Goal: Transaction & Acquisition: Purchase product/service

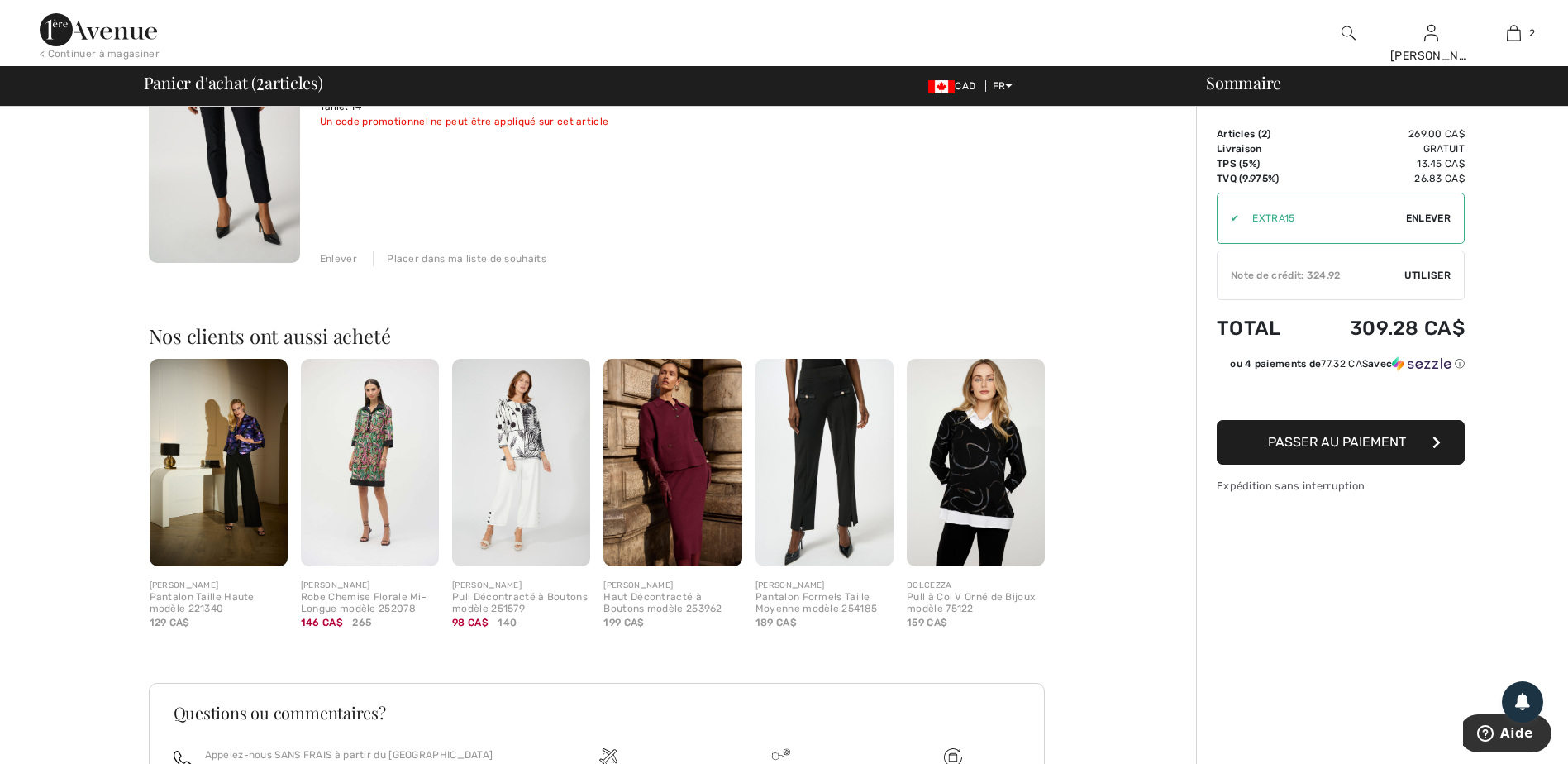
scroll to position [496, 0]
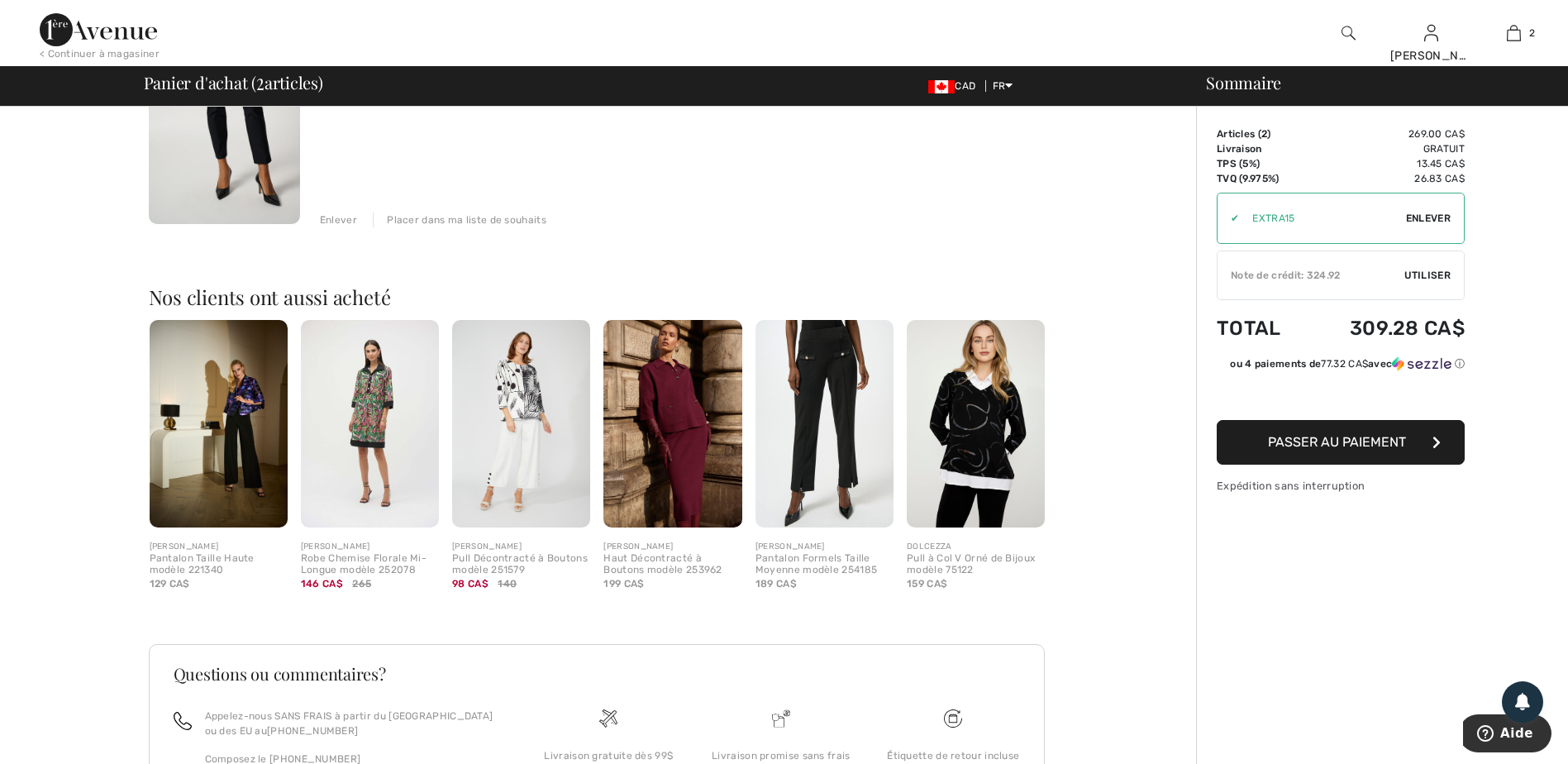
click at [378, 440] on img at bounding box center [370, 423] width 138 height 208
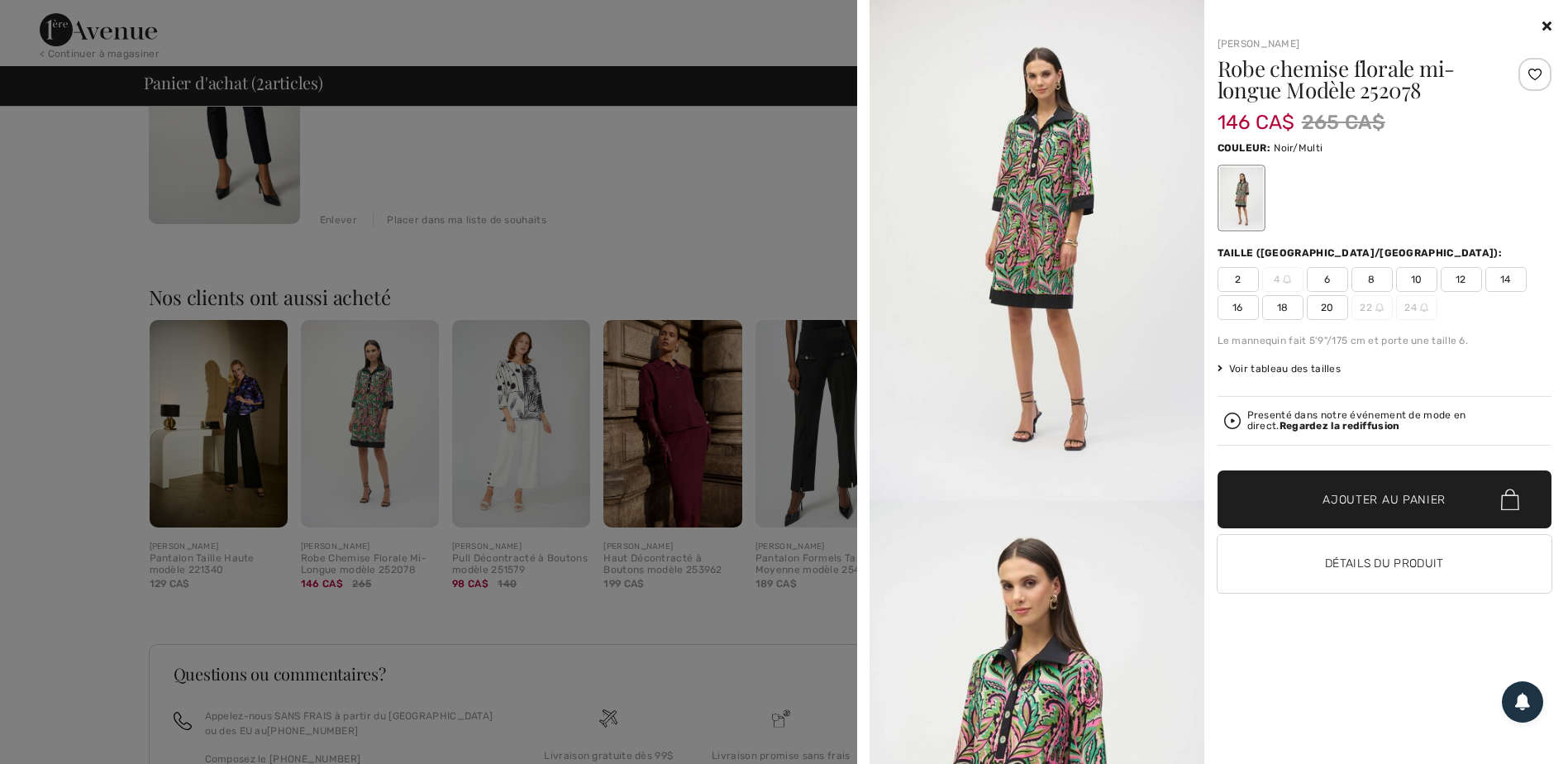
click at [225, 443] on div at bounding box center [784, 382] width 1568 height 764
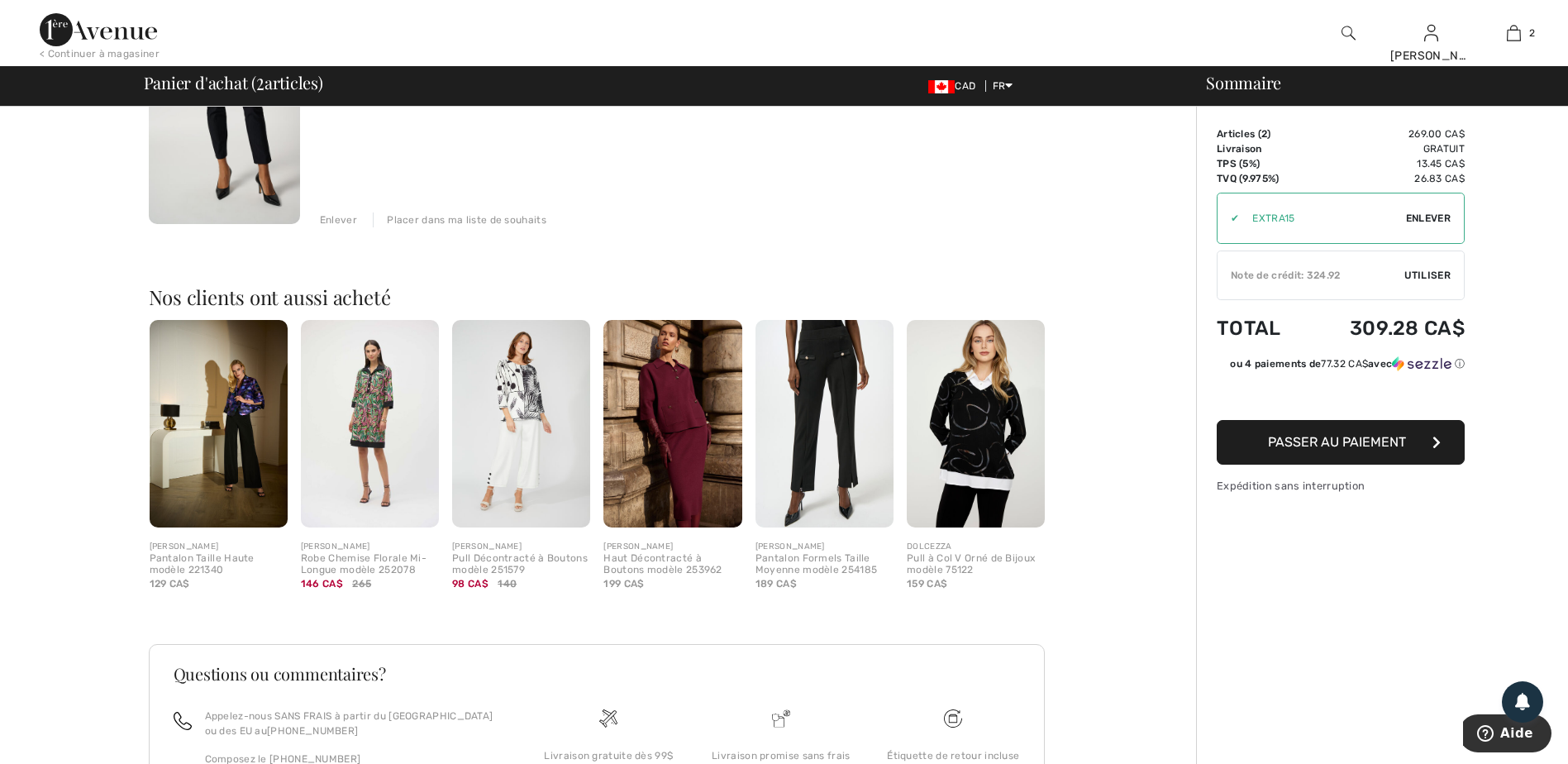
click at [225, 443] on img at bounding box center [219, 423] width 138 height 208
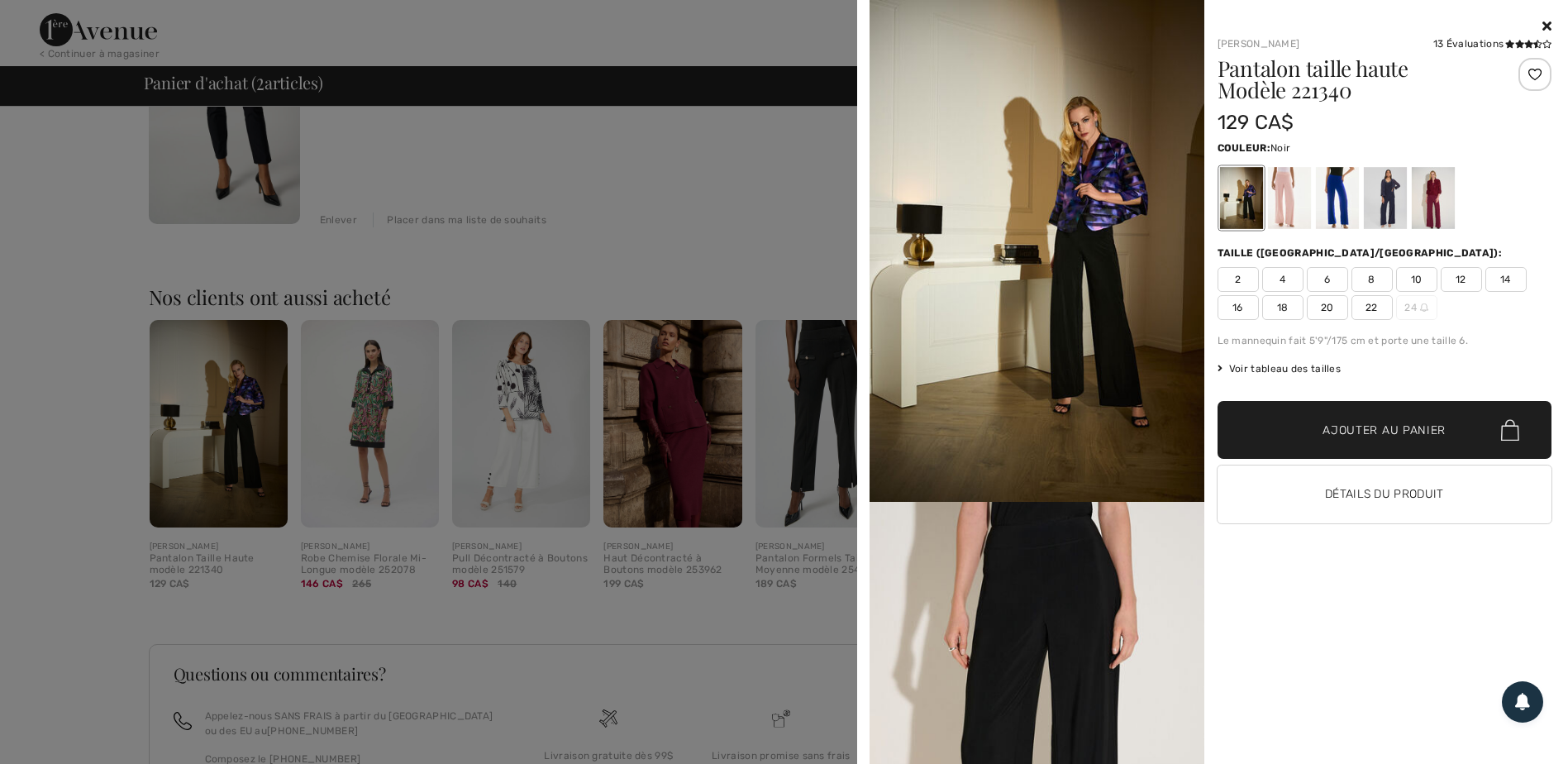
click at [731, 476] on div at bounding box center [784, 382] width 1568 height 764
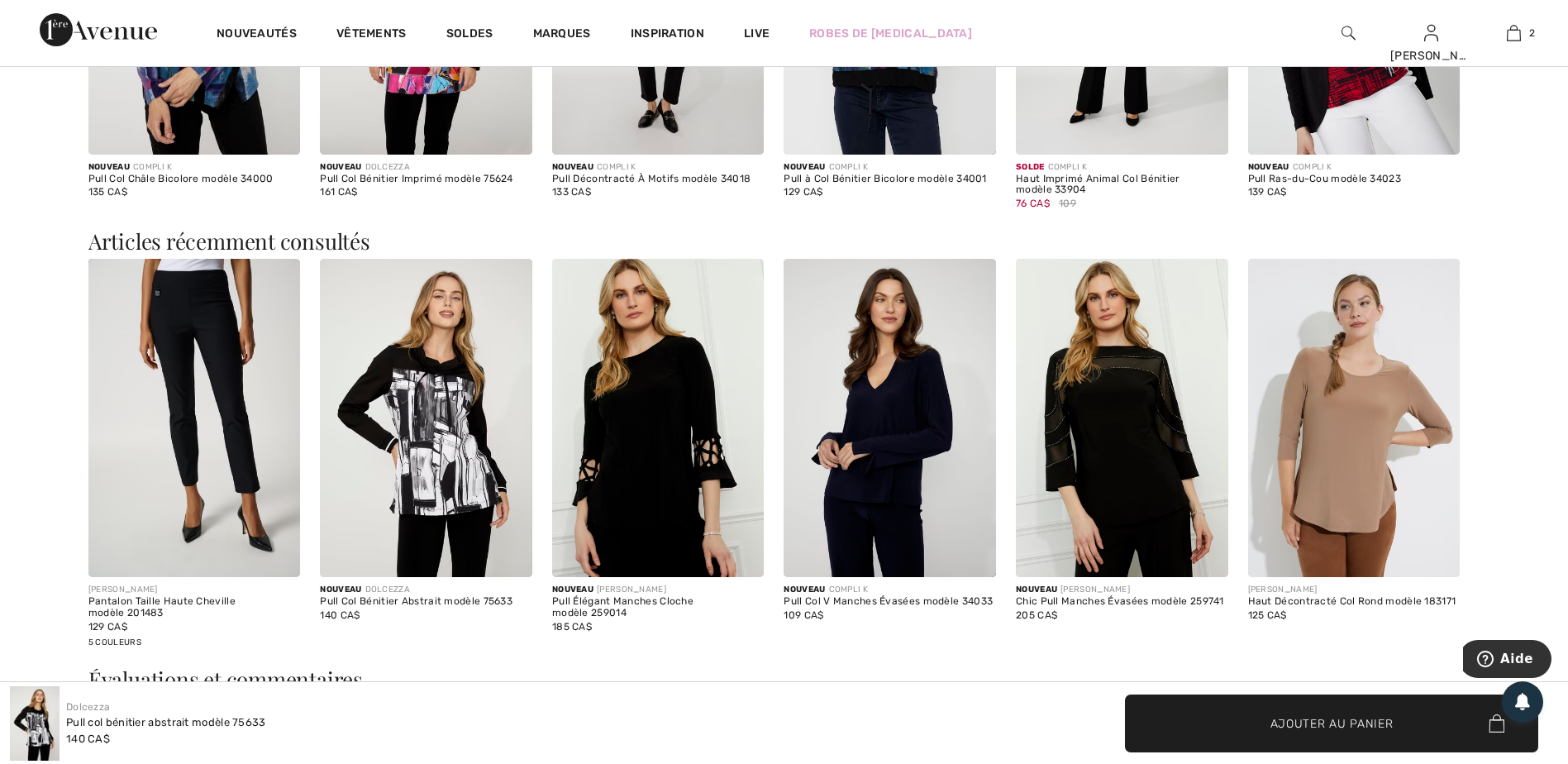
scroll to position [2397, 0]
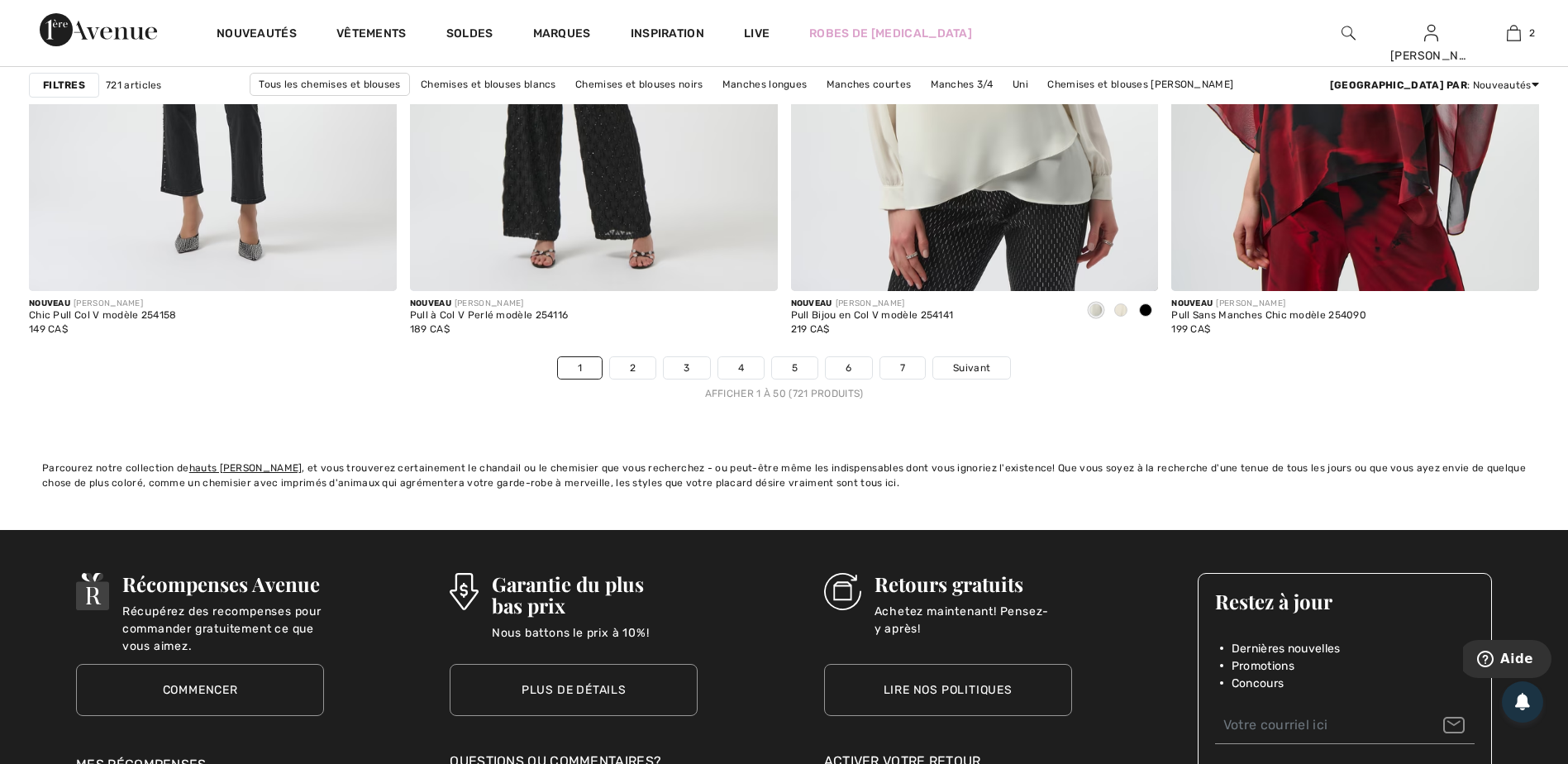
scroll to position [9506, 0]
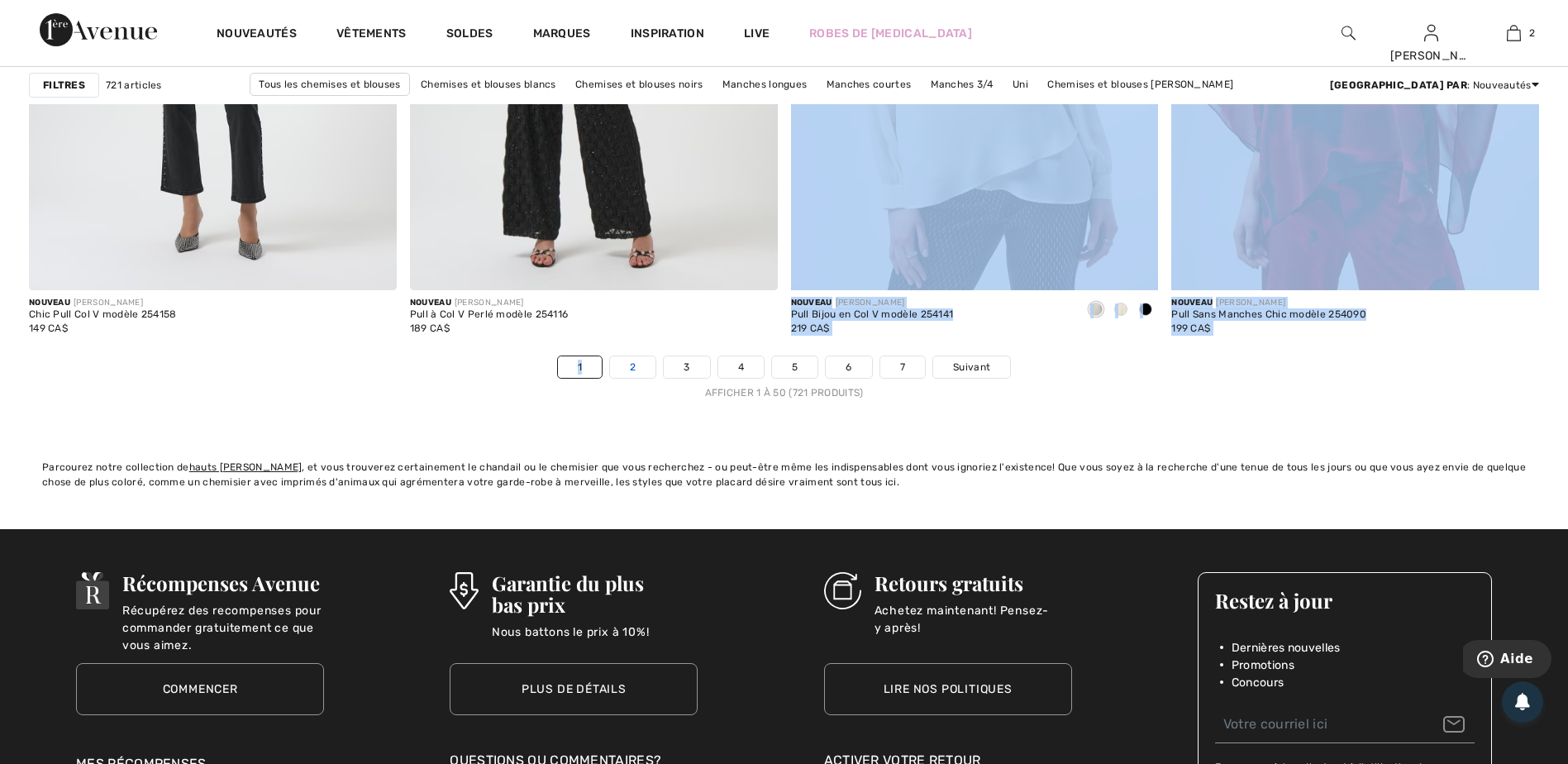
click at [643, 360] on link "2" at bounding box center [633, 367] width 45 height 22
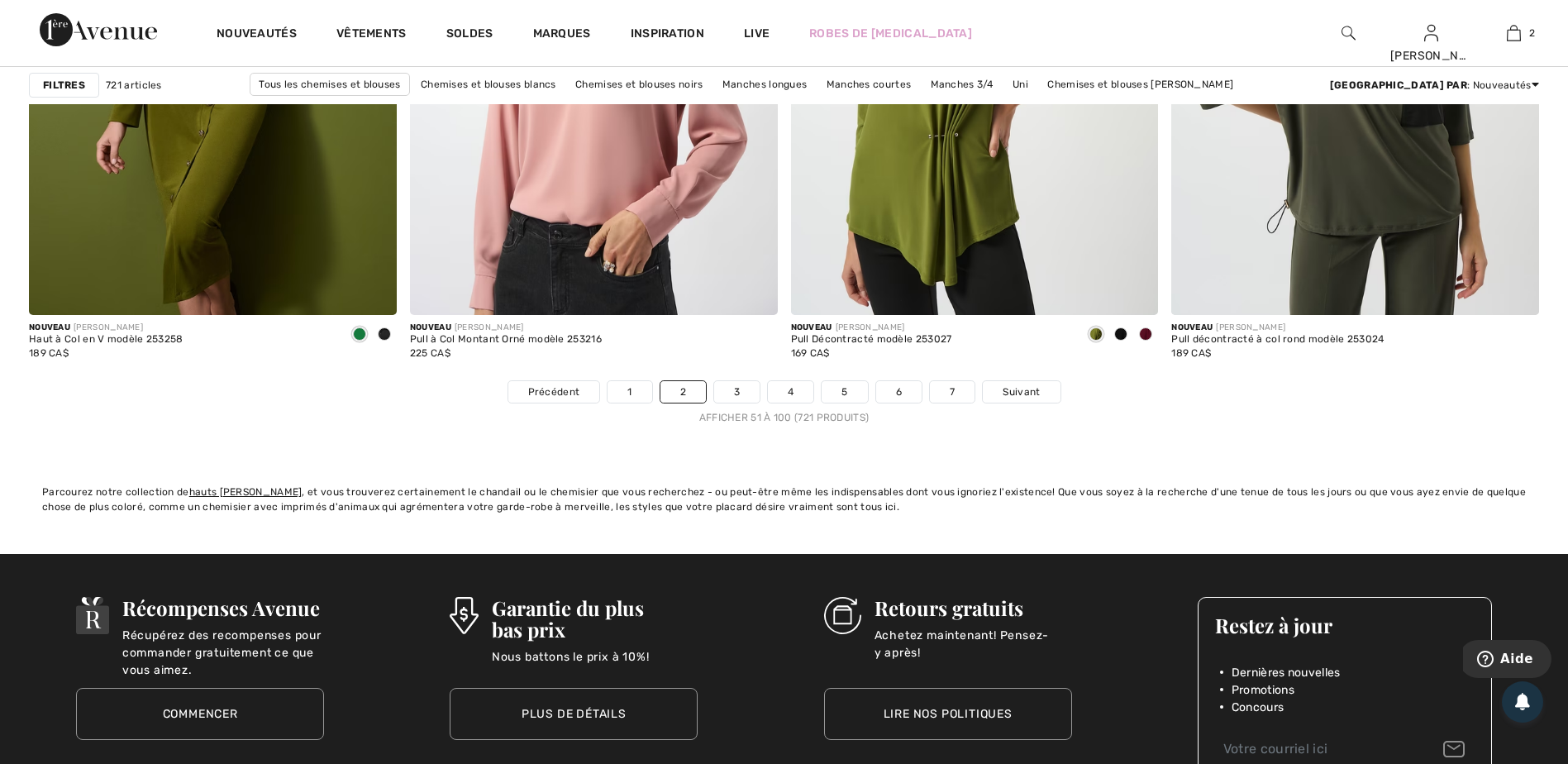
scroll to position [9506, 0]
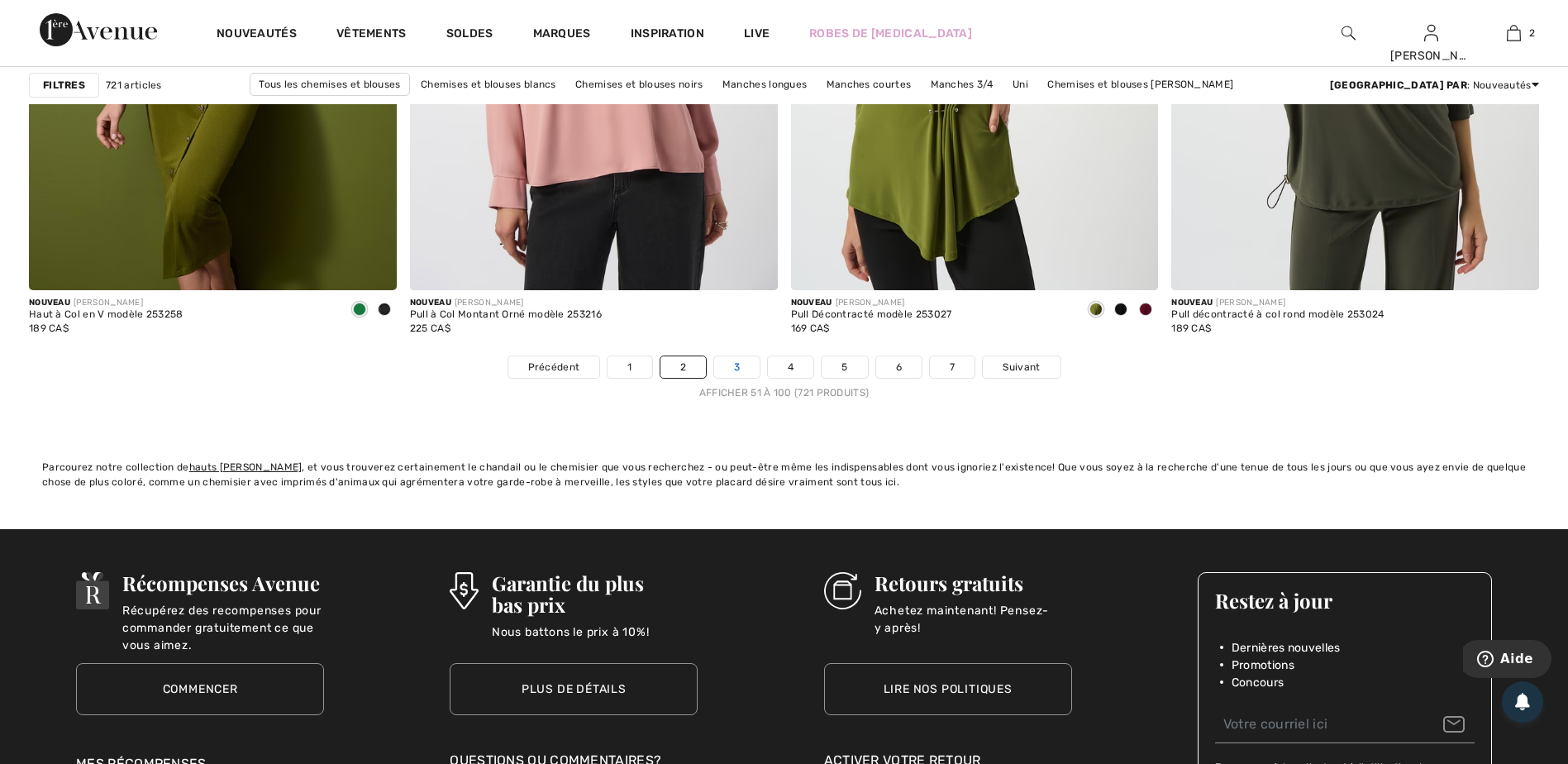
click at [734, 369] on link "3" at bounding box center [737, 367] width 45 height 22
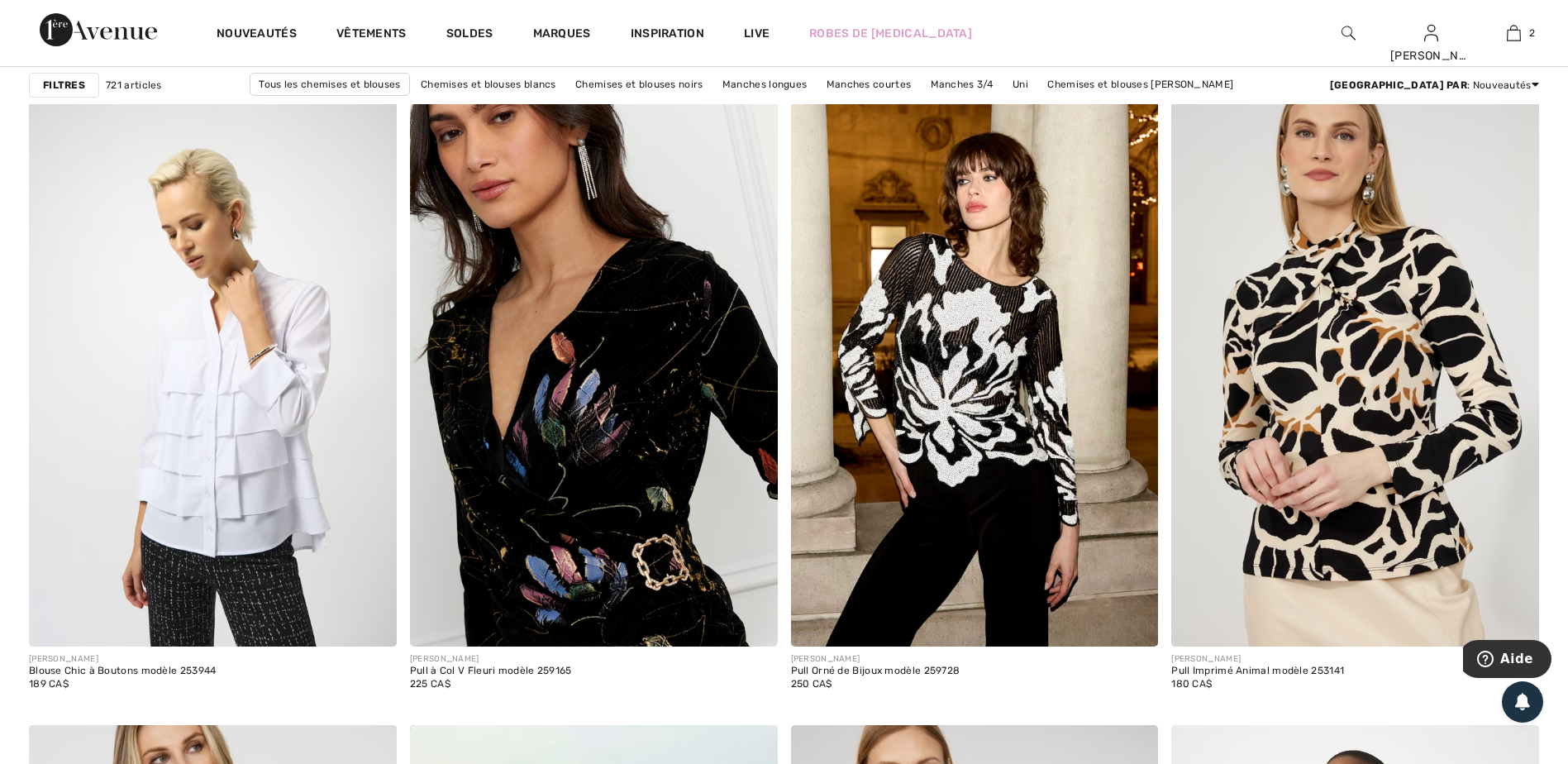
scroll to position [7853, 0]
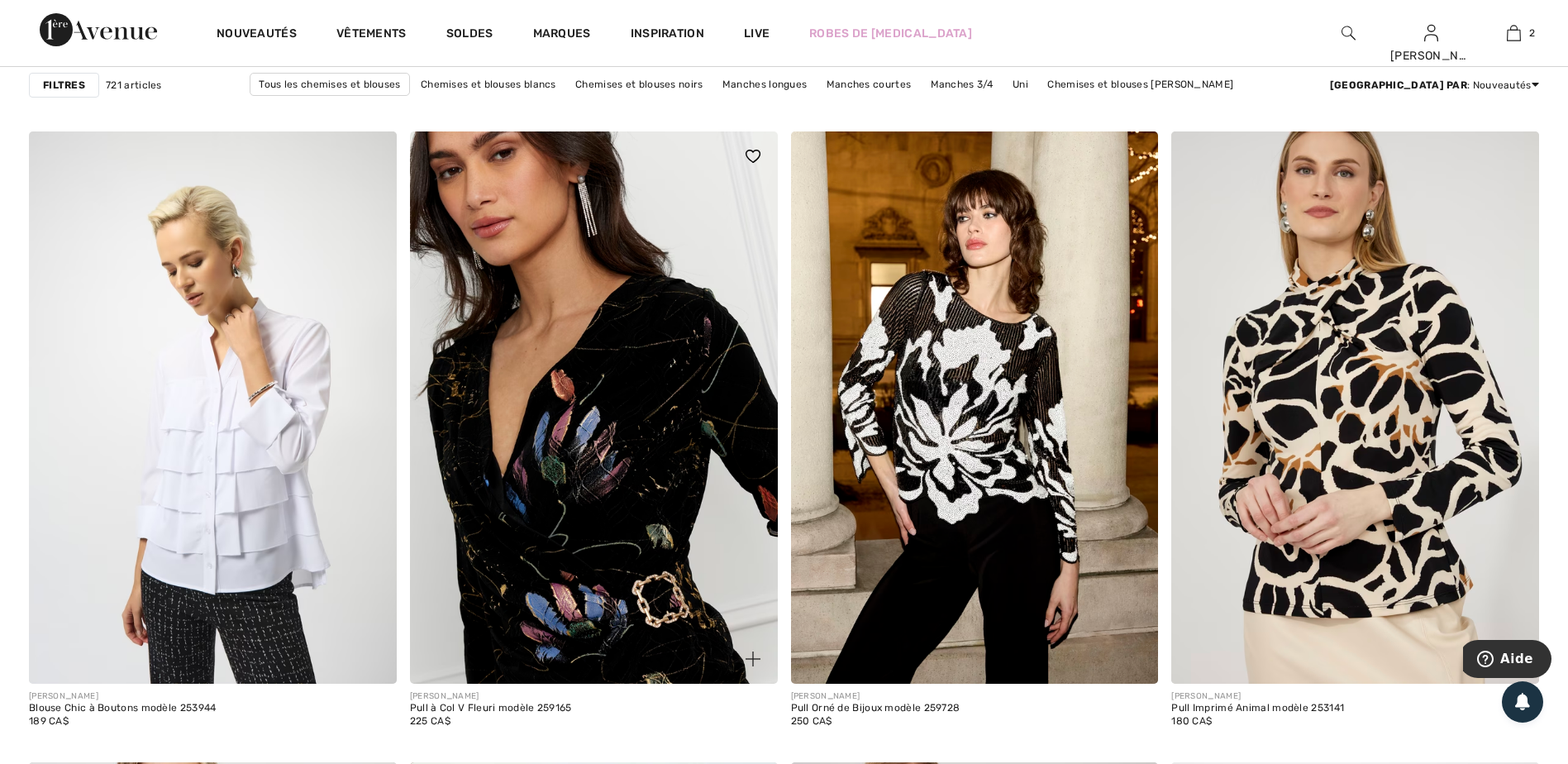
click at [571, 434] on img at bounding box center [593, 406] width 368 height 551
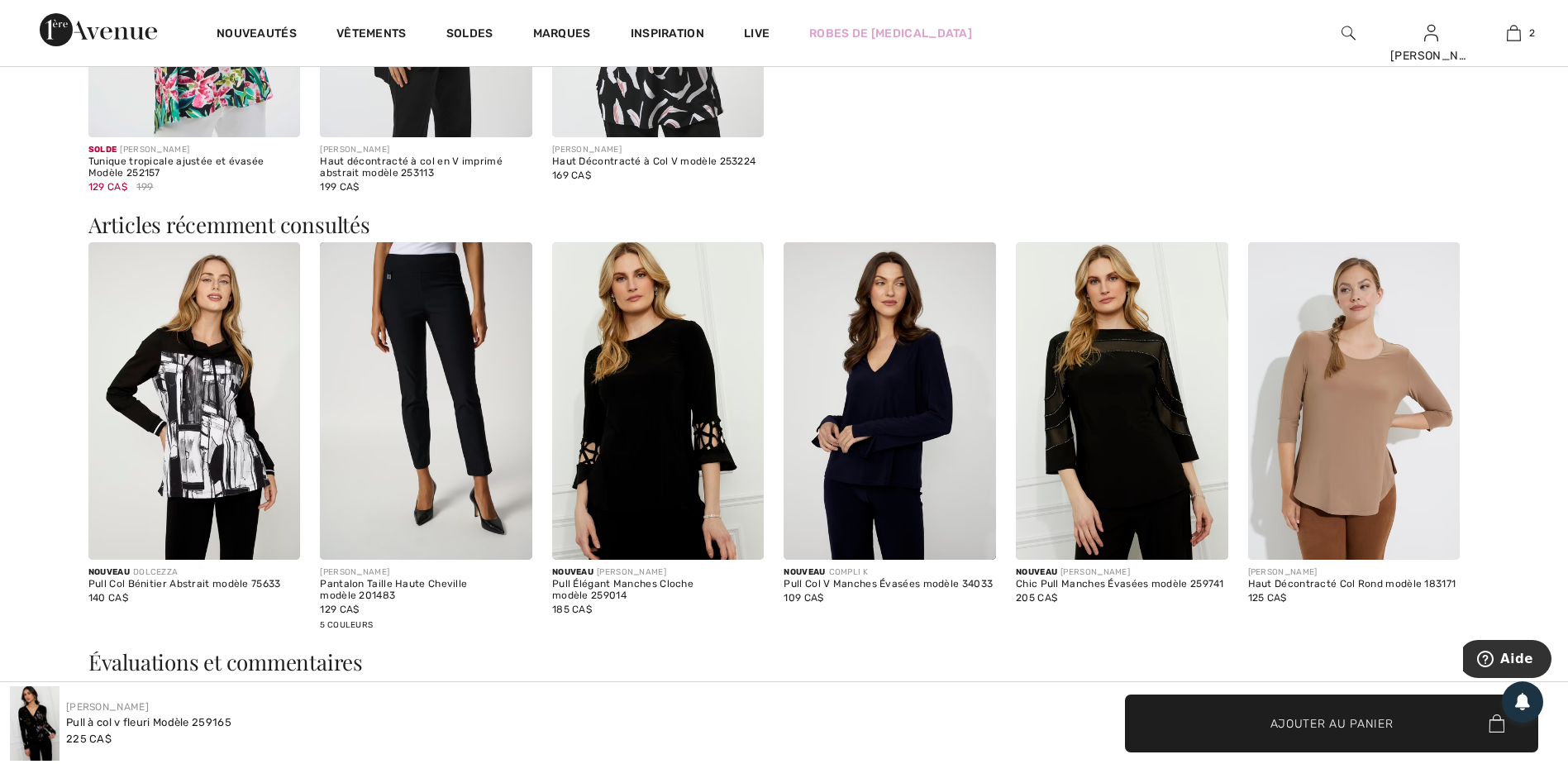
scroll to position [2231, 0]
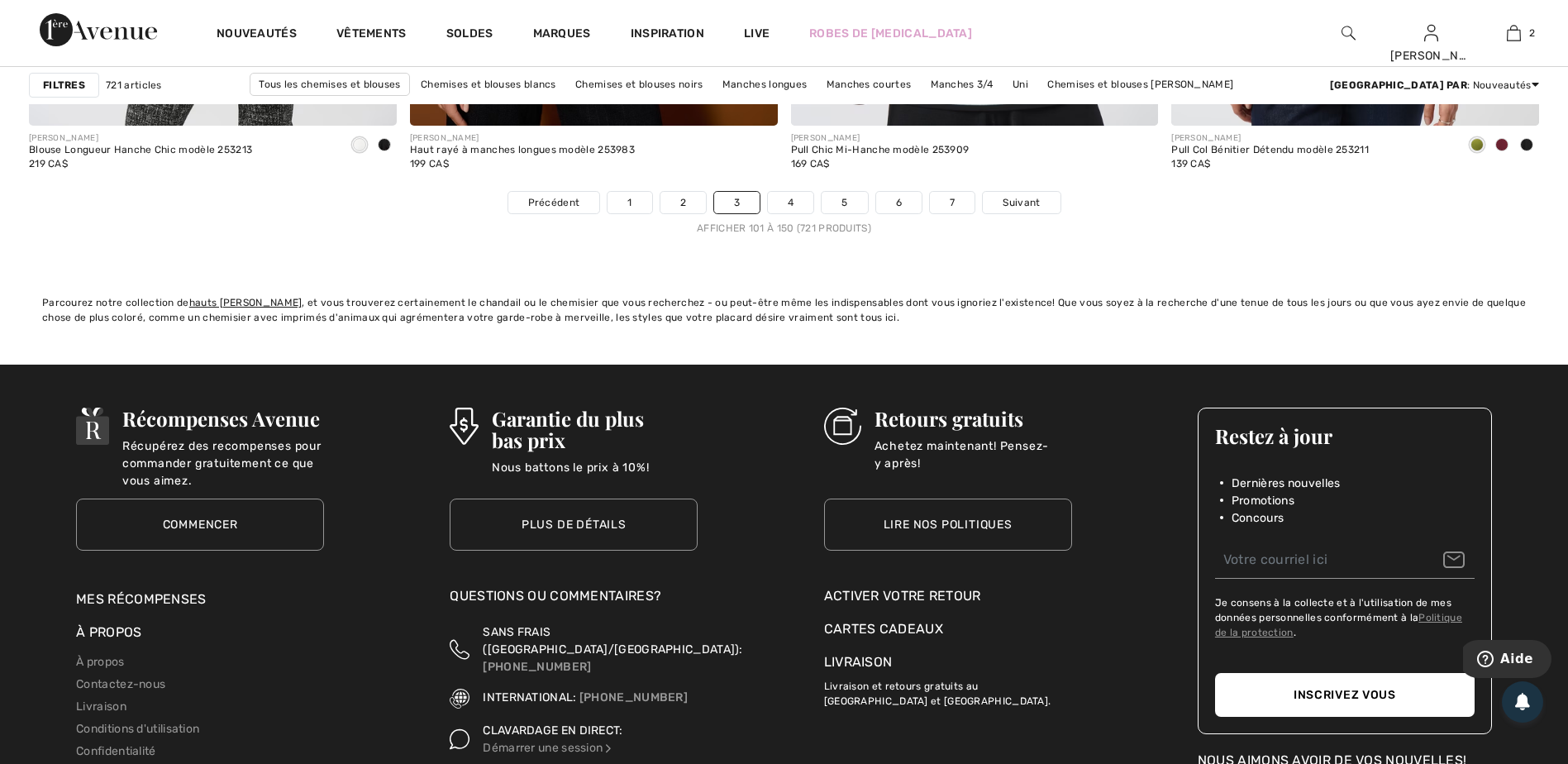
scroll to position [9671, 0]
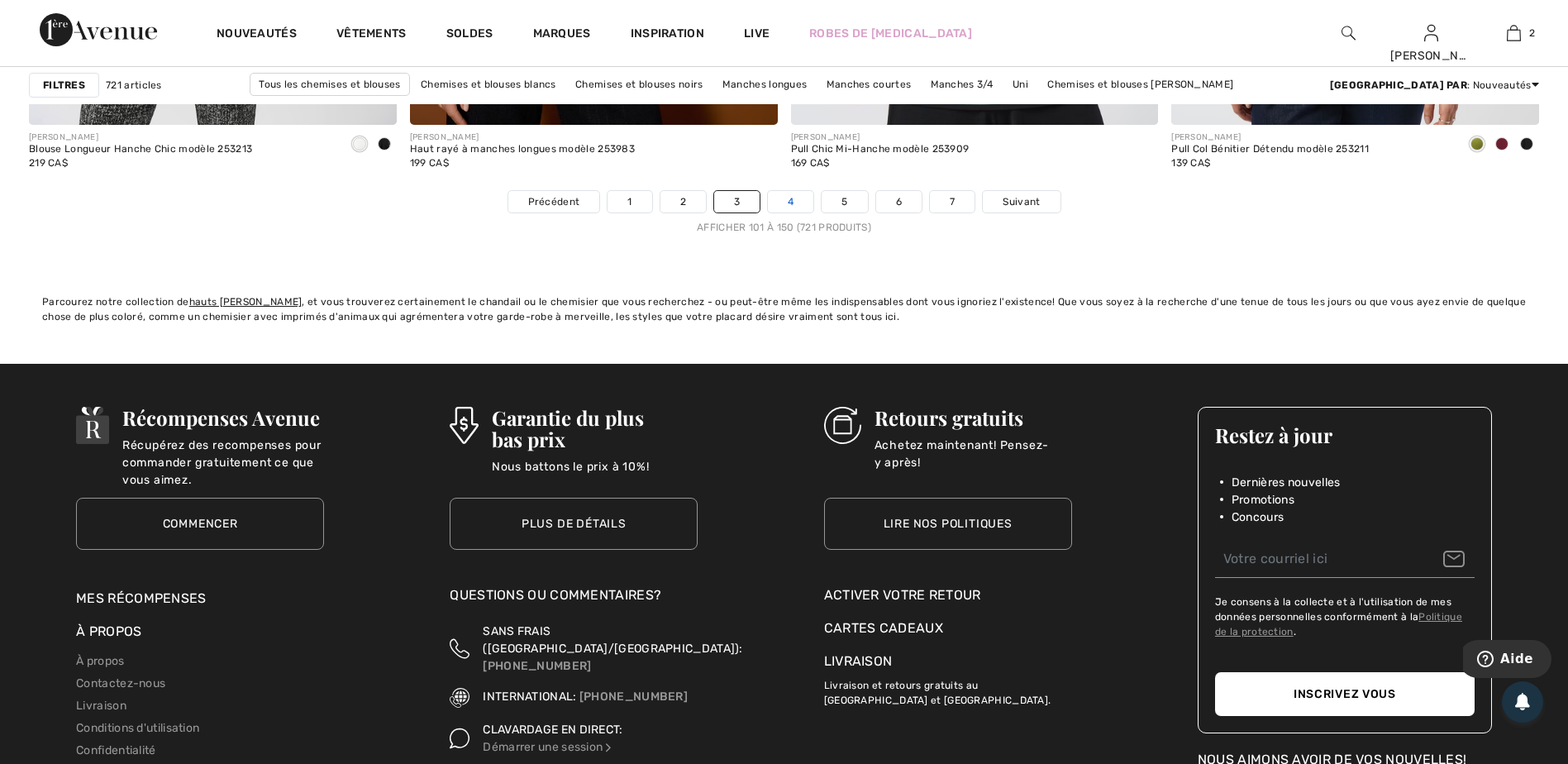
click at [798, 204] on link "4" at bounding box center [791, 202] width 45 height 22
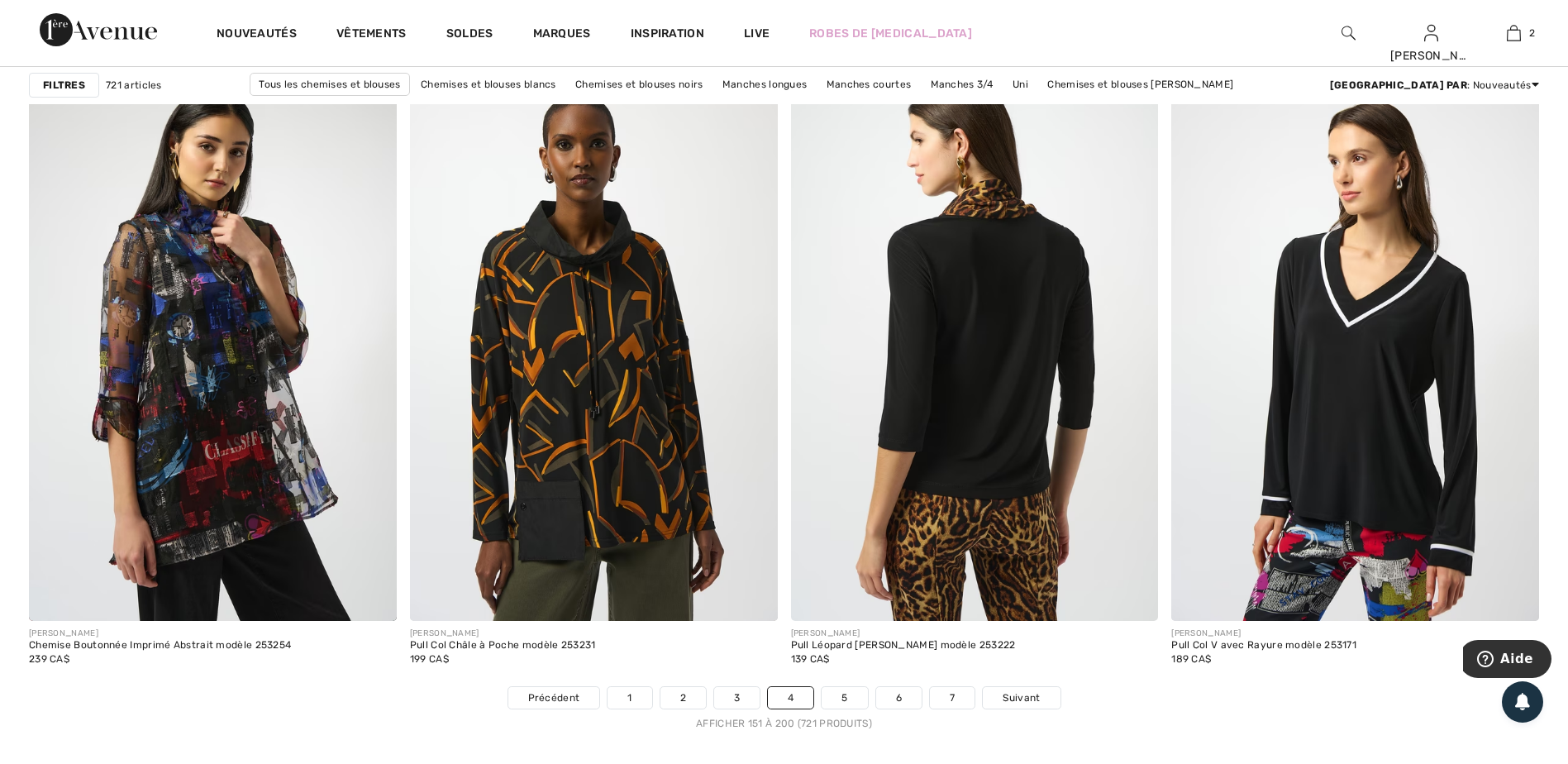
scroll to position [9258, 0]
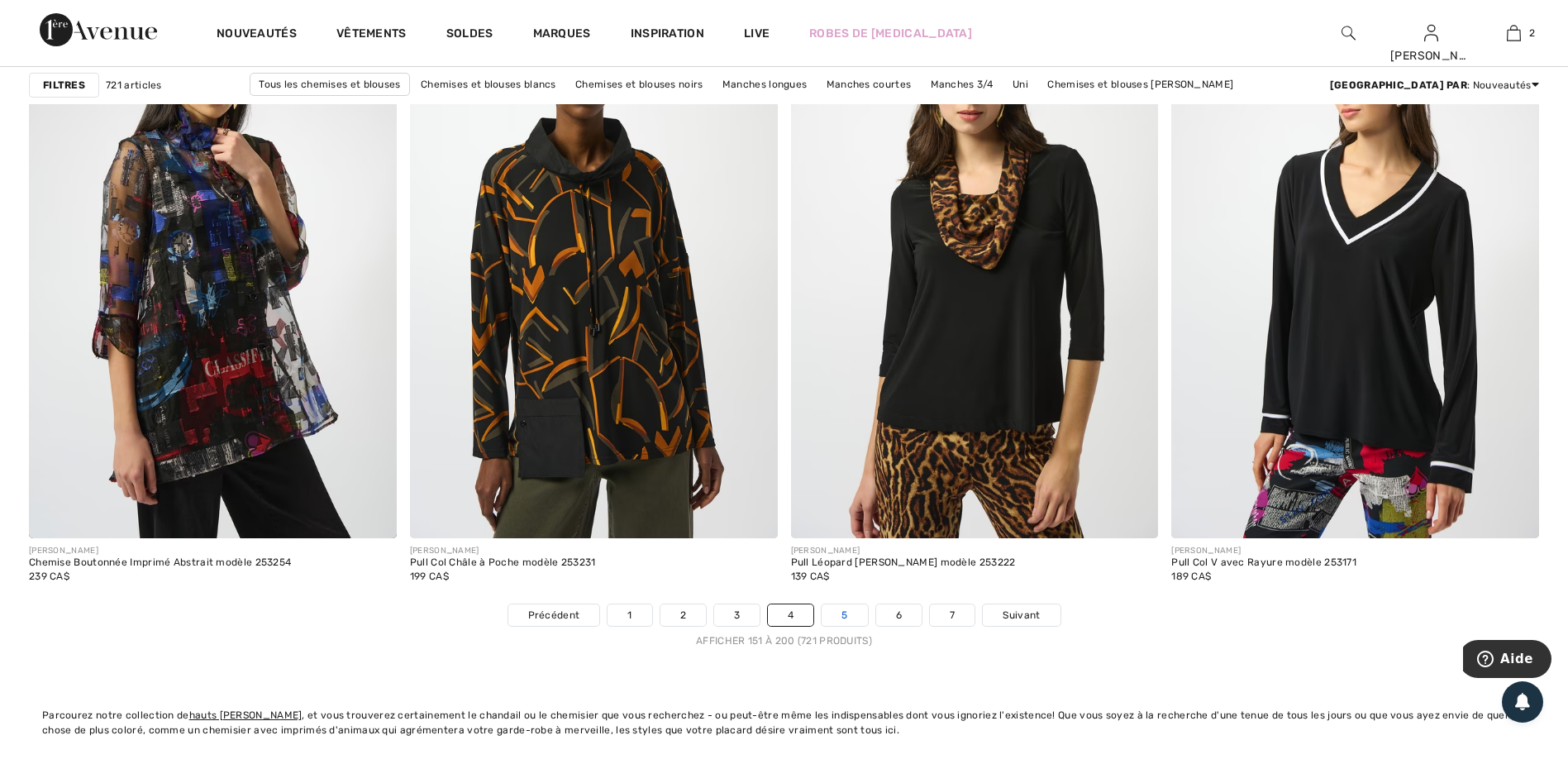
click at [844, 618] on link "5" at bounding box center [844, 615] width 45 height 22
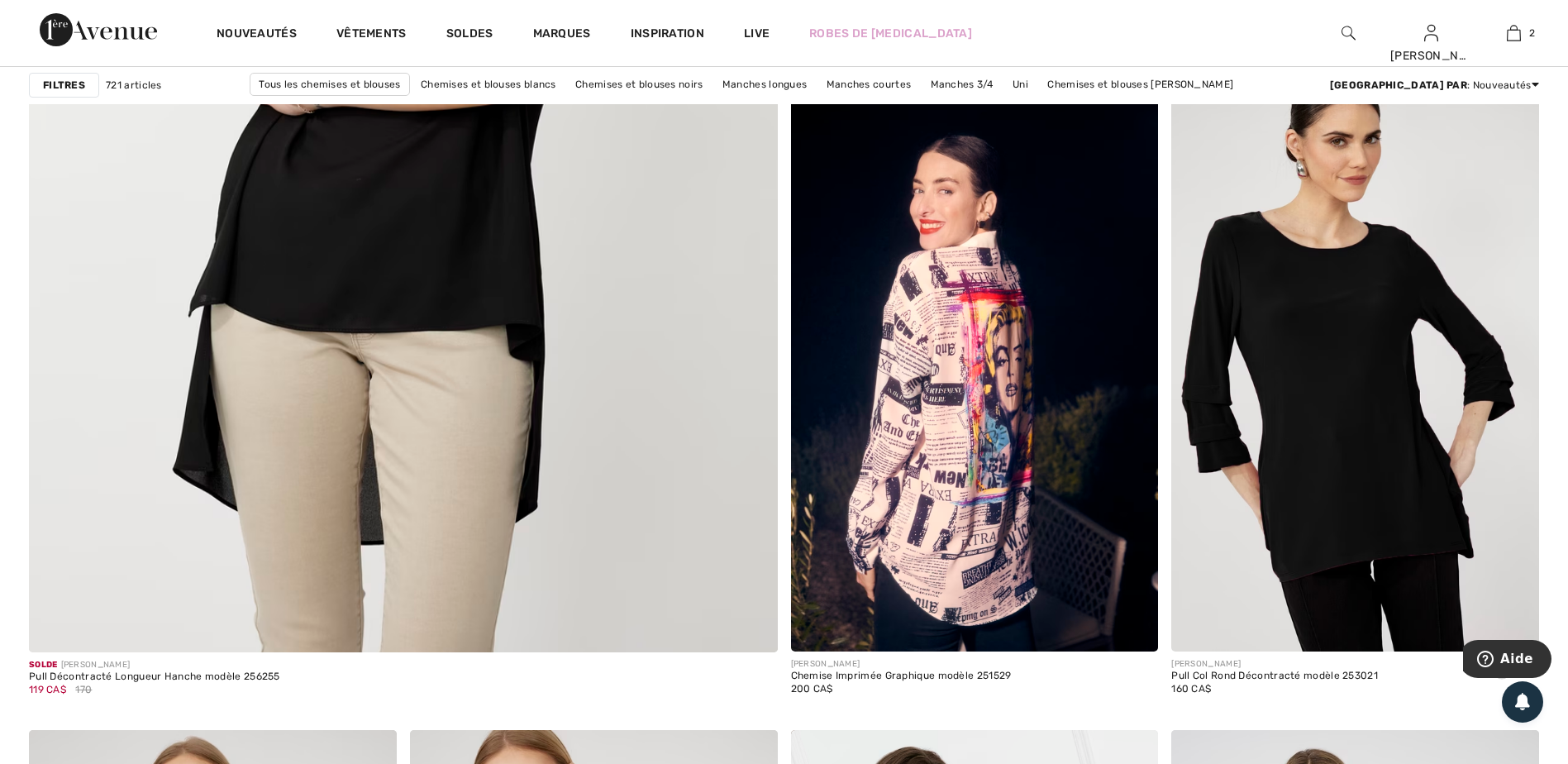
scroll to position [5786, 0]
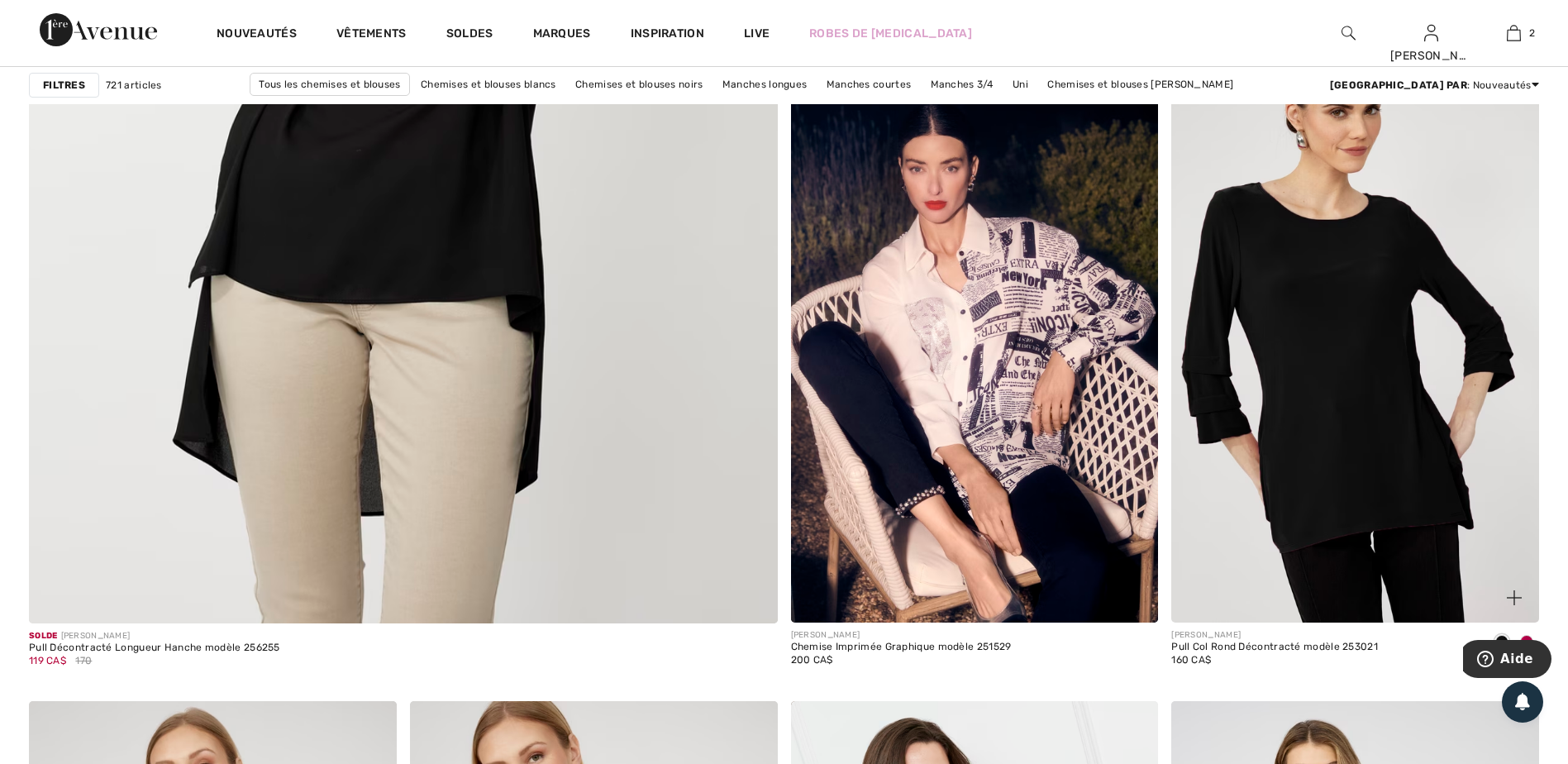
click at [1355, 470] on img at bounding box center [1354, 346] width 368 height 551
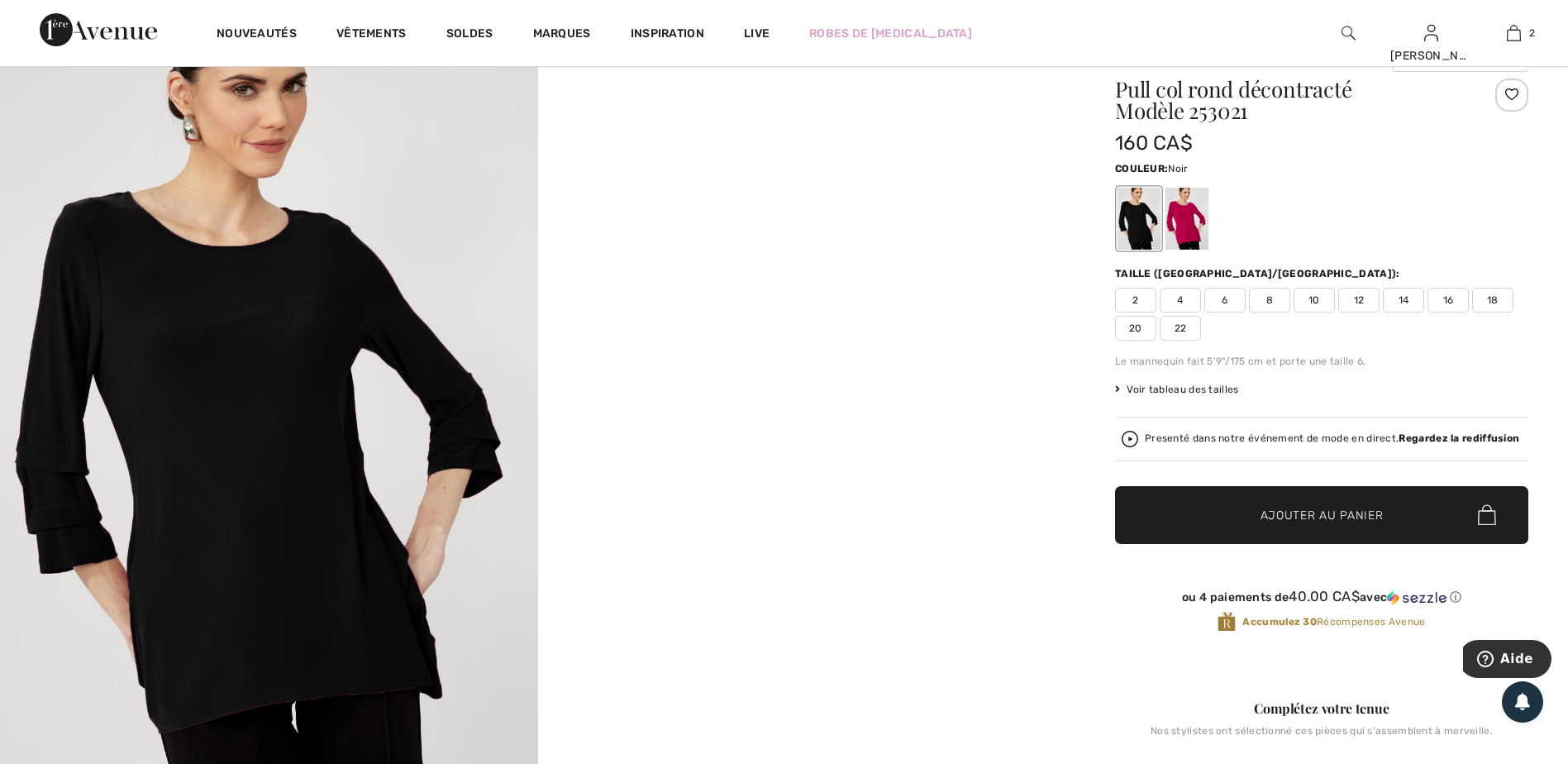
scroll to position [165, 0]
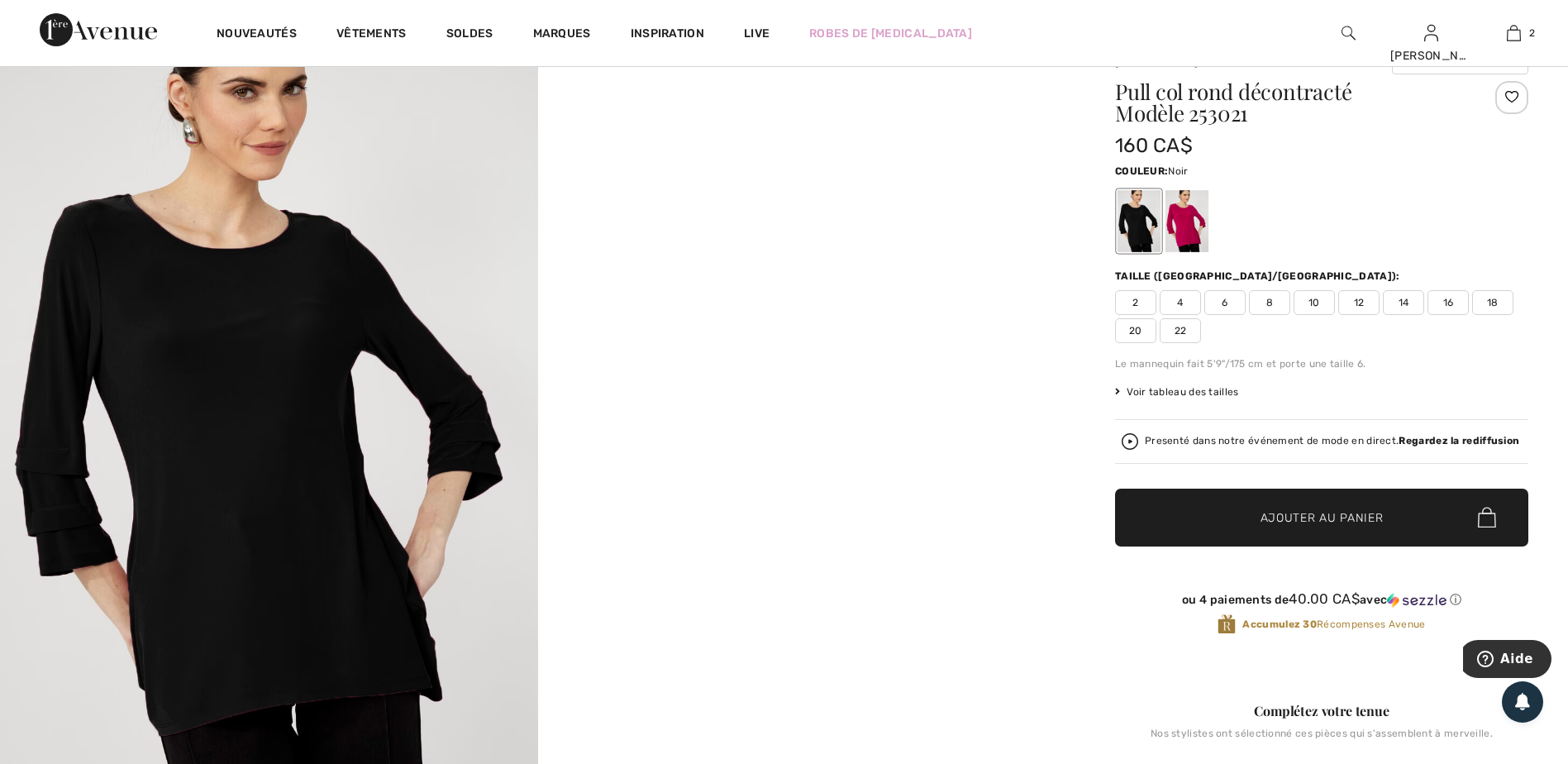
click at [1127, 234] on div at bounding box center [1138, 221] width 43 height 62
click at [1138, 224] on div at bounding box center [1138, 221] width 43 height 62
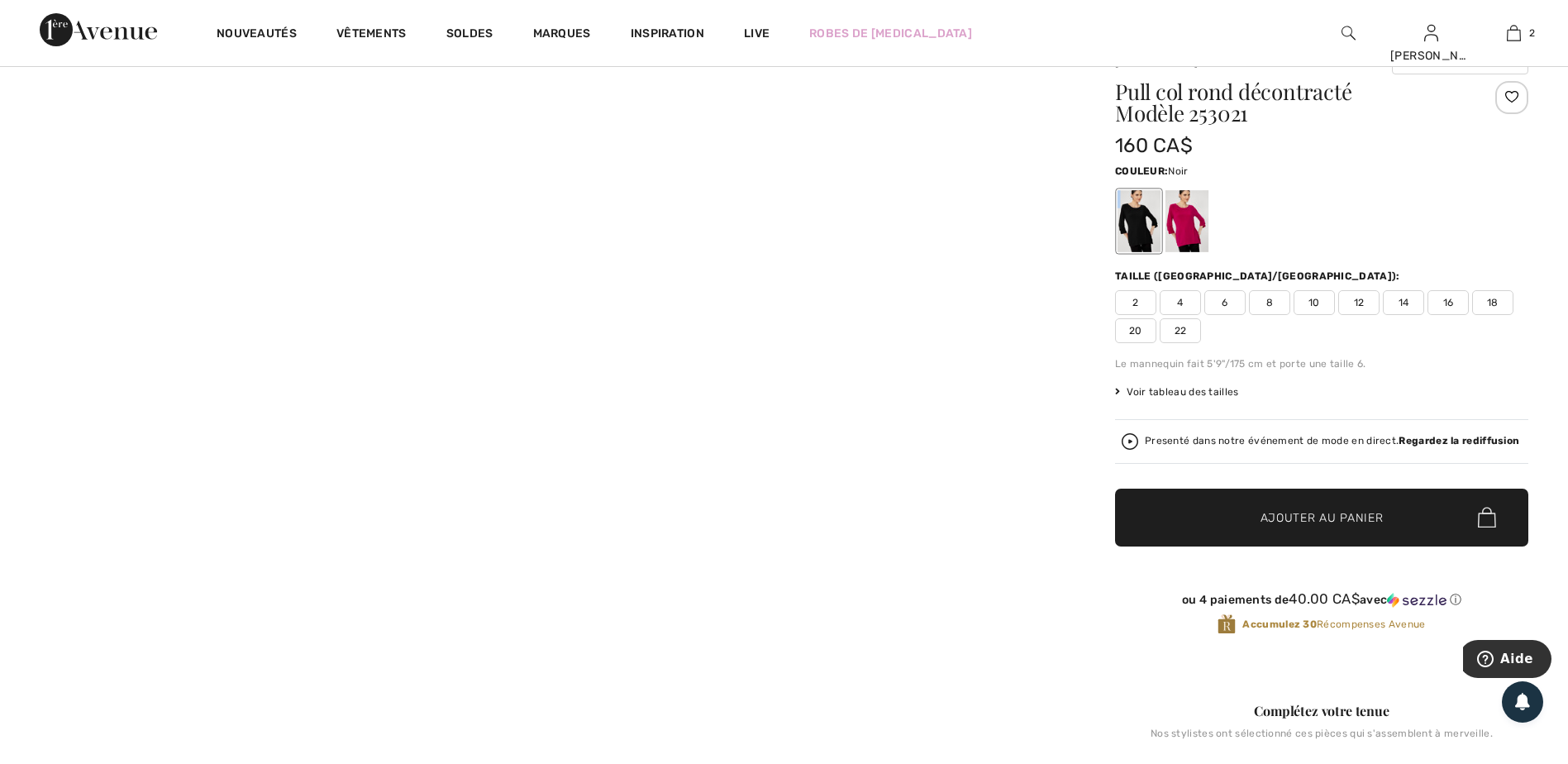
click at [1138, 224] on div at bounding box center [1138, 221] width 43 height 62
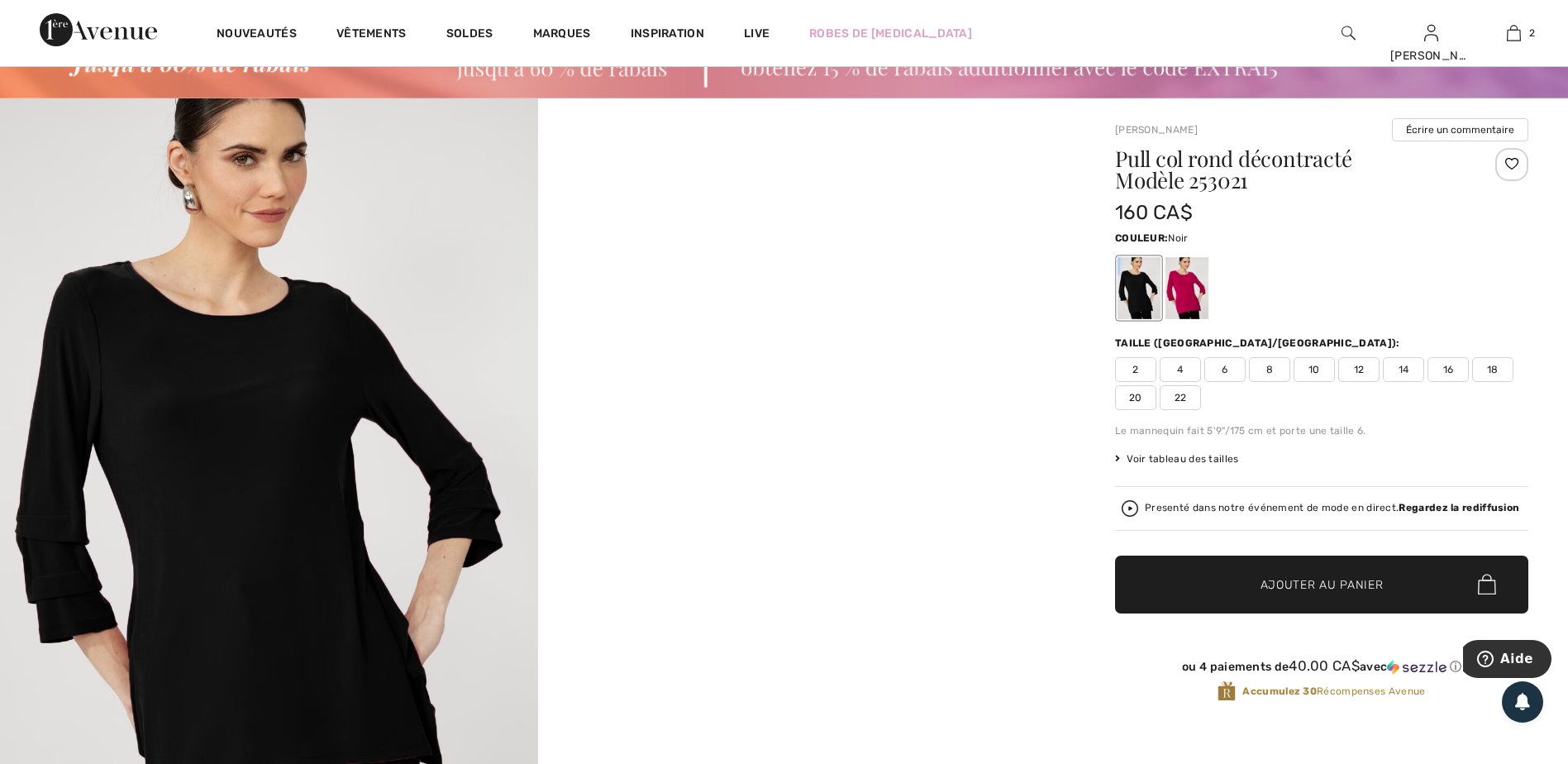
scroll to position [82, 0]
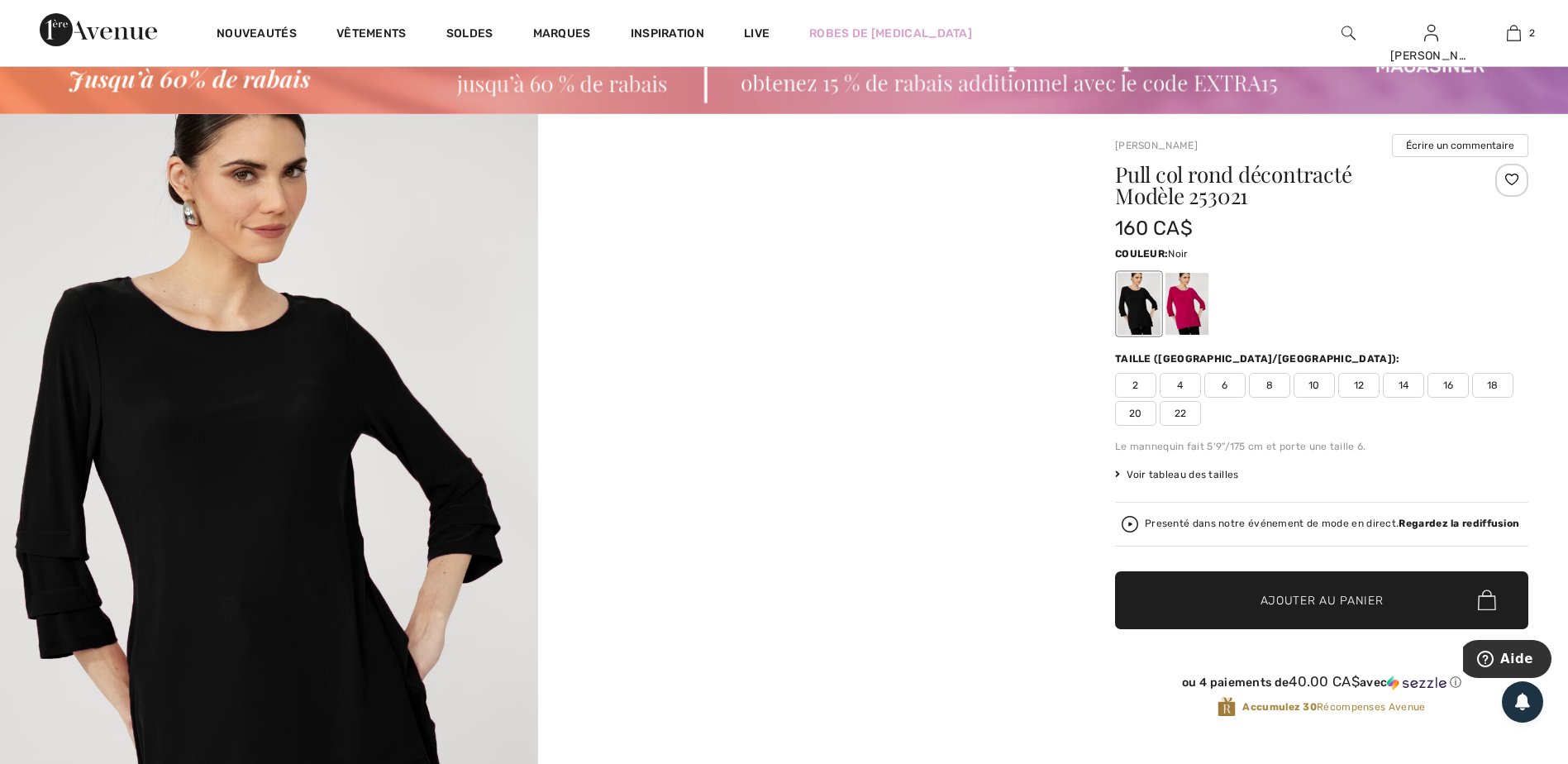
click at [1399, 378] on span "14" at bounding box center [1403, 385] width 41 height 24
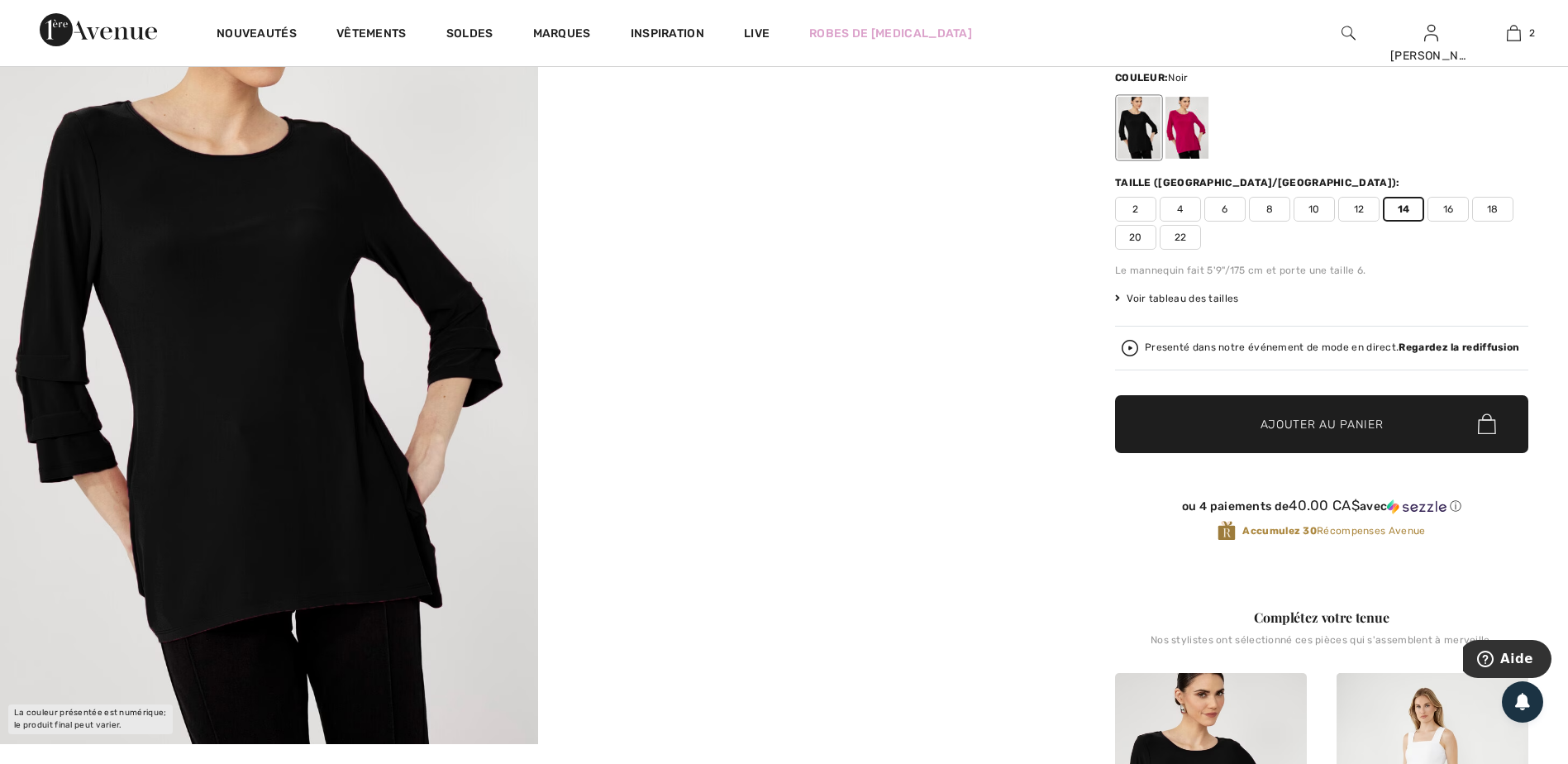
scroll to position [248, 0]
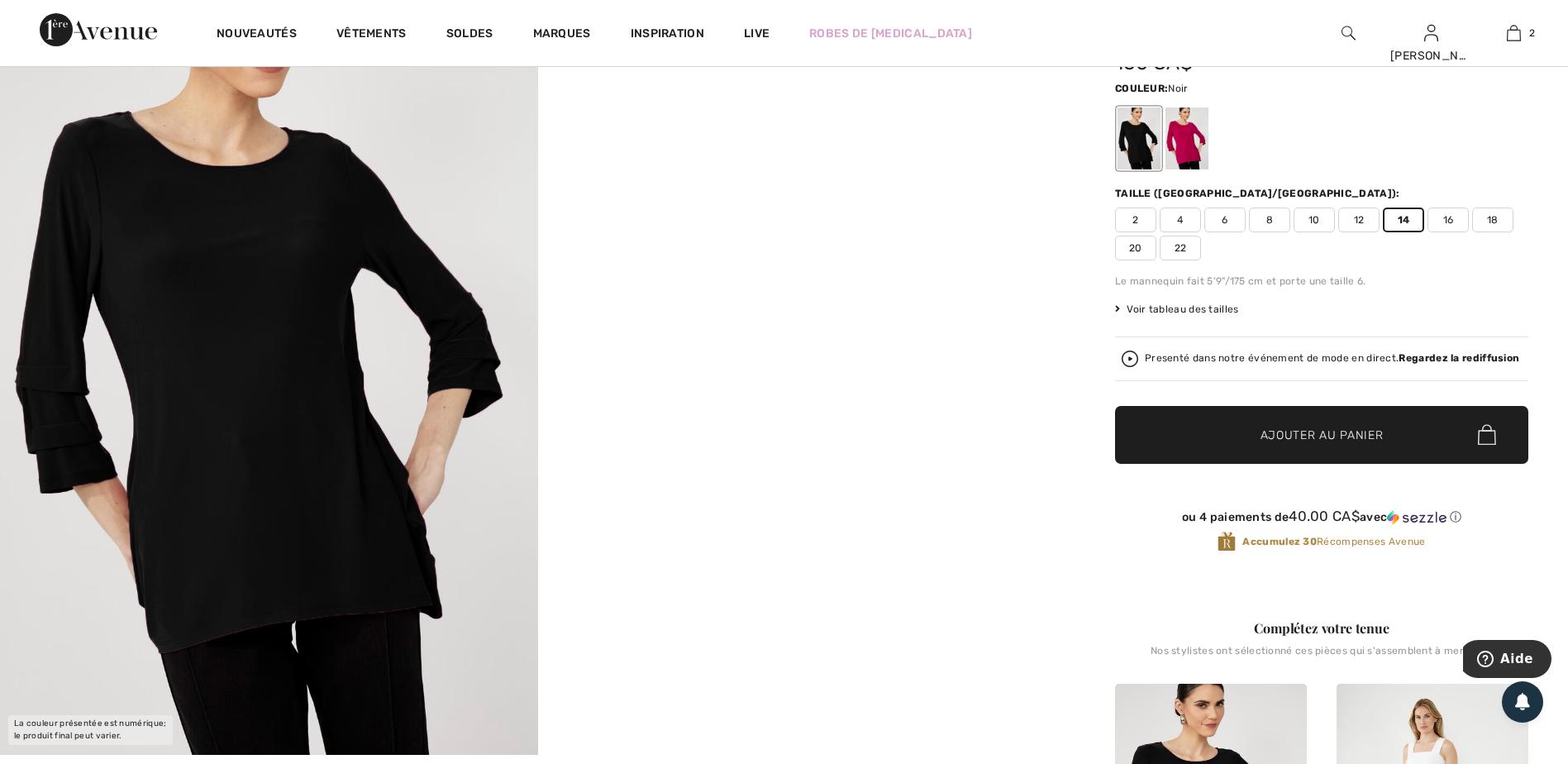
click at [1344, 427] on span "Ajouter au panier" at bounding box center [1322, 434] width 123 height 18
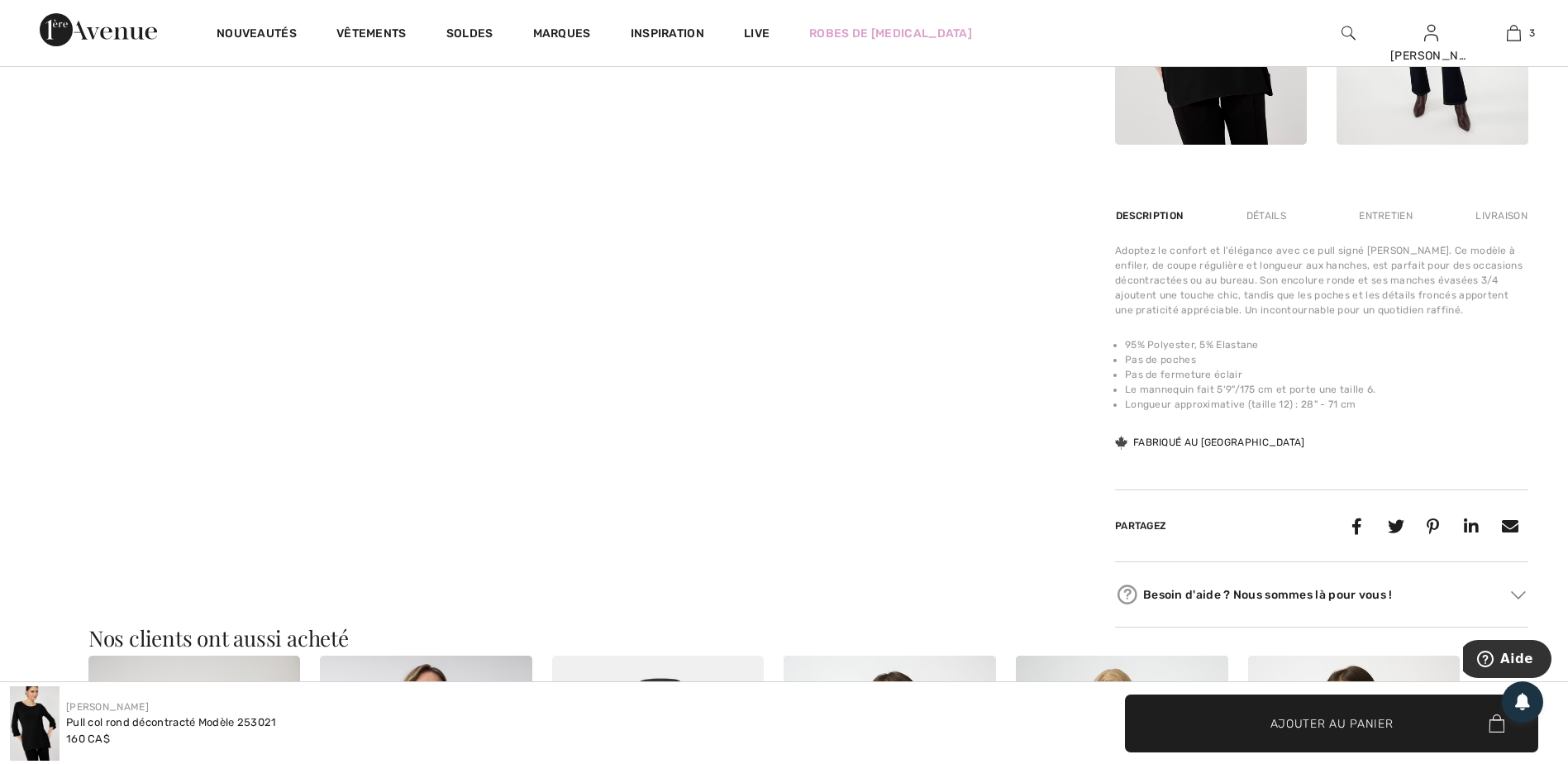
scroll to position [1488, 0]
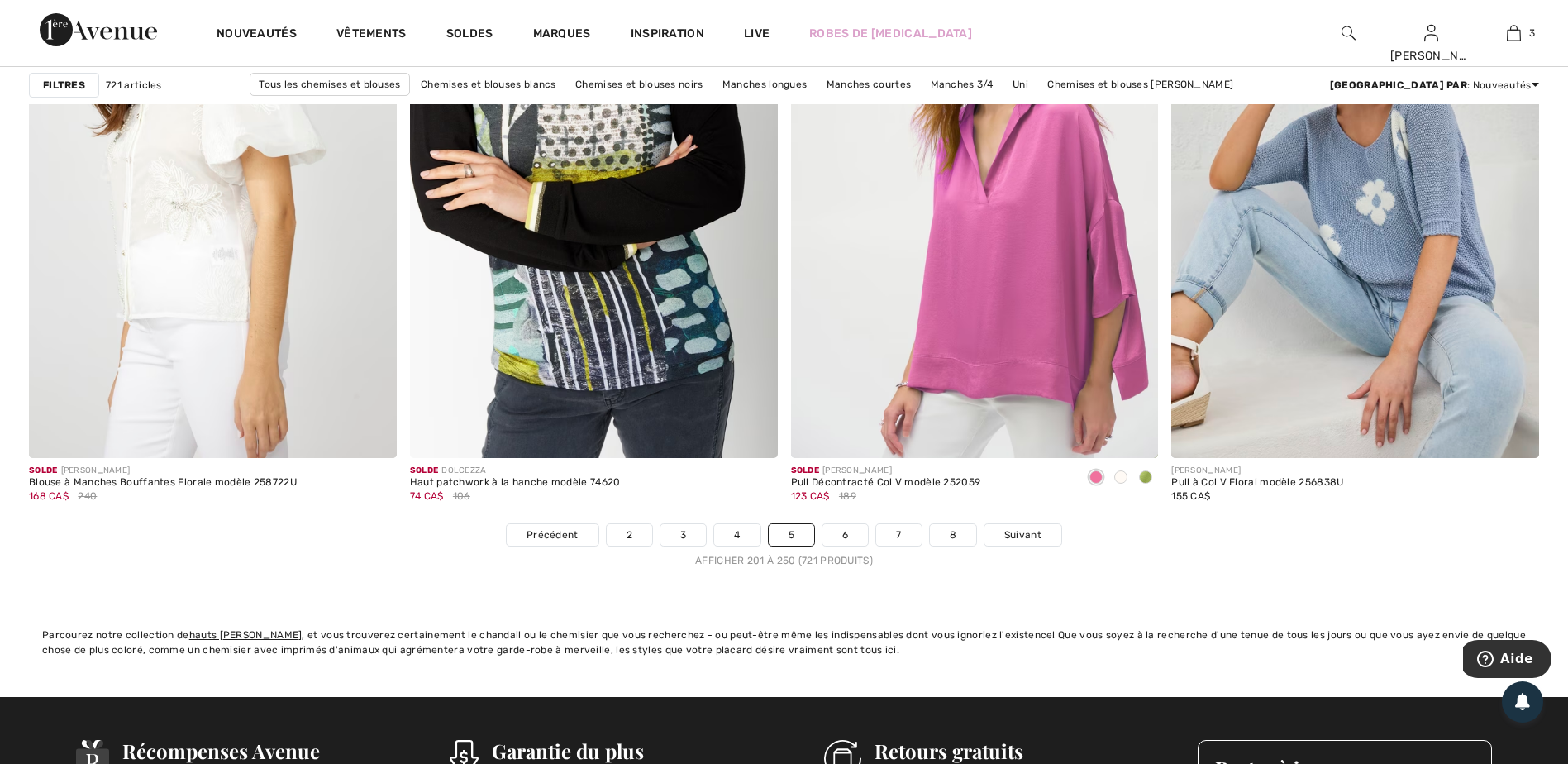
scroll to position [9340, 0]
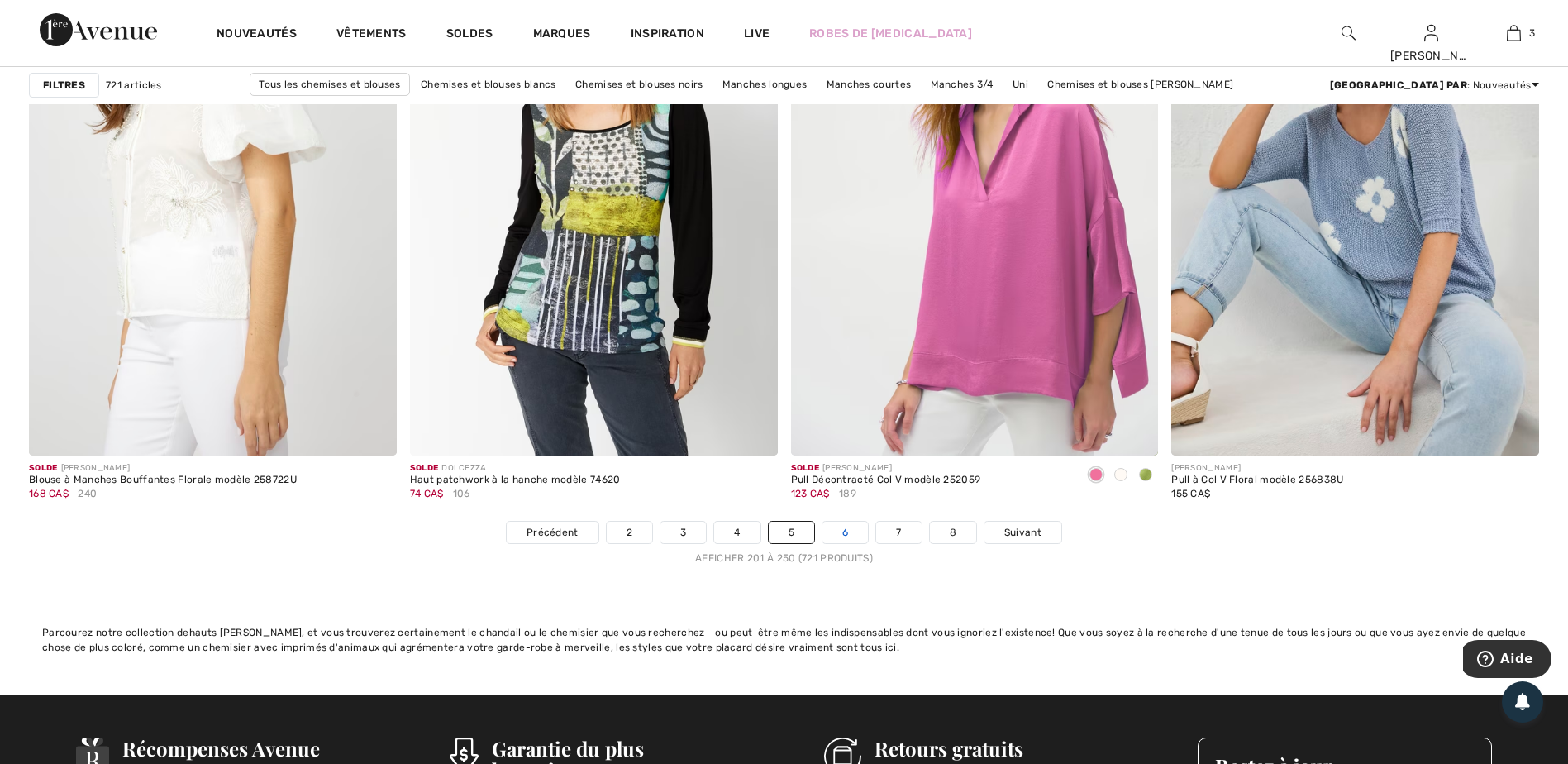
click at [840, 531] on link "6" at bounding box center [845, 533] width 45 height 22
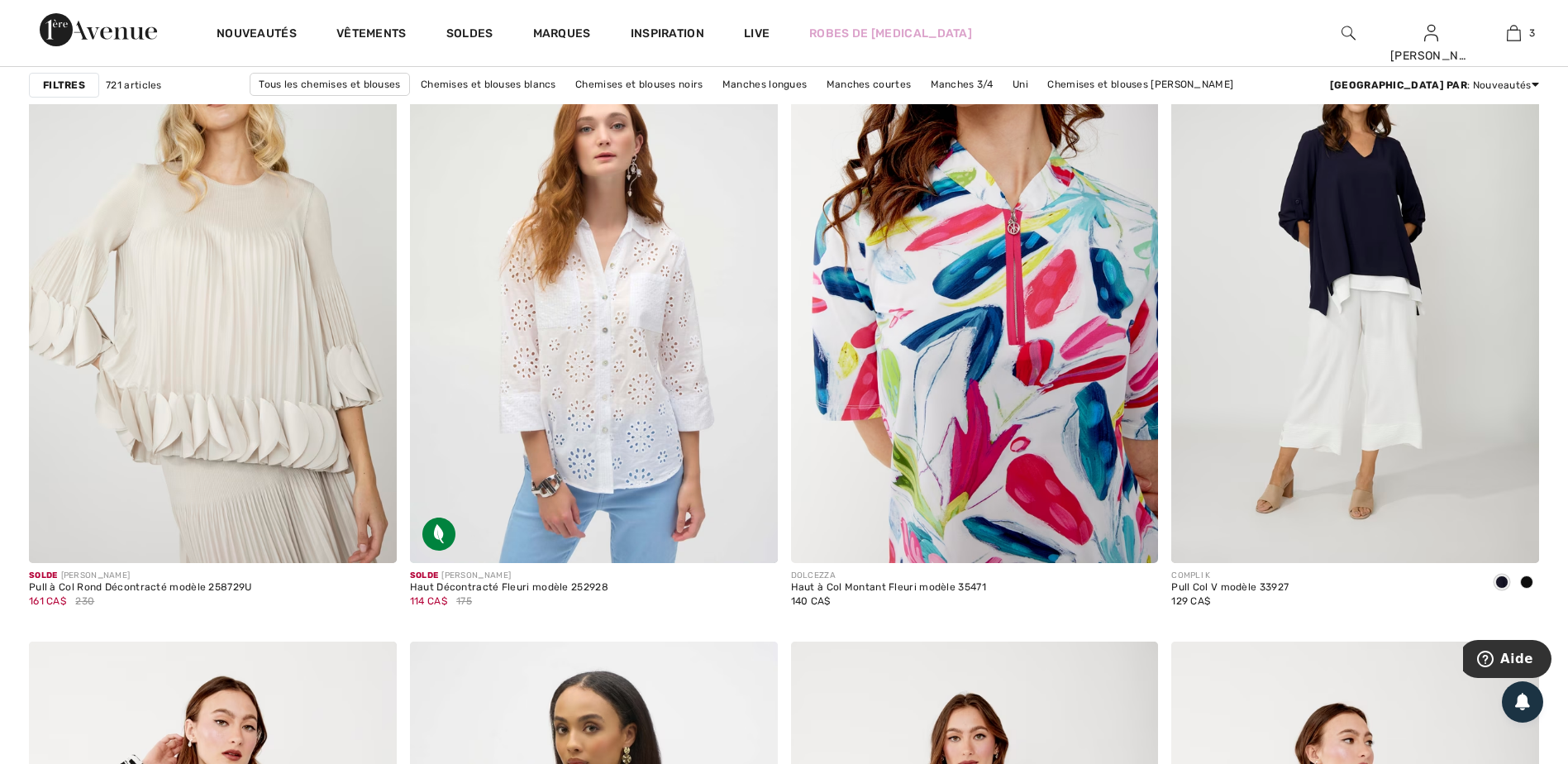
scroll to position [6530, 0]
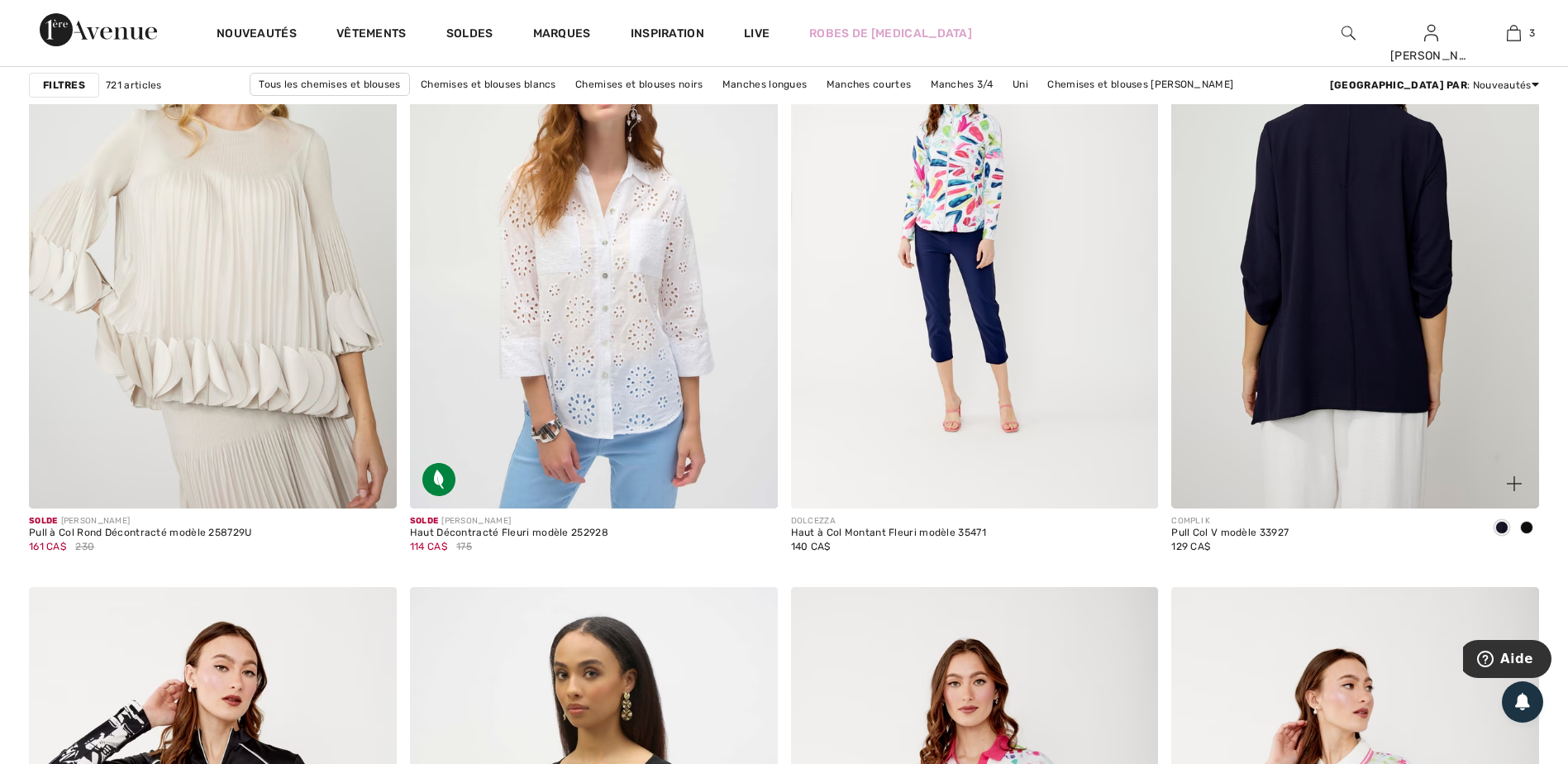
click at [1353, 416] on img at bounding box center [1354, 232] width 368 height 551
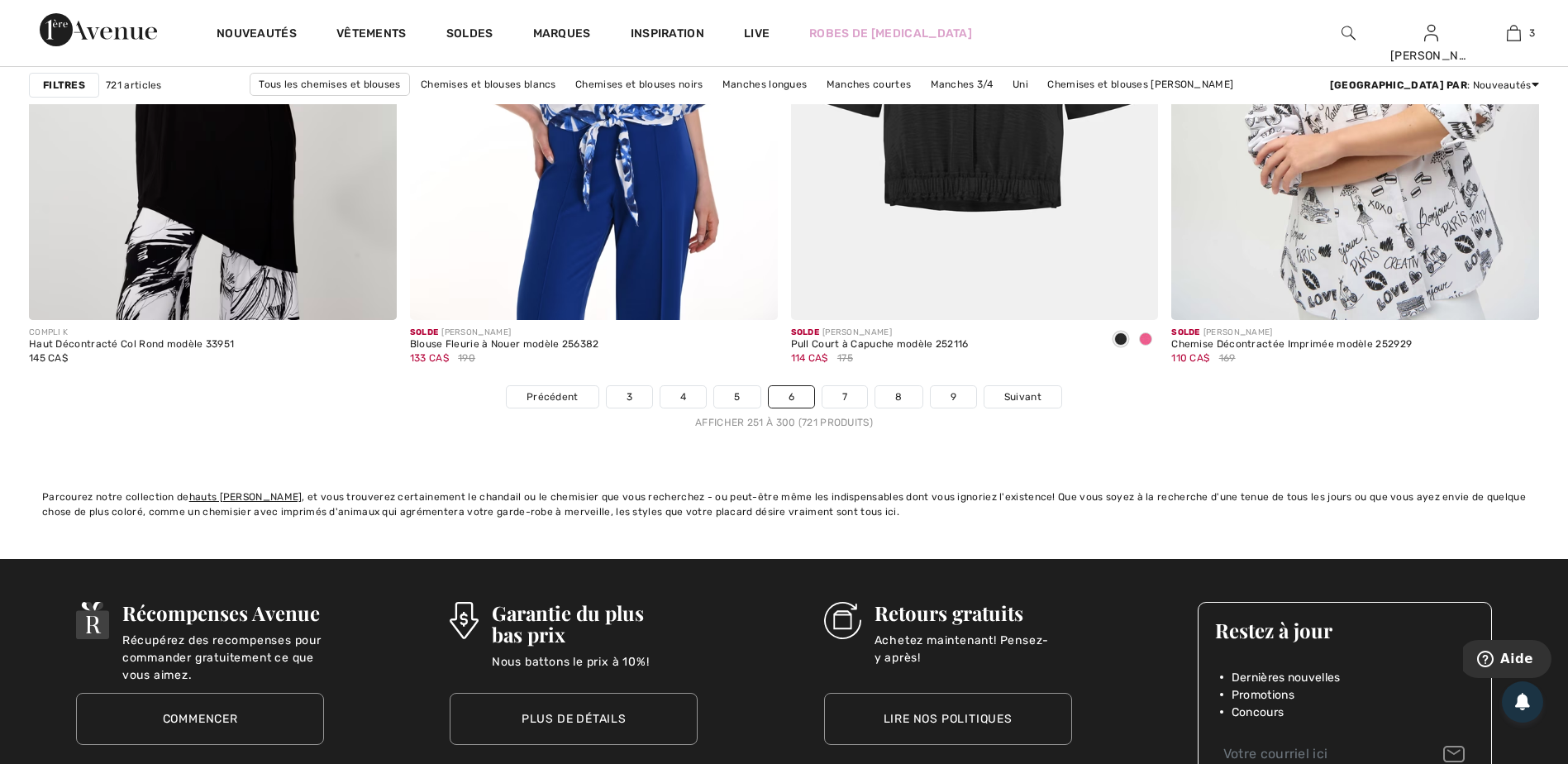
scroll to position [9506, 0]
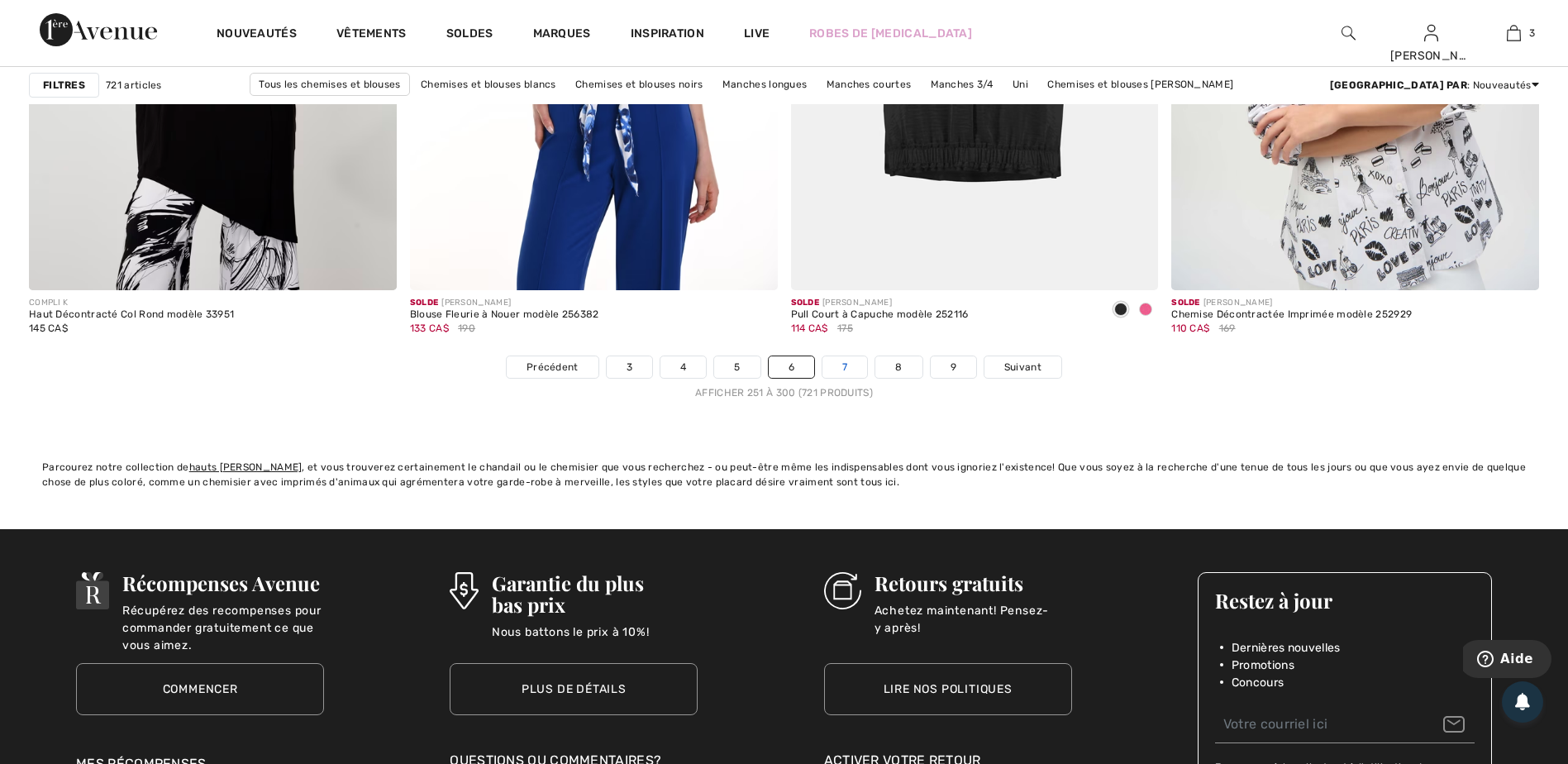
click at [834, 369] on link "7" at bounding box center [844, 367] width 45 height 22
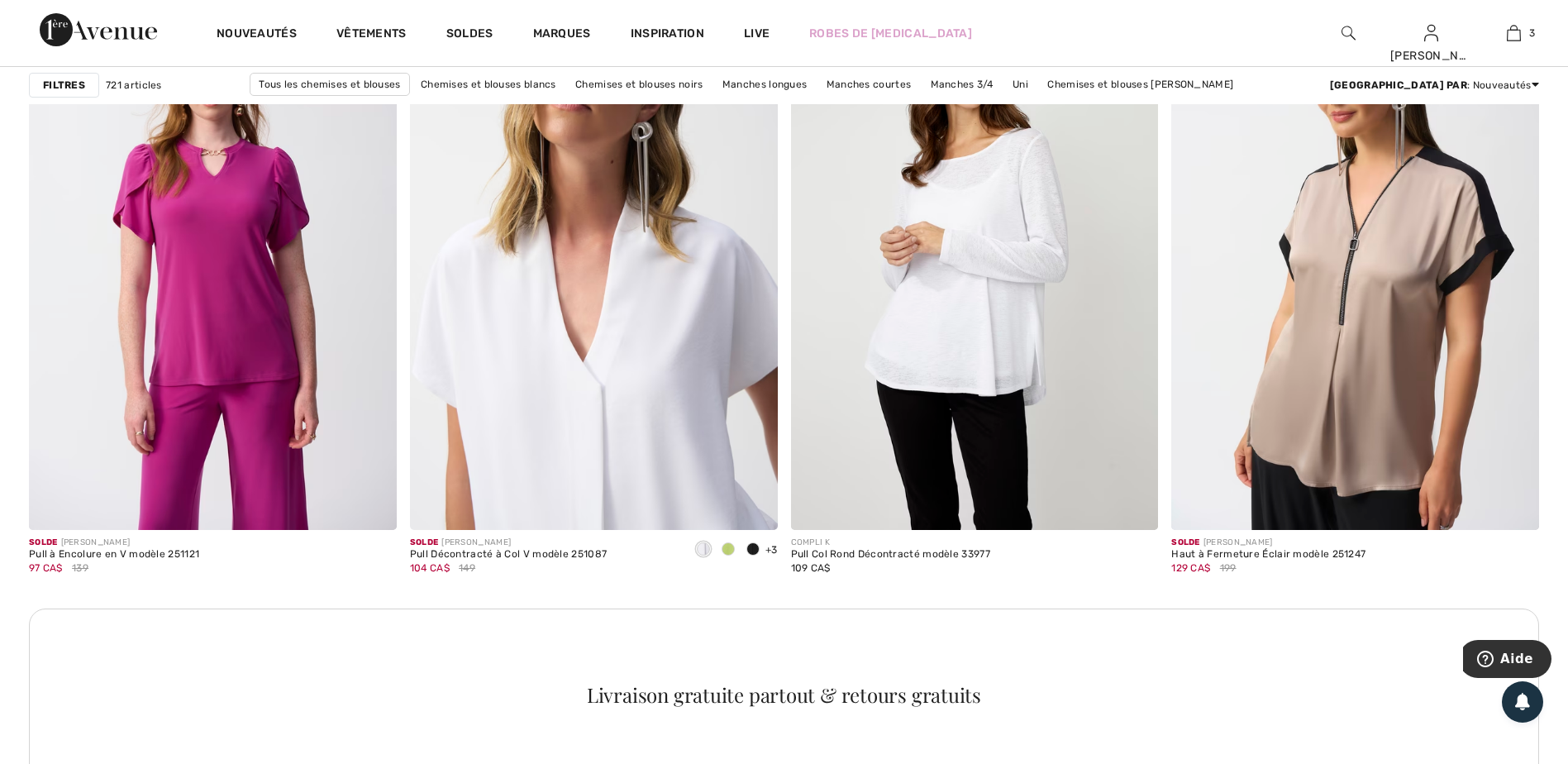
scroll to position [4298, 0]
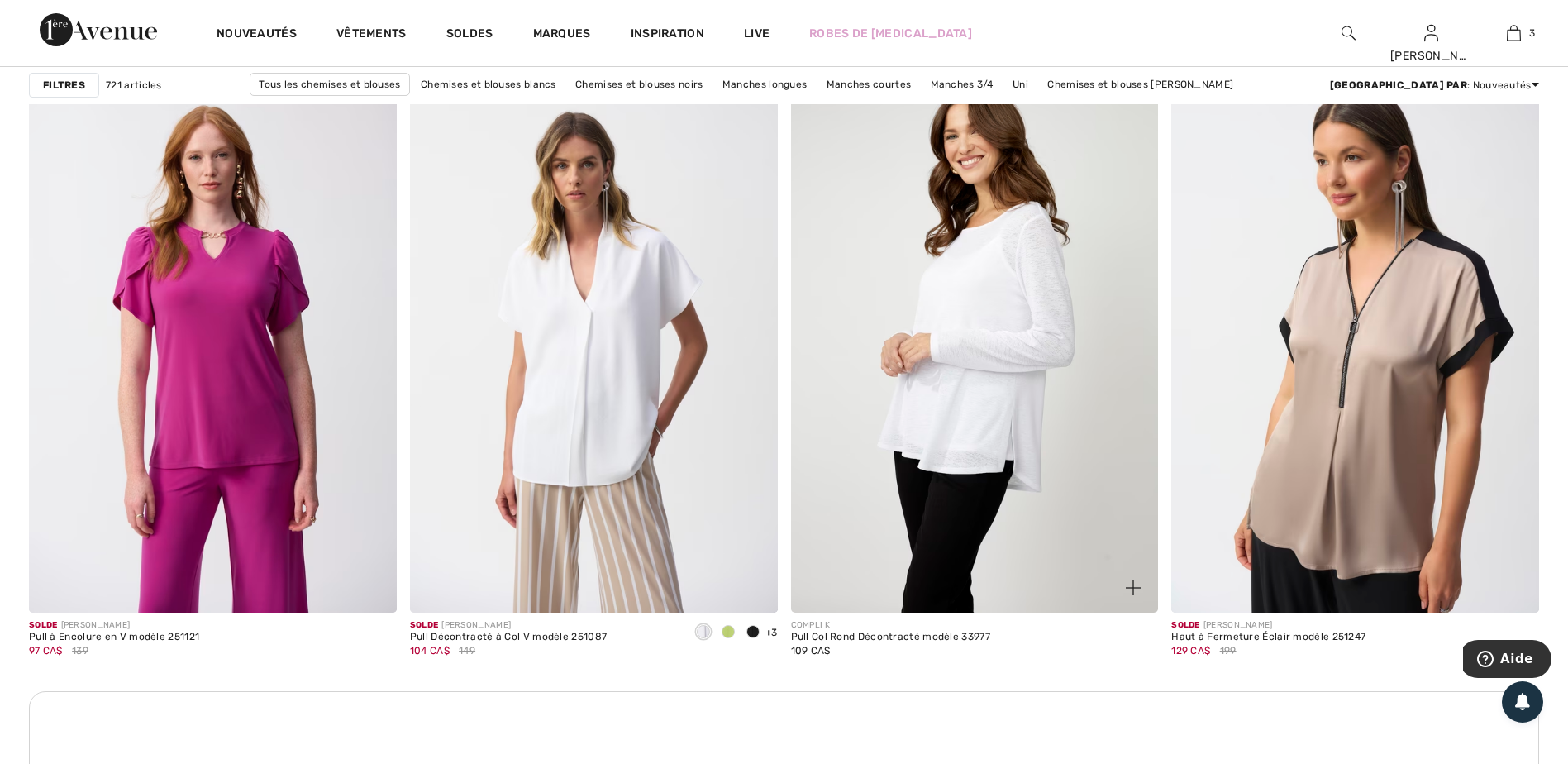
click at [952, 450] on img at bounding box center [974, 337] width 368 height 551
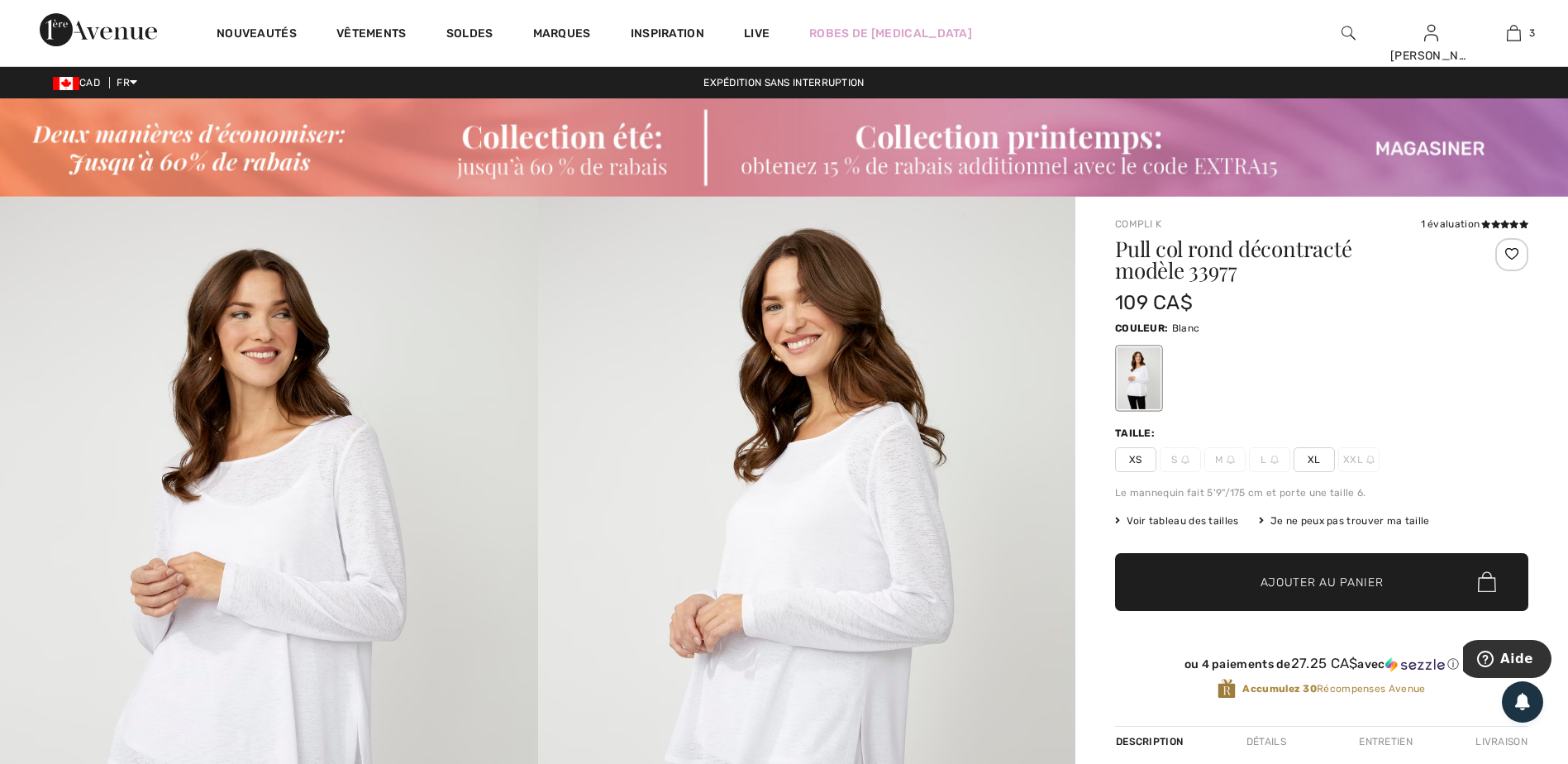
click at [1311, 465] on span "XL" at bounding box center [1313, 459] width 41 height 24
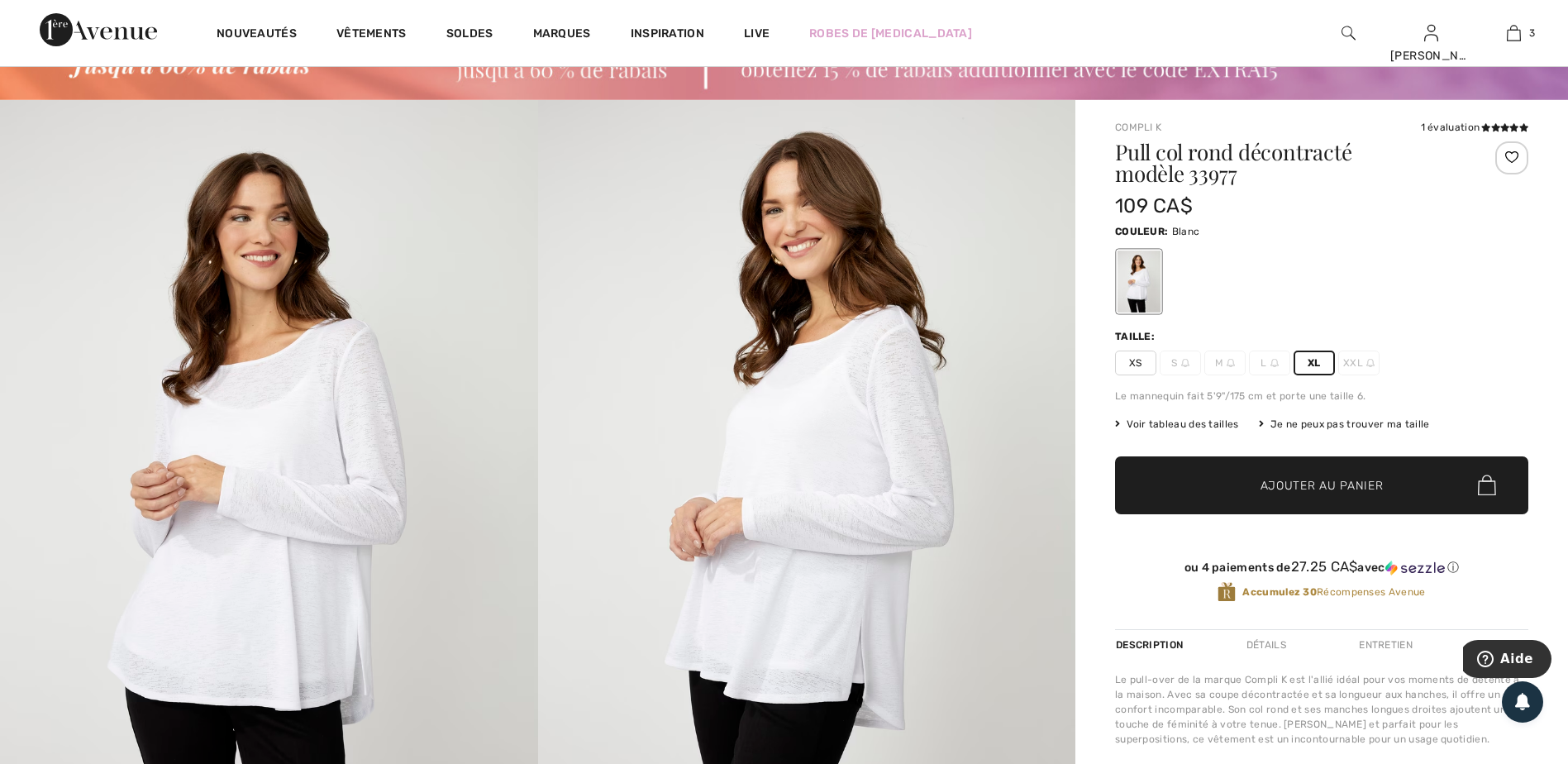
scroll to position [82, 0]
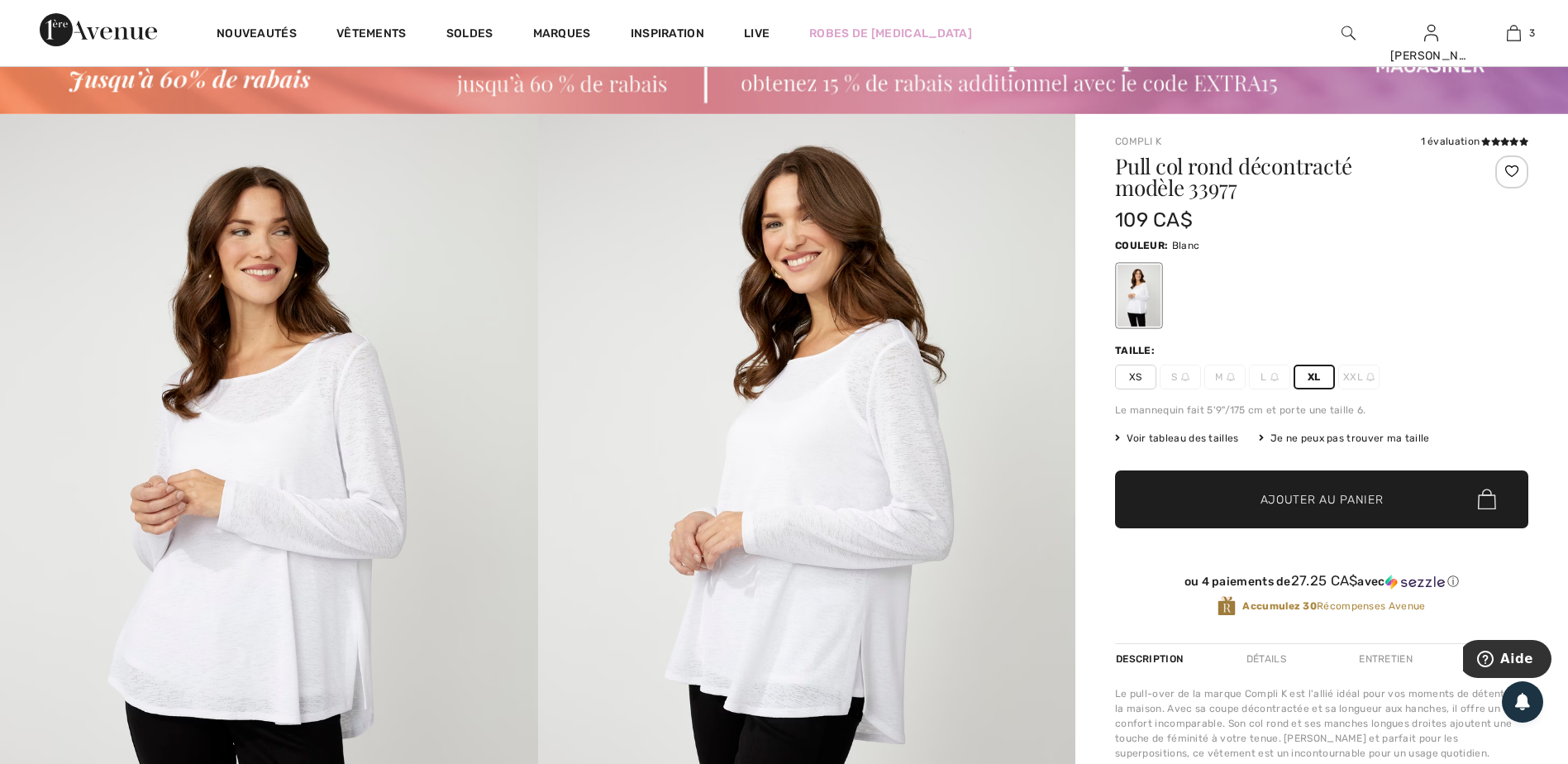
click at [1298, 503] on span "Ajouter au panier" at bounding box center [1322, 499] width 123 height 18
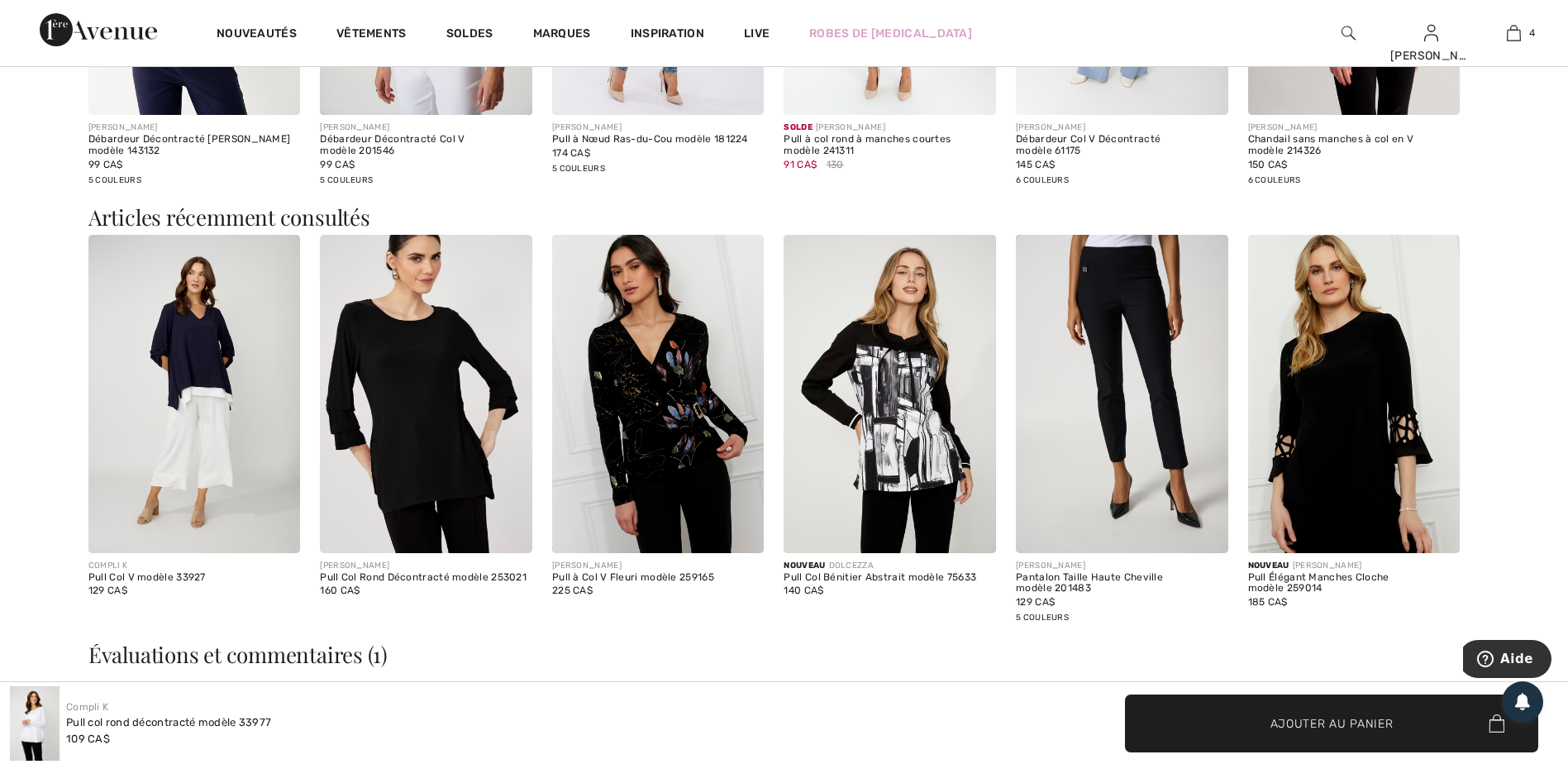
scroll to position [2231, 0]
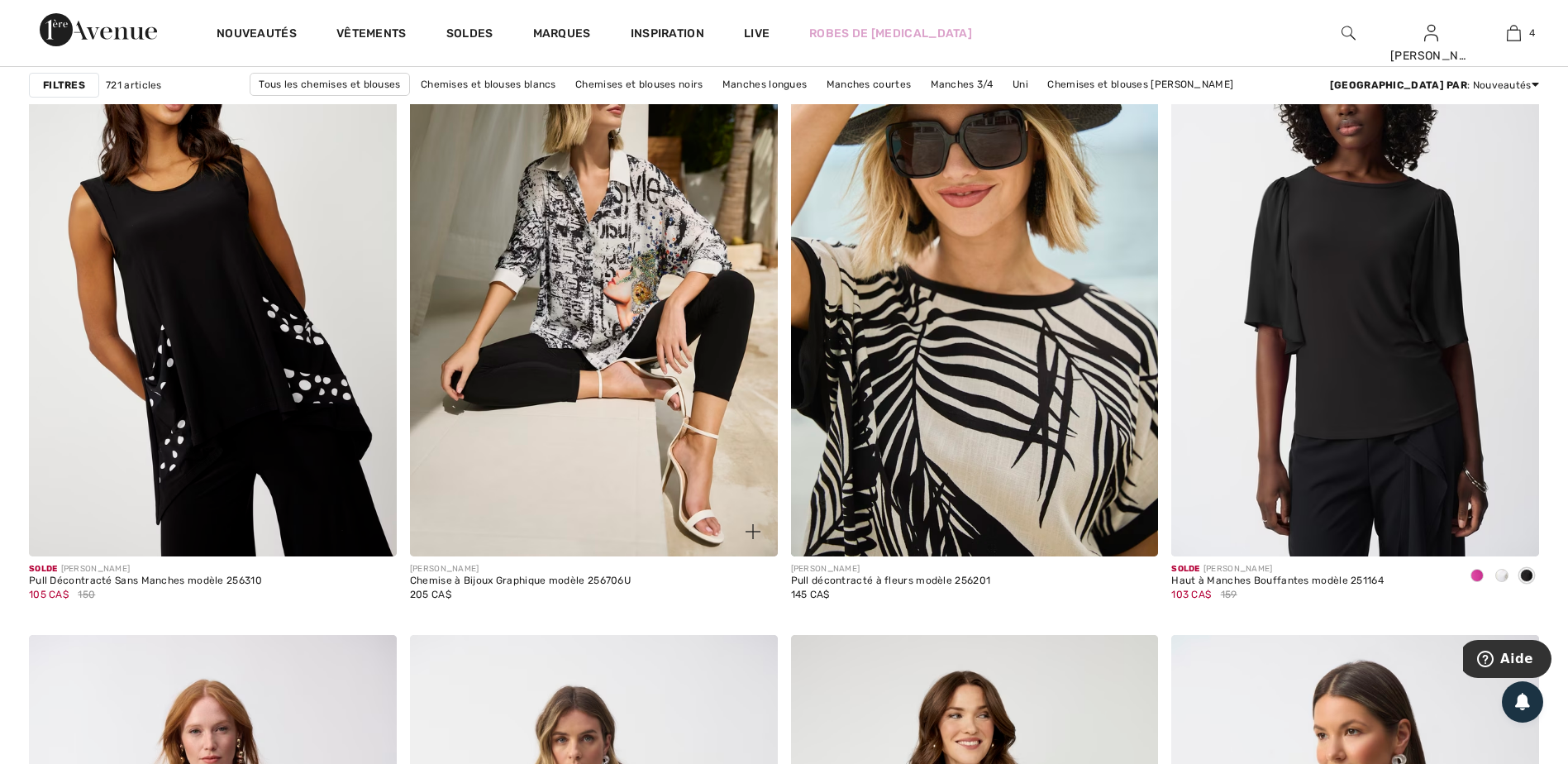
scroll to position [3720, 0]
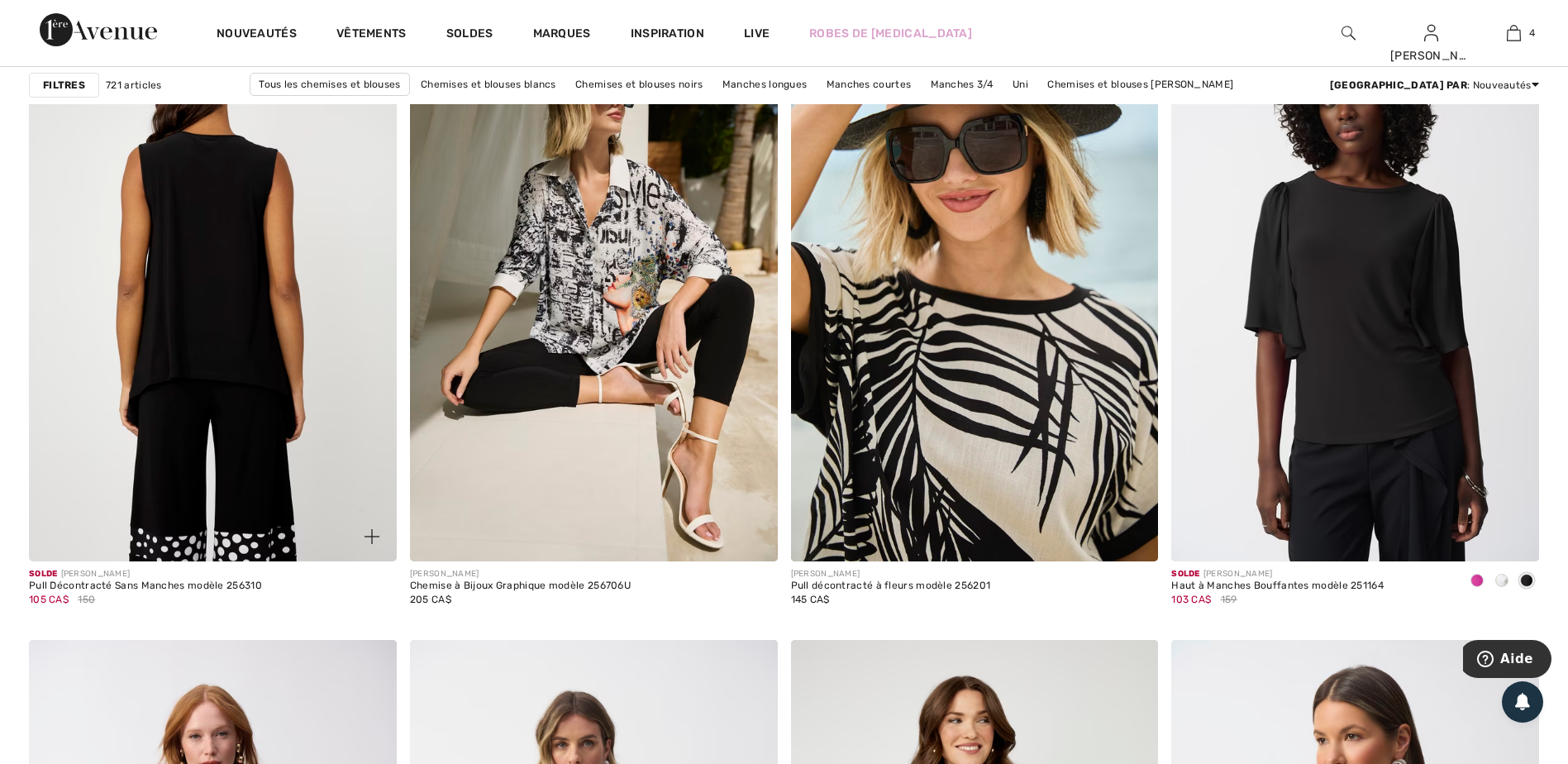
click at [190, 319] on img at bounding box center [212, 285] width 368 height 551
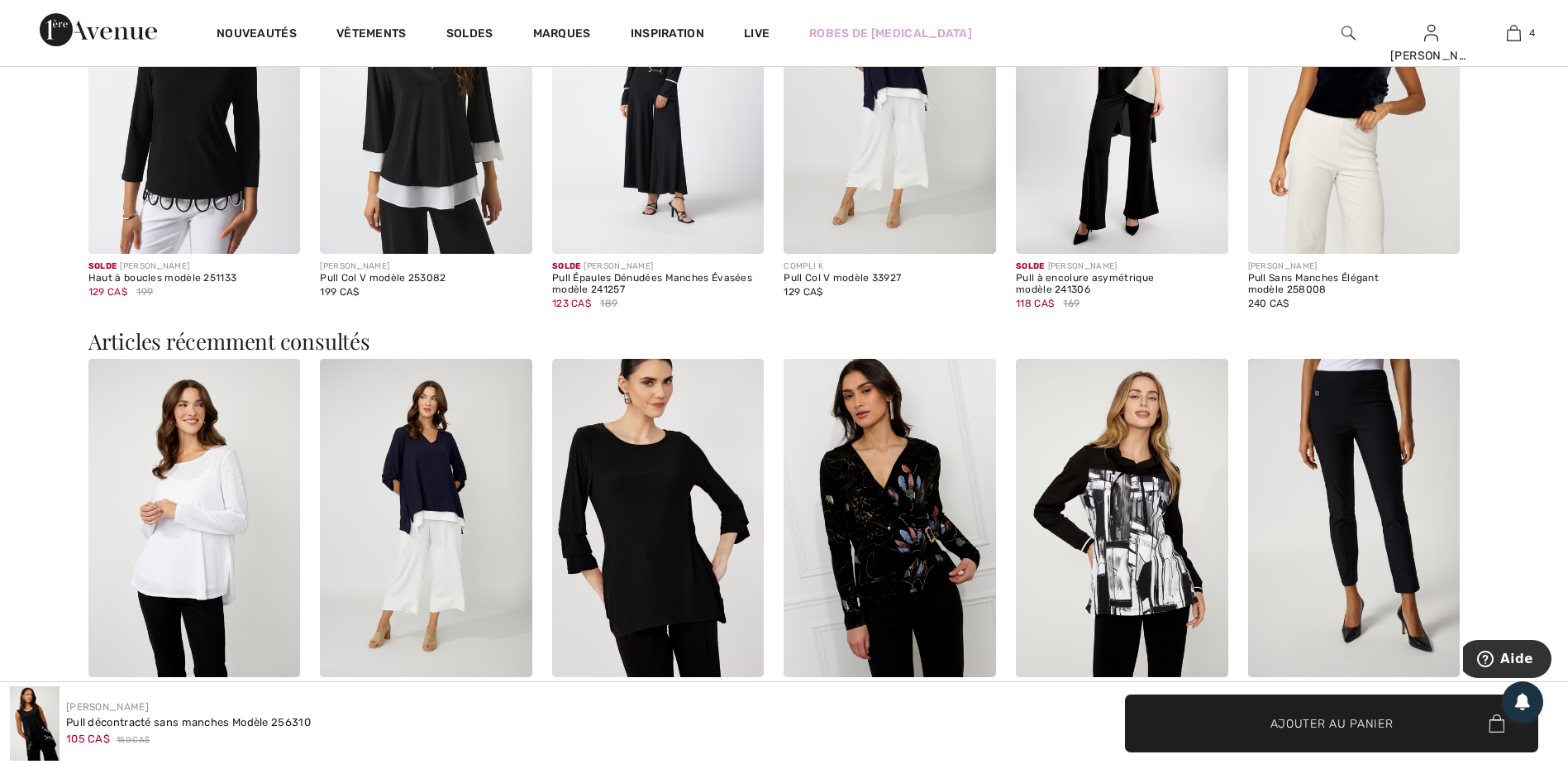
scroll to position [2149, 0]
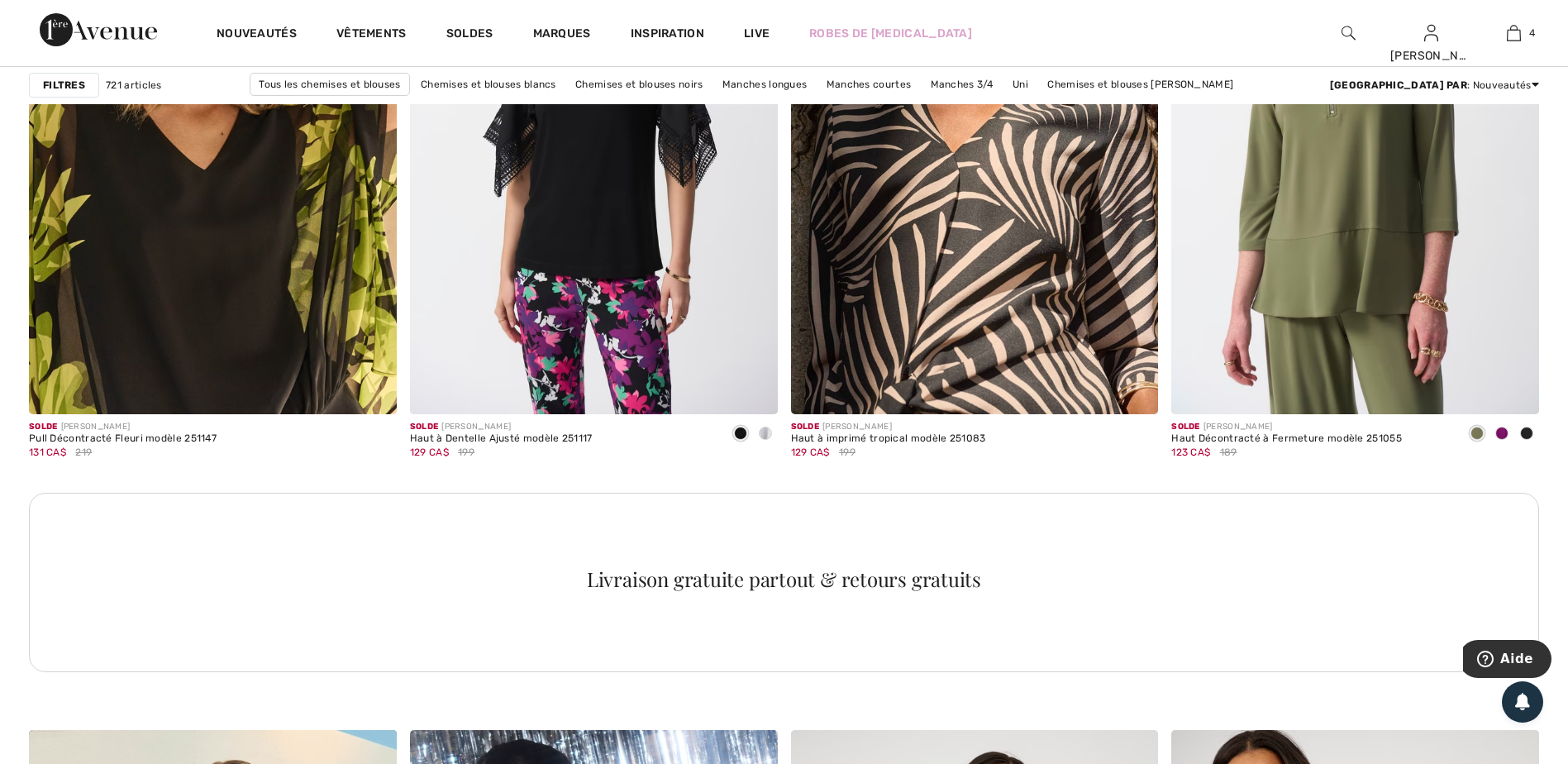
scroll to position [7109, 0]
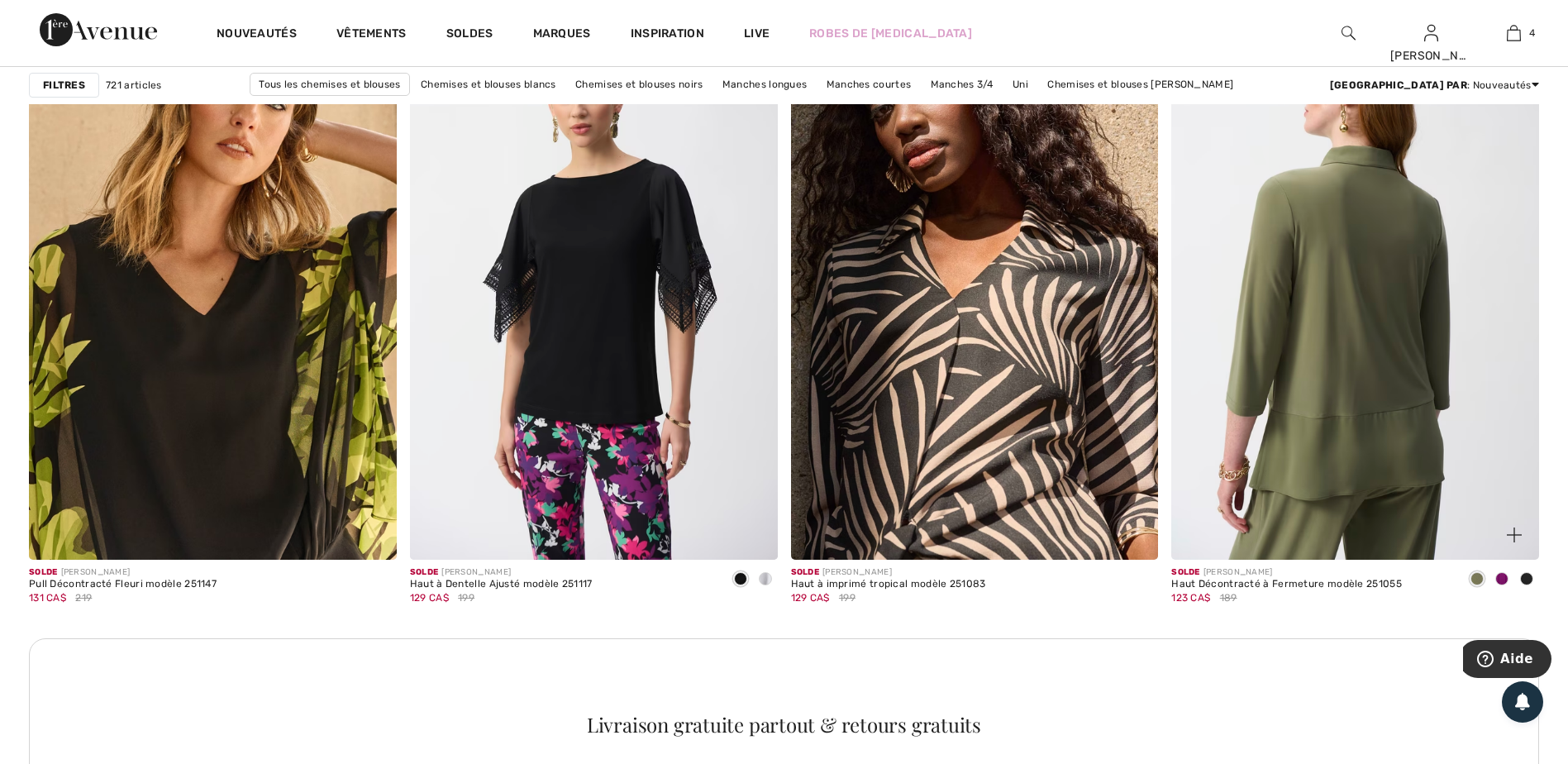
click at [1396, 454] on img at bounding box center [1354, 284] width 368 height 551
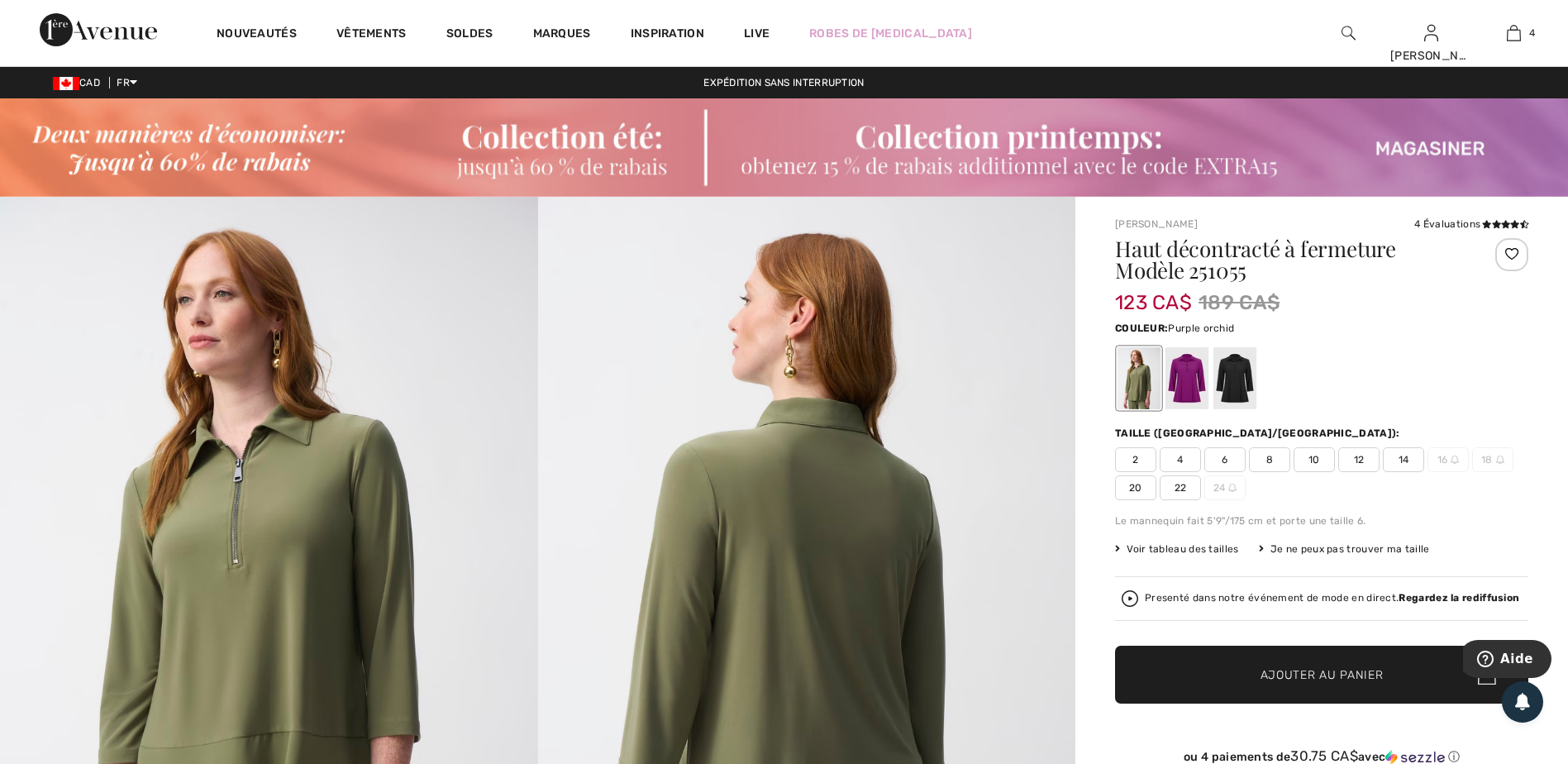
click at [1205, 394] on div at bounding box center [1186, 379] width 43 height 62
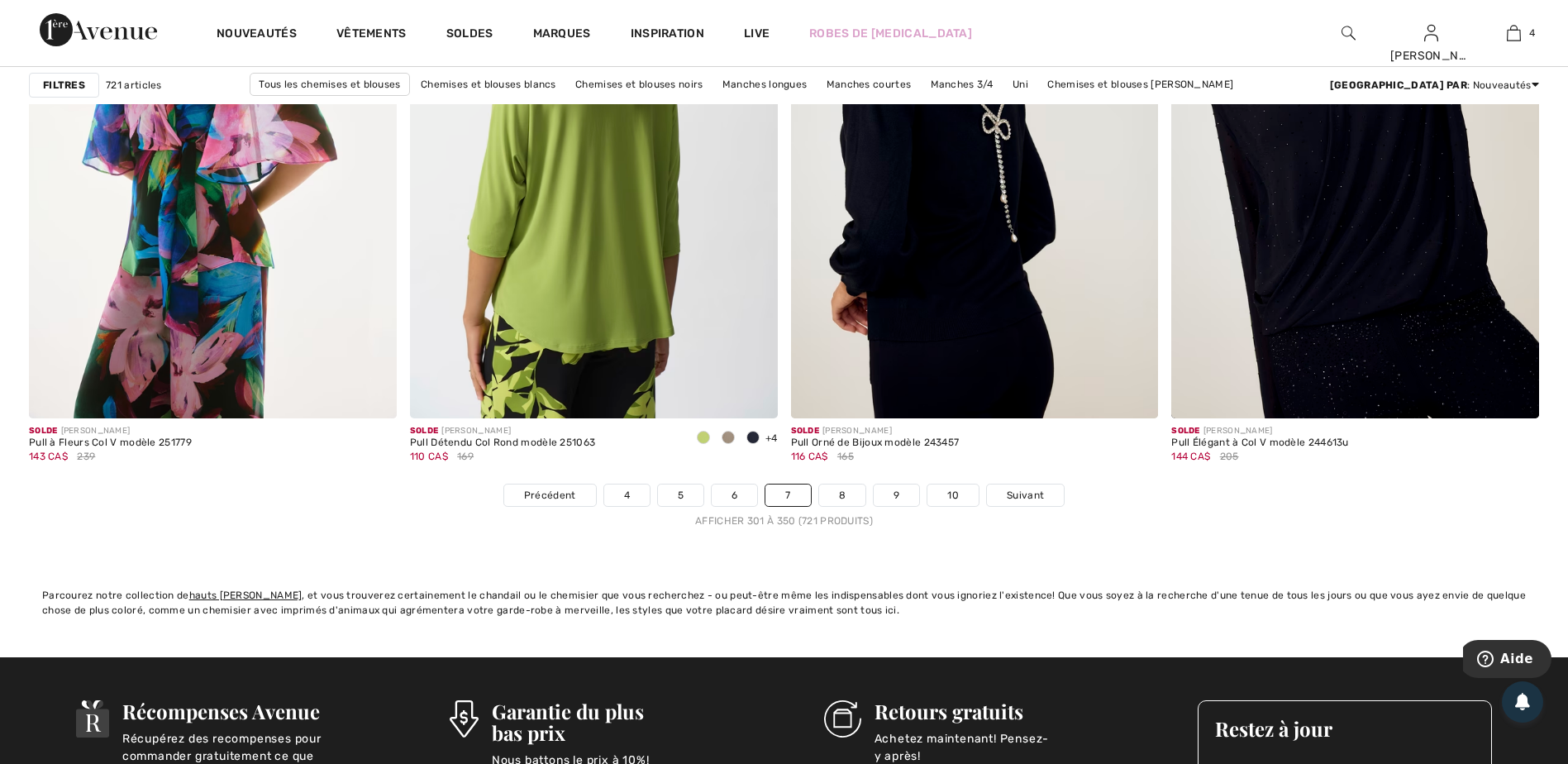
scroll to position [9506, 0]
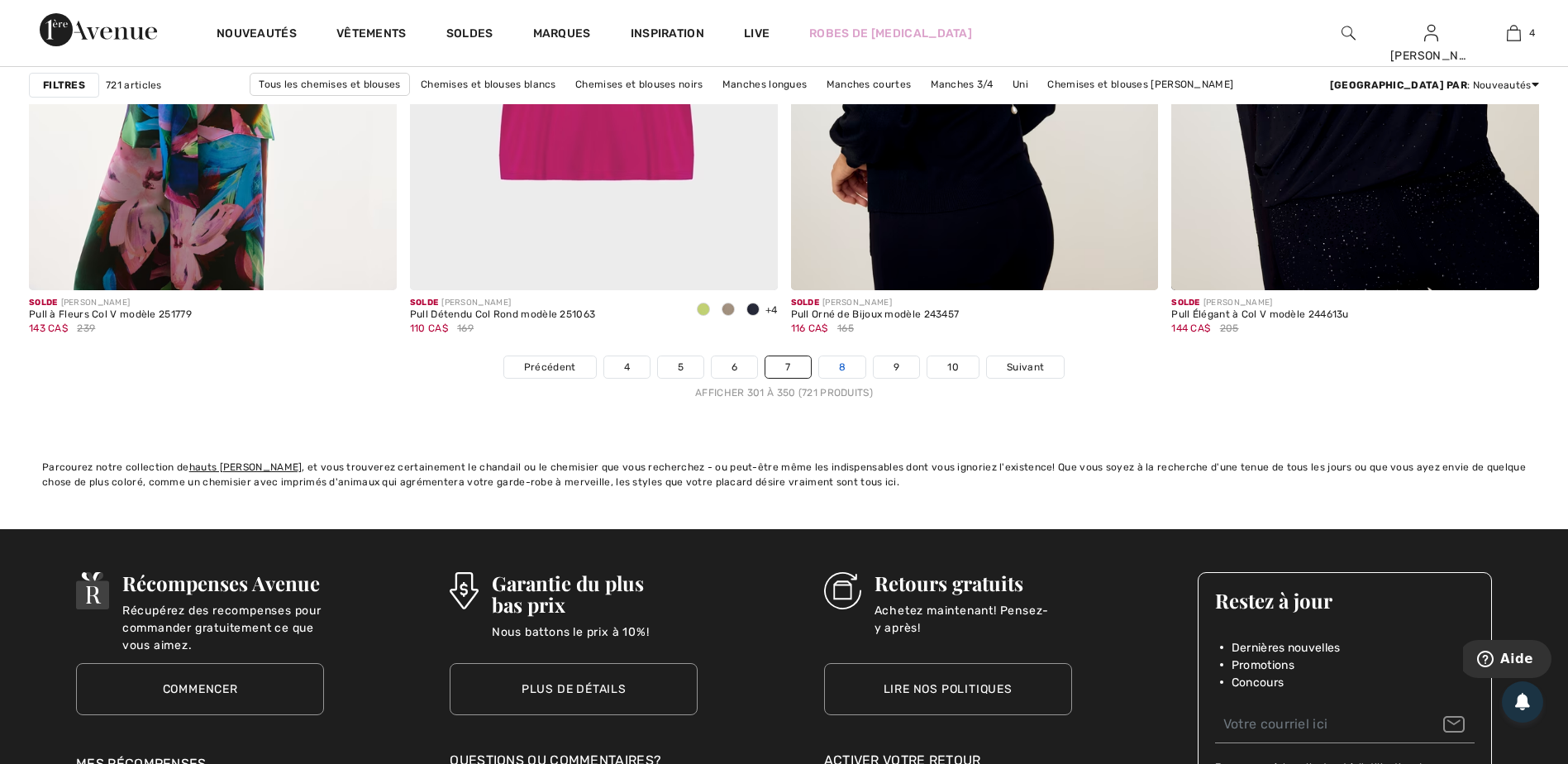
click at [839, 372] on link "8" at bounding box center [842, 367] width 46 height 22
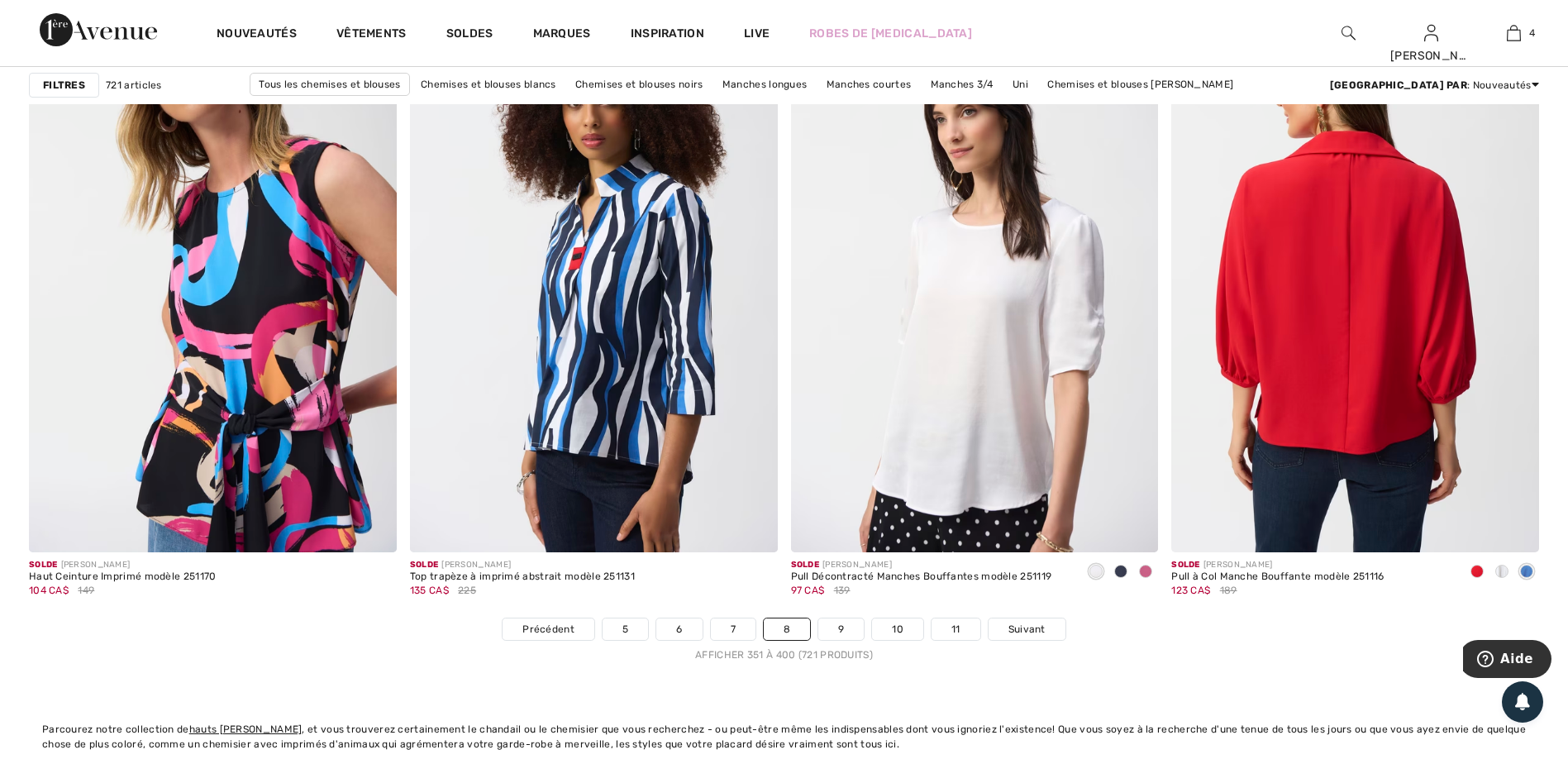
scroll to position [9340, 0]
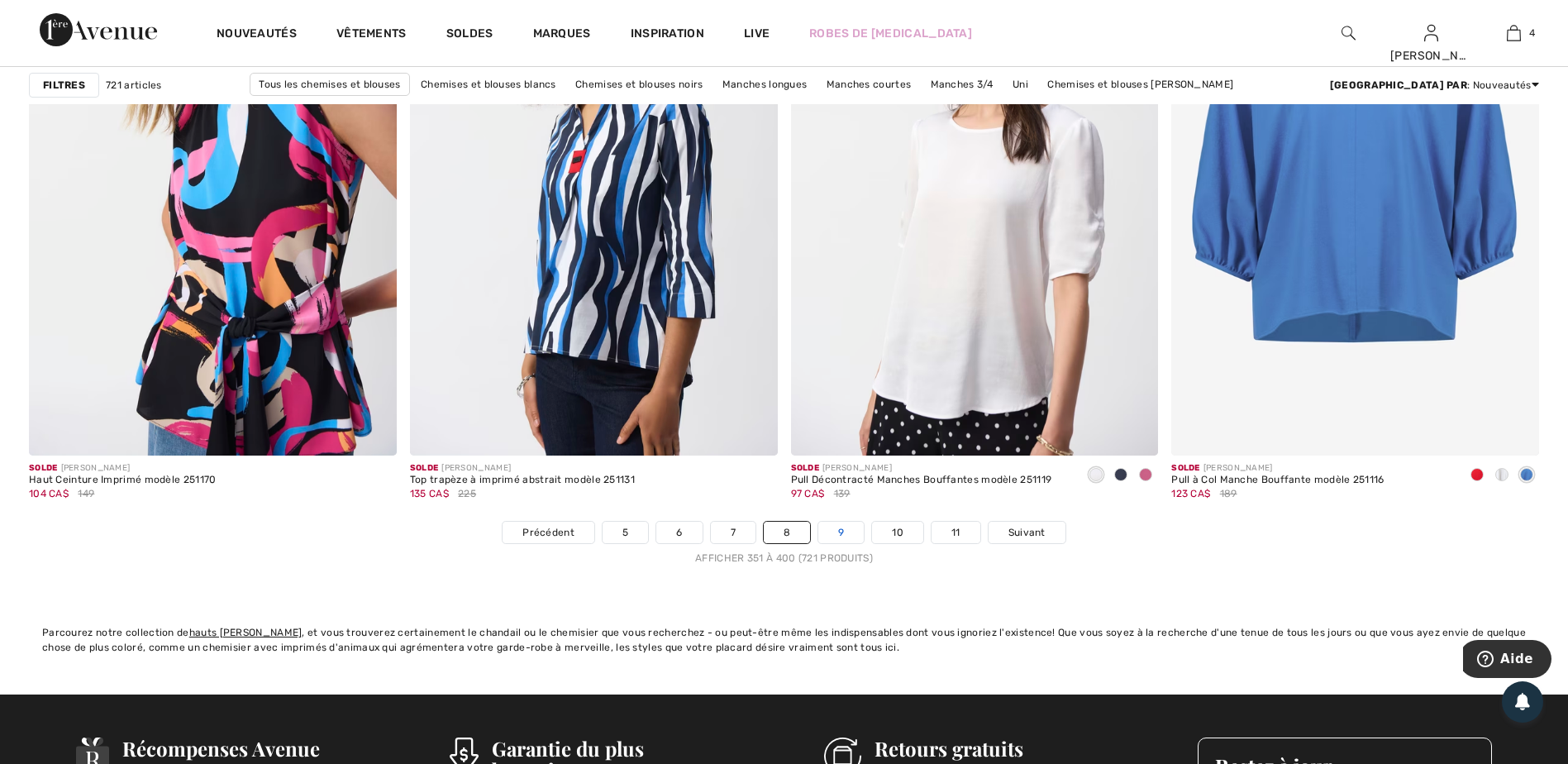
click at [845, 529] on link "9" at bounding box center [841, 533] width 45 height 22
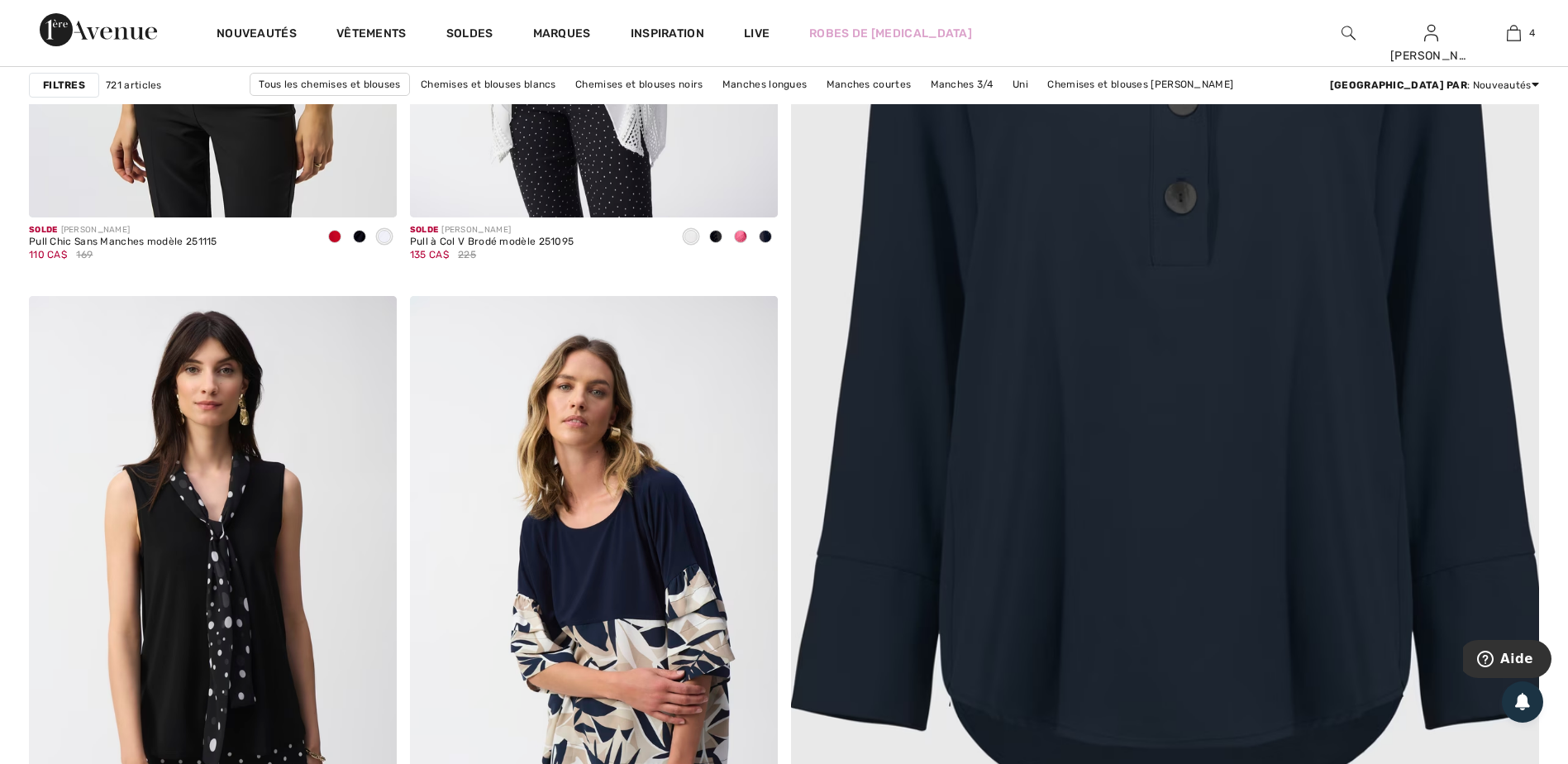
scroll to position [910, 0]
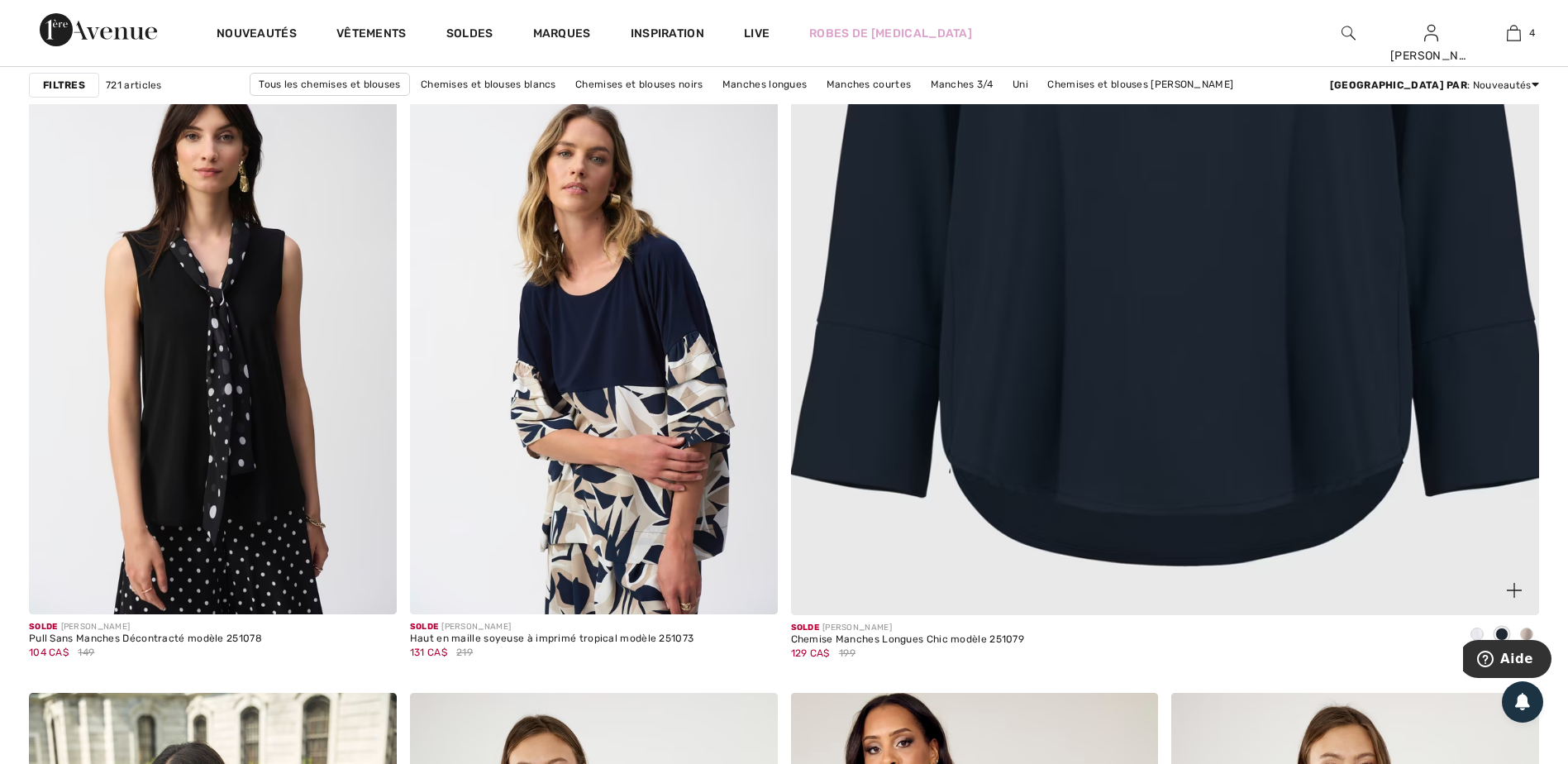
click at [1105, 410] on img at bounding box center [1165, 106] width 898 height 1347
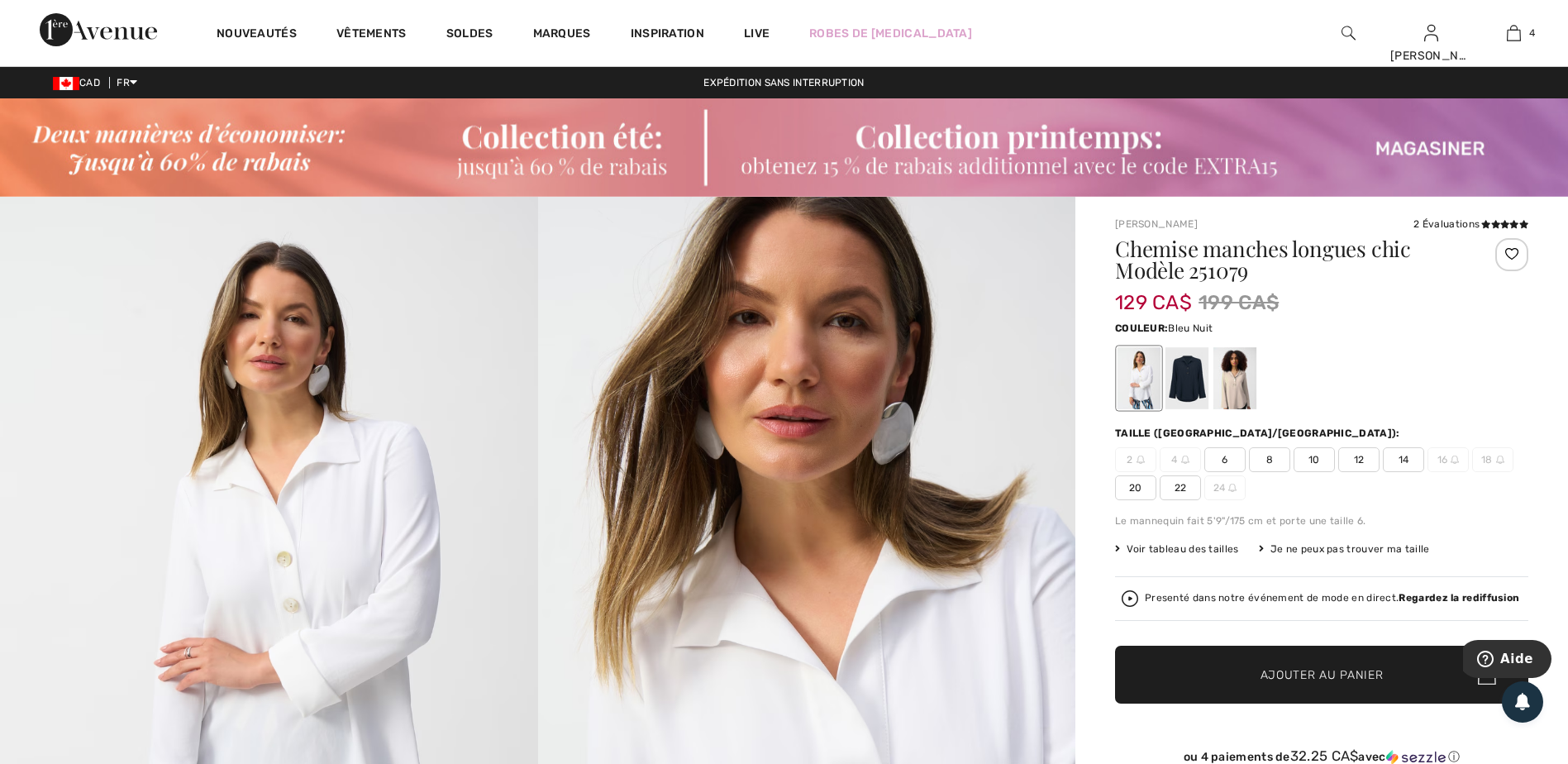
click at [1192, 385] on div at bounding box center [1186, 379] width 43 height 62
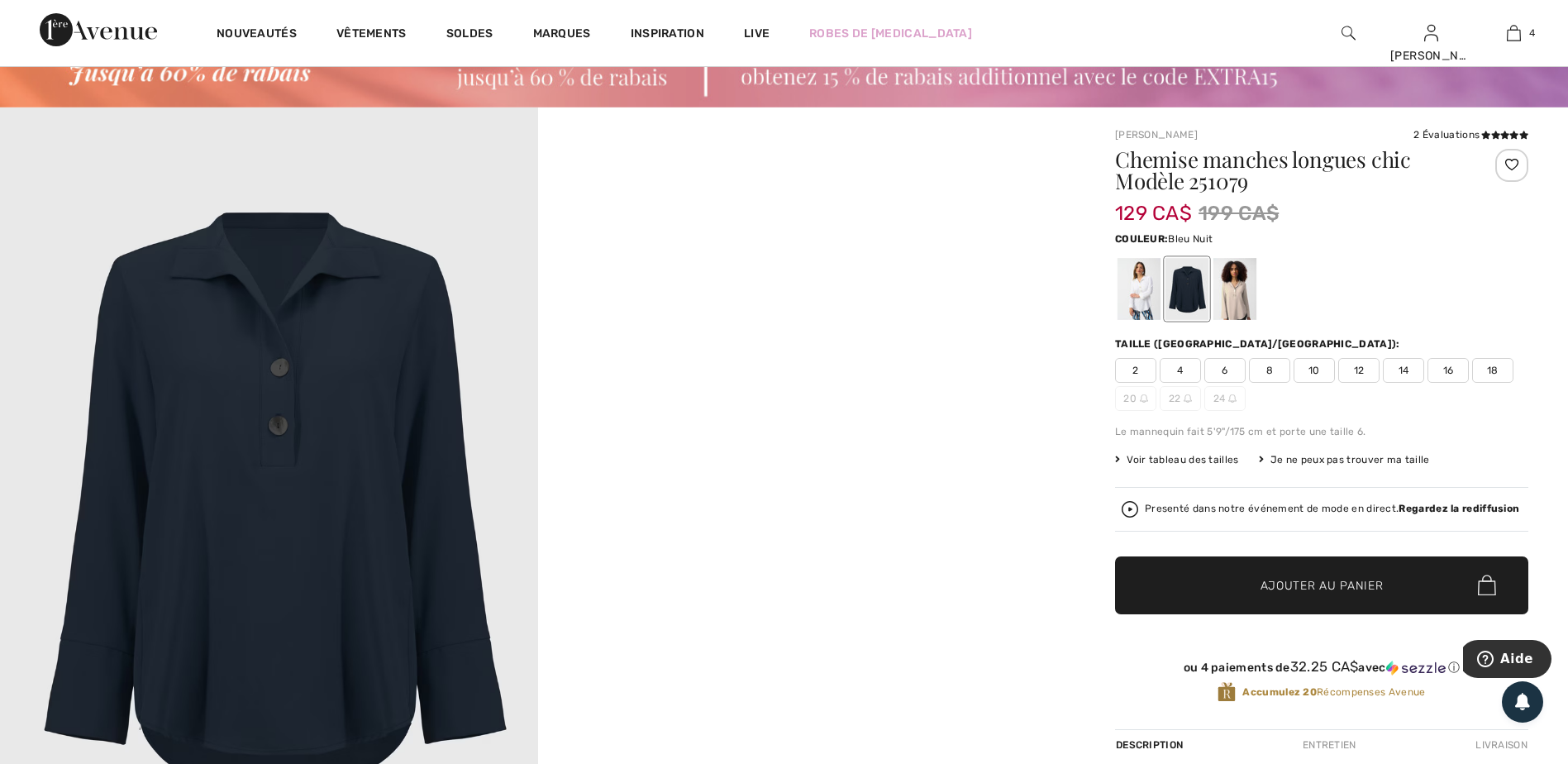
scroll to position [82, 0]
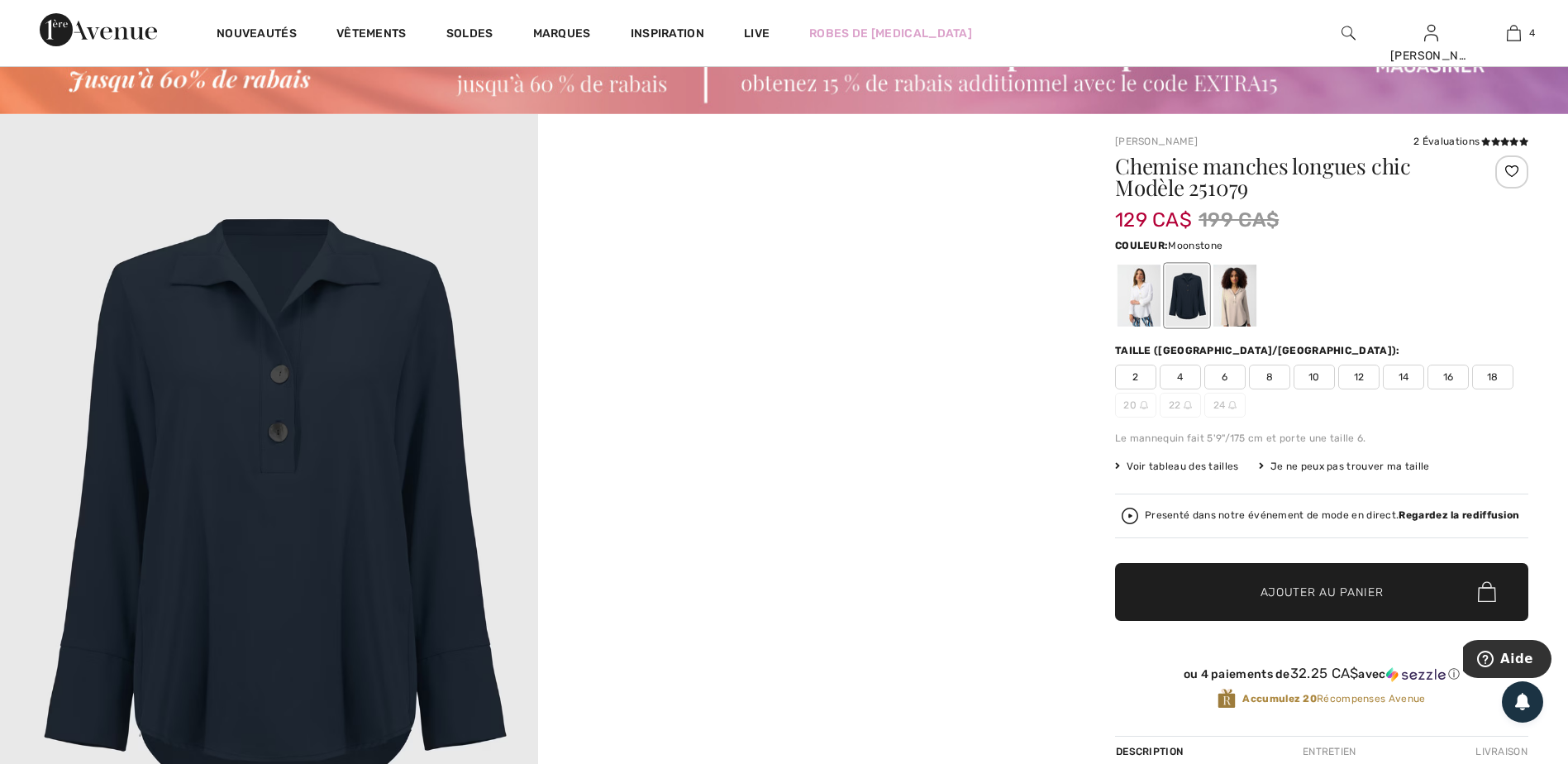
click at [1235, 298] on div at bounding box center [1234, 295] width 43 height 62
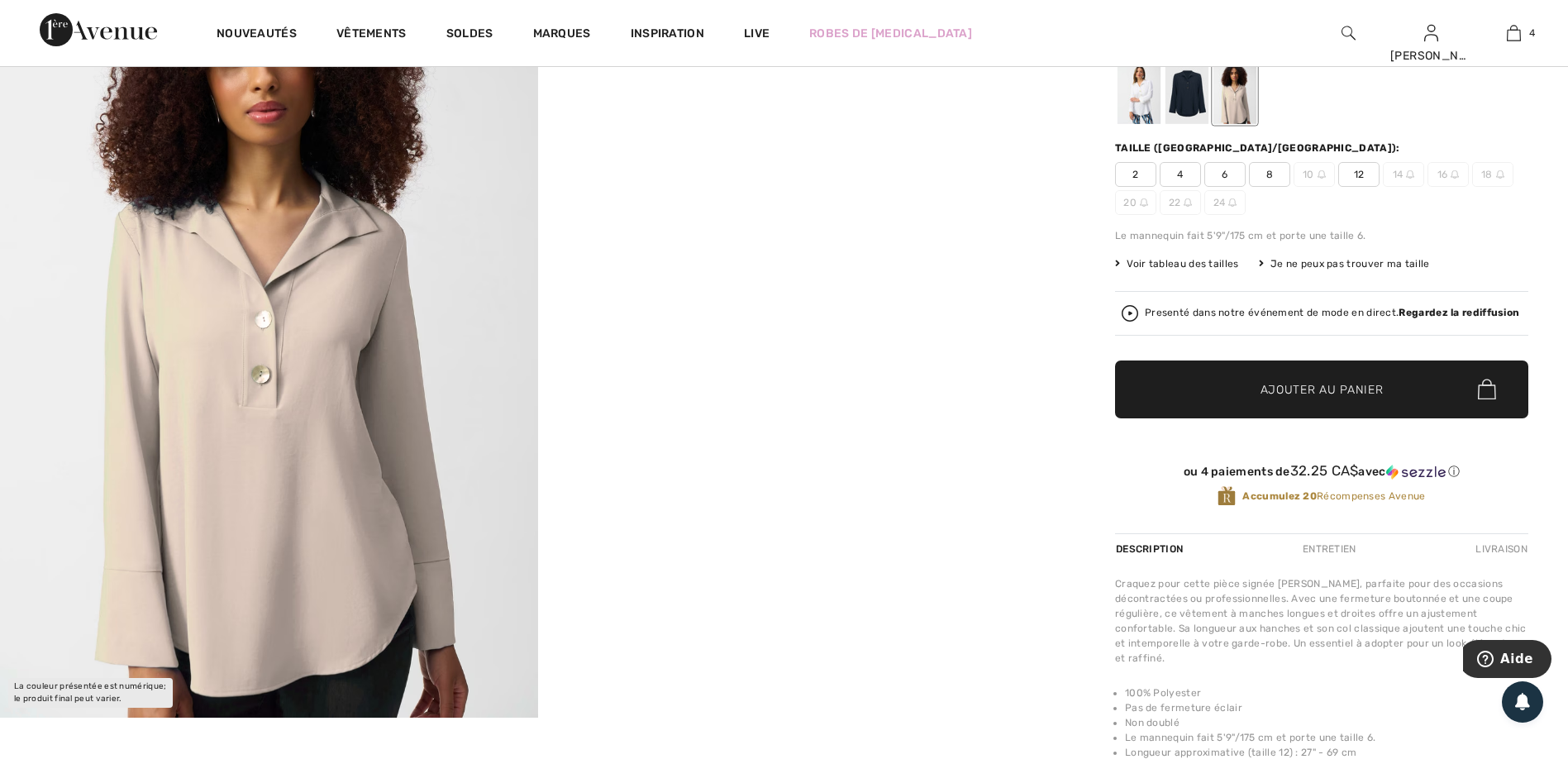
scroll to position [248, 0]
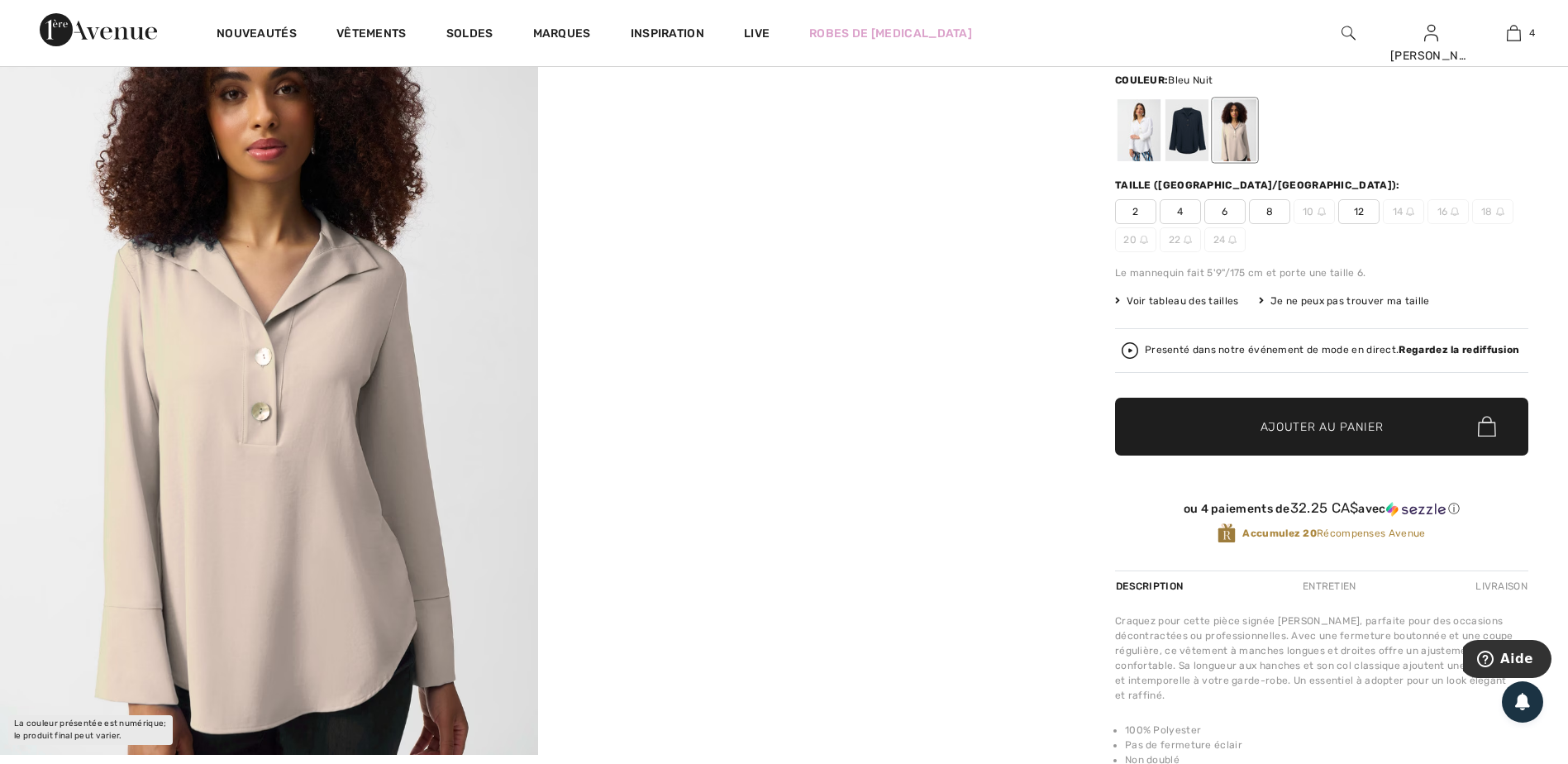
click at [1192, 130] on div at bounding box center [1186, 130] width 43 height 62
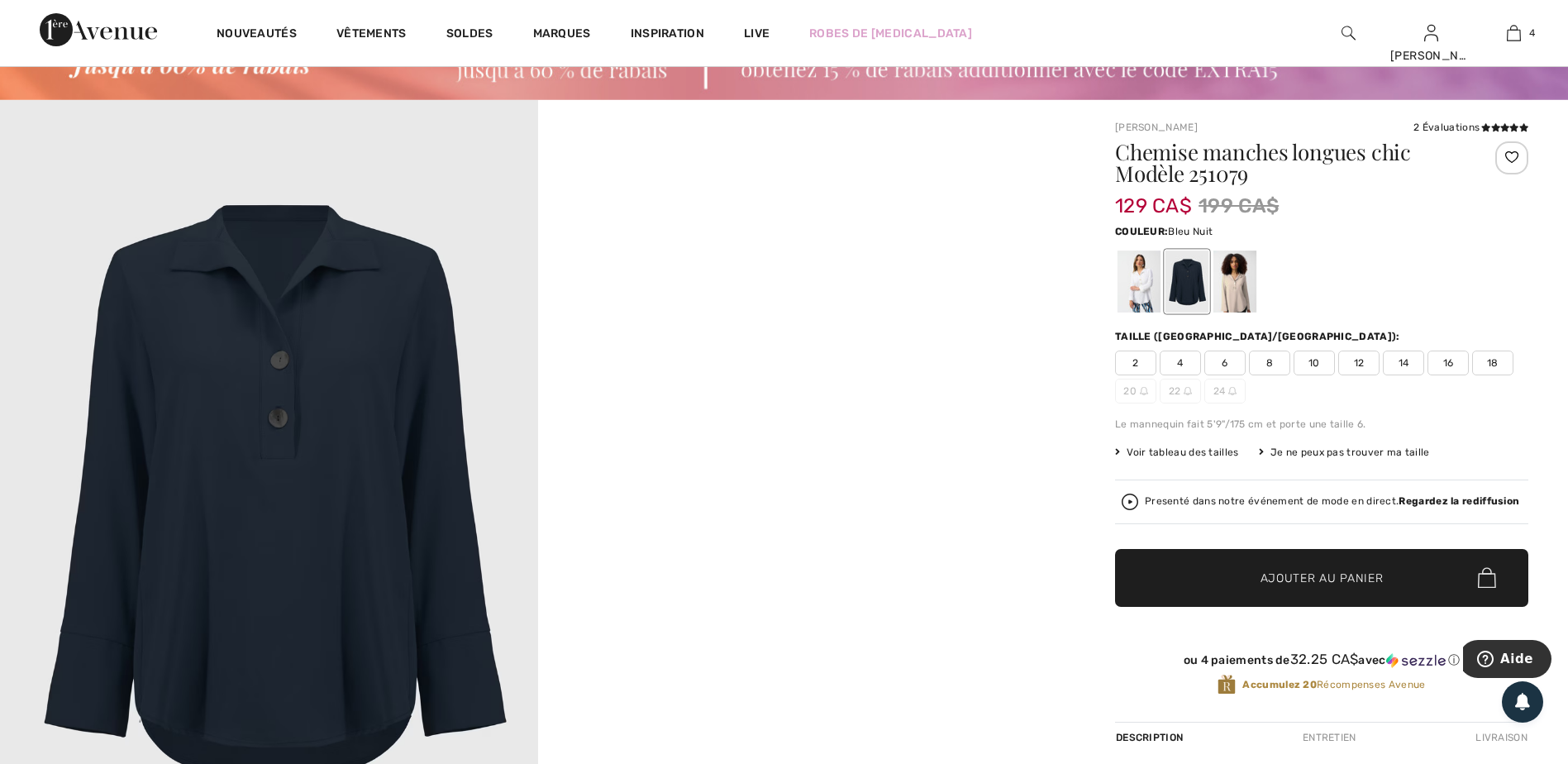
scroll to position [82, 0]
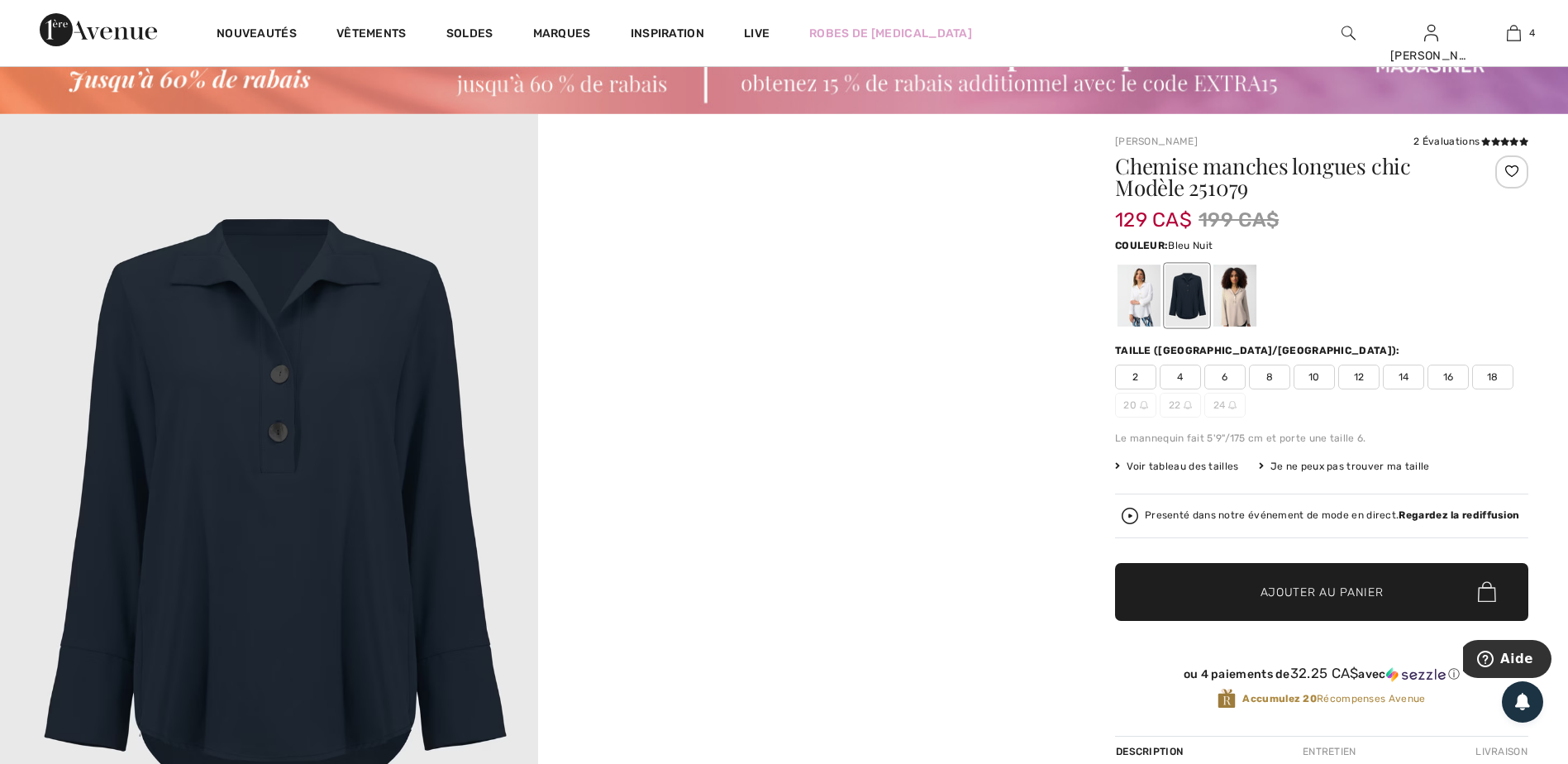
click at [1412, 373] on span "14" at bounding box center [1403, 376] width 41 height 24
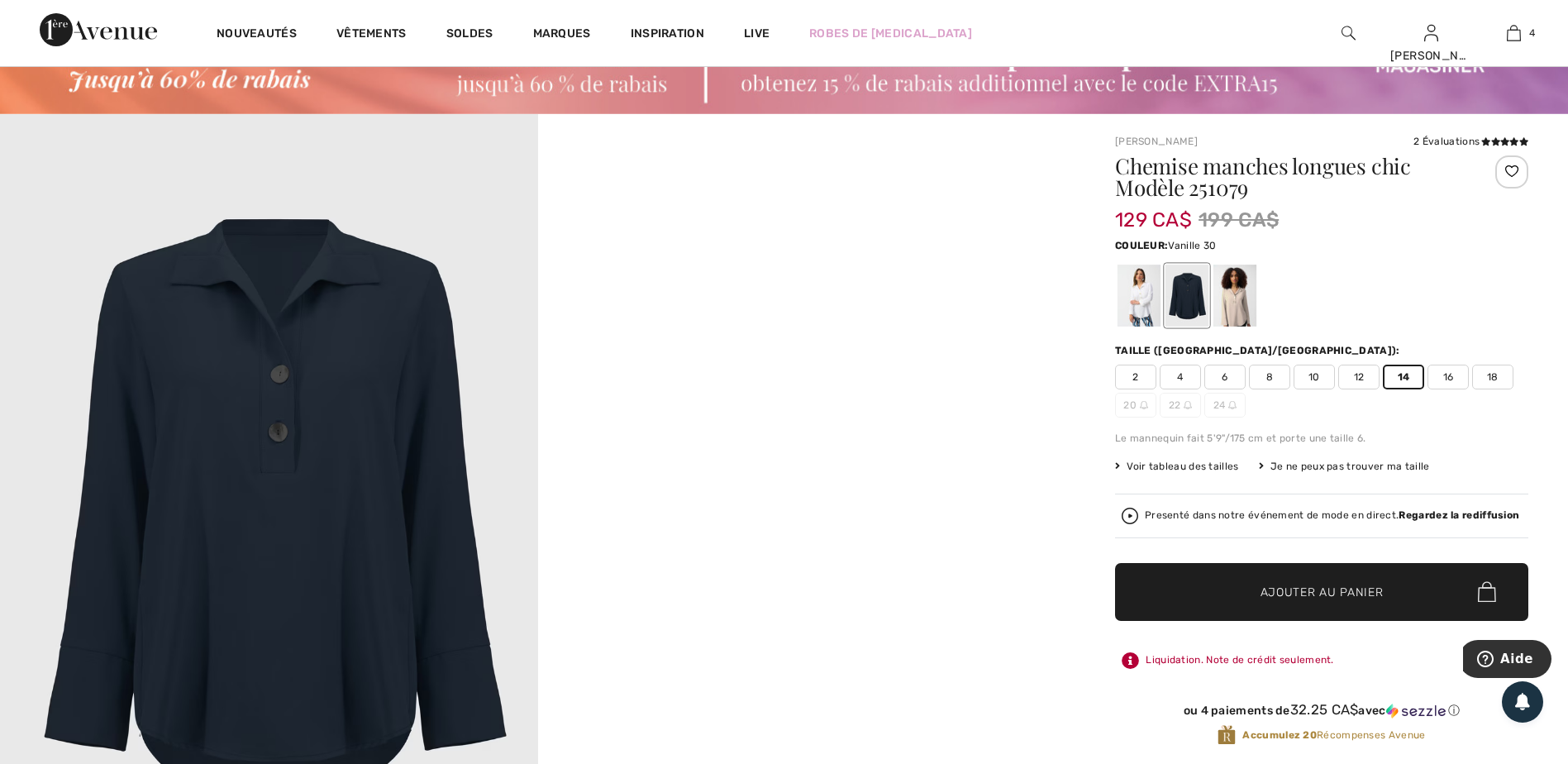
click at [1146, 312] on div at bounding box center [1138, 295] width 43 height 62
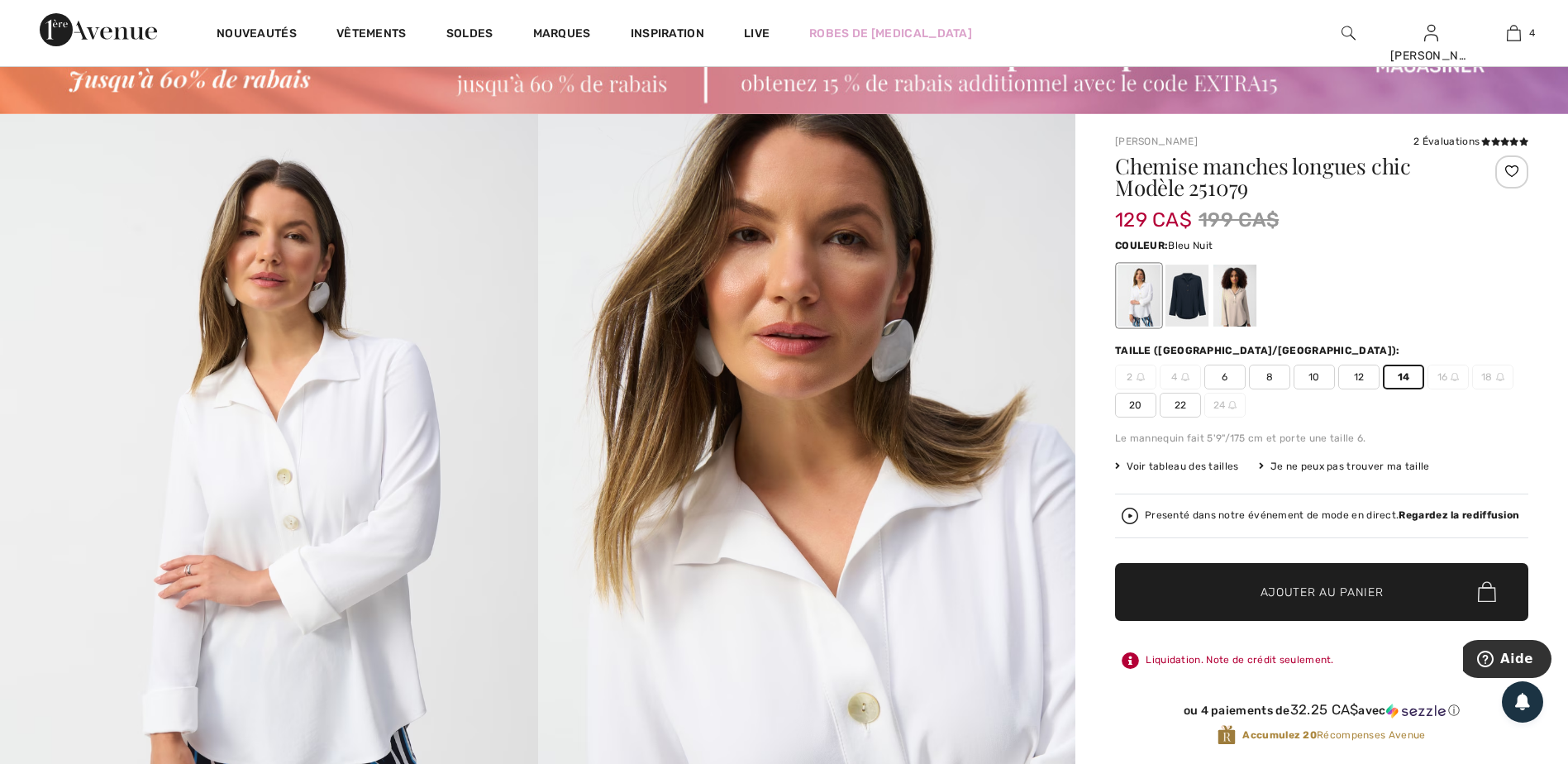
click at [1196, 305] on div at bounding box center [1186, 295] width 43 height 62
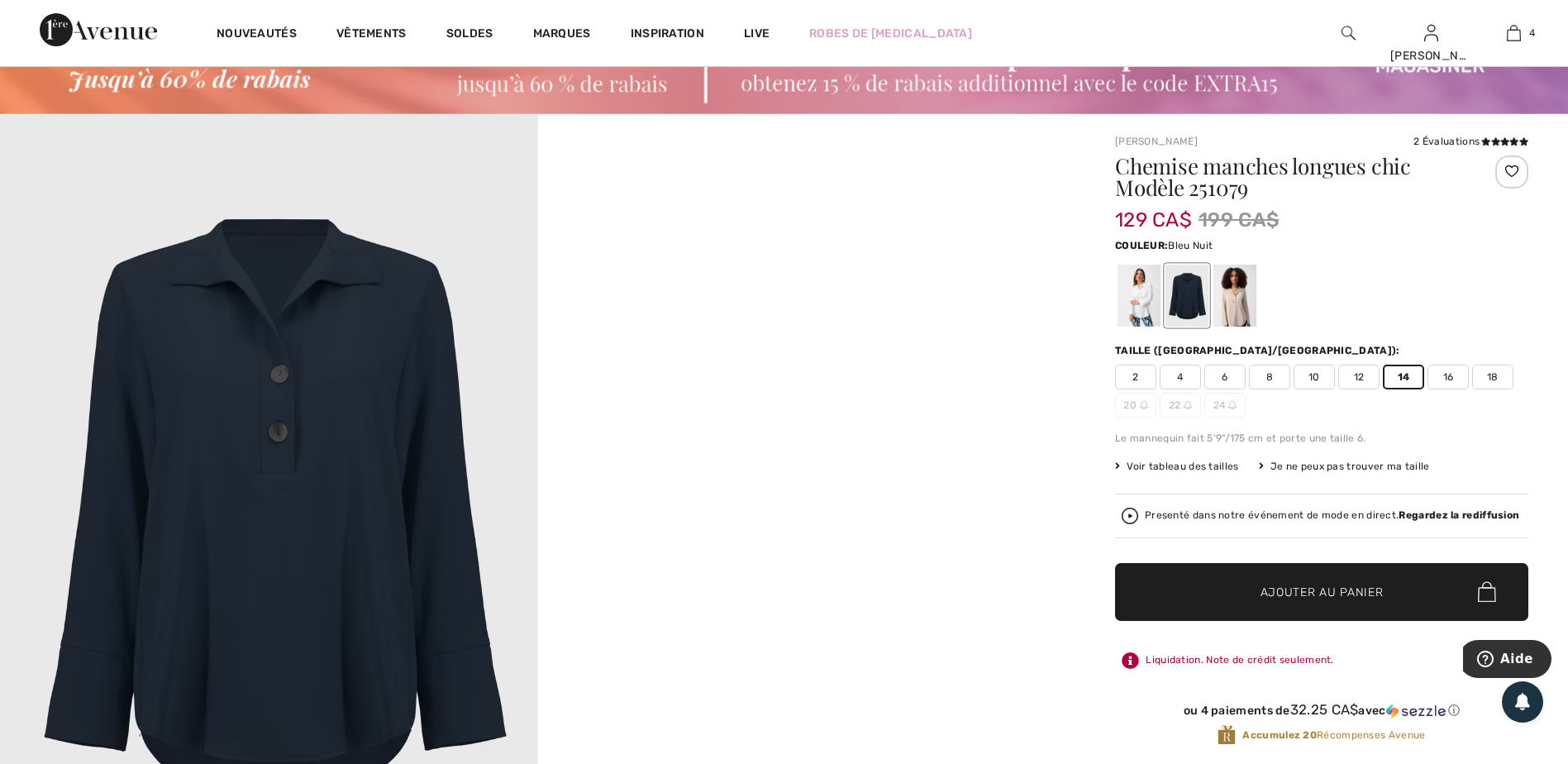
click at [1400, 378] on span "14" at bounding box center [1403, 376] width 41 height 24
click at [1335, 595] on span "Ajouter au panier" at bounding box center [1322, 592] width 123 height 18
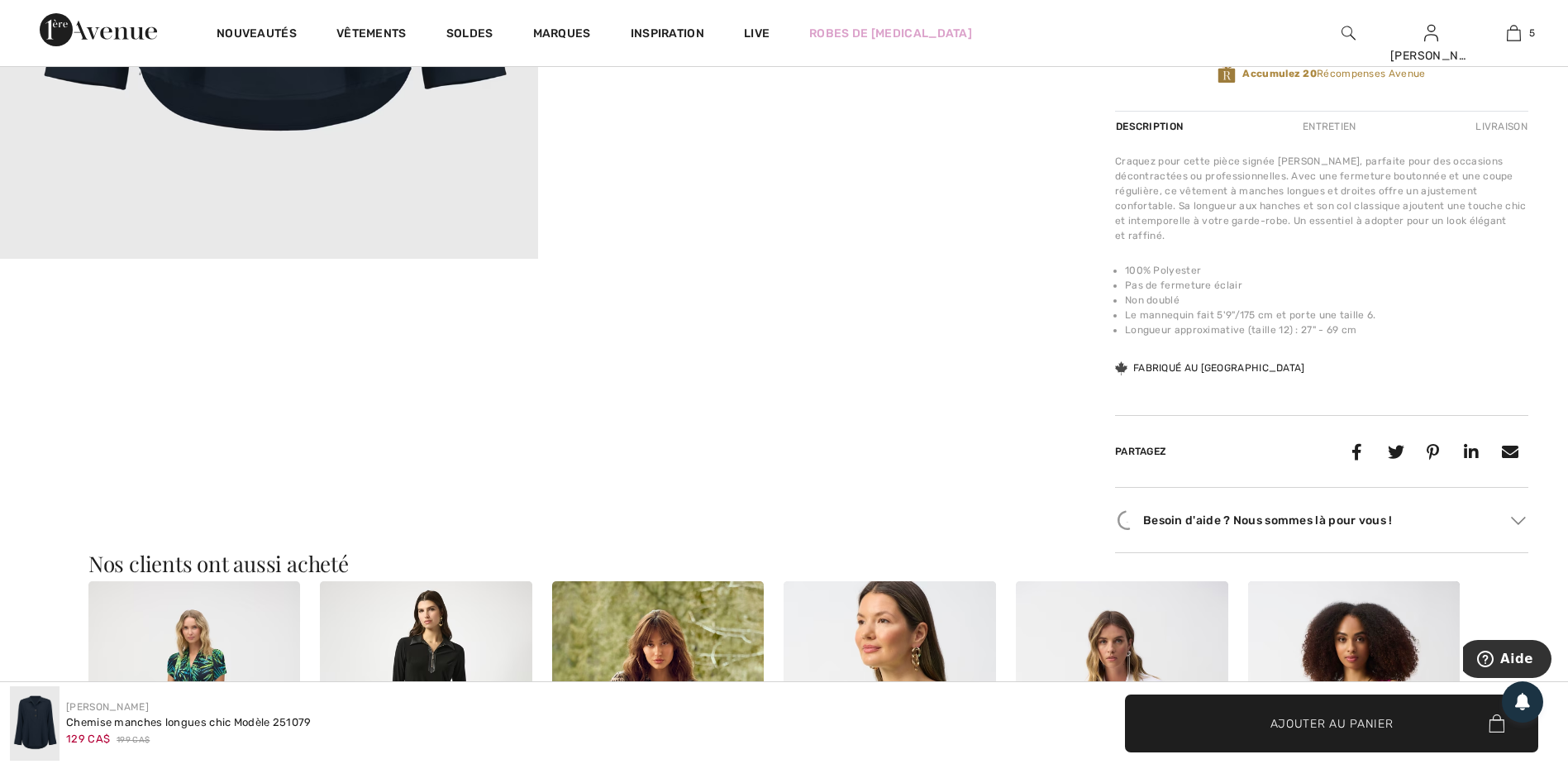
scroll to position [1074, 0]
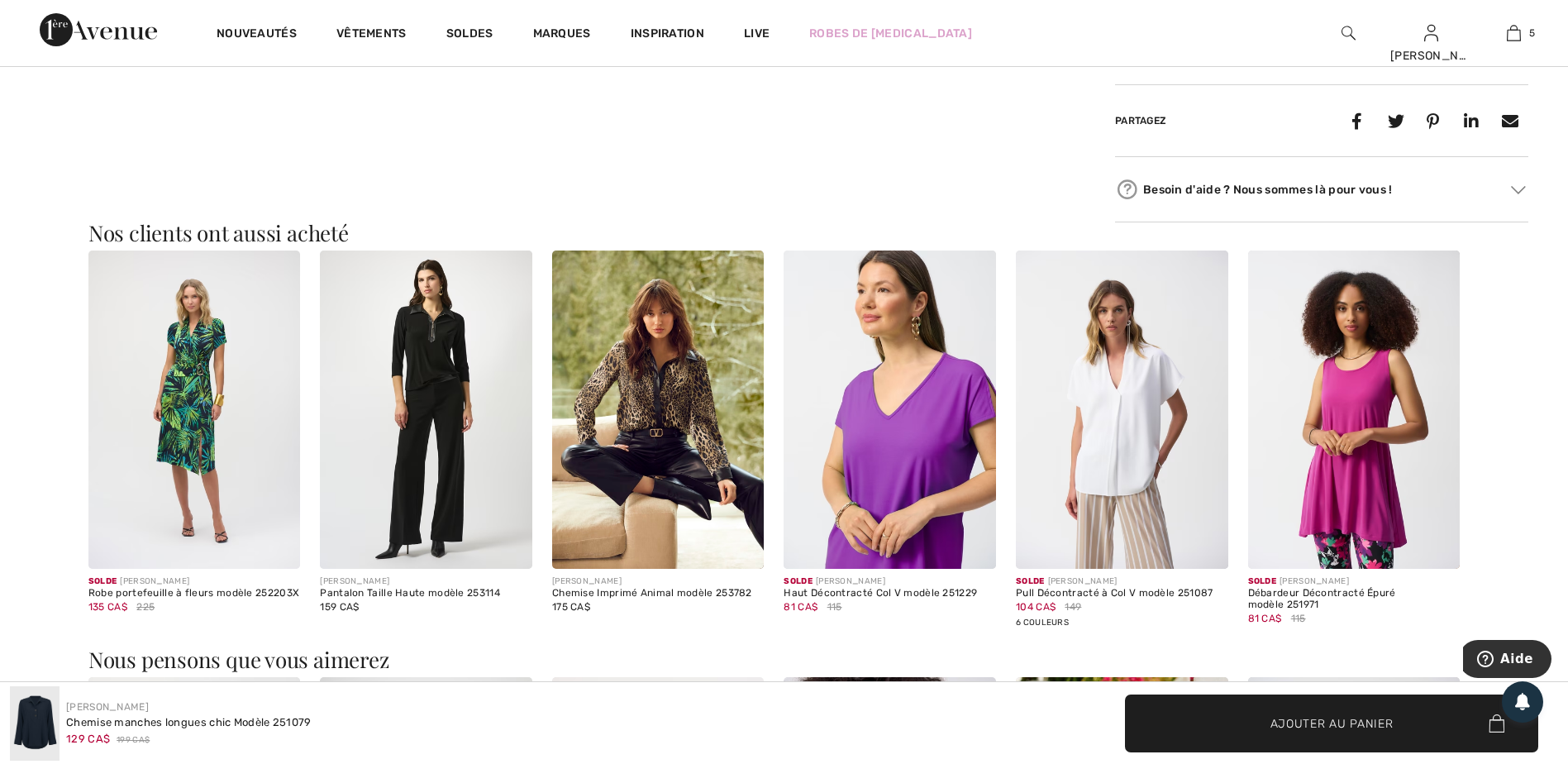
click at [461, 416] on img at bounding box center [426, 410] width 212 height 318
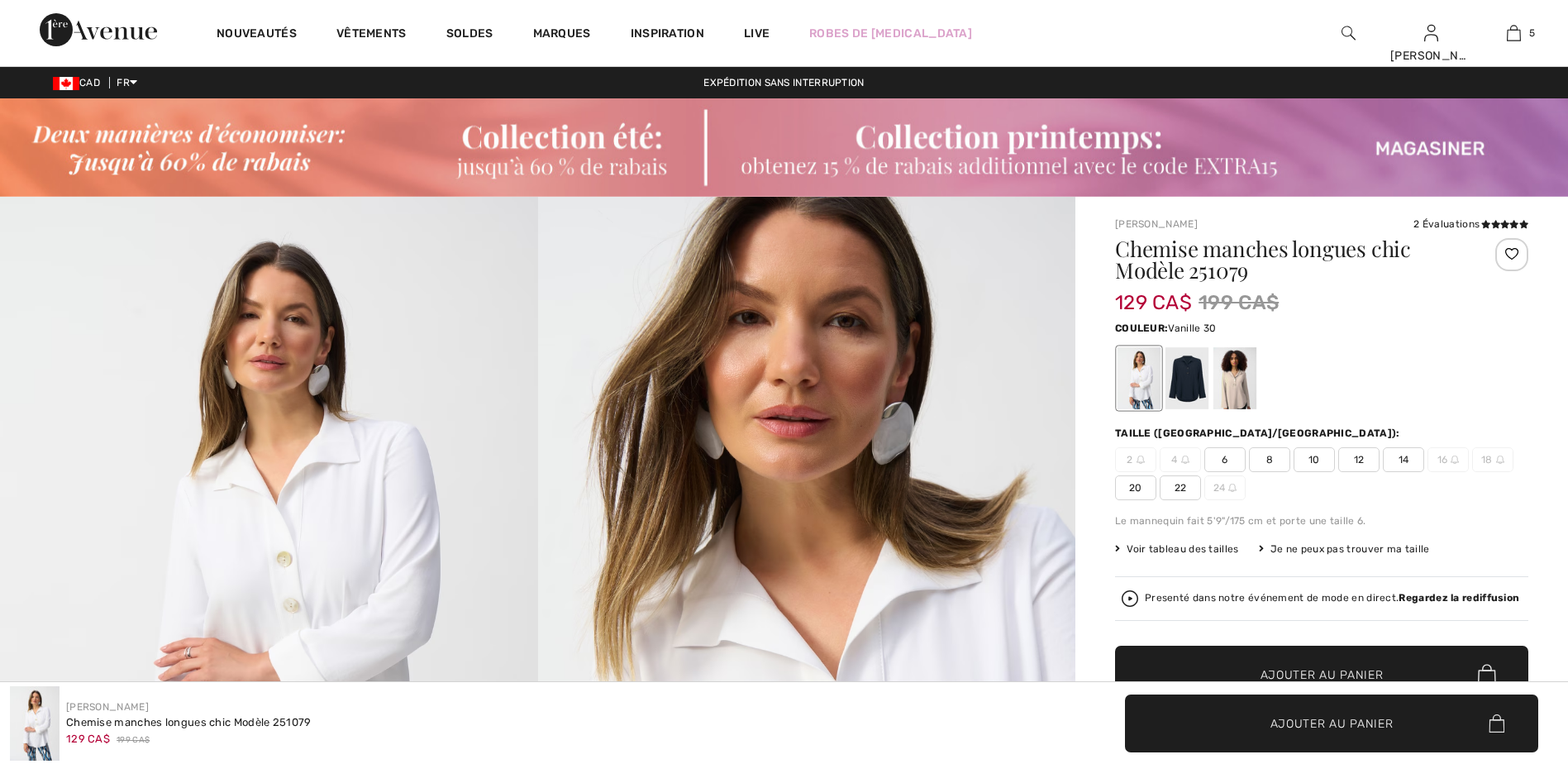
checkbox input "true"
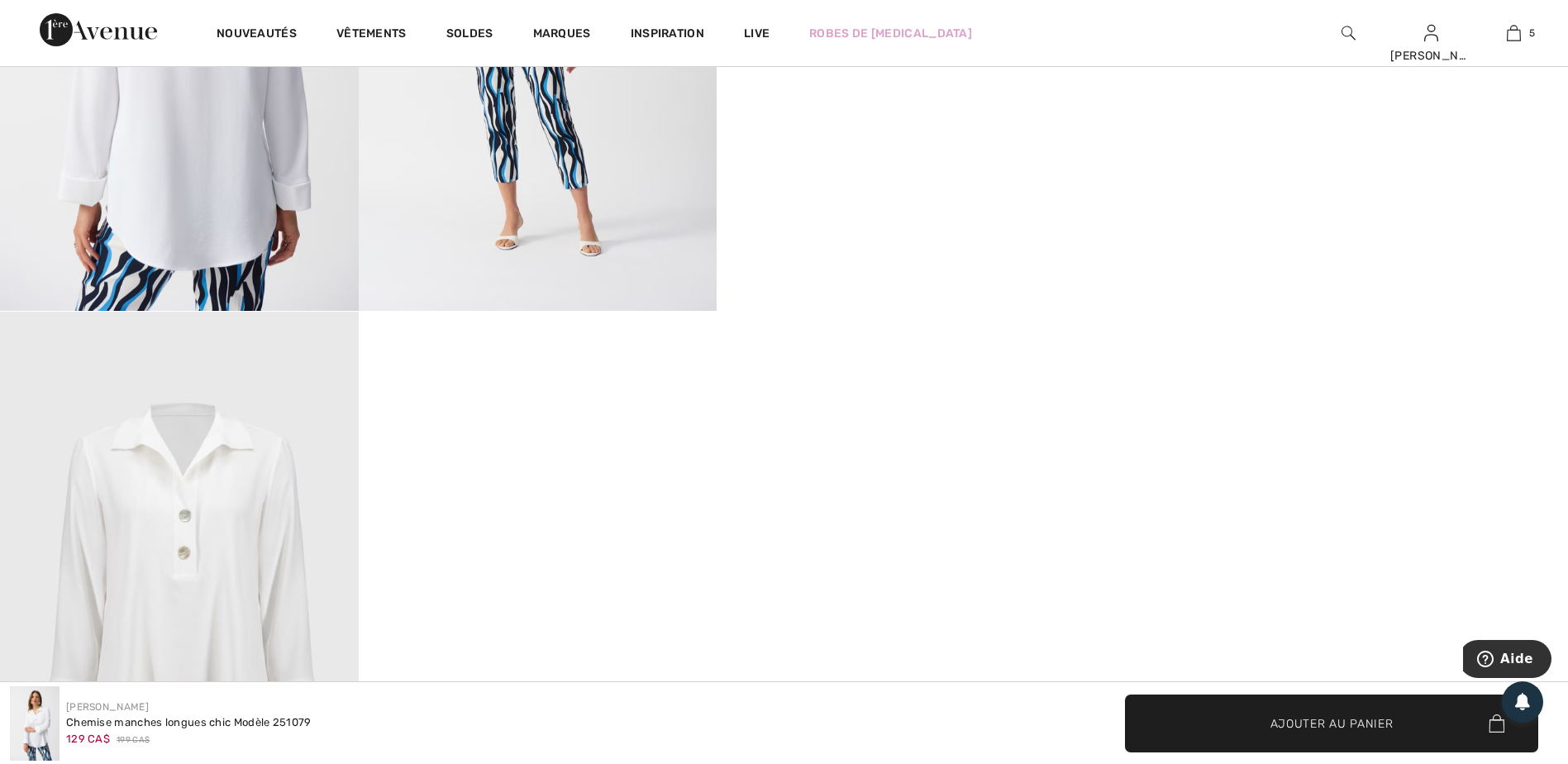
scroll to position [1240, 0]
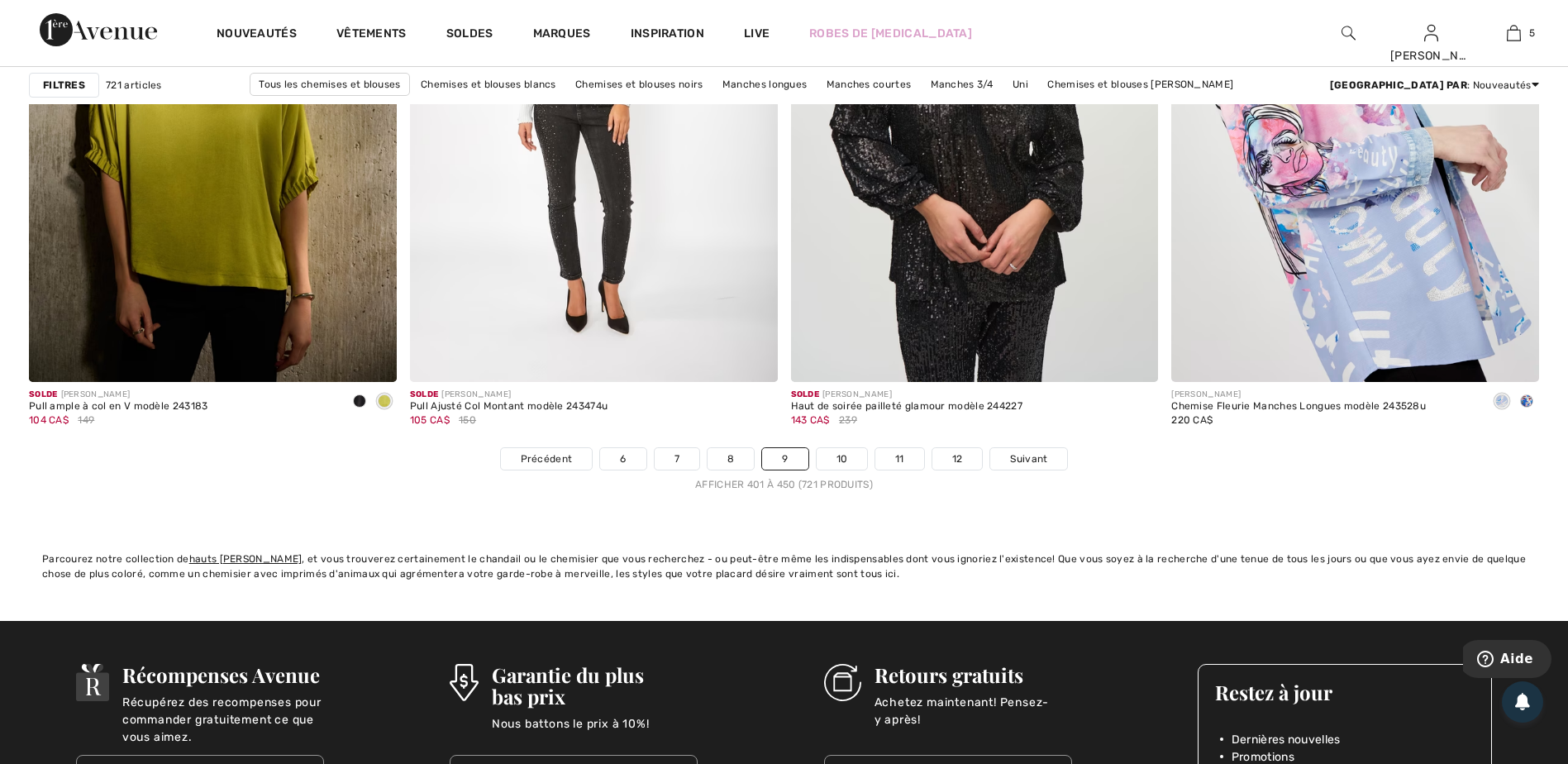
scroll to position [9423, 0]
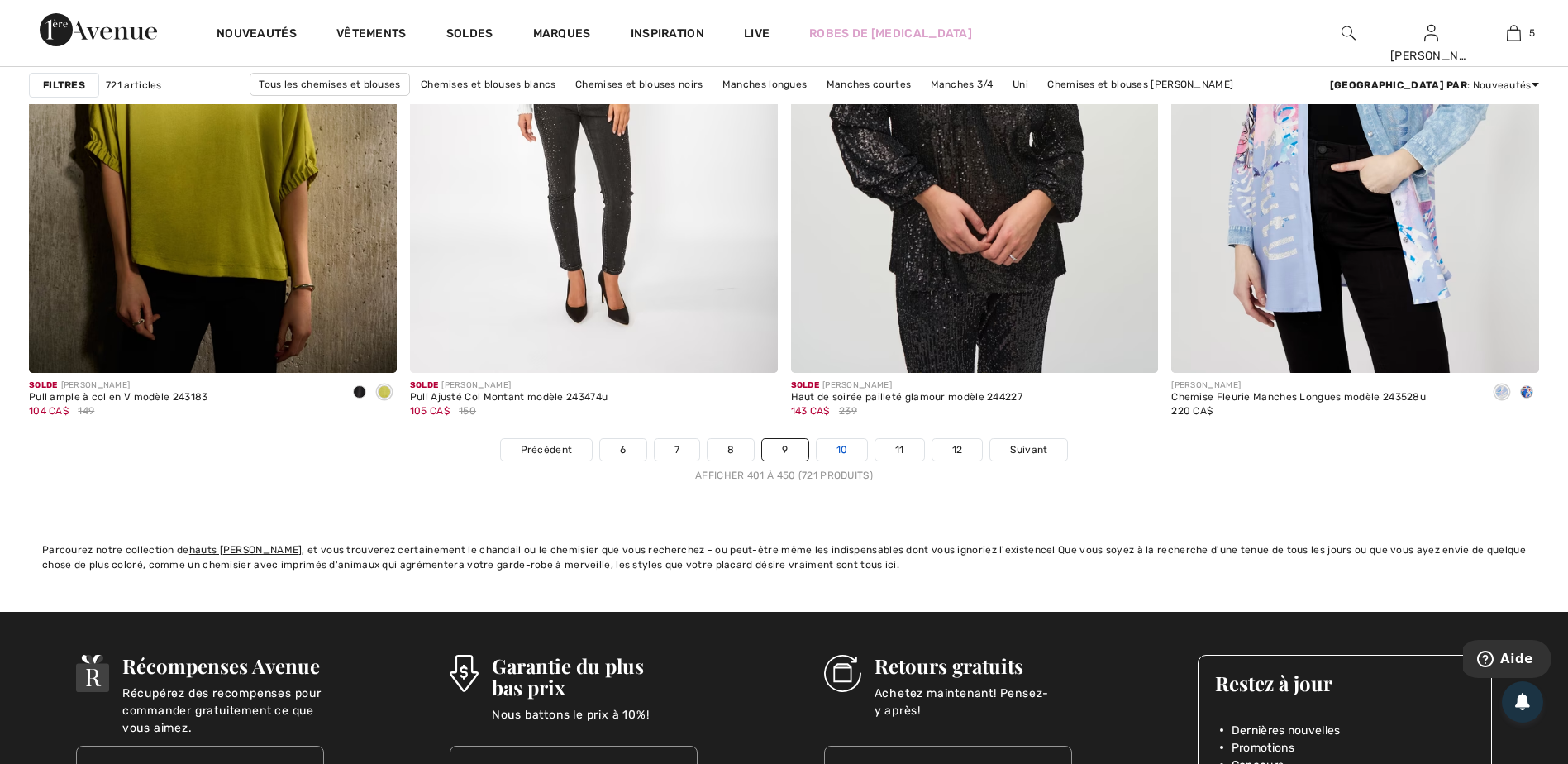
click at [842, 456] on link "10" at bounding box center [842, 450] width 51 height 22
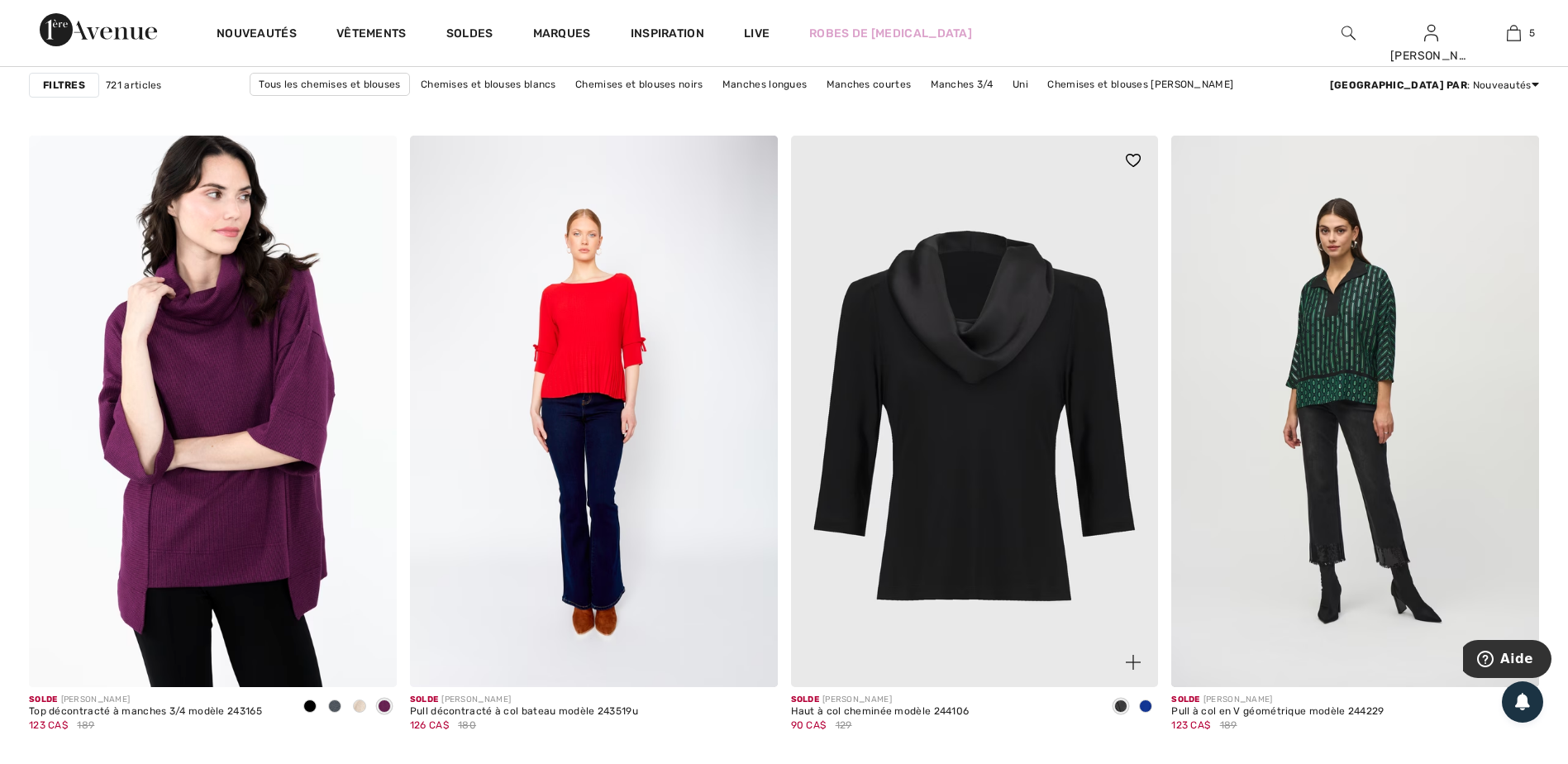
scroll to position [3637, 0]
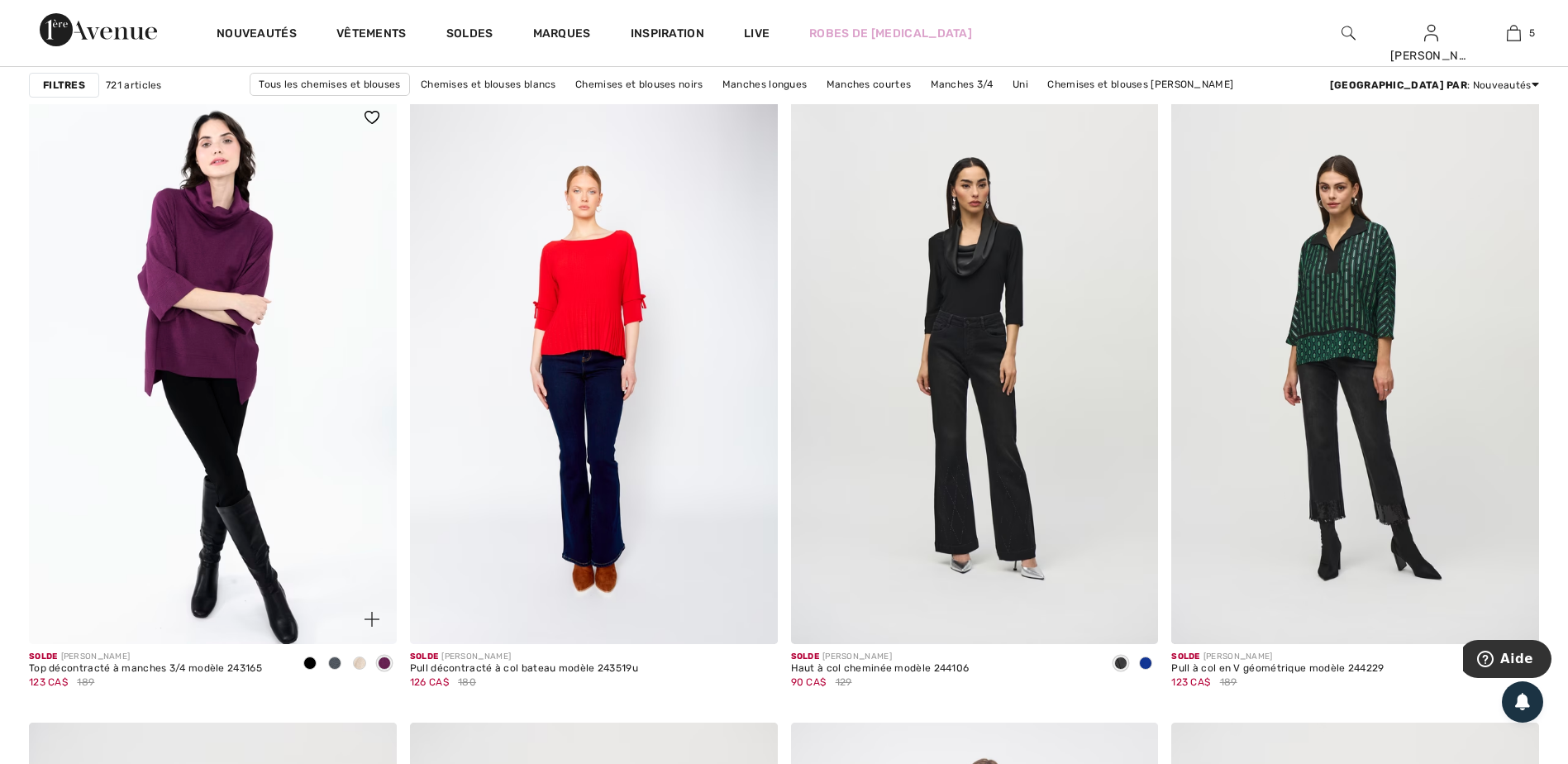
click at [252, 339] on img at bounding box center [212, 368] width 368 height 551
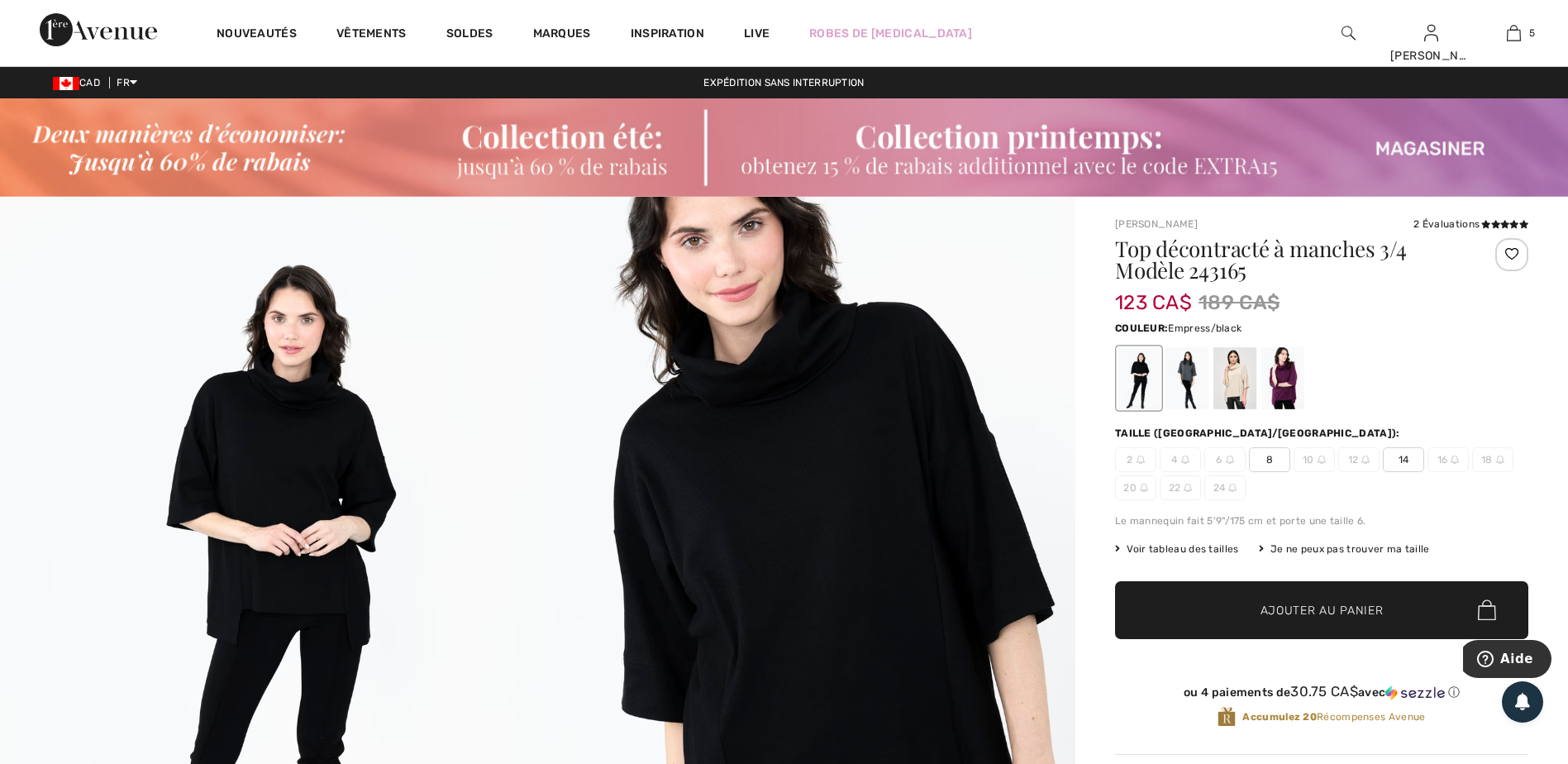
click at [1281, 379] on div at bounding box center [1282, 379] width 43 height 62
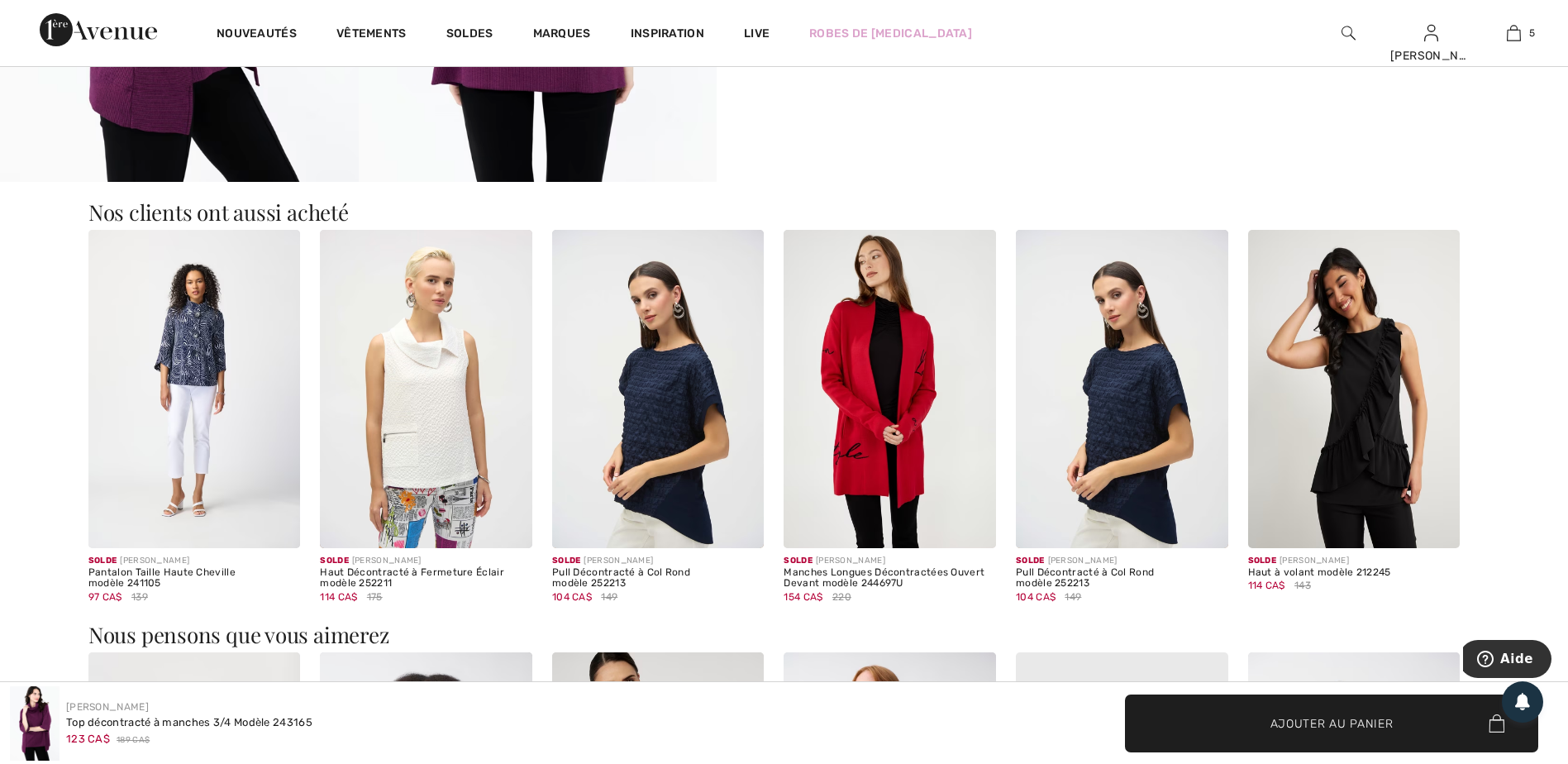
scroll to position [1405, 0]
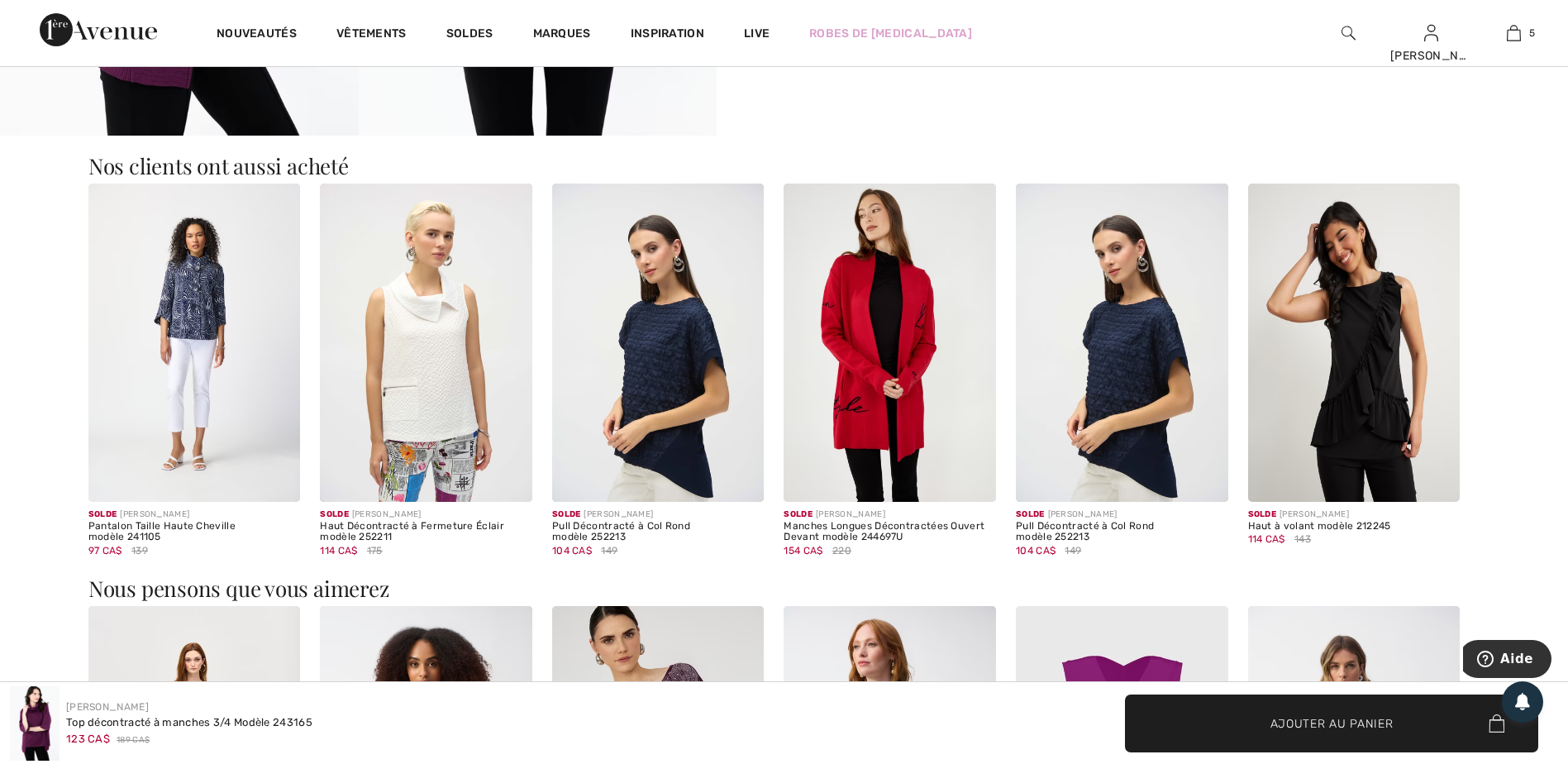
click at [884, 412] on img at bounding box center [889, 342] width 212 height 318
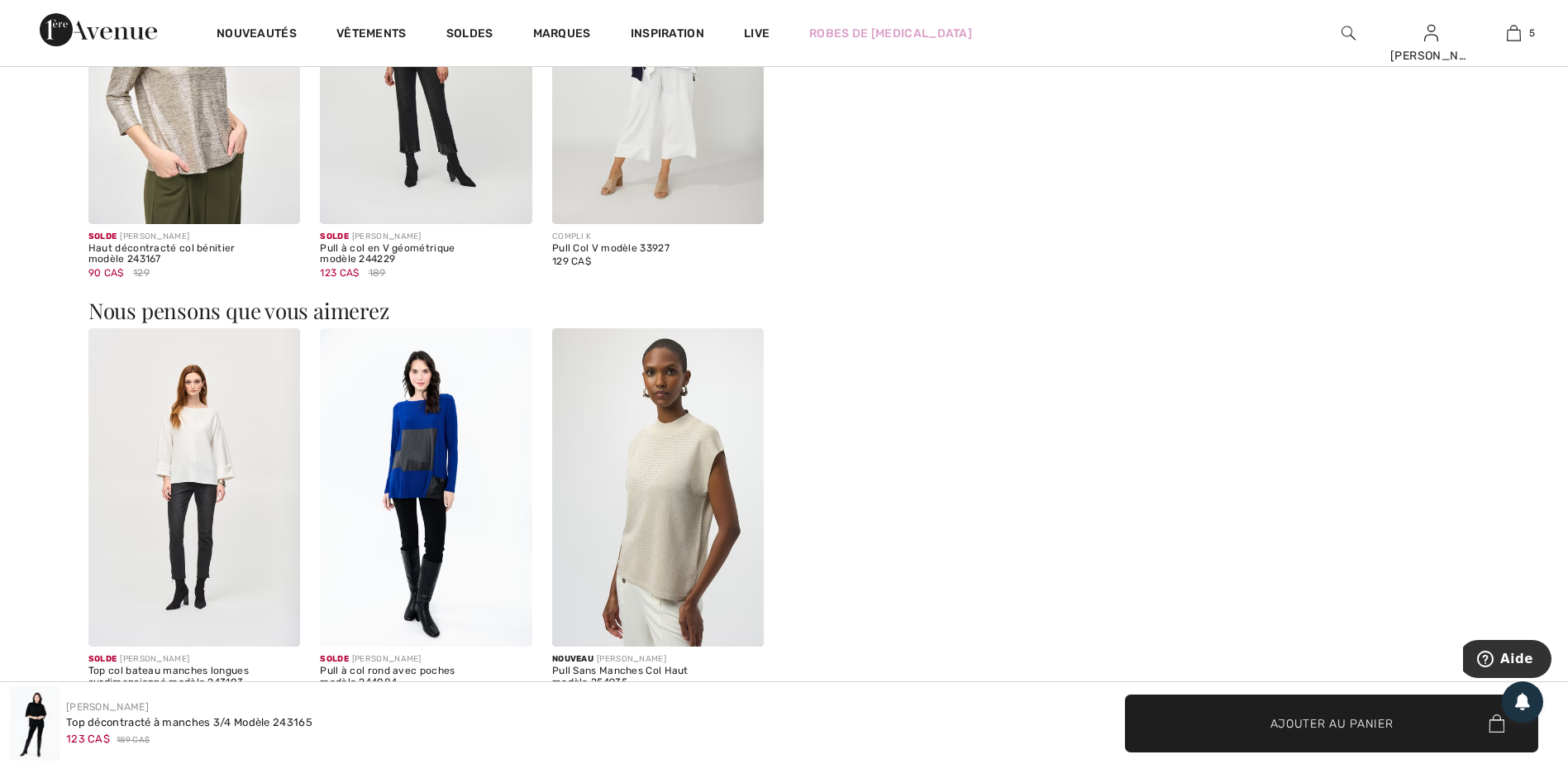
scroll to position [1684, 0]
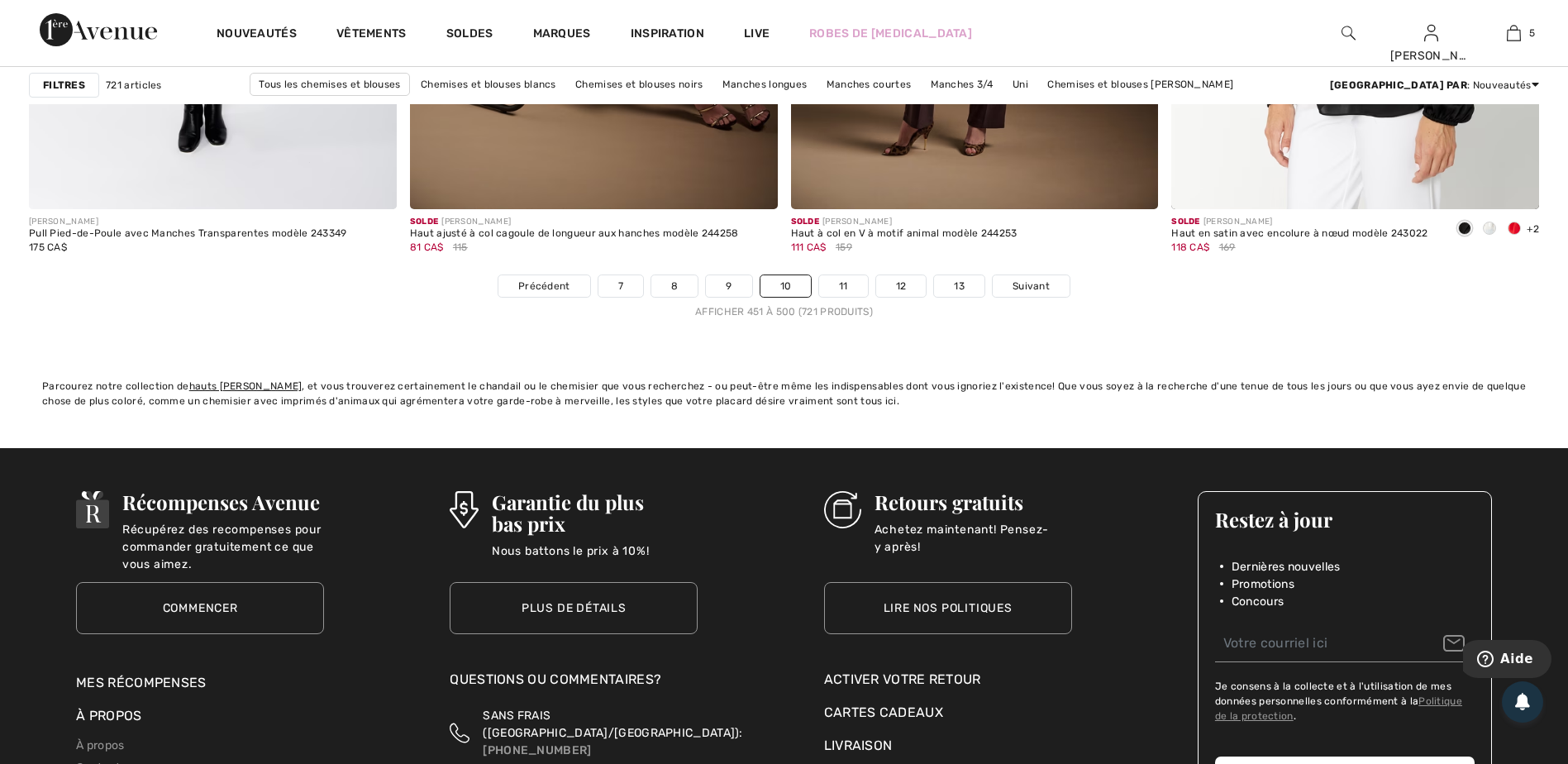
scroll to position [9589, 0]
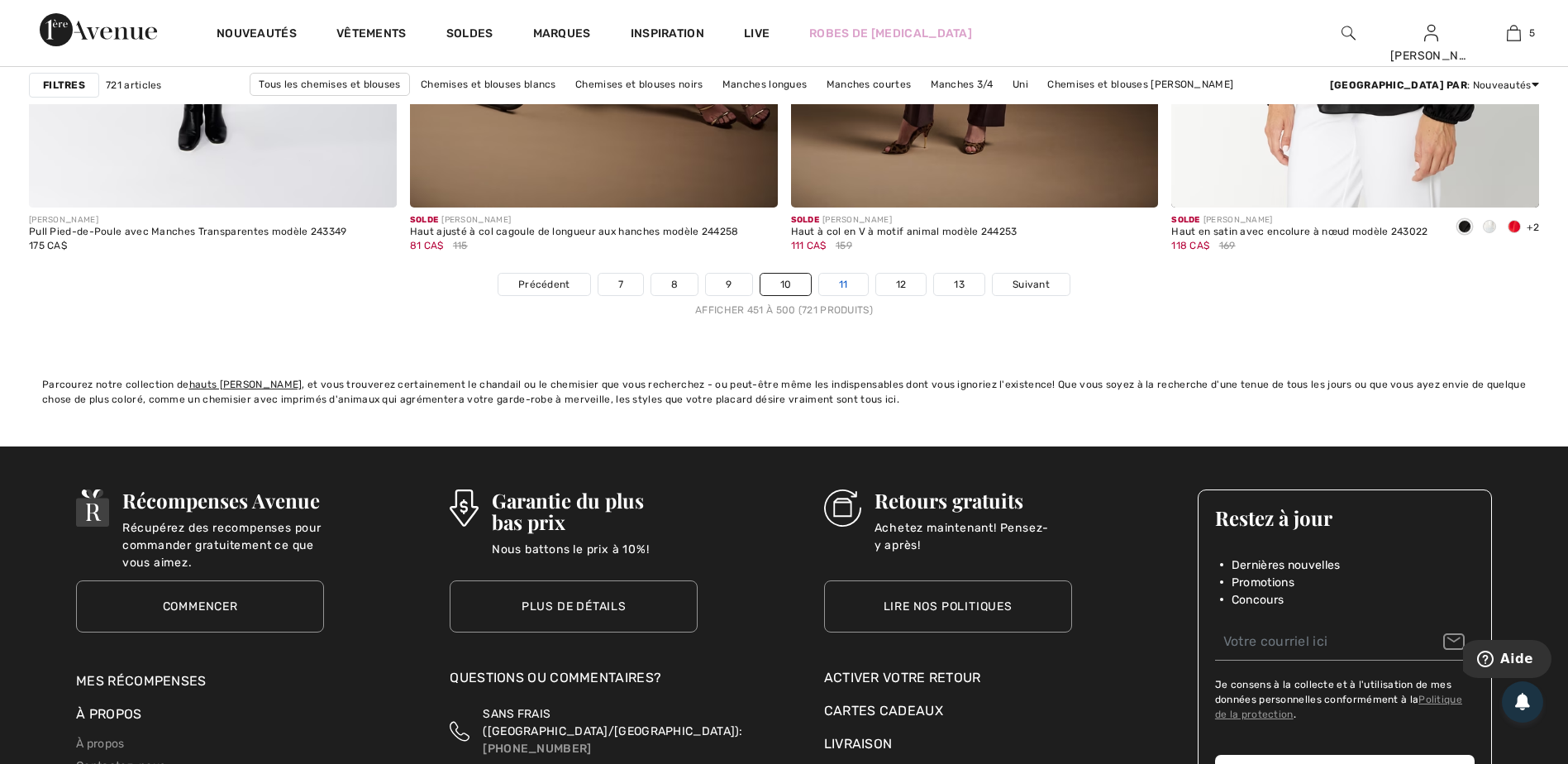
click at [839, 284] on link "11" at bounding box center [844, 284] width 49 height 22
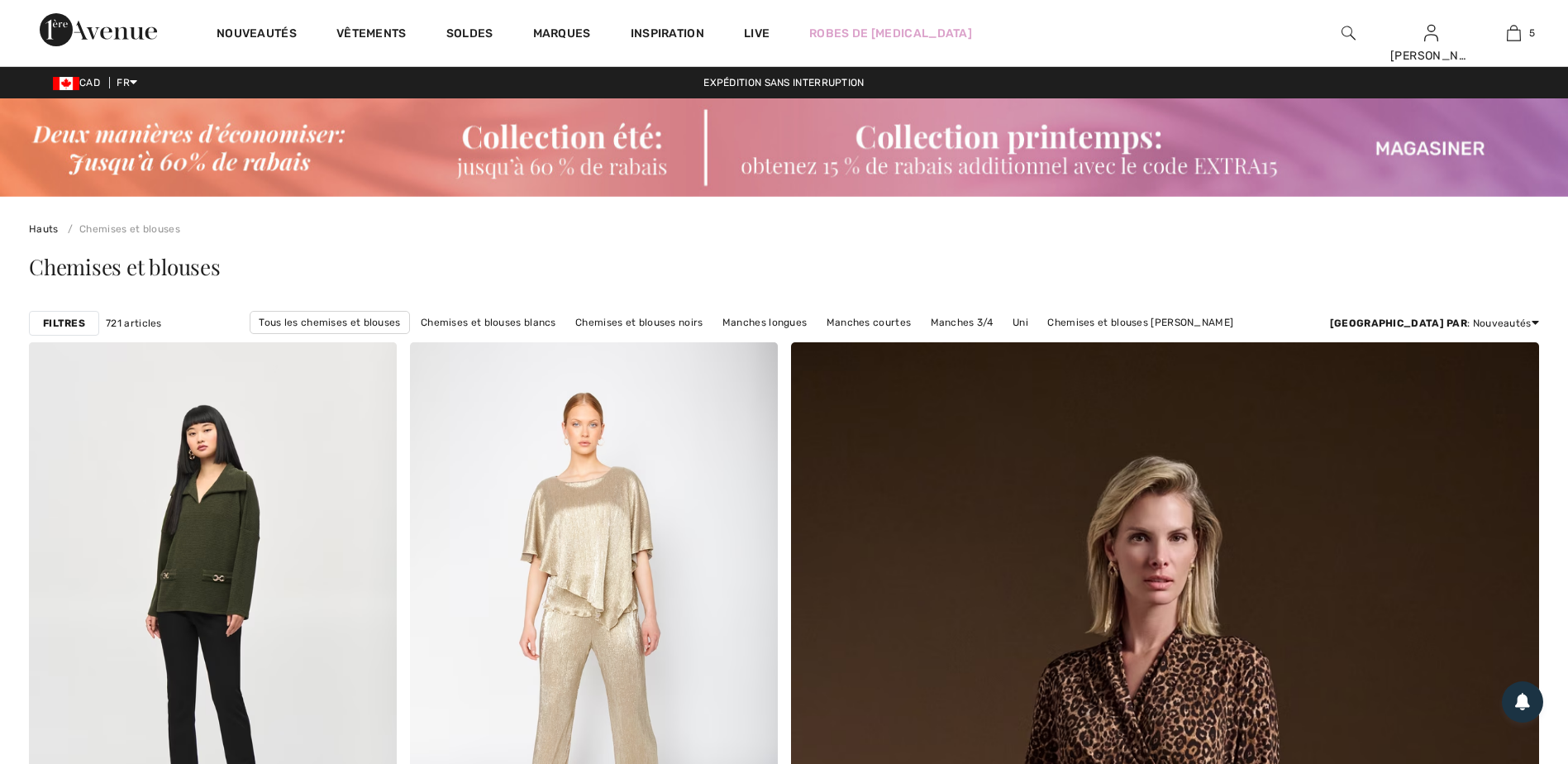
checkbox input "true"
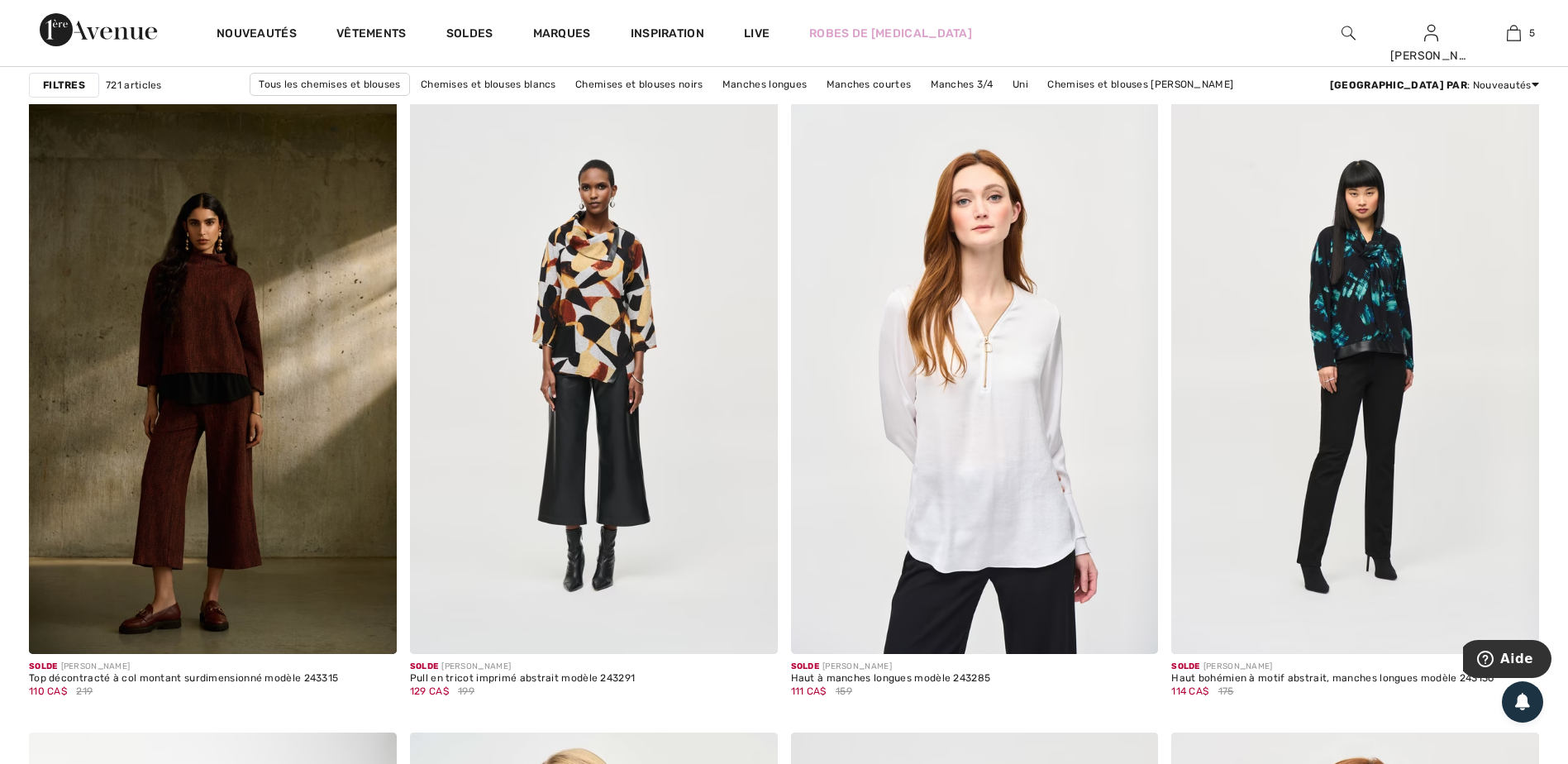
scroll to position [7853, 0]
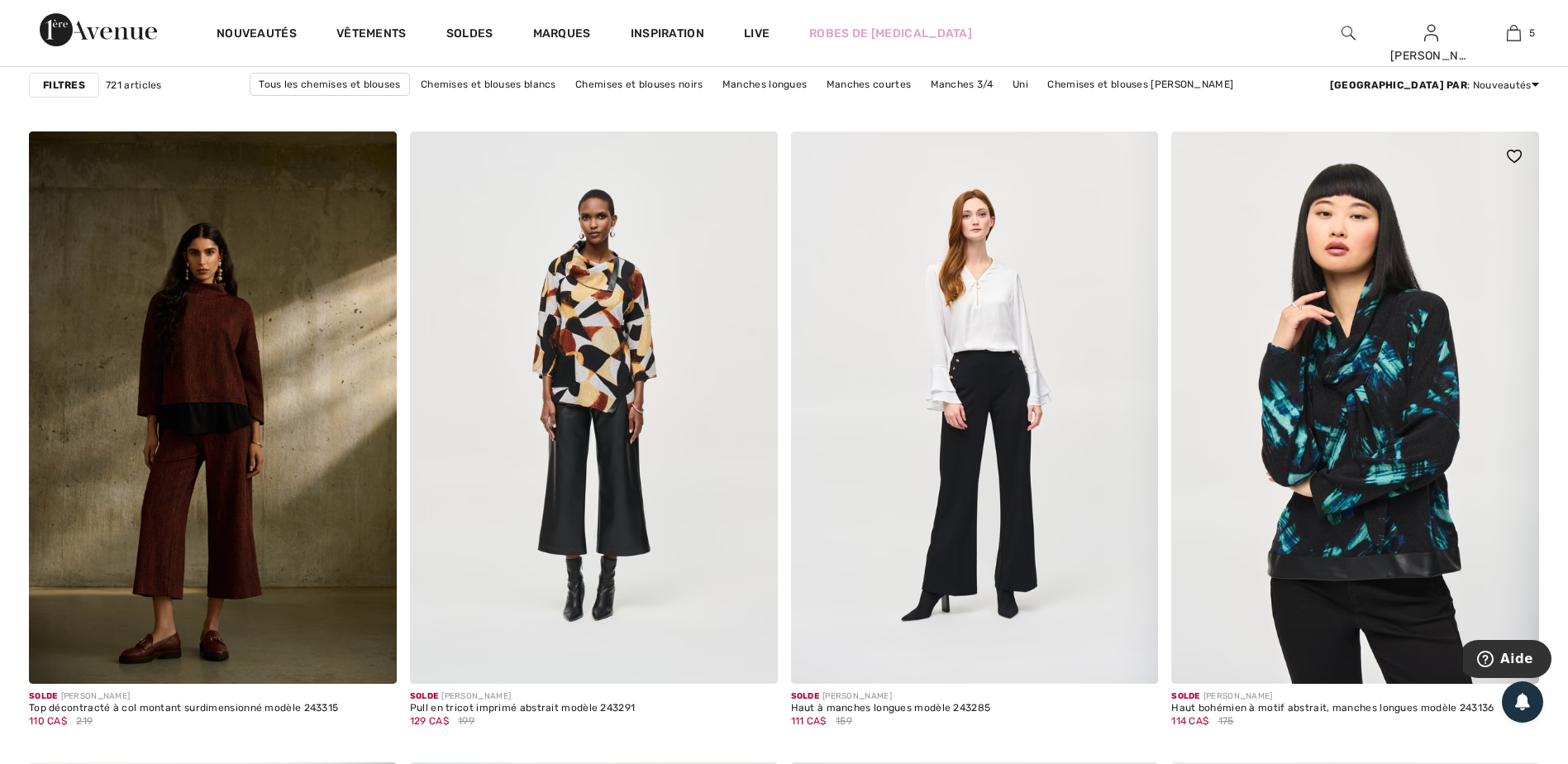
click at [1373, 453] on img at bounding box center [1354, 406] width 368 height 551
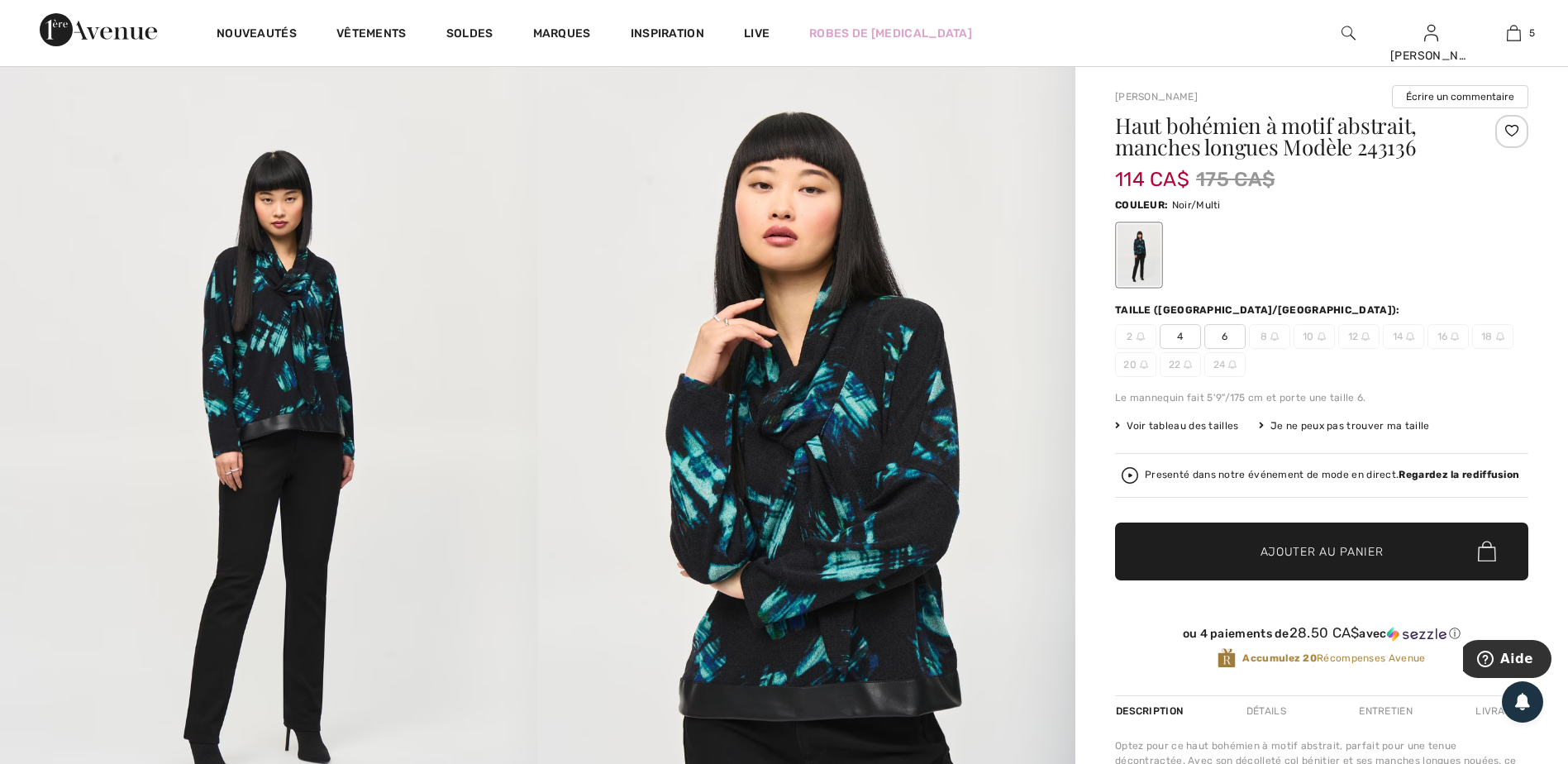
scroll to position [165, 0]
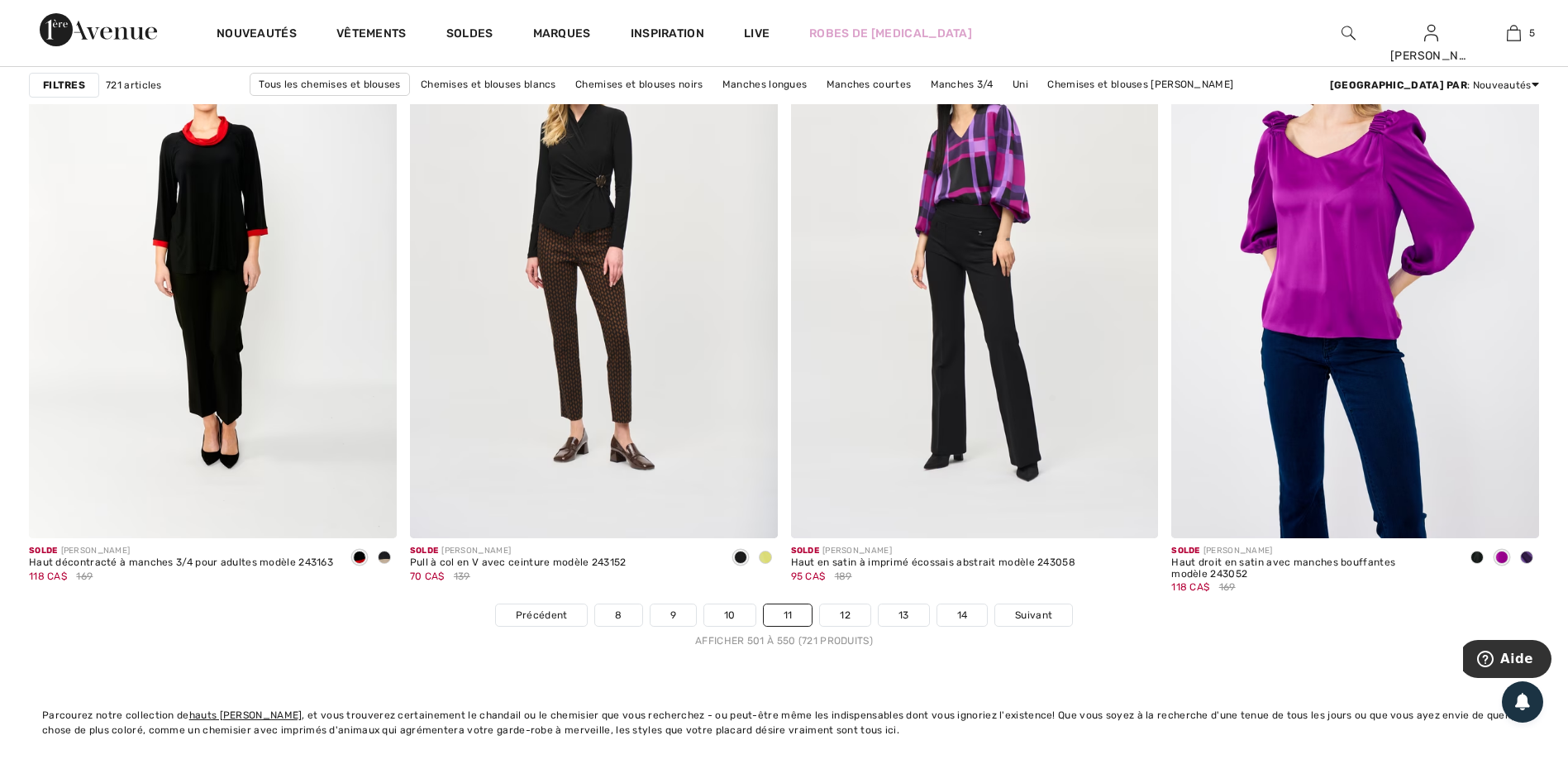
scroll to position [9506, 0]
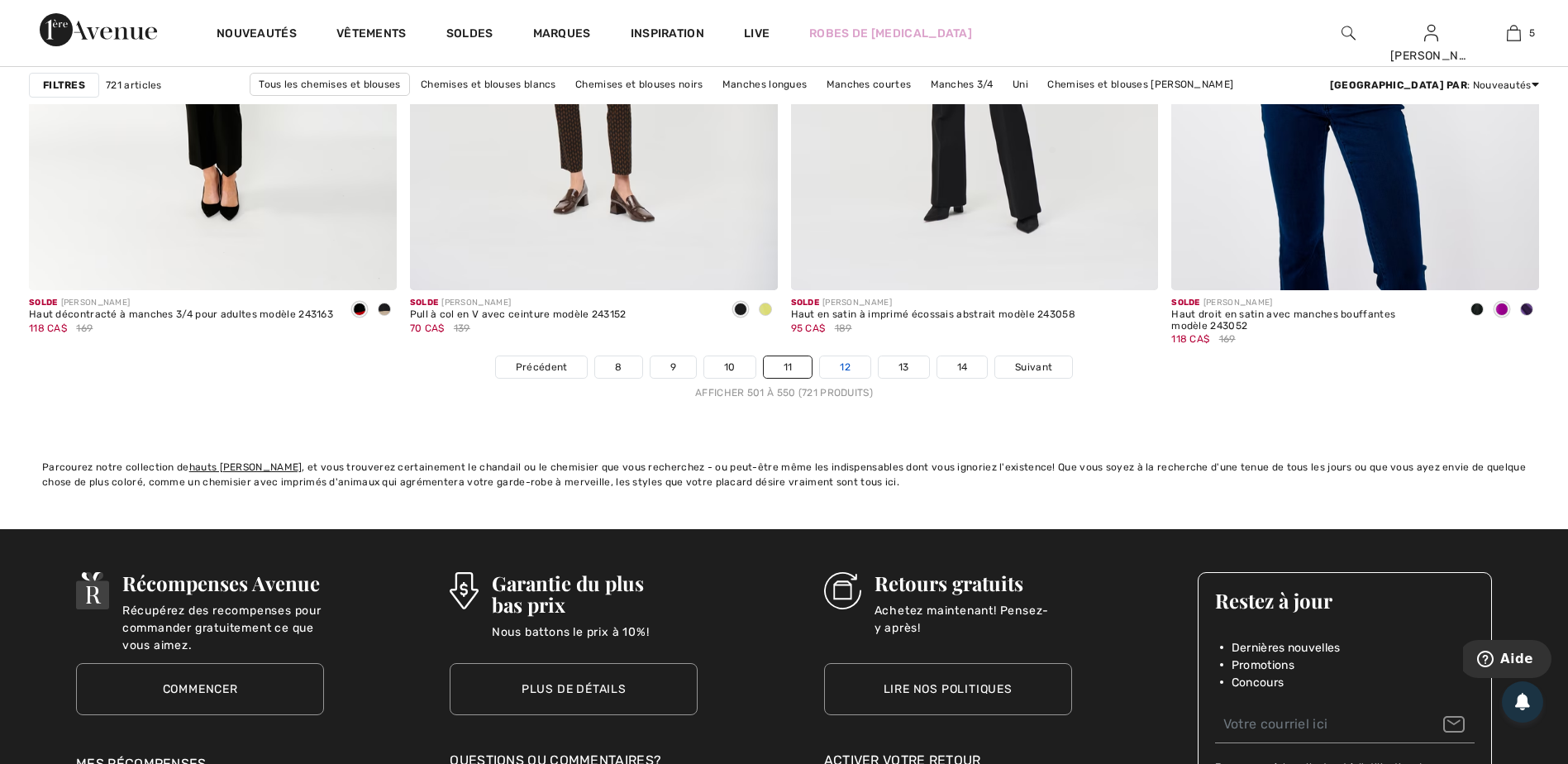
click at [846, 359] on link "12" at bounding box center [845, 367] width 50 height 22
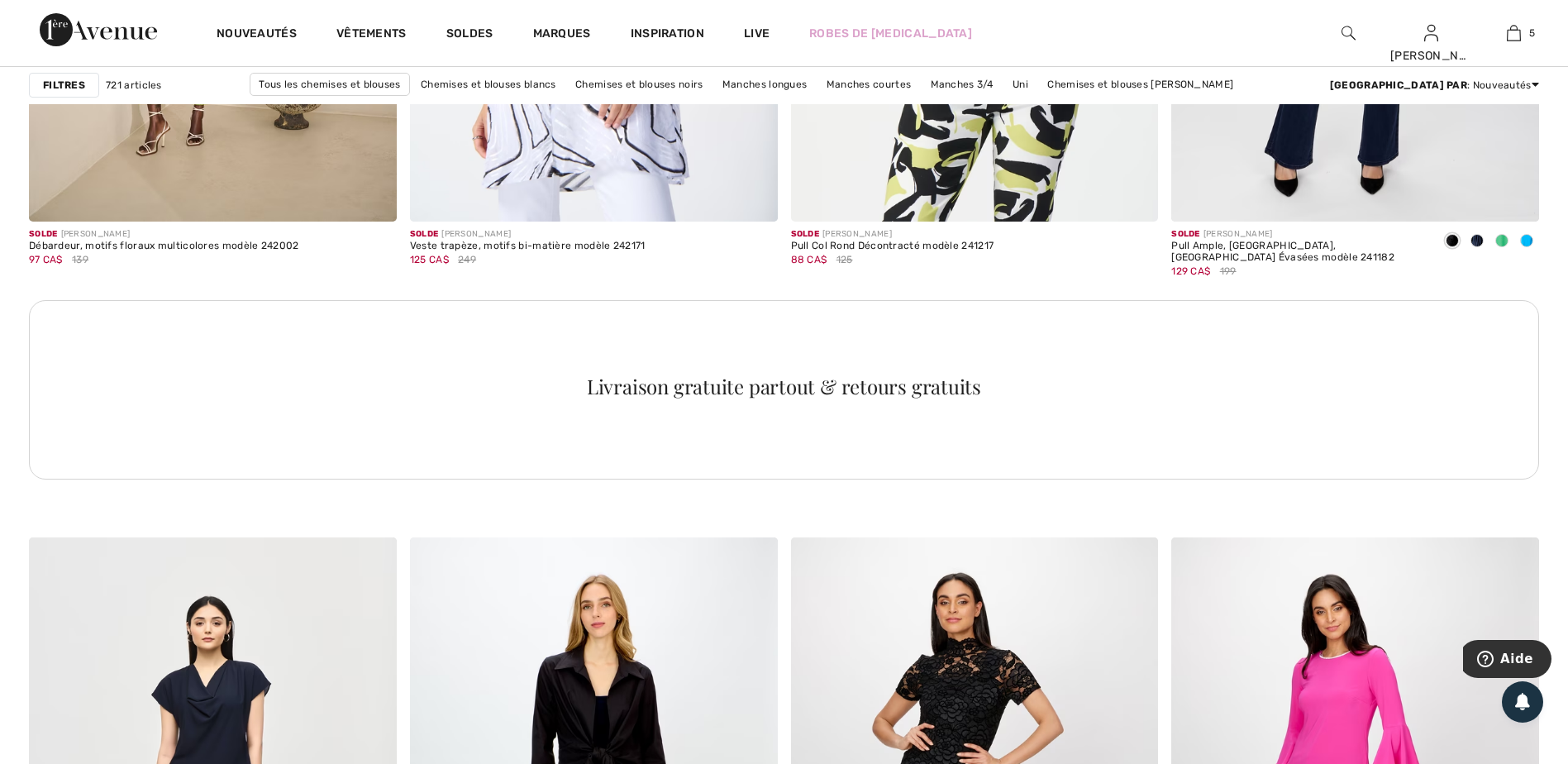
scroll to position [7522, 0]
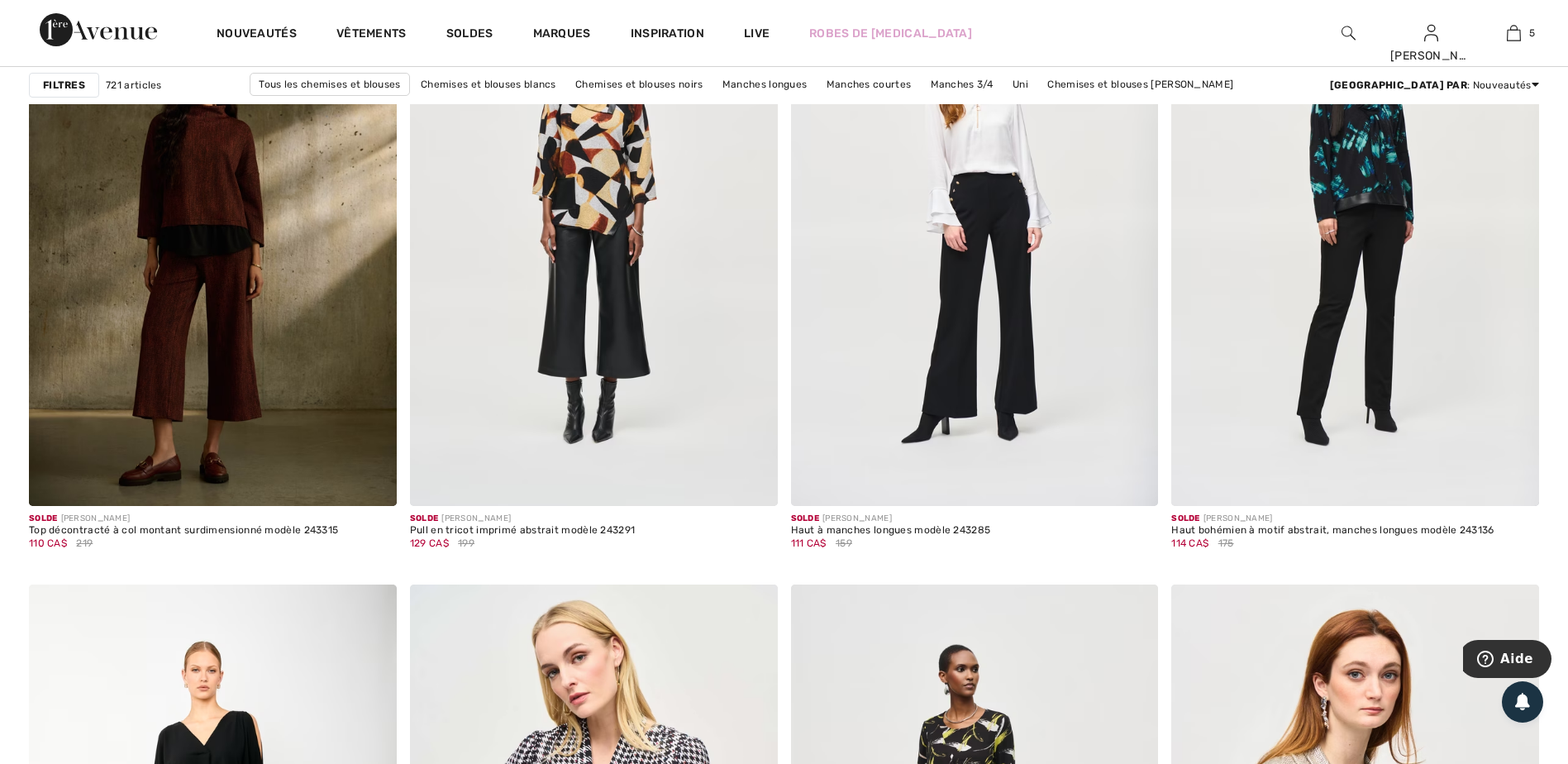
scroll to position [7853, 0]
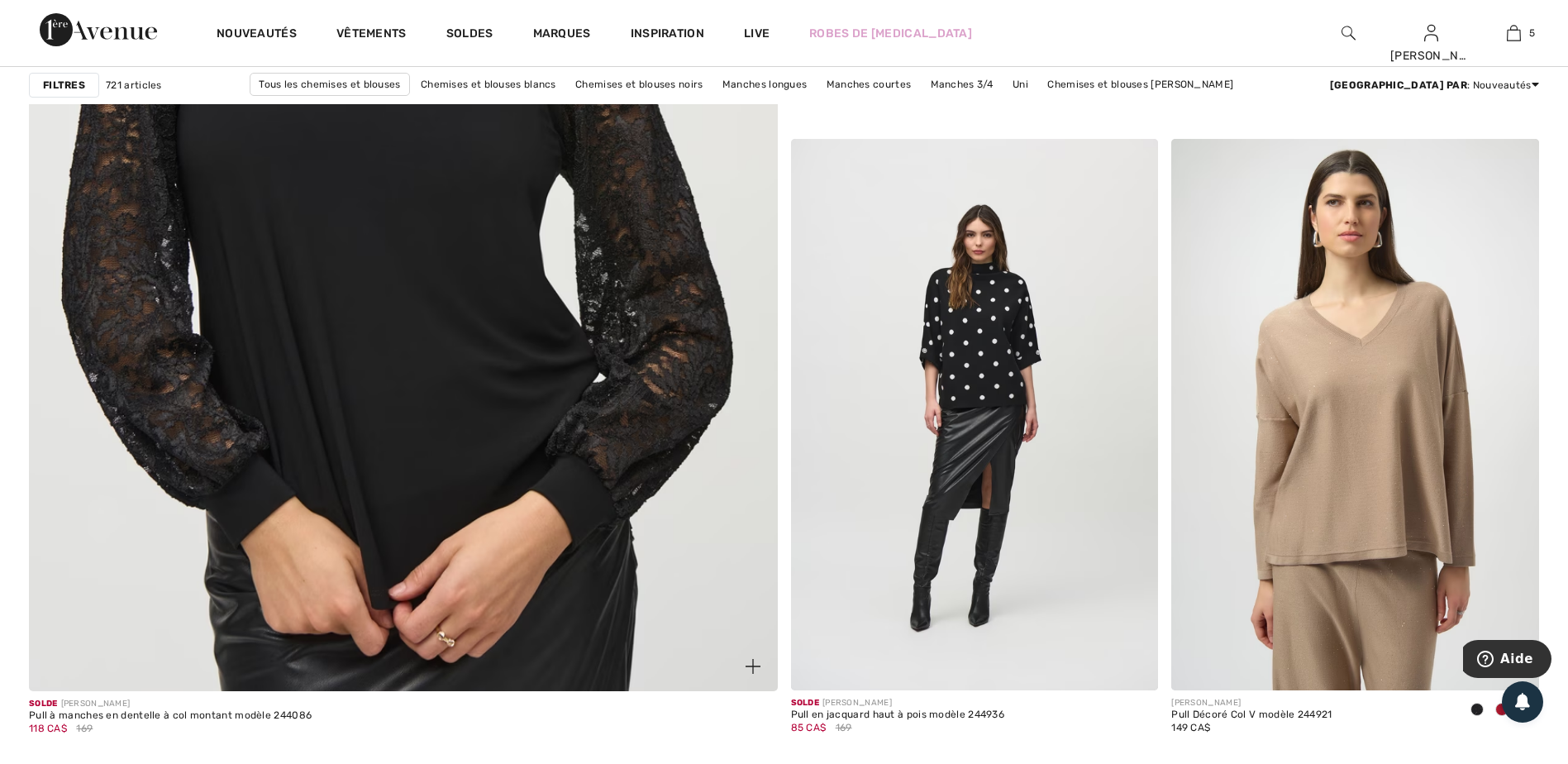
scroll to position [5965, 0]
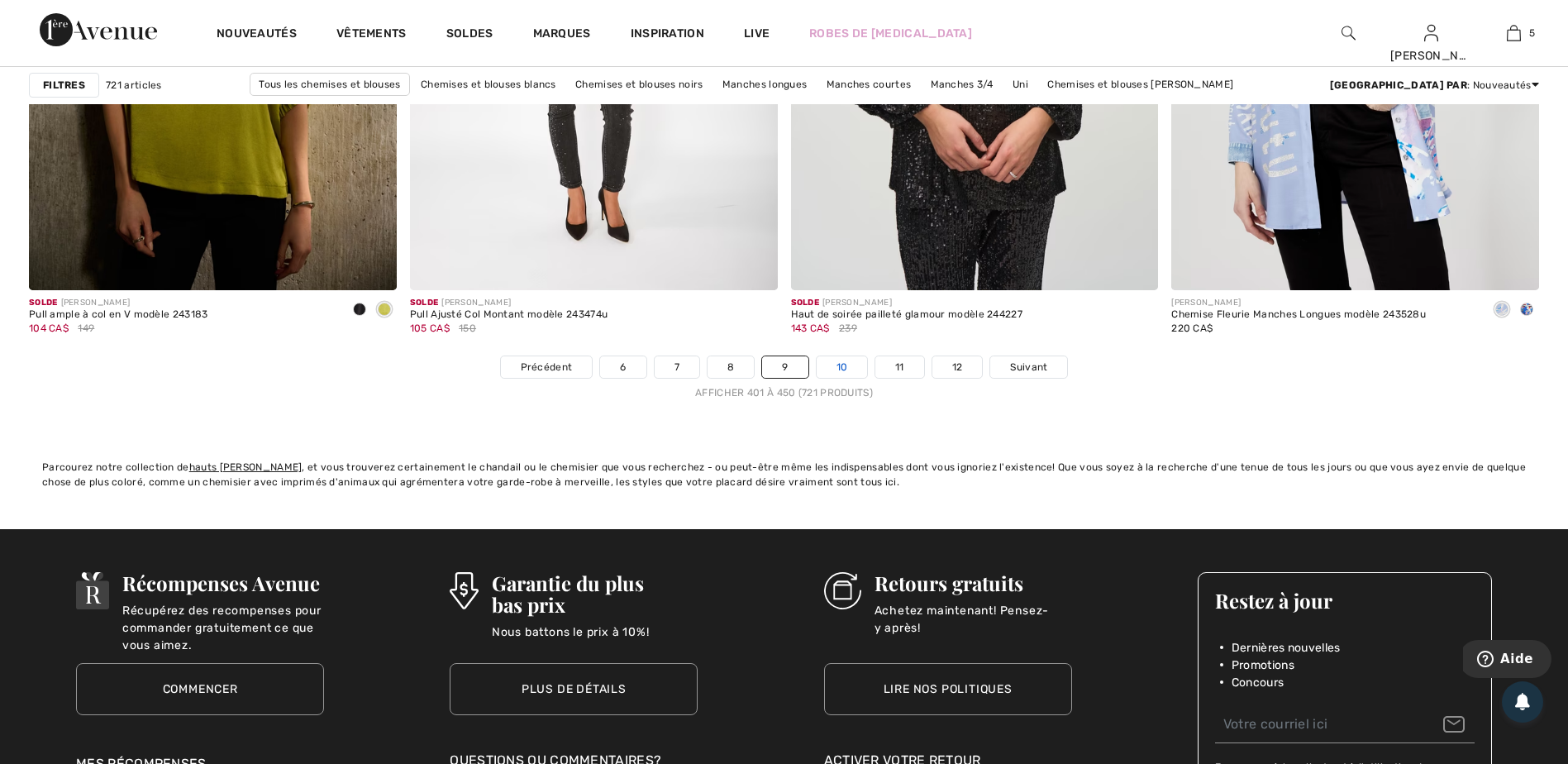
click at [850, 366] on link "10" at bounding box center [842, 367] width 51 height 22
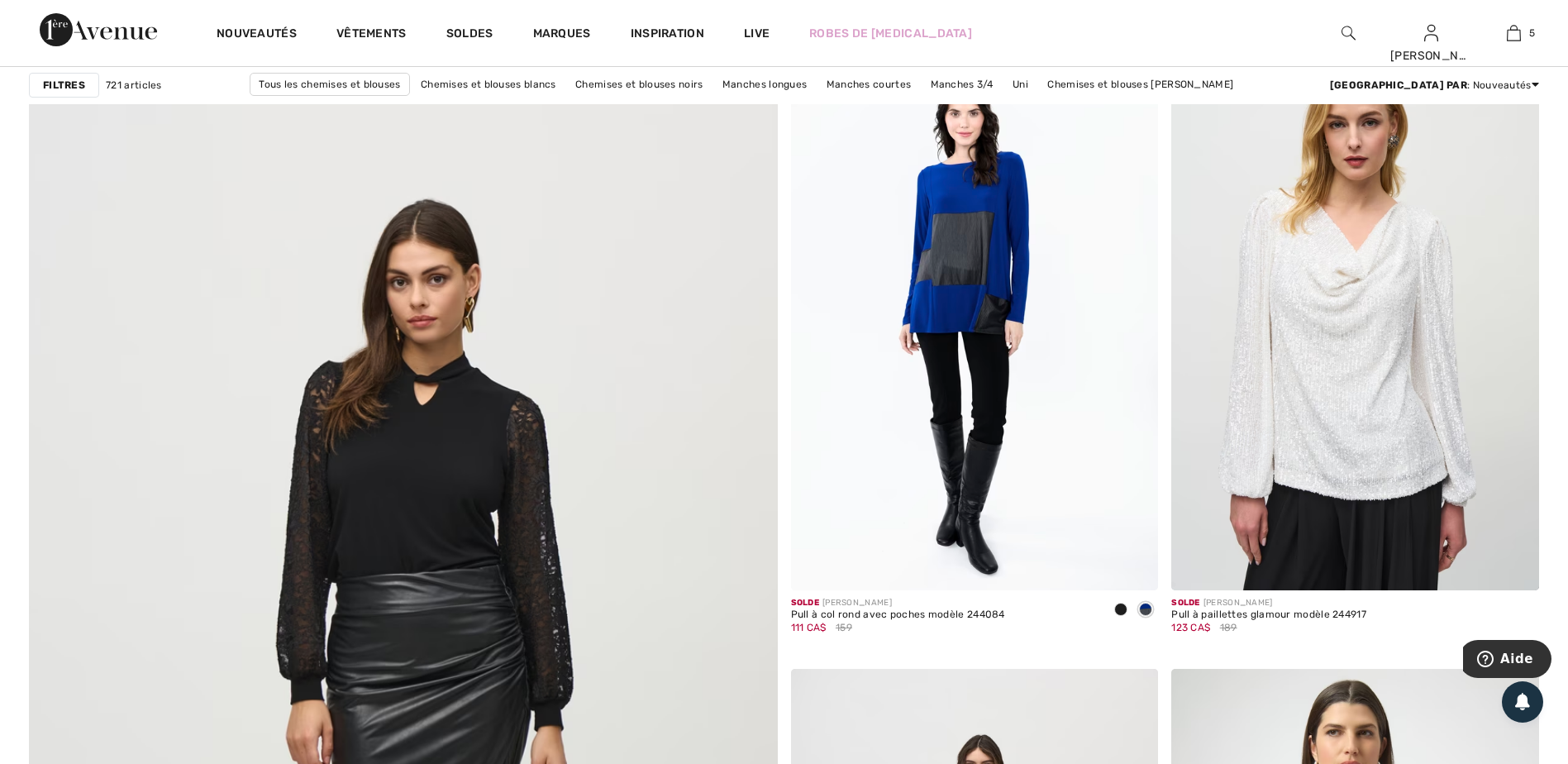
scroll to position [5207, 0]
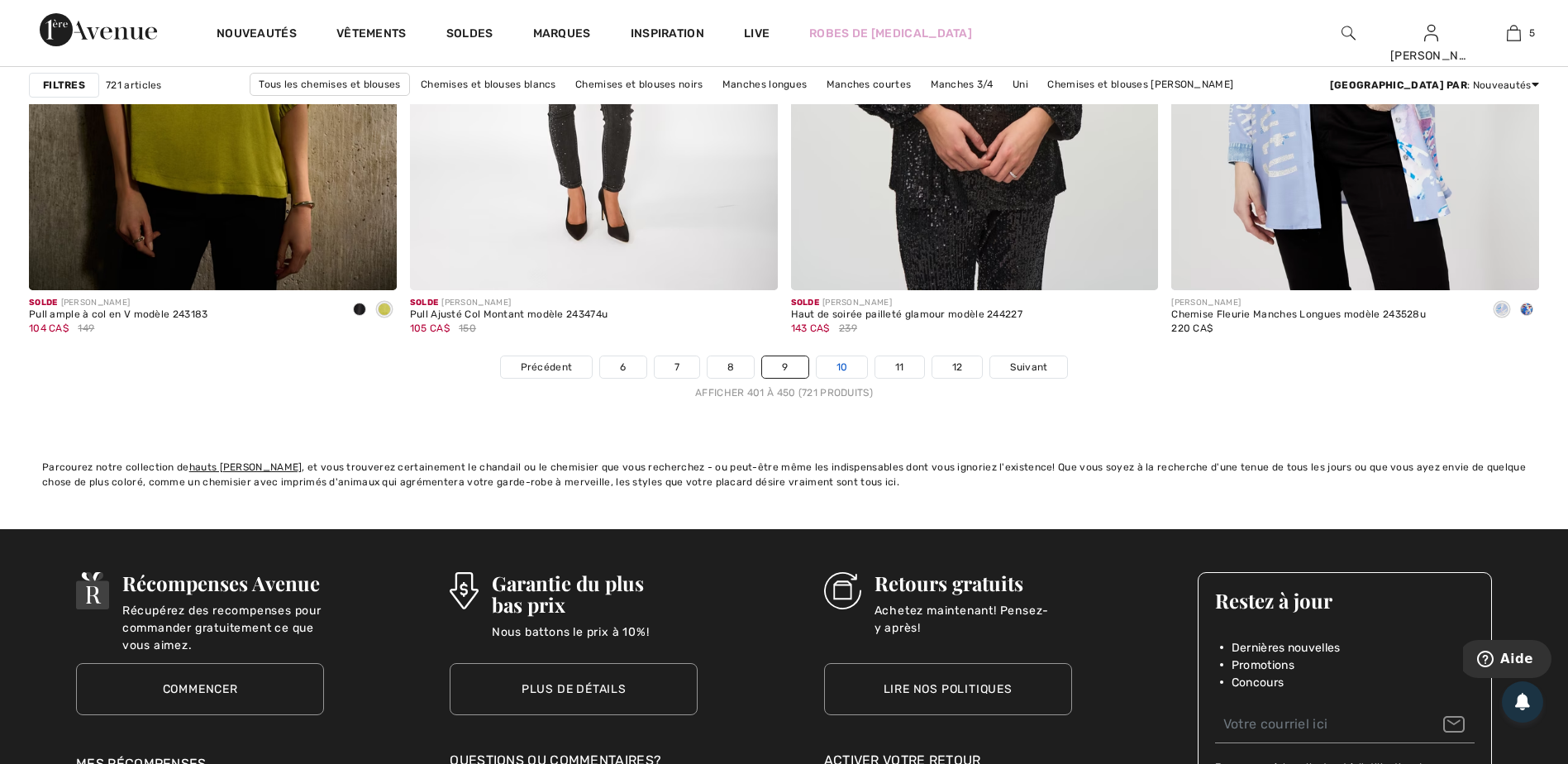
click at [855, 370] on link "10" at bounding box center [842, 367] width 51 height 22
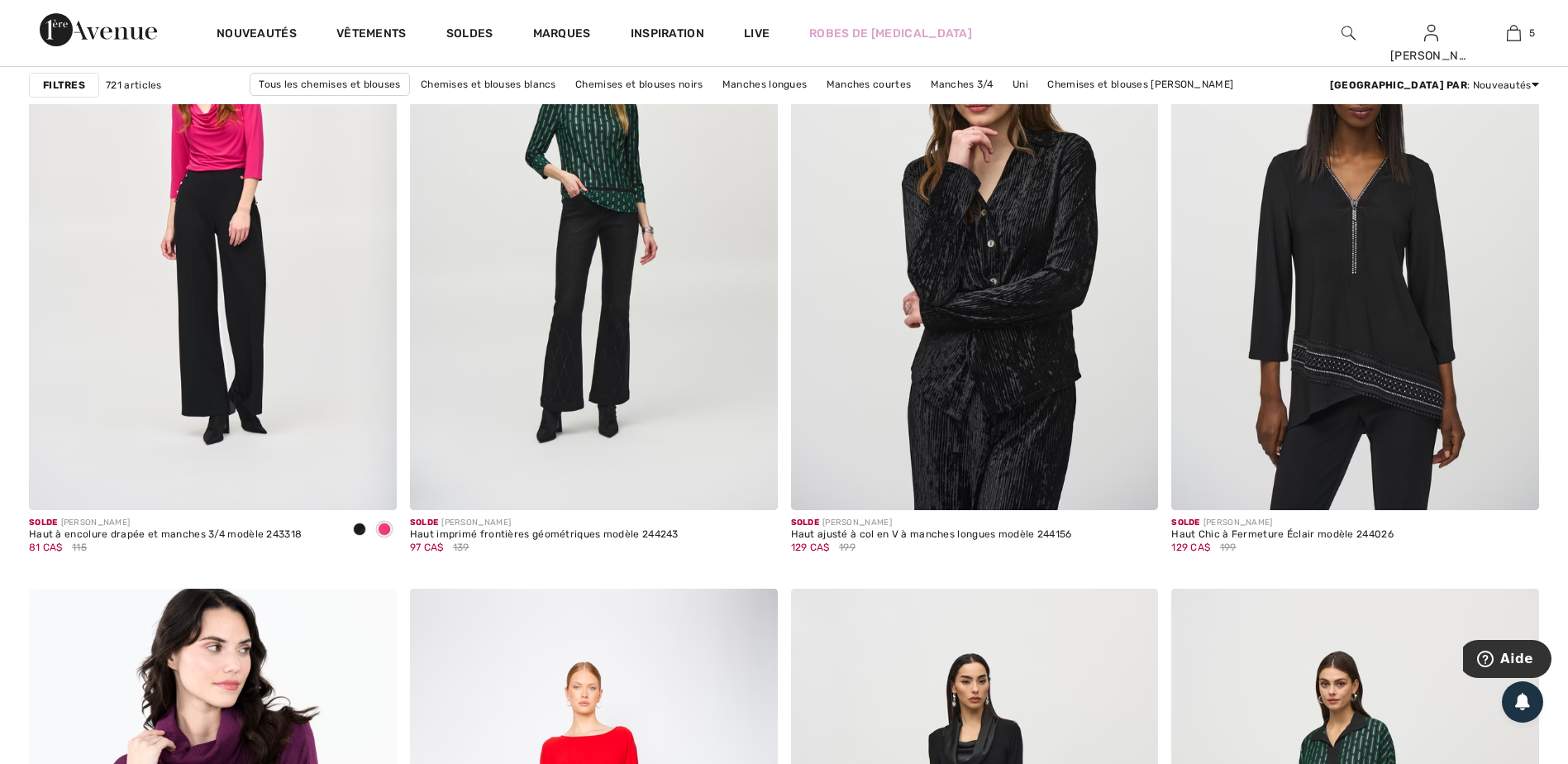
scroll to position [3472, 0]
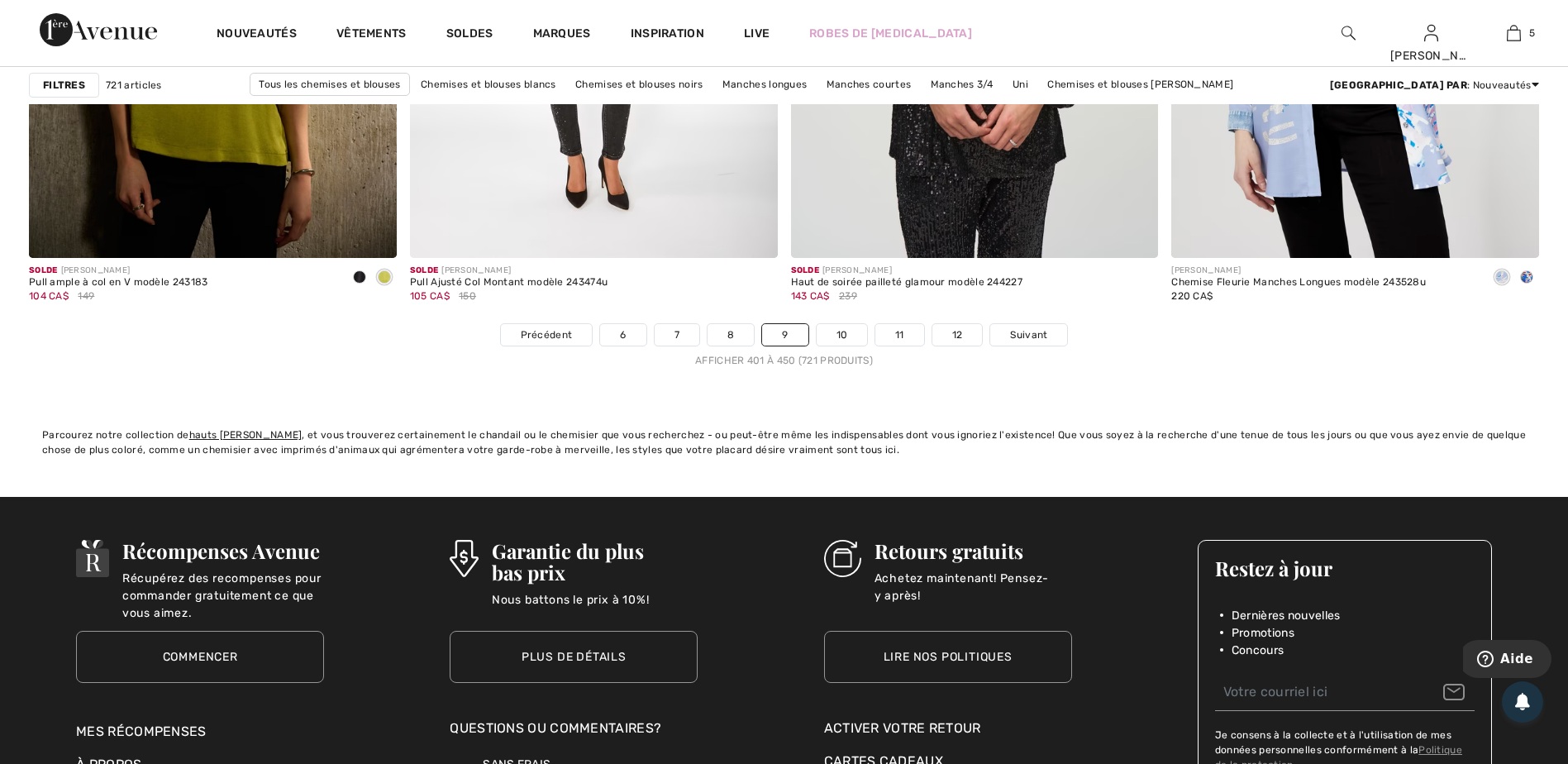
scroll to position [9506, 0]
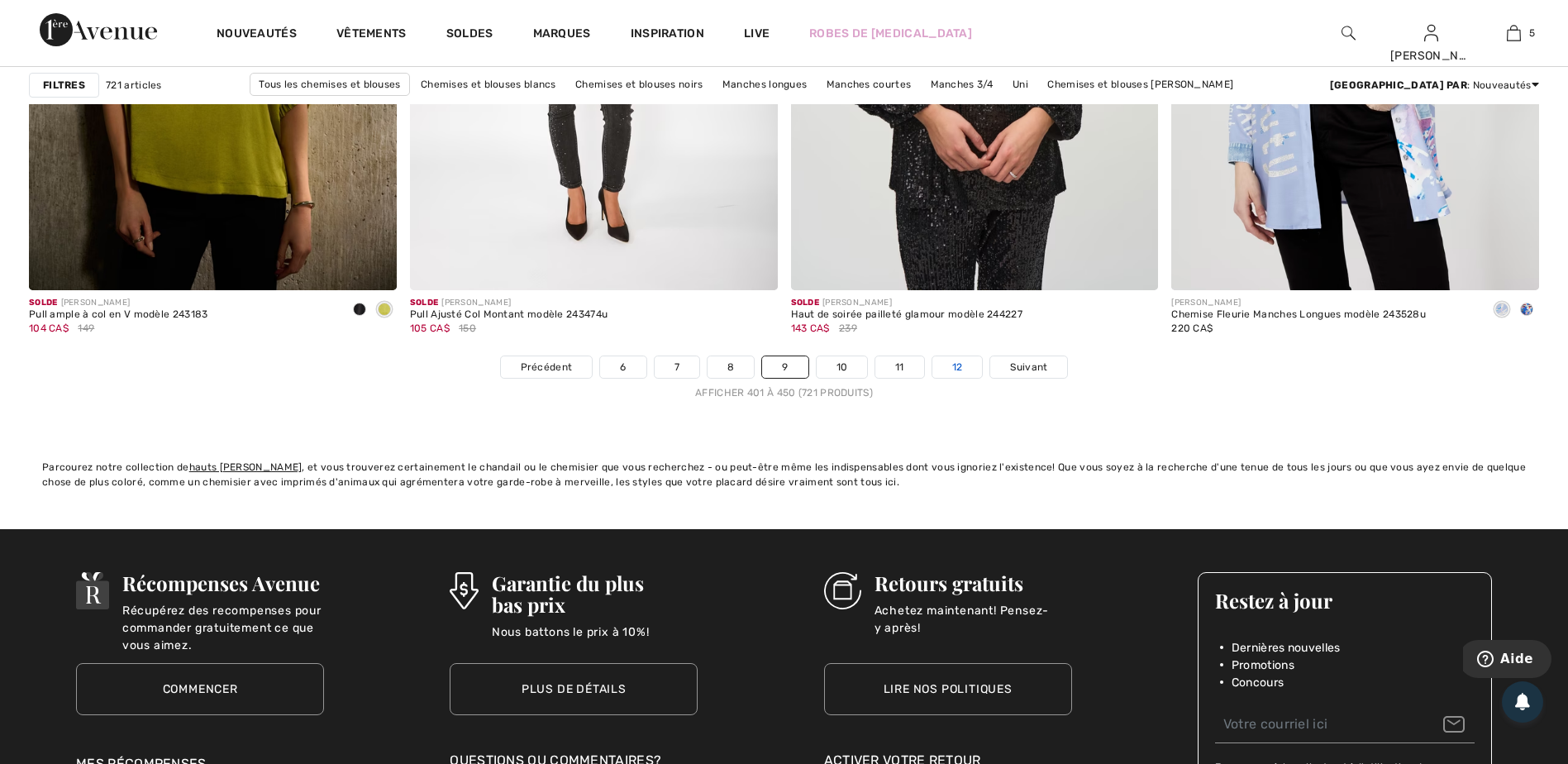
click at [966, 363] on link "12" at bounding box center [957, 367] width 50 height 22
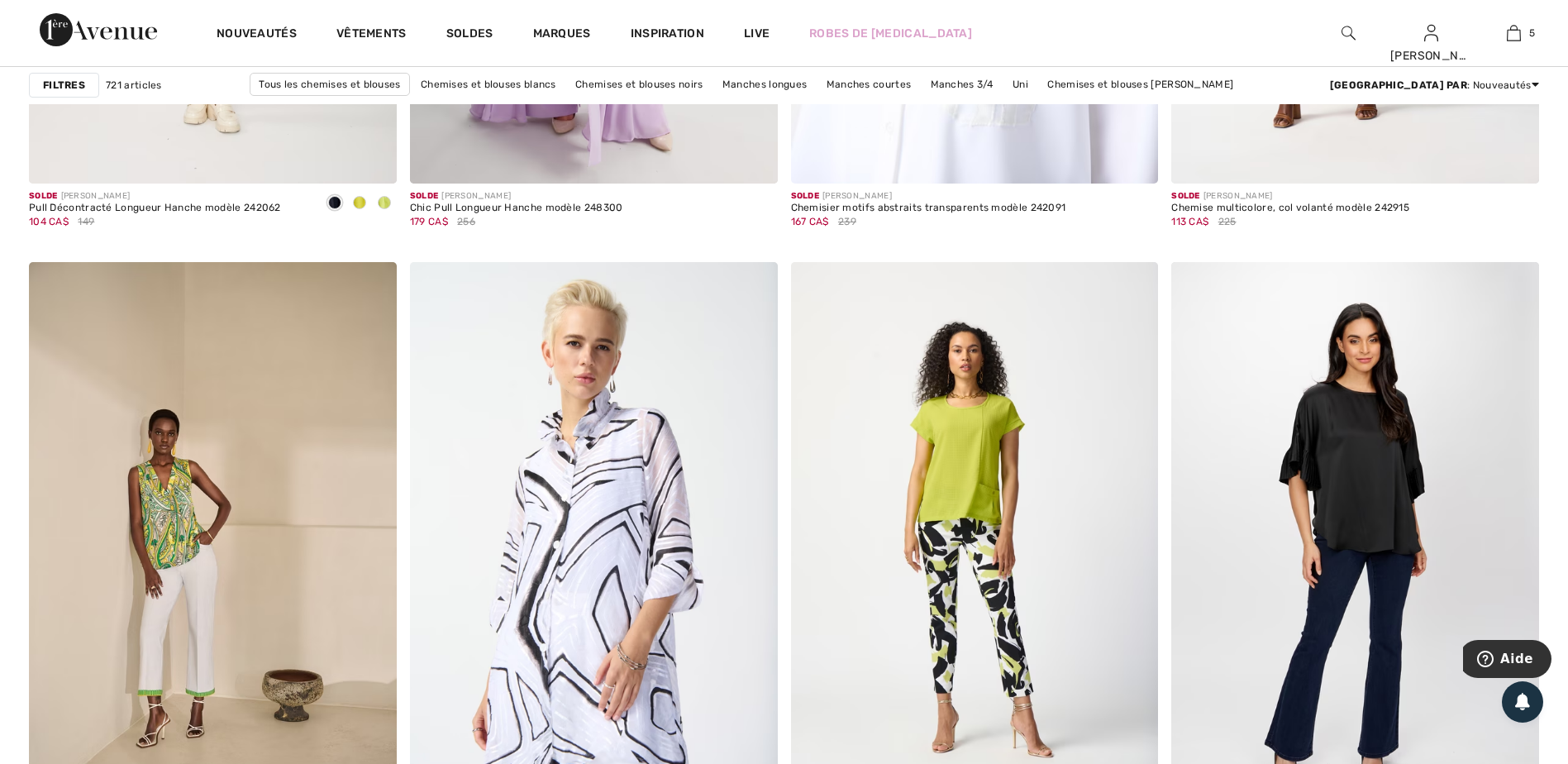
scroll to position [6861, 0]
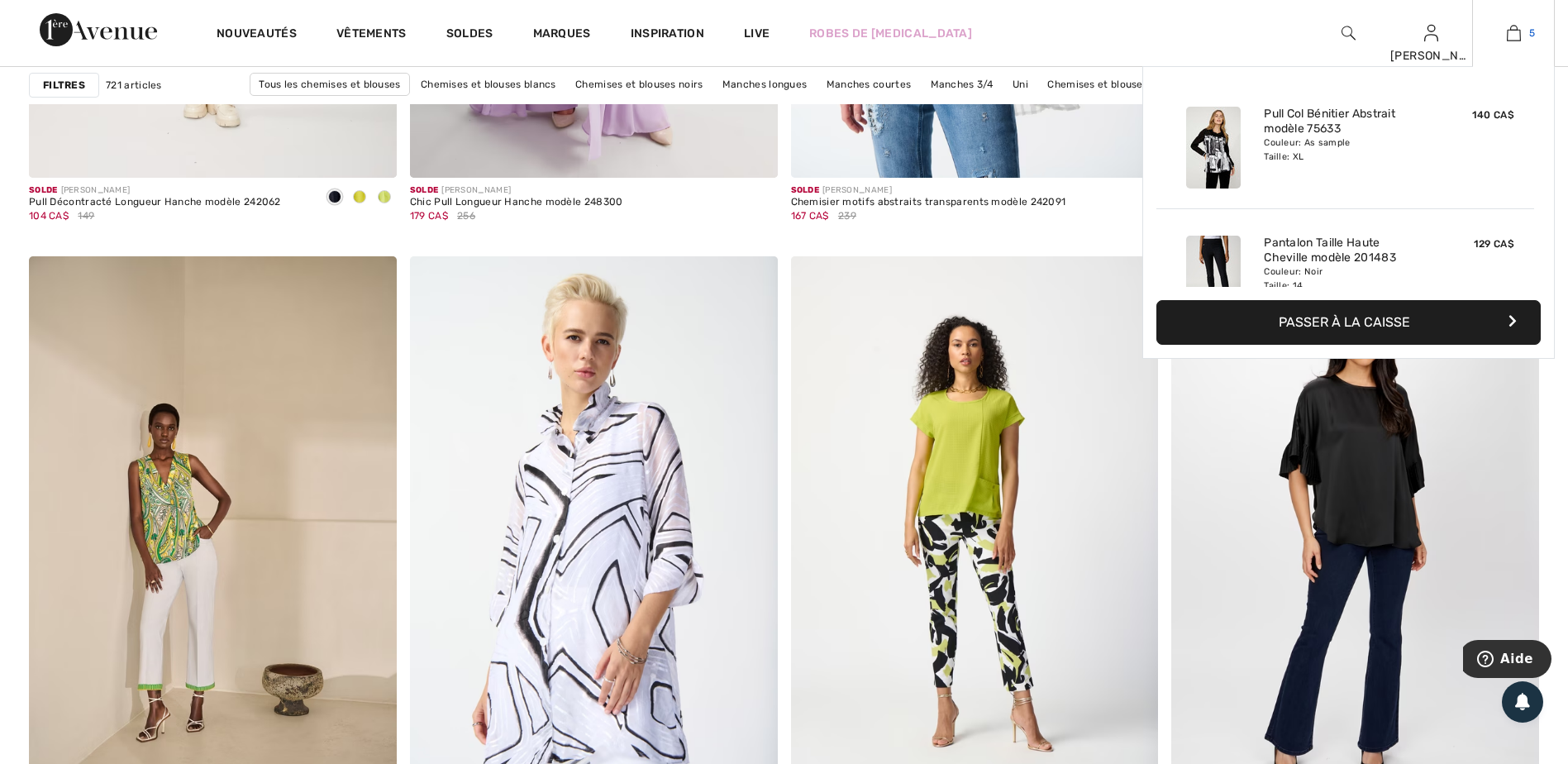
click at [1507, 26] on img at bounding box center [1513, 34] width 14 height 20
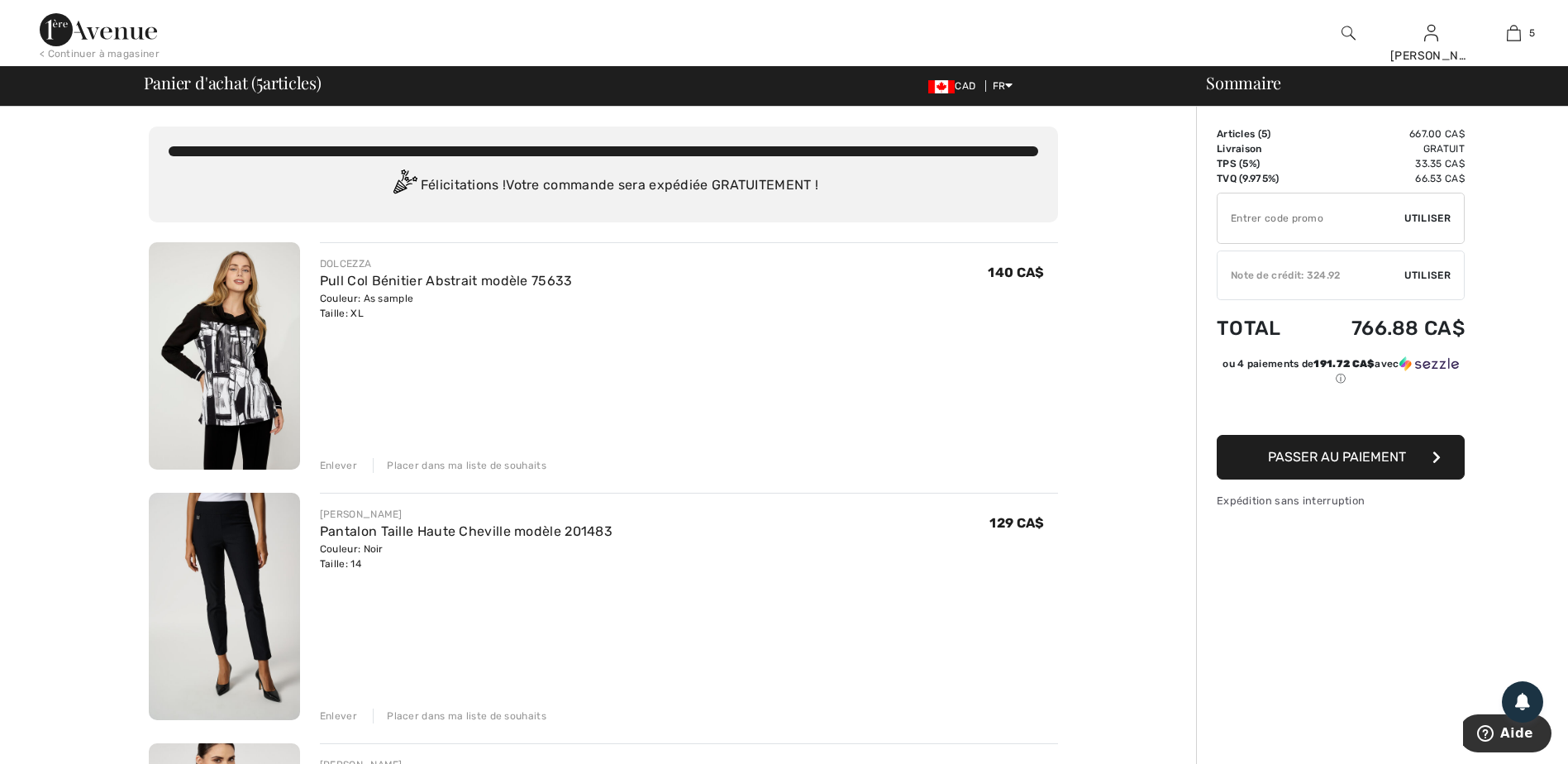
type input "EXTRA15"
type input "NEW15"
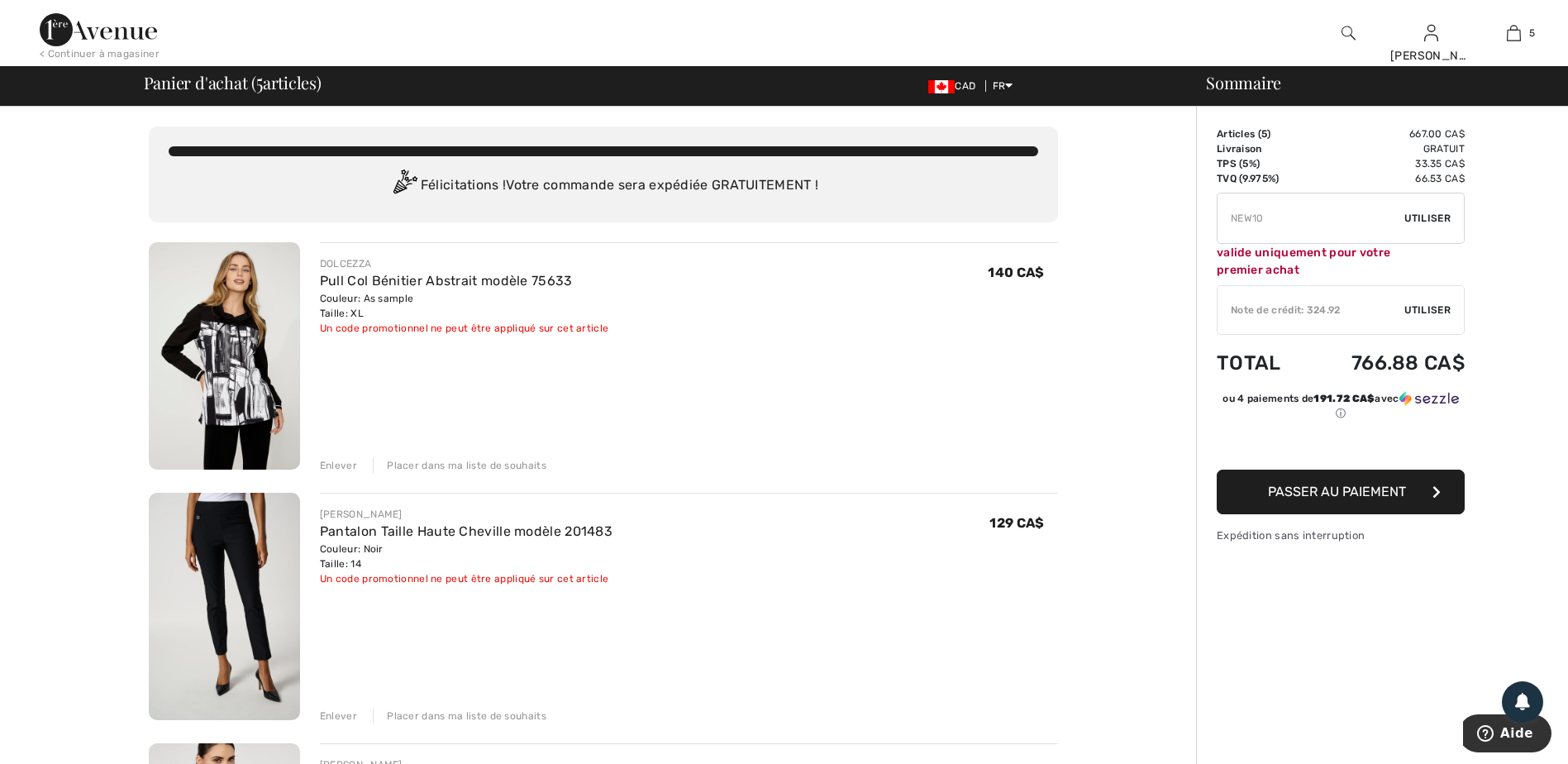
type input "FREEXPRESS"
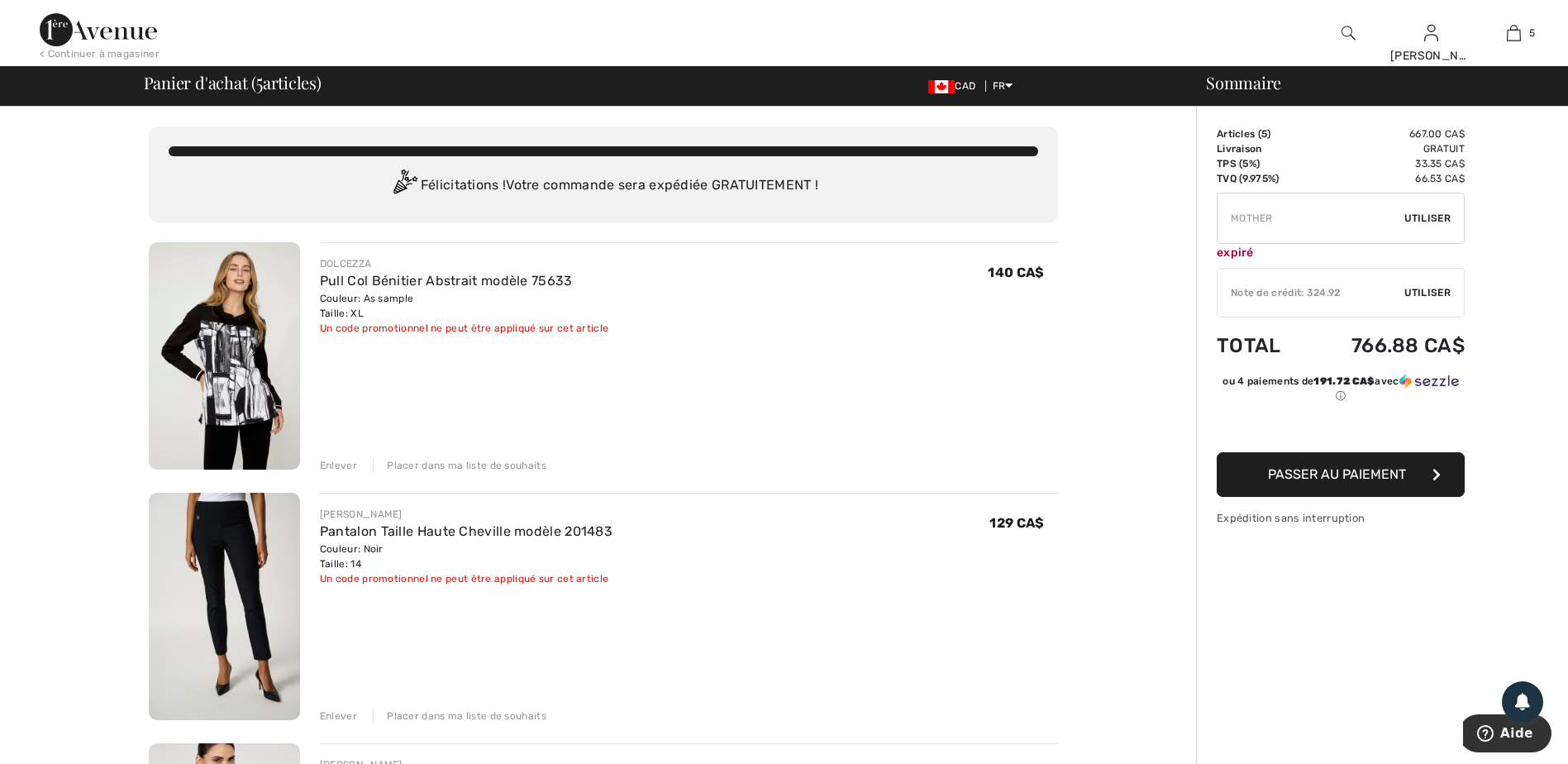
type input "FREEDENIMBAG"
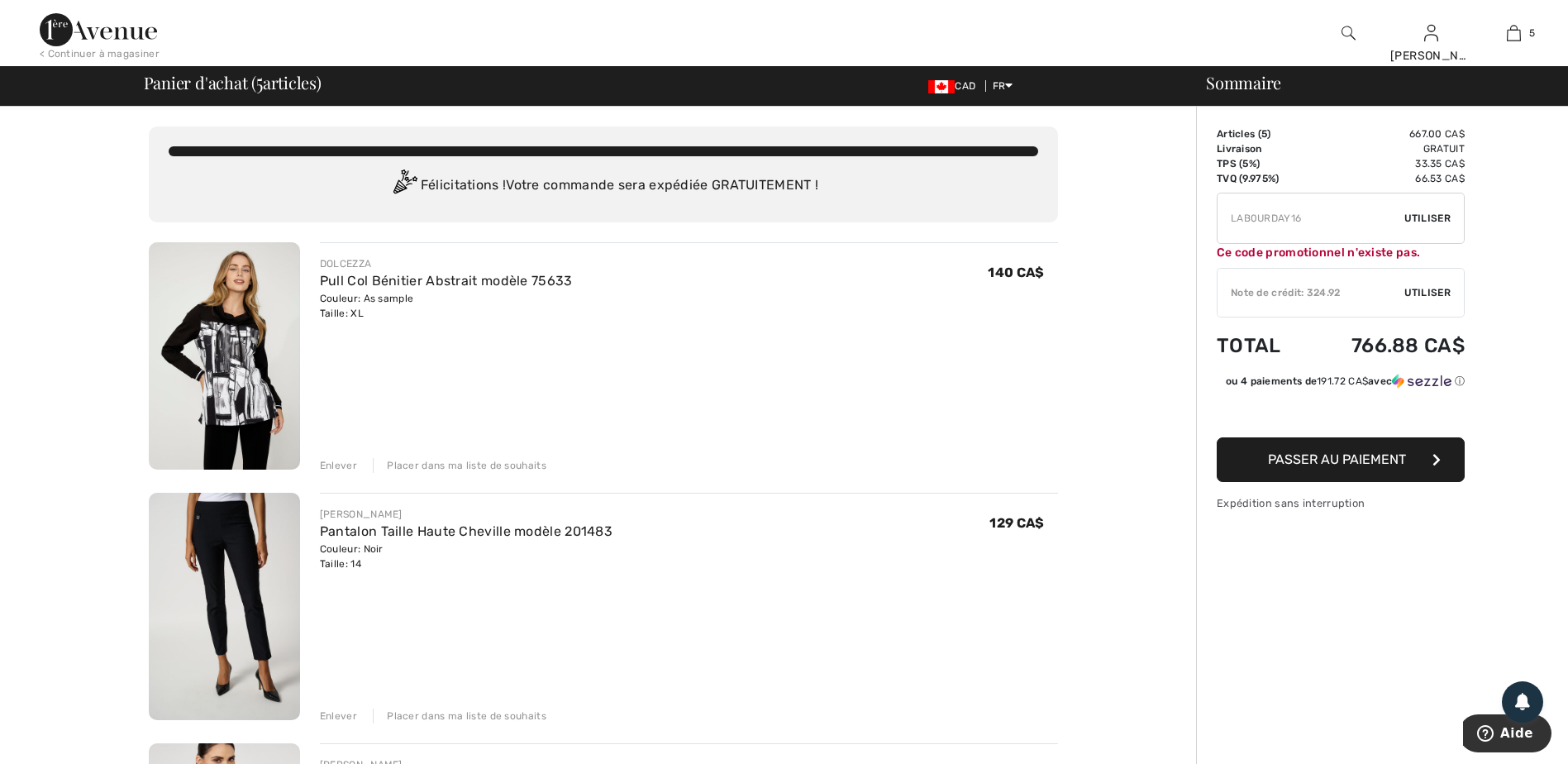
type input "FLASH15"
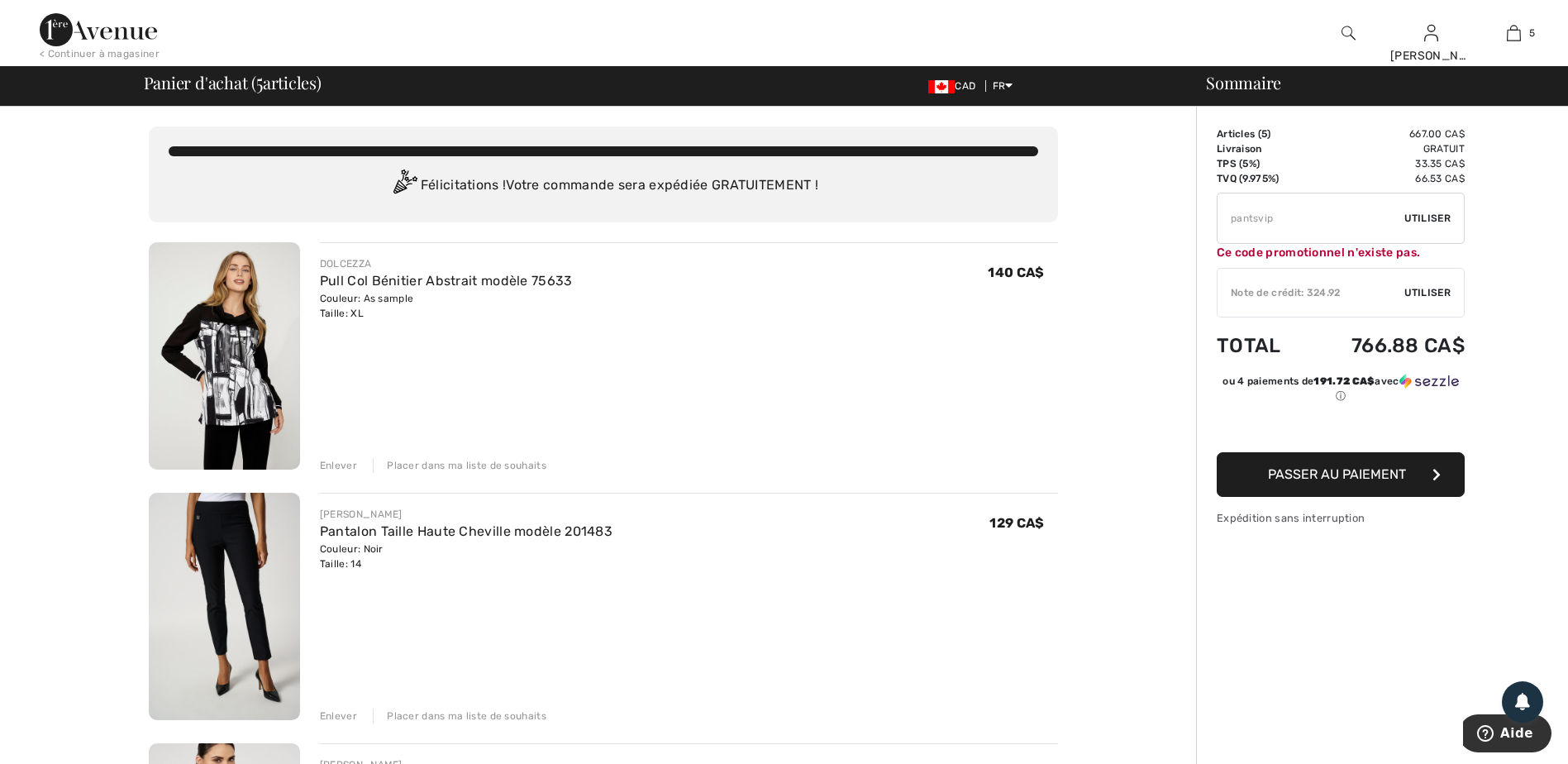
type input "PANTSVIP"
type input "FREEPANT"
type input "NEW15"
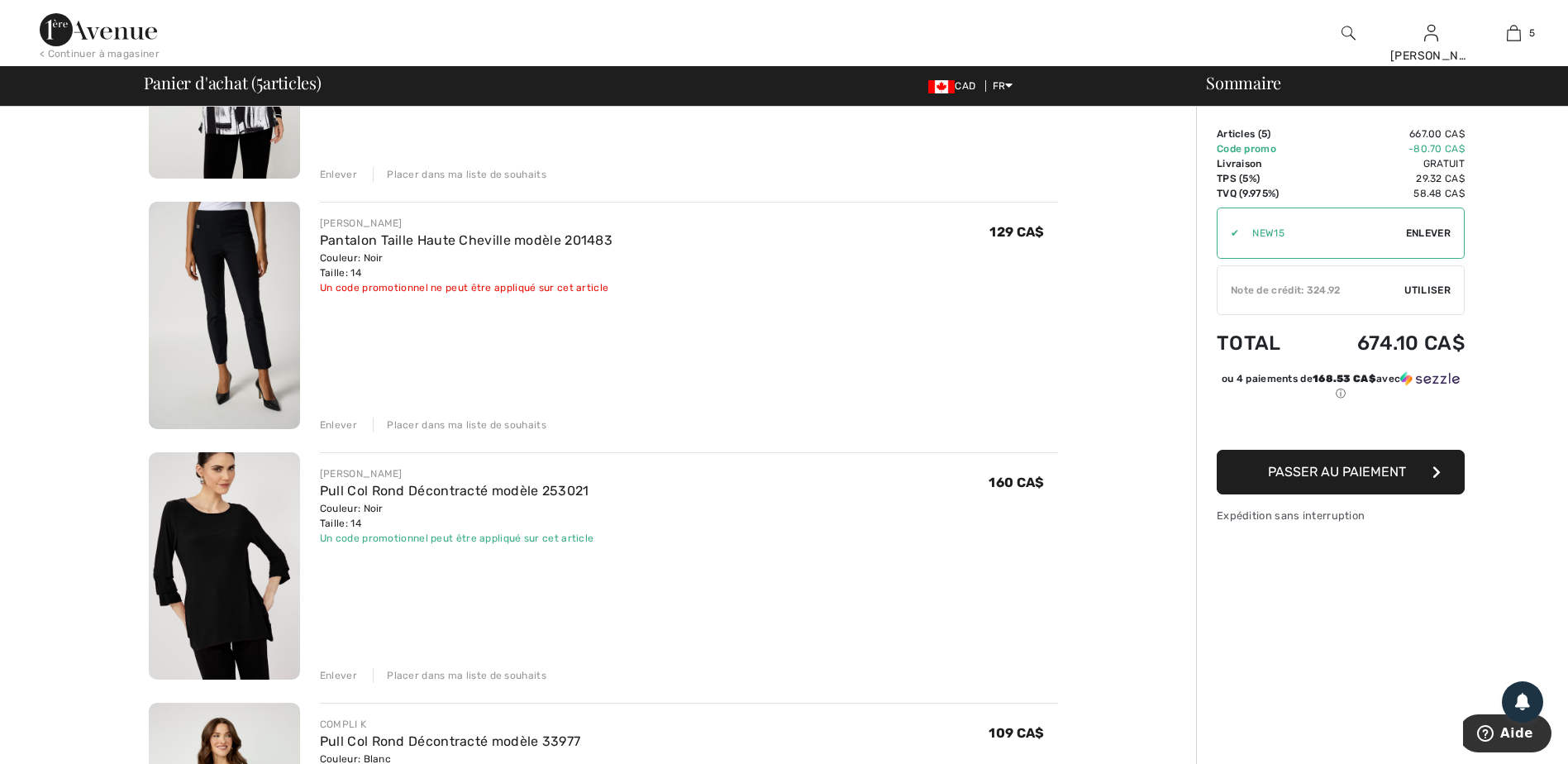
scroll to position [248, 0]
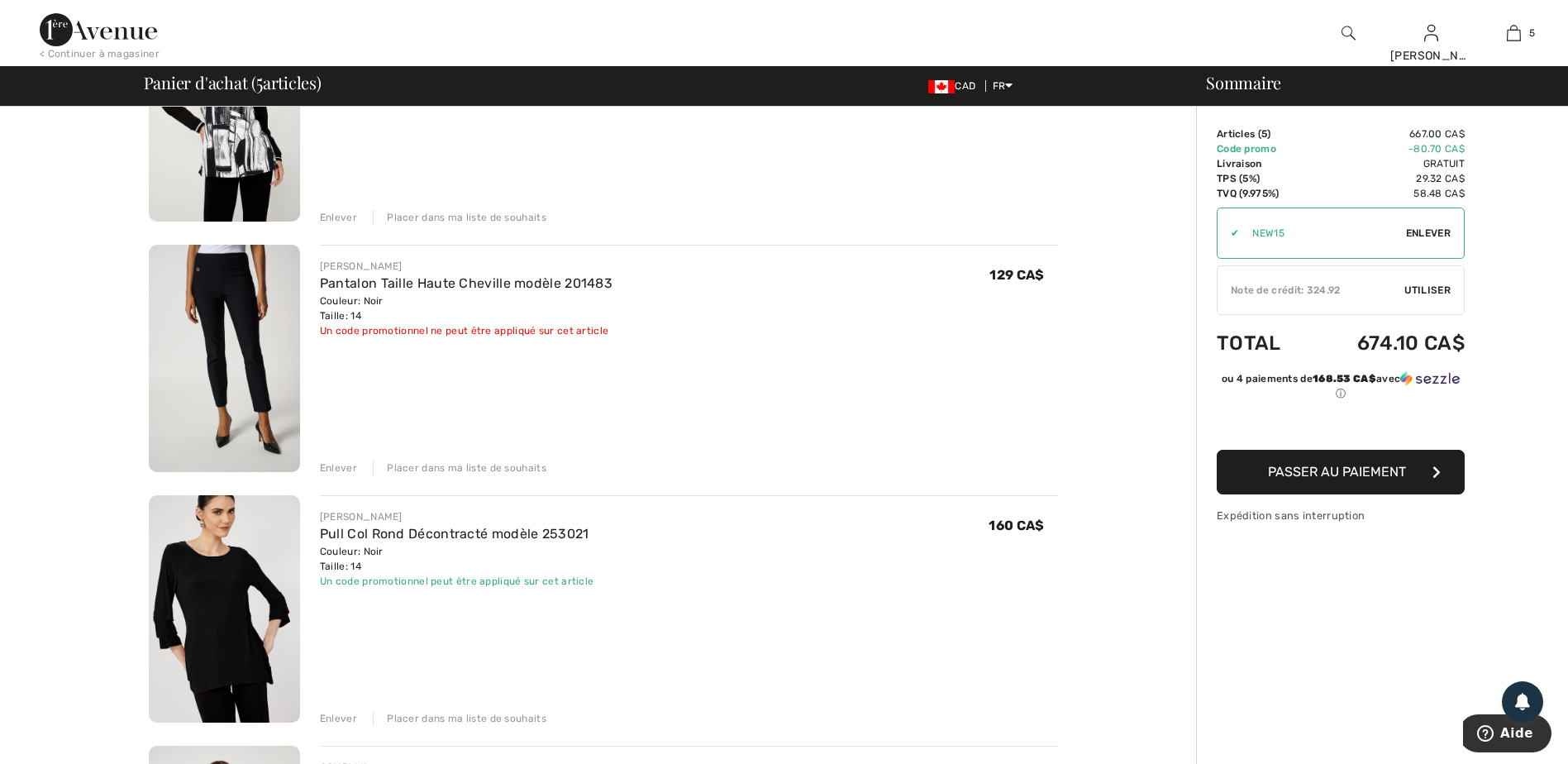
click at [343, 470] on div "Enlever" at bounding box center [338, 468] width 37 height 15
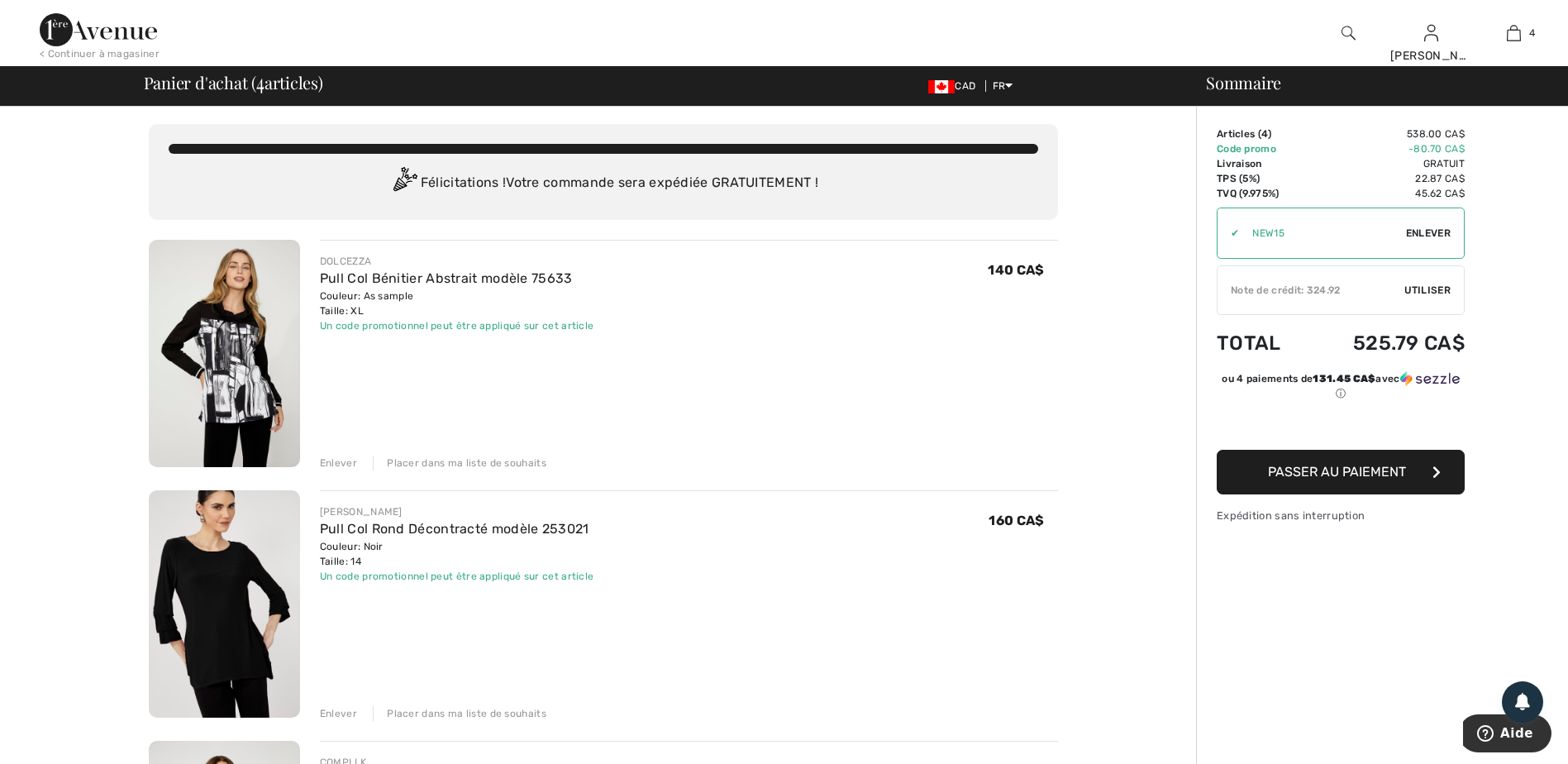
scroll to position [0, 0]
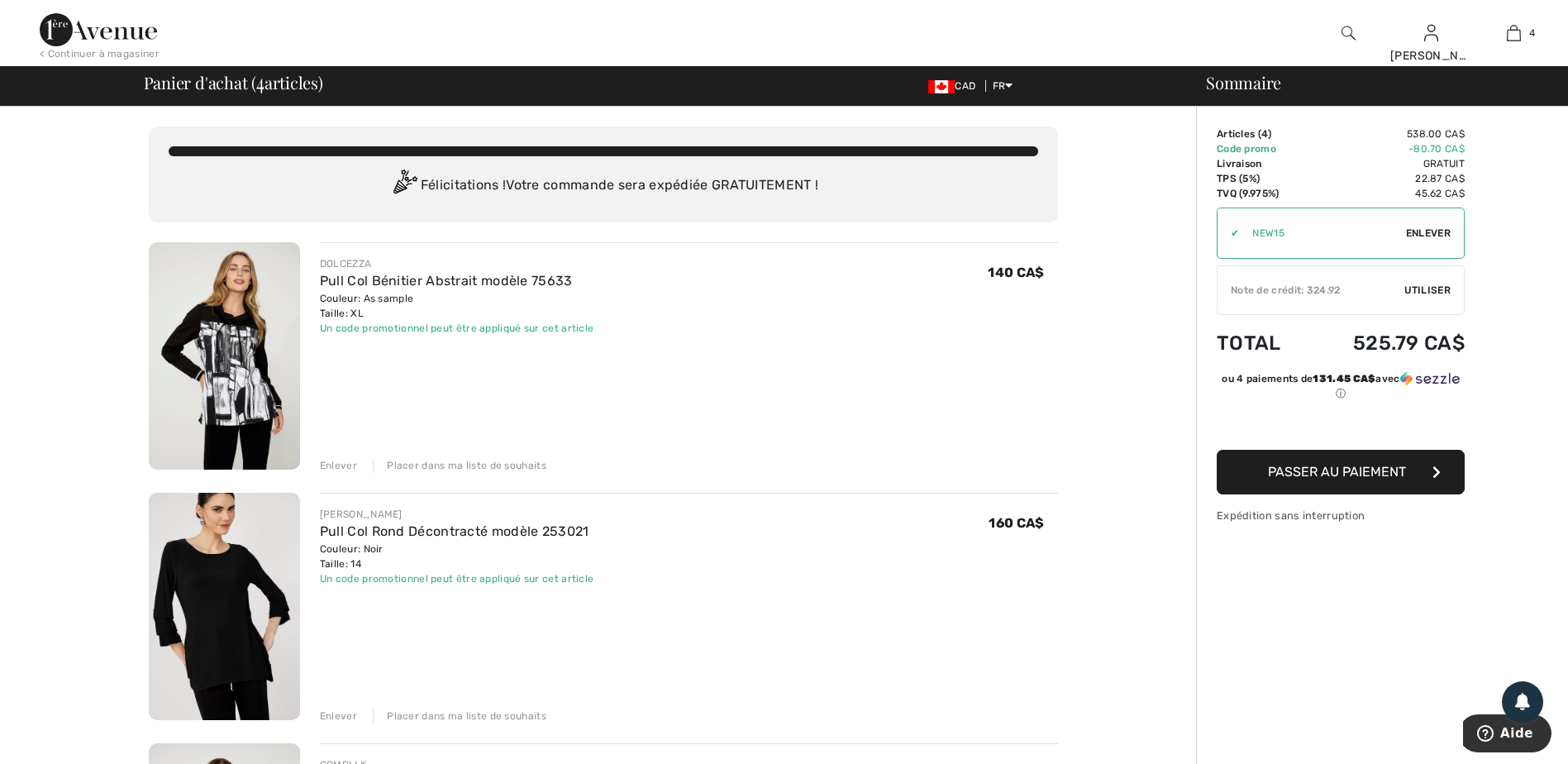
click at [1321, 285] on div "Note de crédit: 324.92" at bounding box center [1311, 290] width 187 height 15
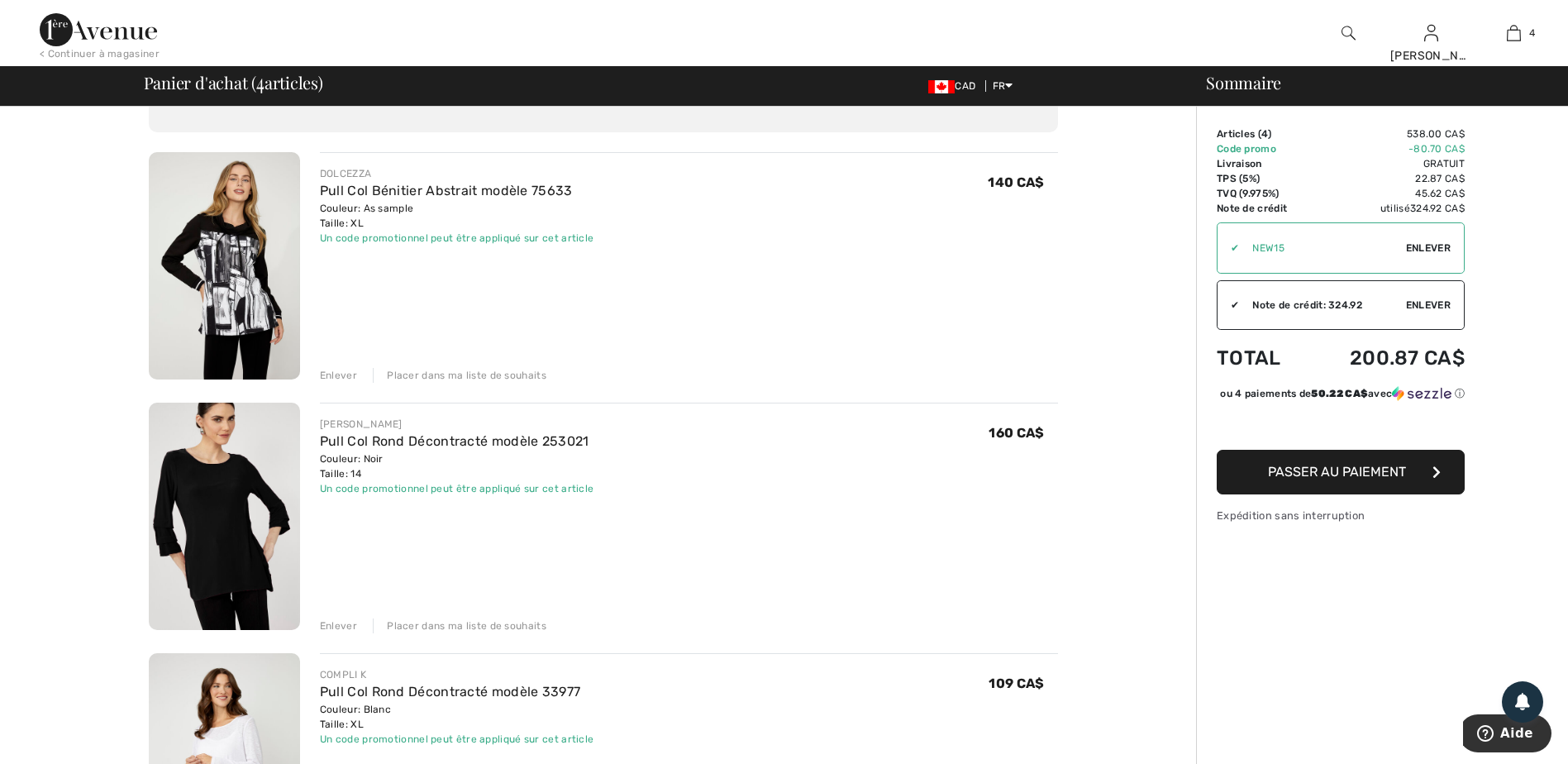
scroll to position [165, 0]
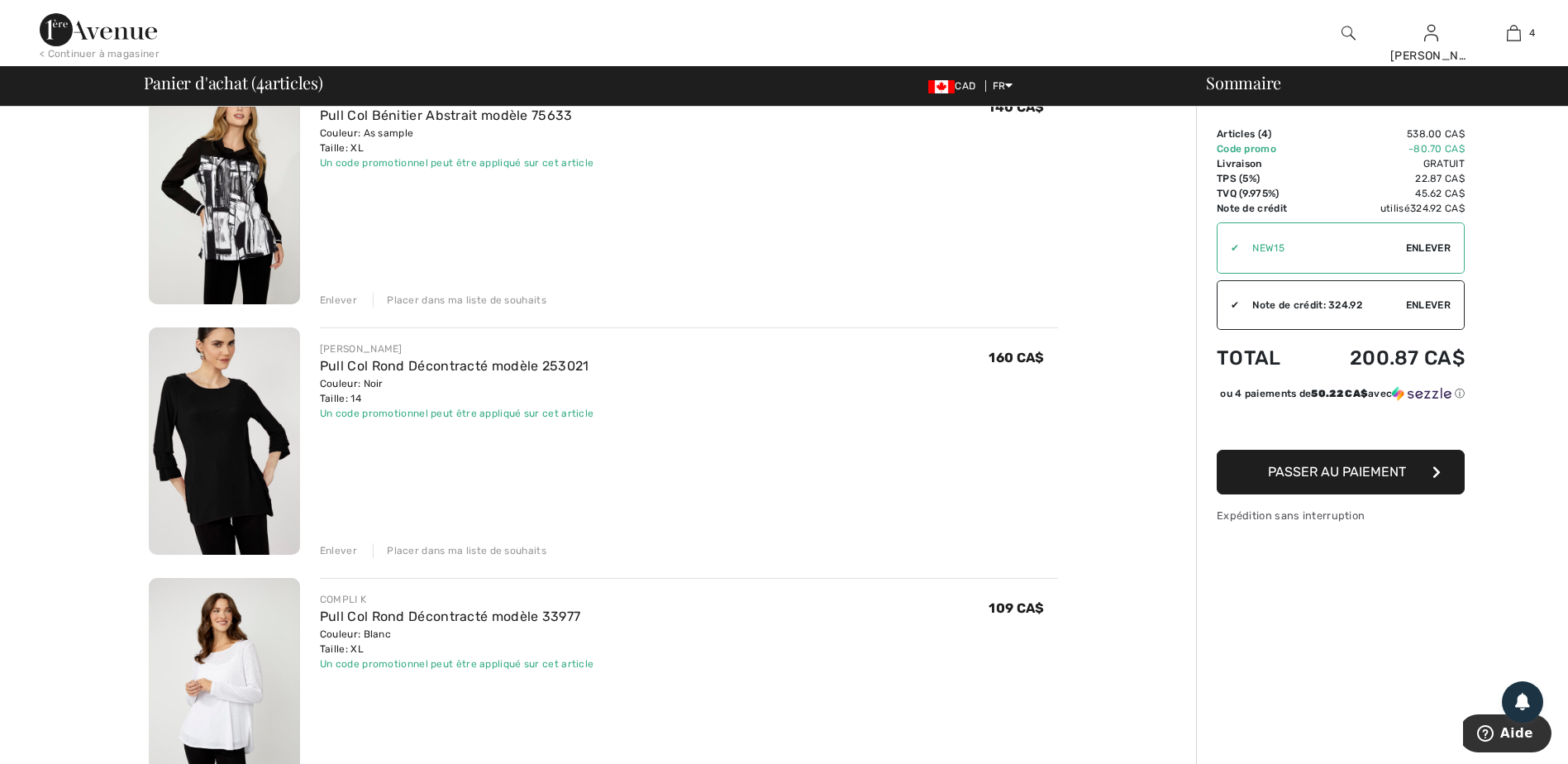
click at [224, 456] on img at bounding box center [225, 441] width 151 height 227
click at [228, 453] on img at bounding box center [225, 441] width 151 height 227
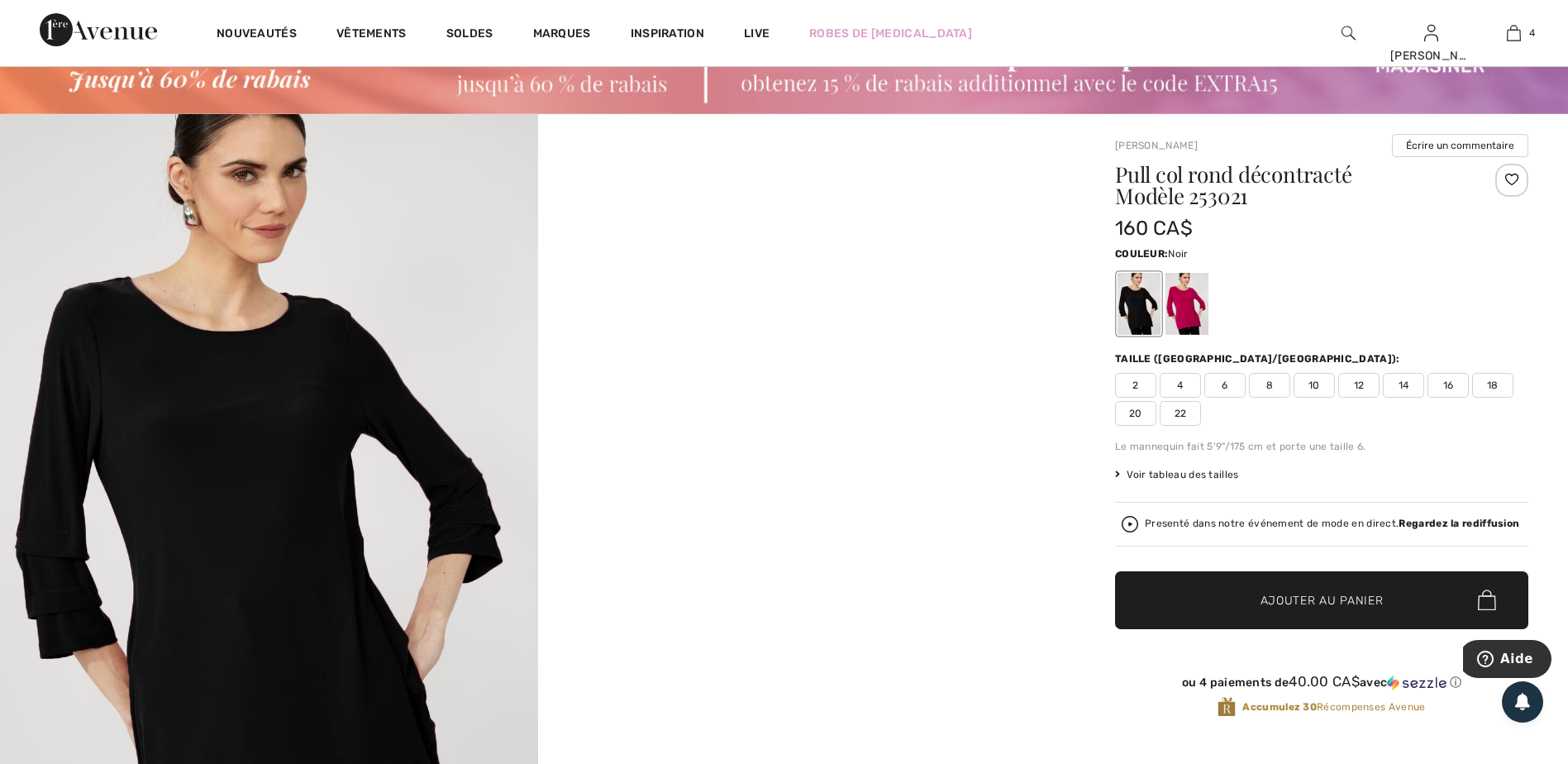
scroll to position [165, 0]
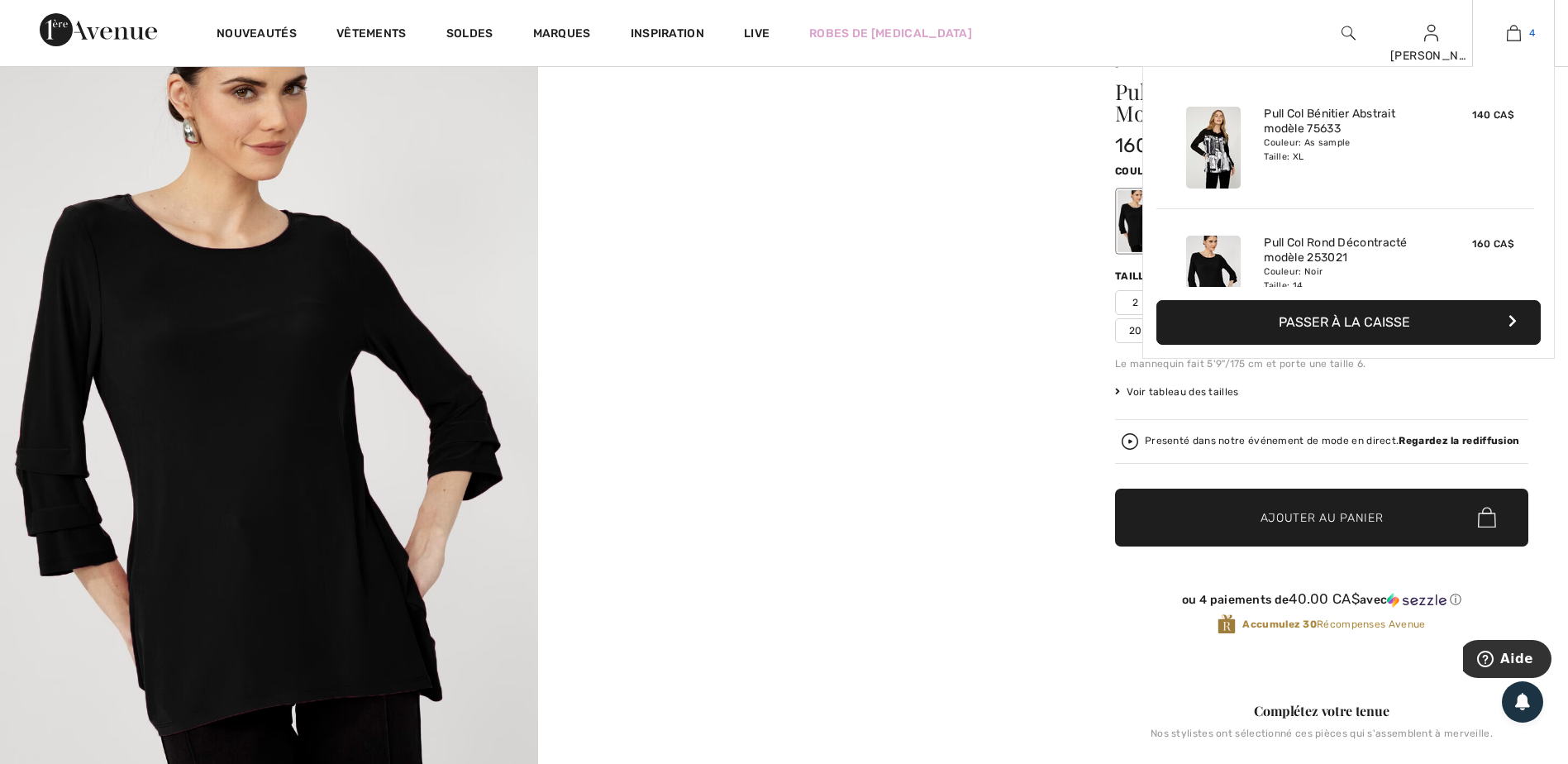
click at [1513, 24] on img at bounding box center [1513, 34] width 14 height 20
click at [1348, 320] on button "Passer à la caisse" at bounding box center [1348, 322] width 384 height 45
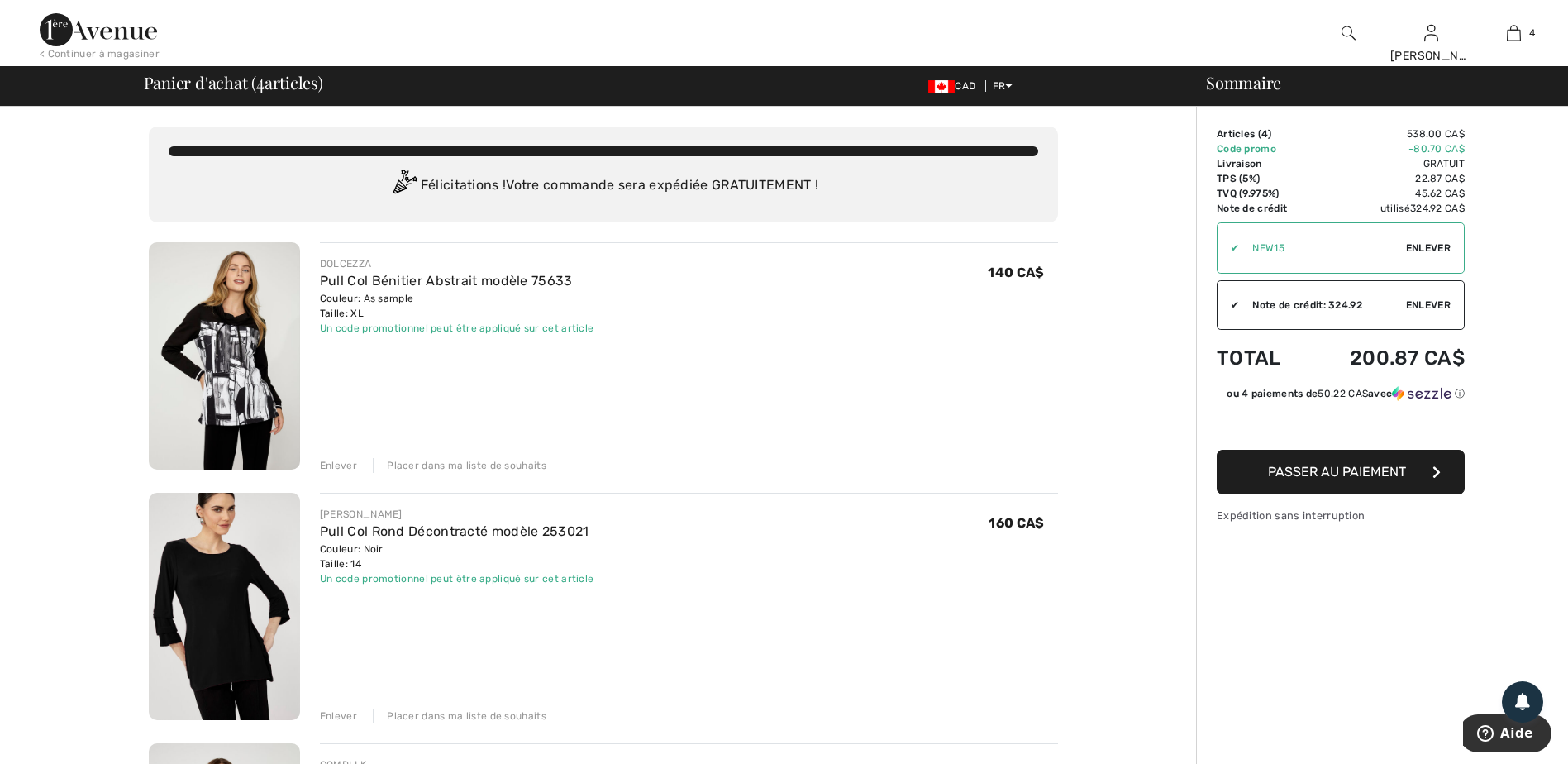
click at [251, 369] on img at bounding box center [225, 356] width 151 height 227
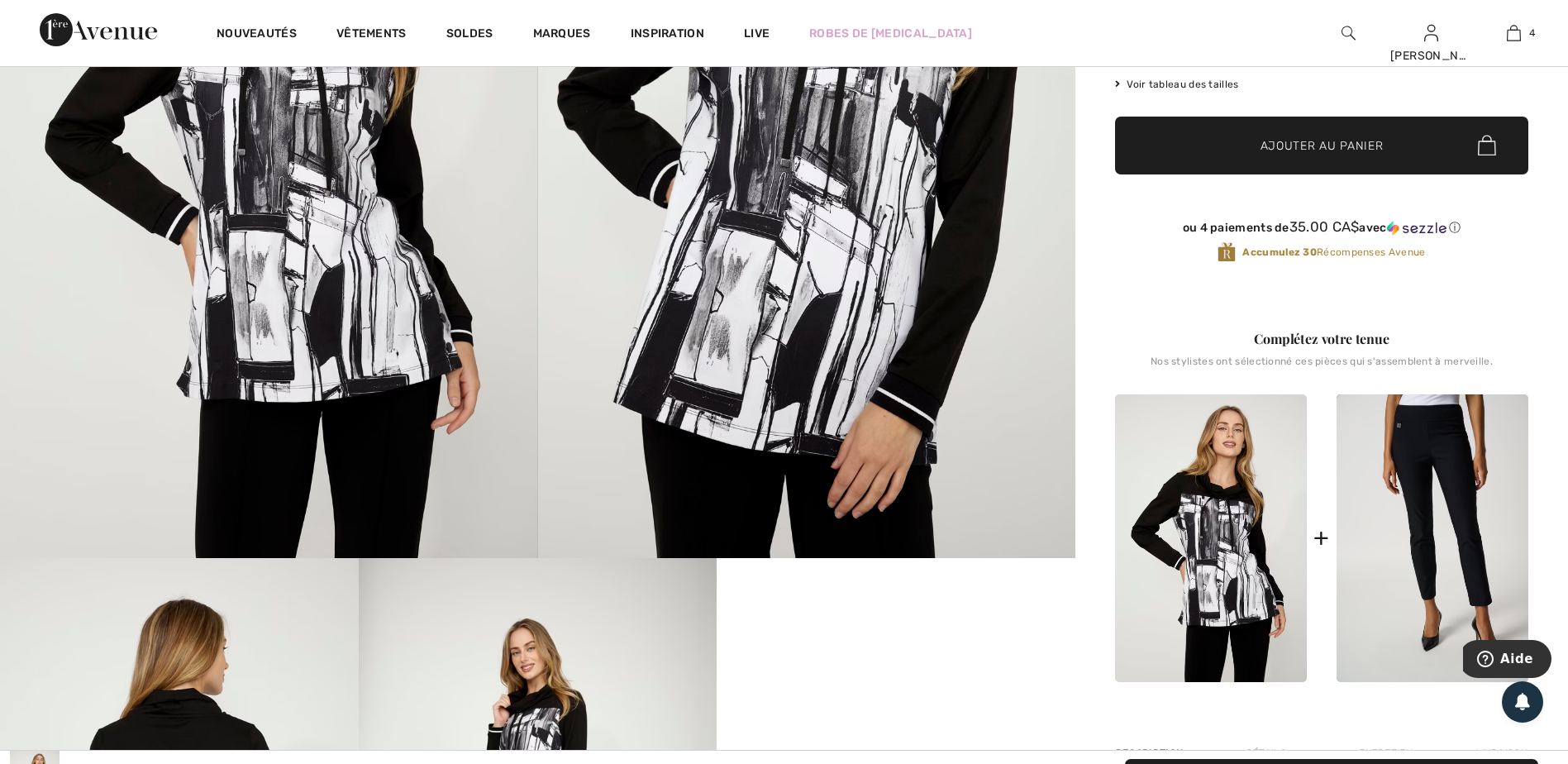
scroll to position [248, 0]
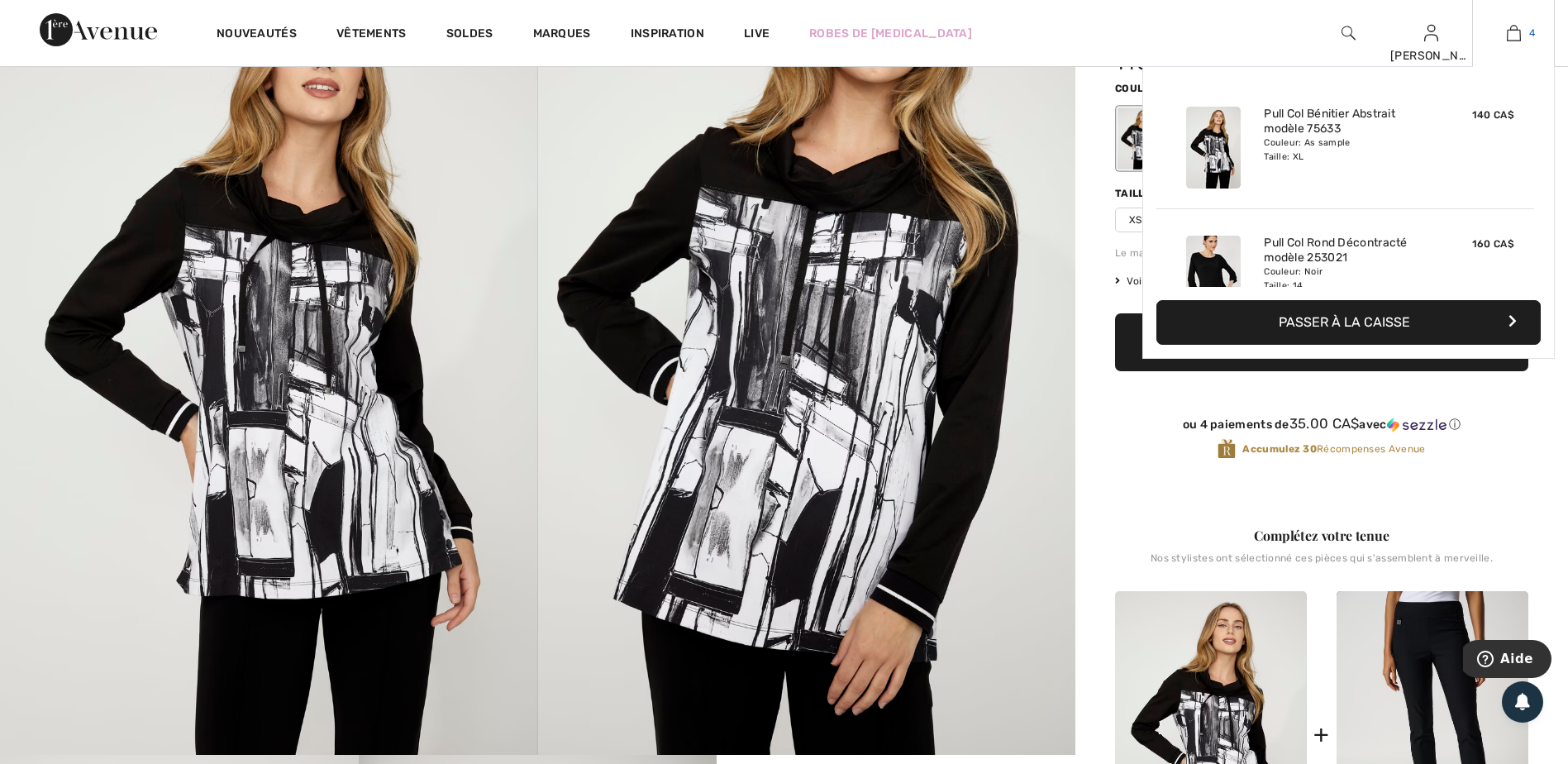
click at [1517, 29] on img at bounding box center [1513, 34] width 14 height 20
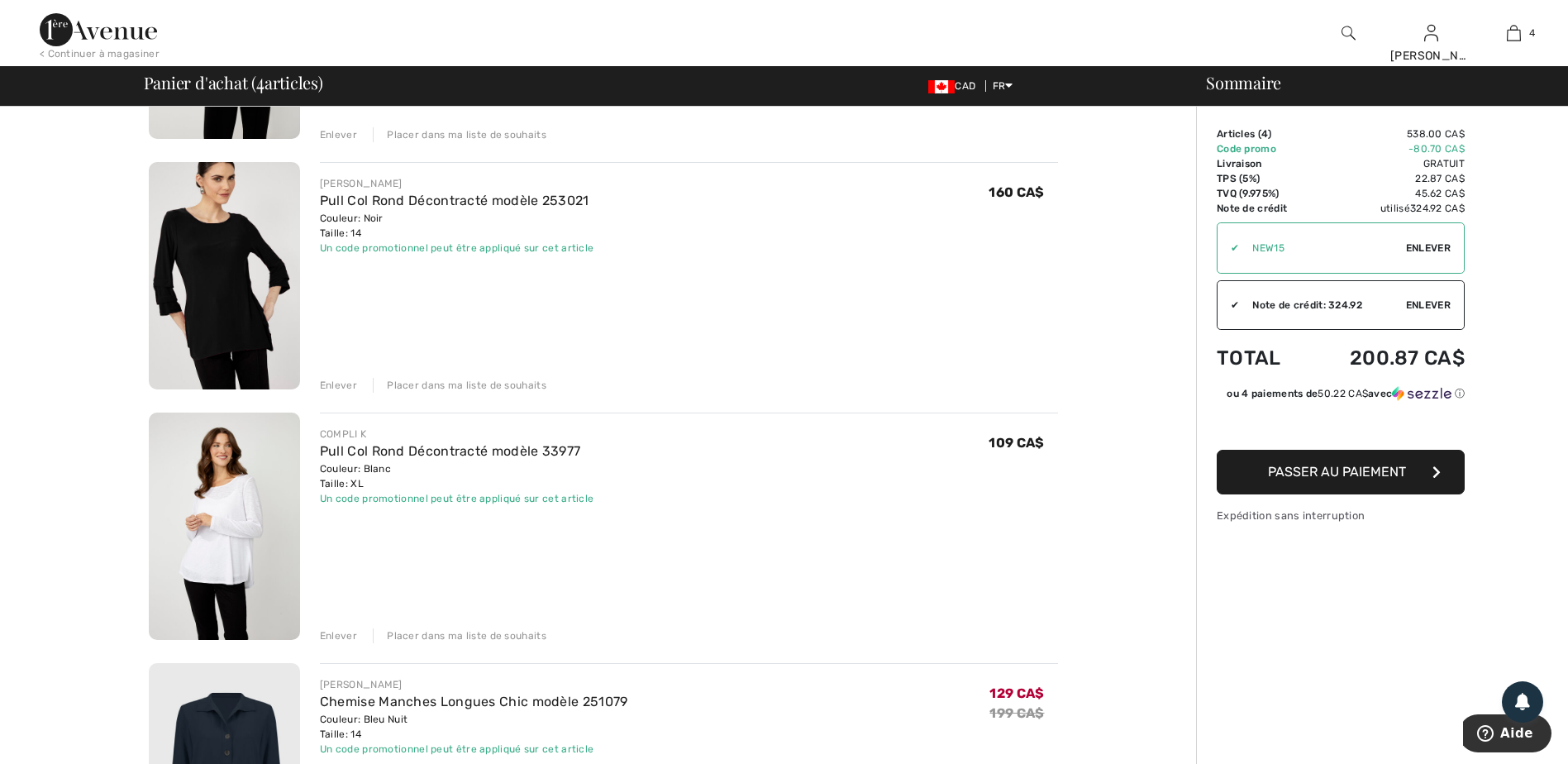
scroll to position [413, 0]
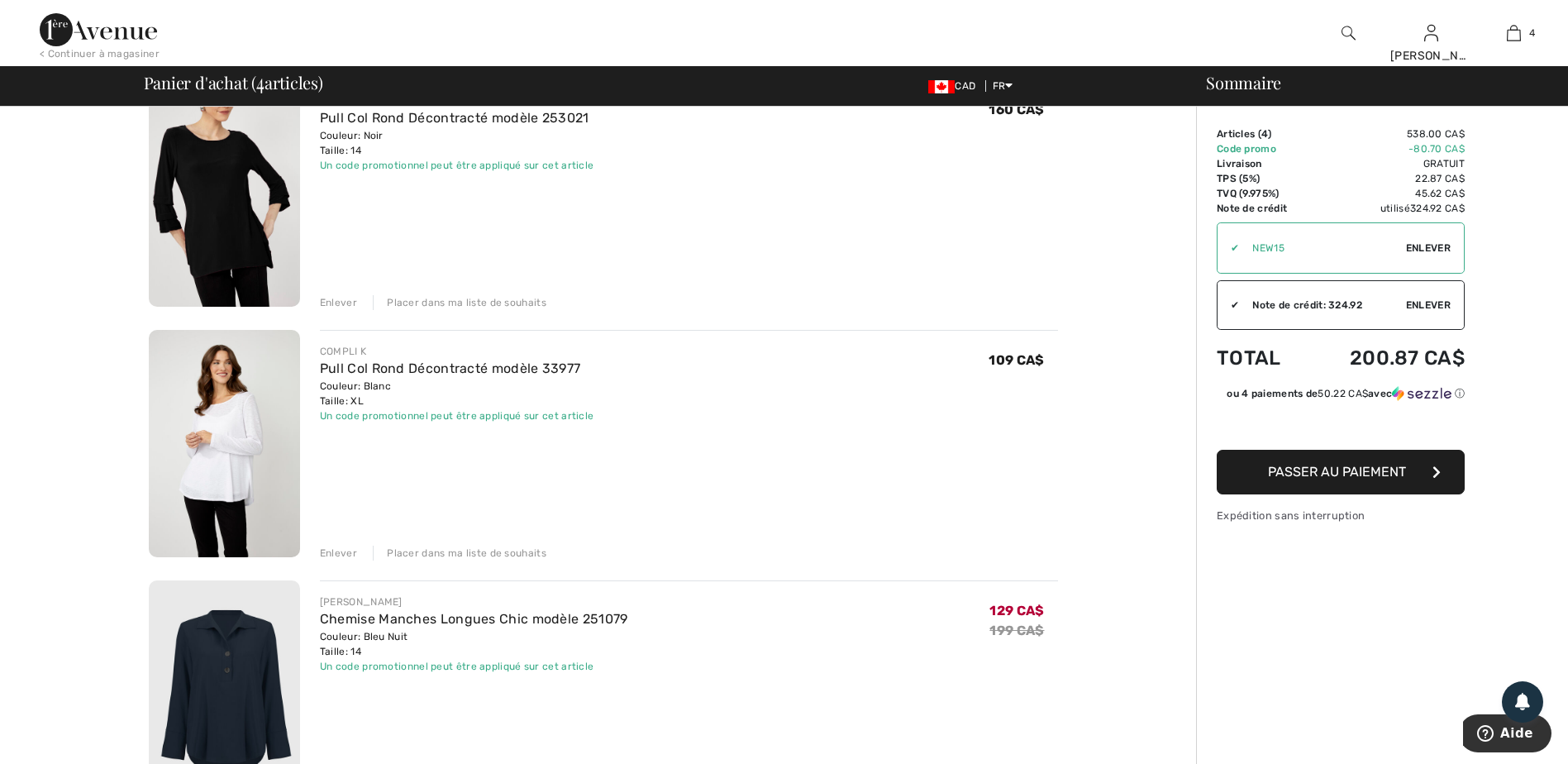
click at [209, 459] on img at bounding box center [225, 443] width 151 height 227
click at [234, 448] on img at bounding box center [225, 443] width 151 height 227
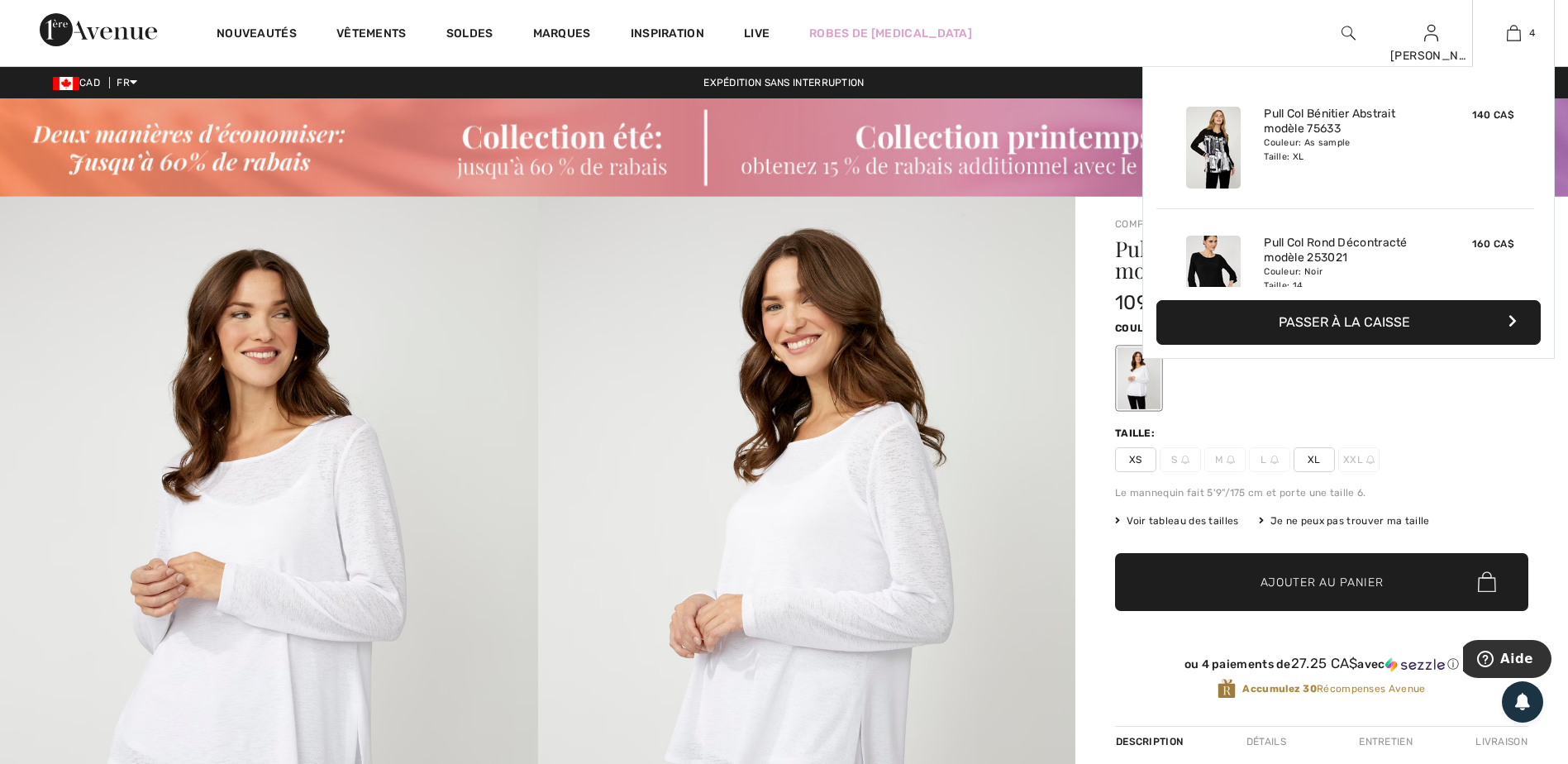
click at [1343, 324] on button "Passer à la caisse" at bounding box center [1348, 322] width 384 height 45
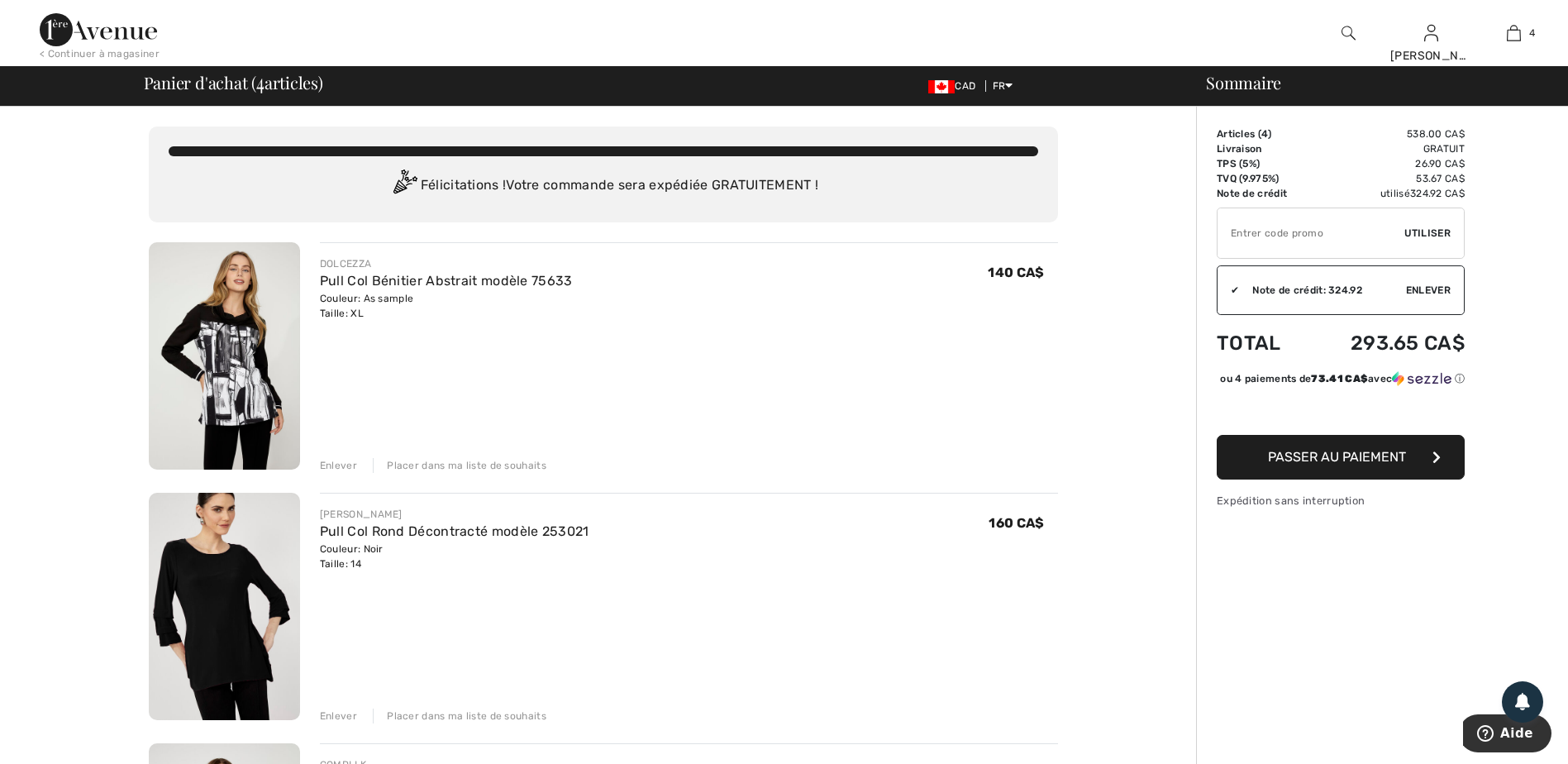
type input "NEW15"
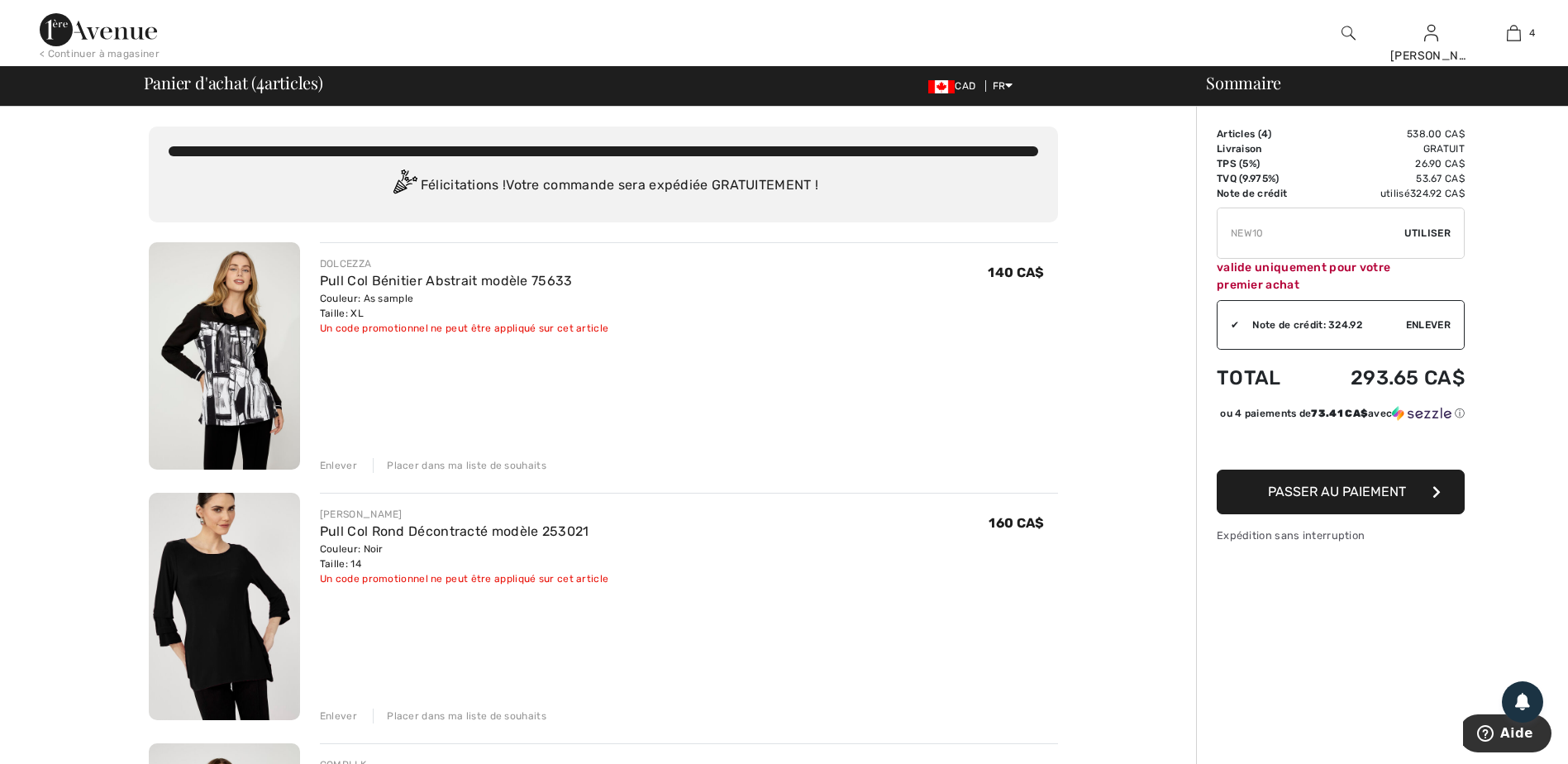
type input "FLASH15"
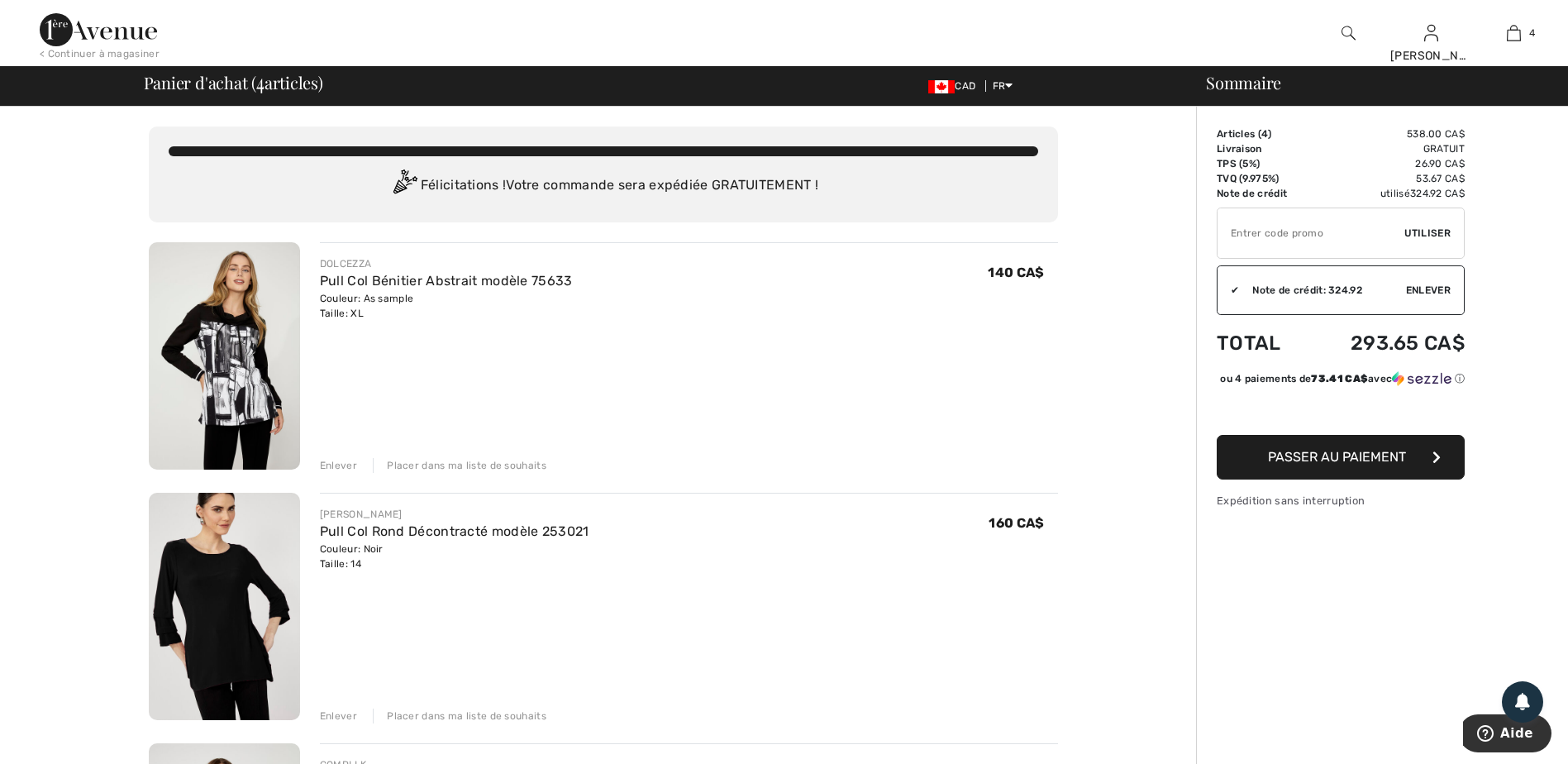
type input "FREEXPRESS"
type input "FREEDENIMBAG"
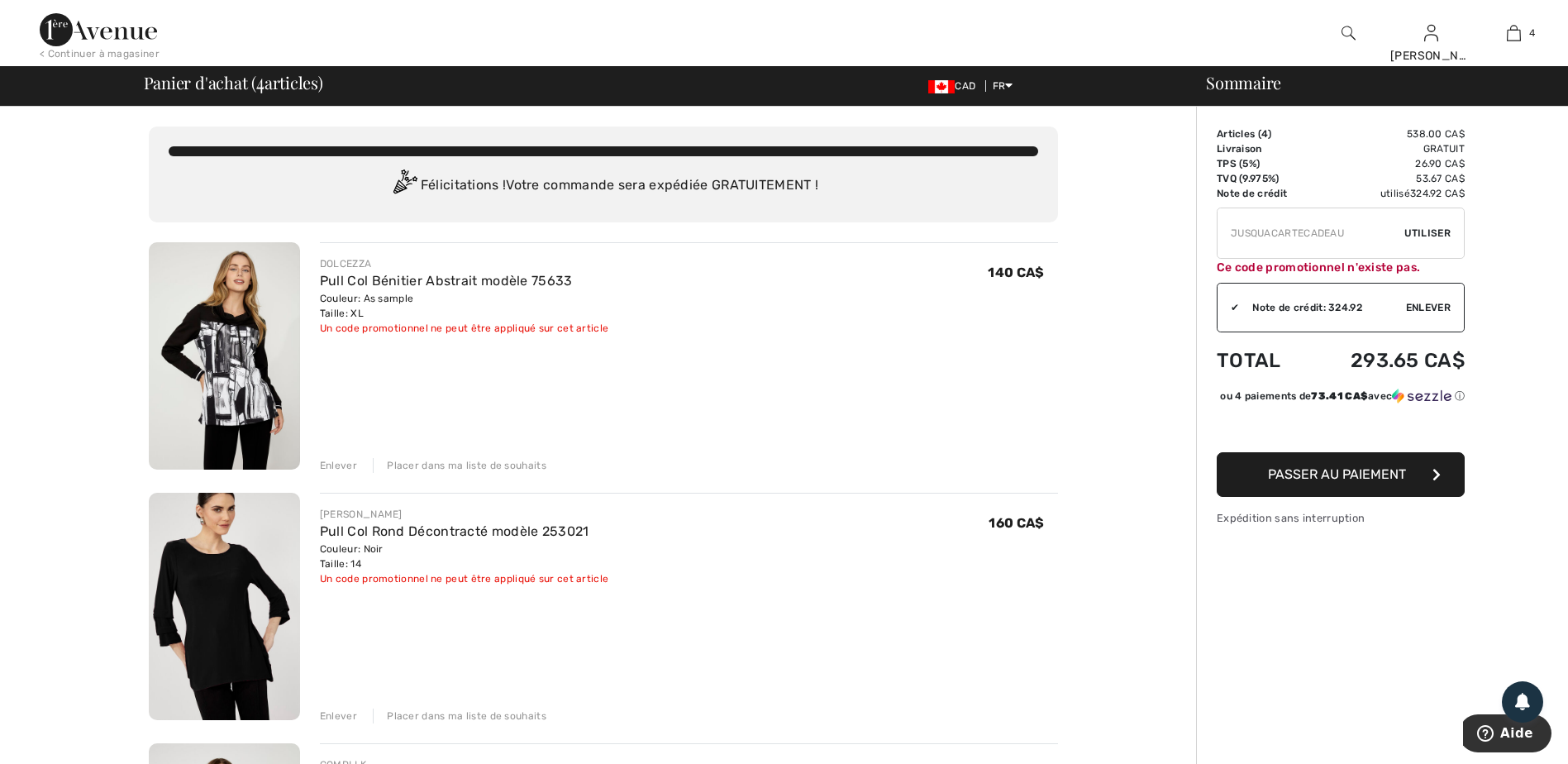
type input "LIVE10"
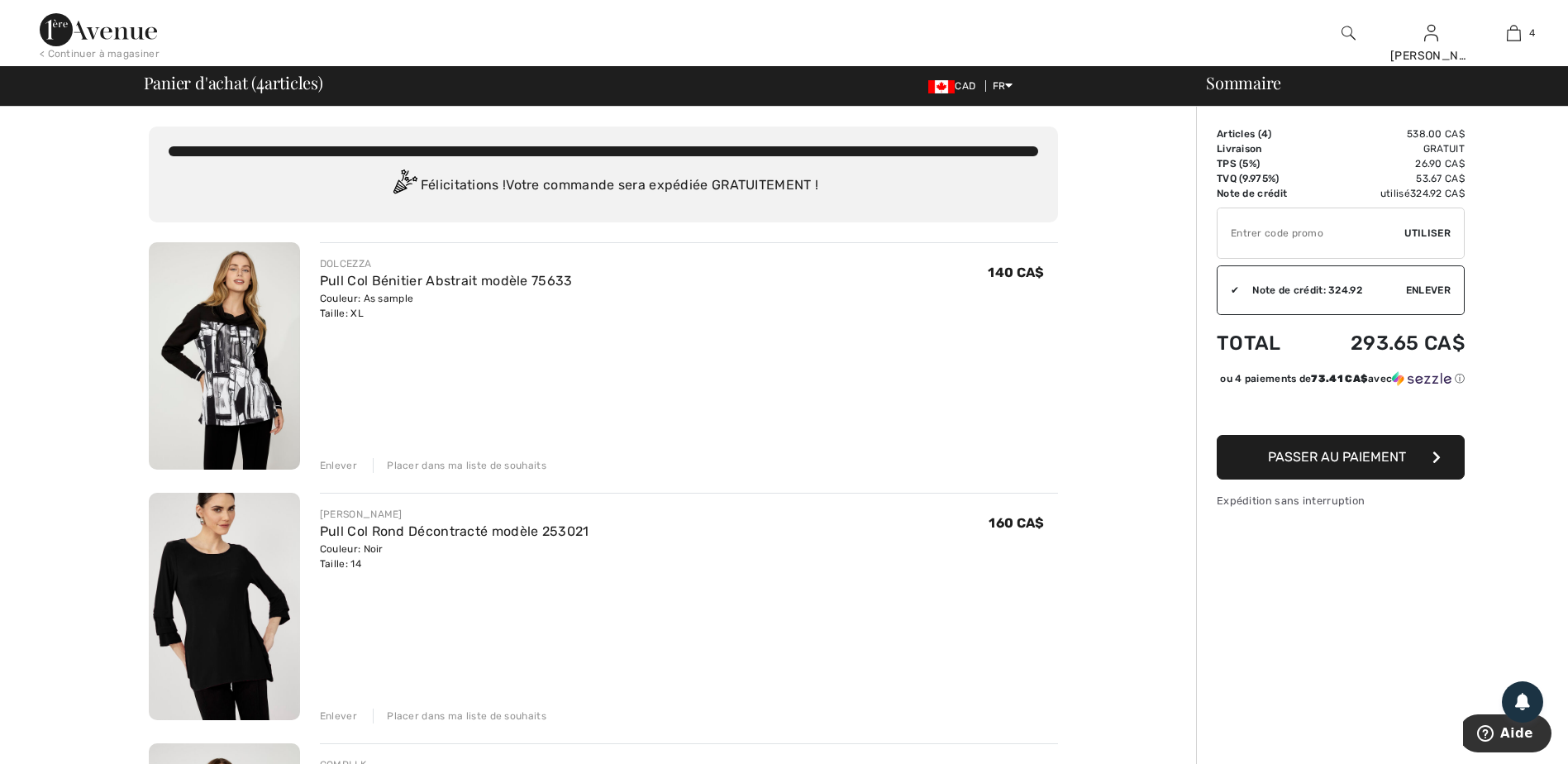
type input "NEW15"
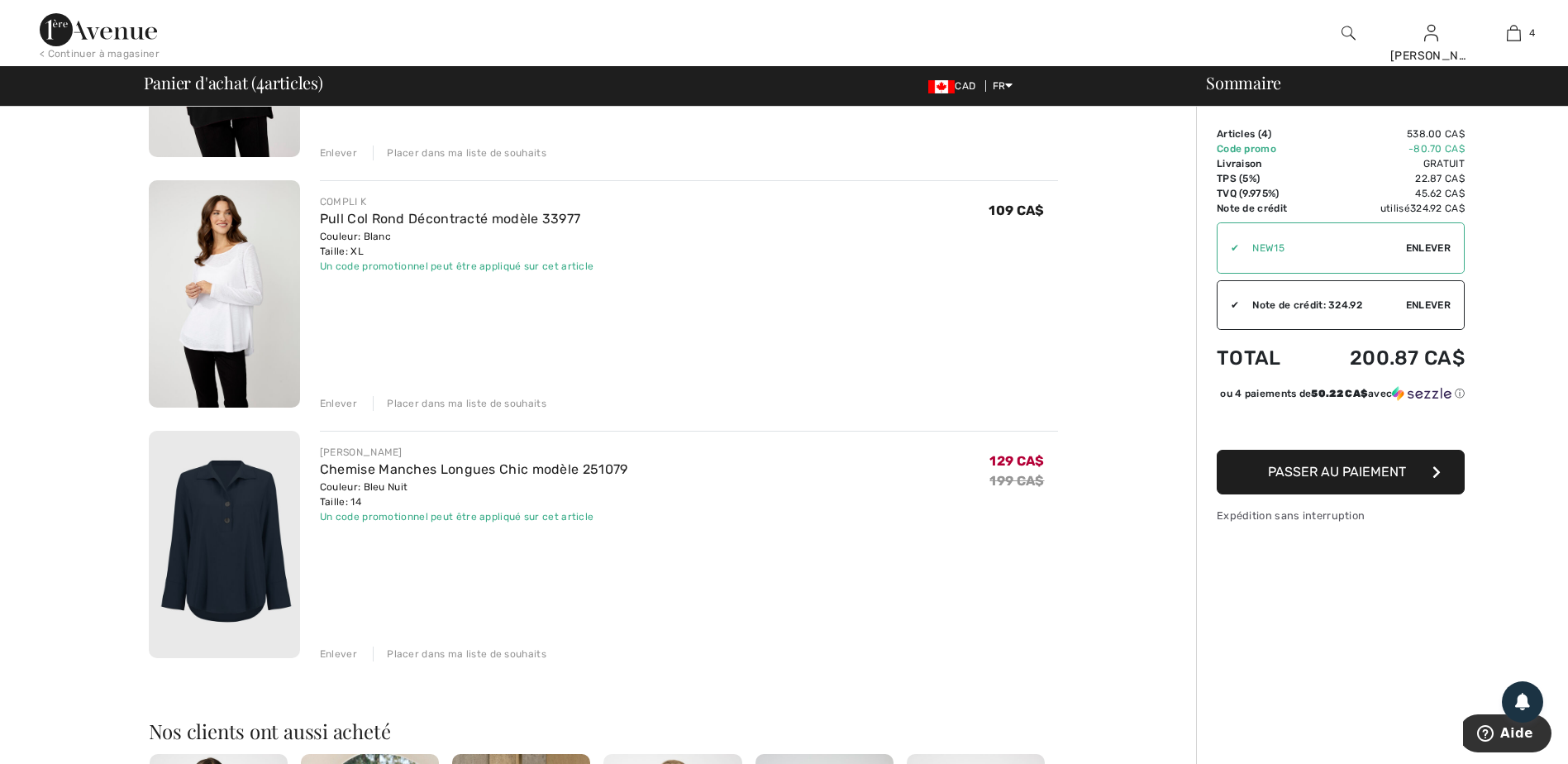
scroll to position [579, 0]
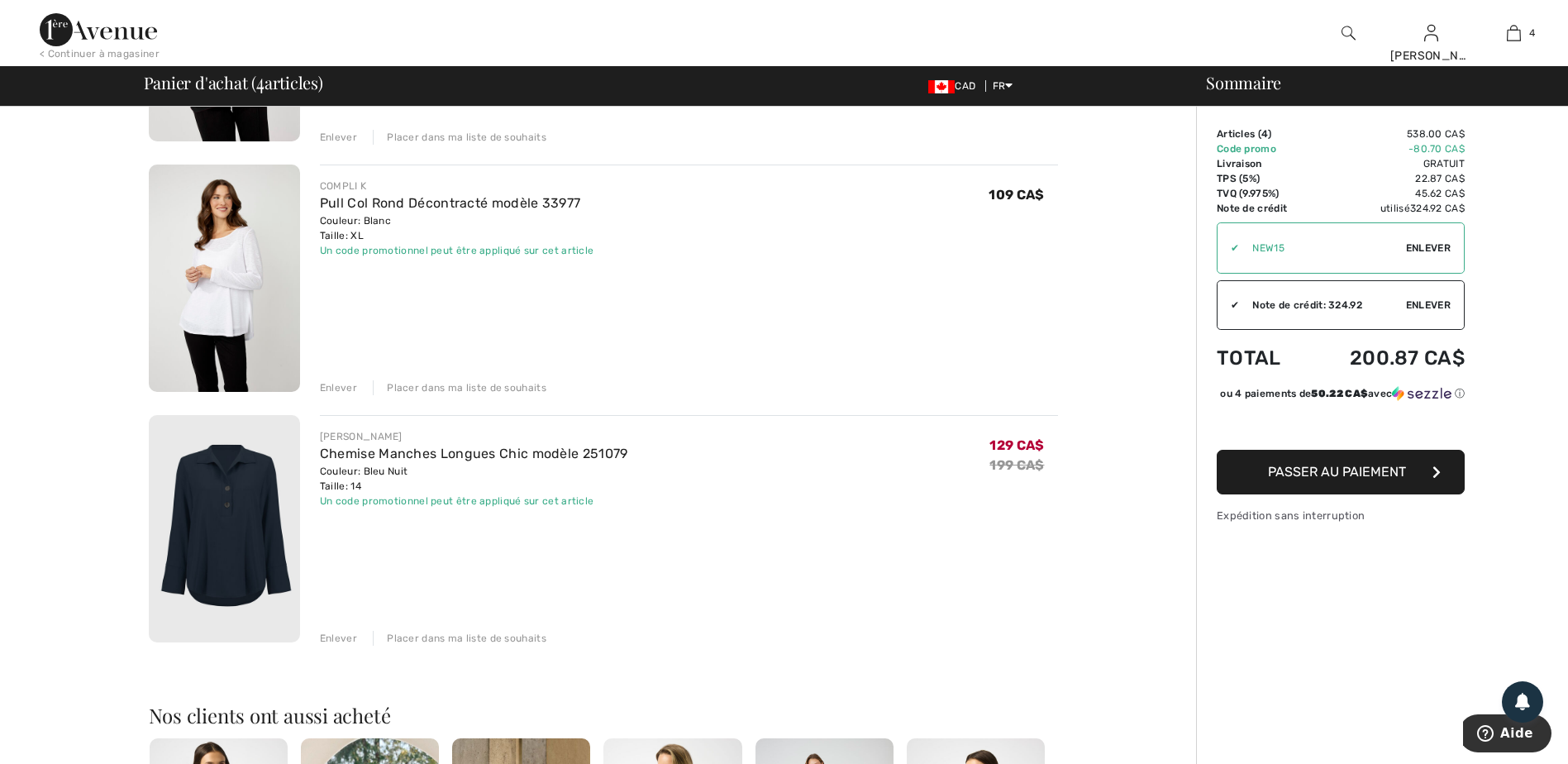
click at [1394, 480] on span "Passer au paiement" at bounding box center [1337, 471] width 138 height 16
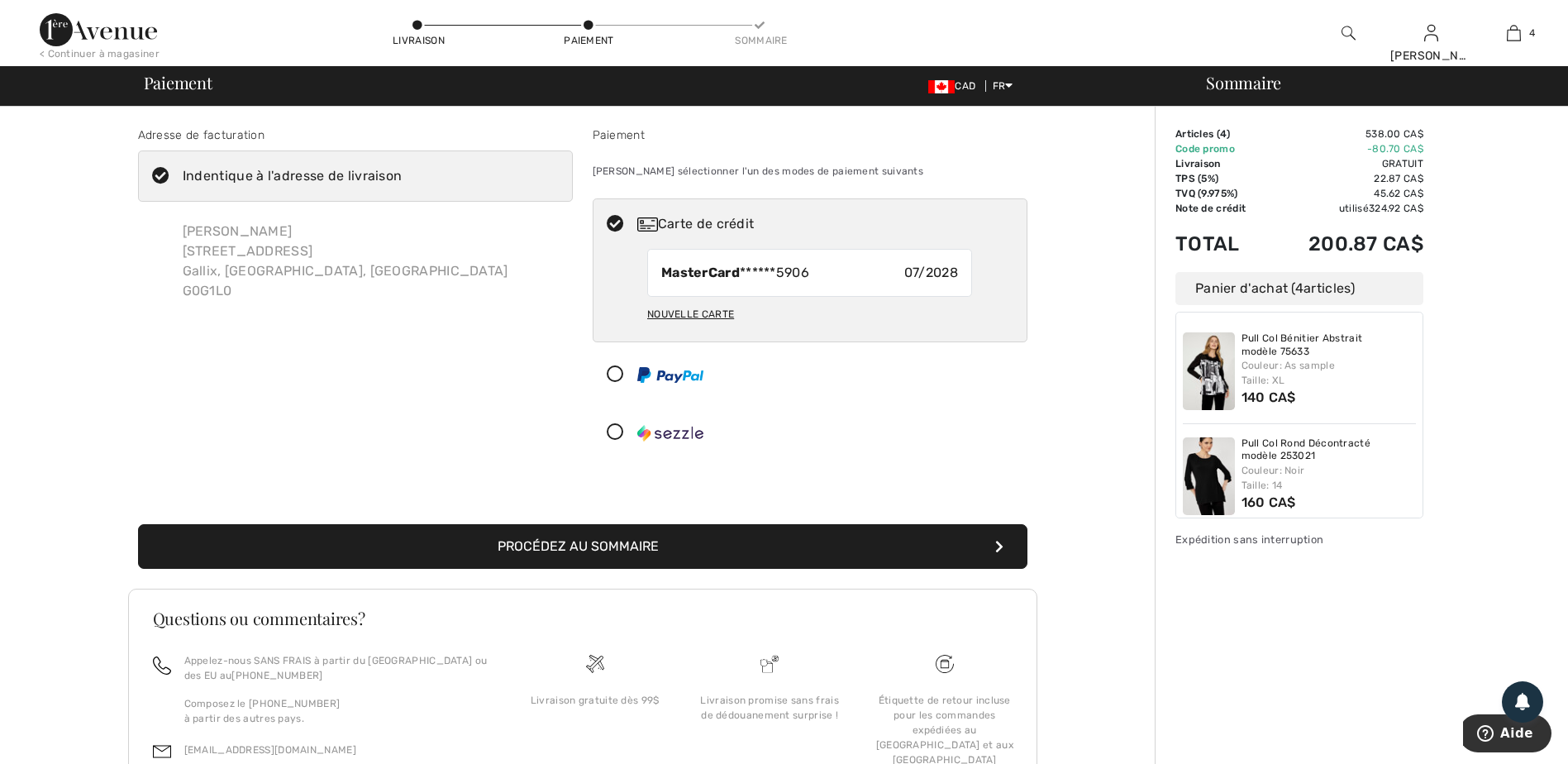
click at [935, 273] on span "07/2028" at bounding box center [931, 273] width 54 height 20
click at [611, 215] on icon at bounding box center [615, 224] width 44 height 18
radio input "true"
click at [584, 556] on button "Procédez au sommaire" at bounding box center [582, 546] width 889 height 45
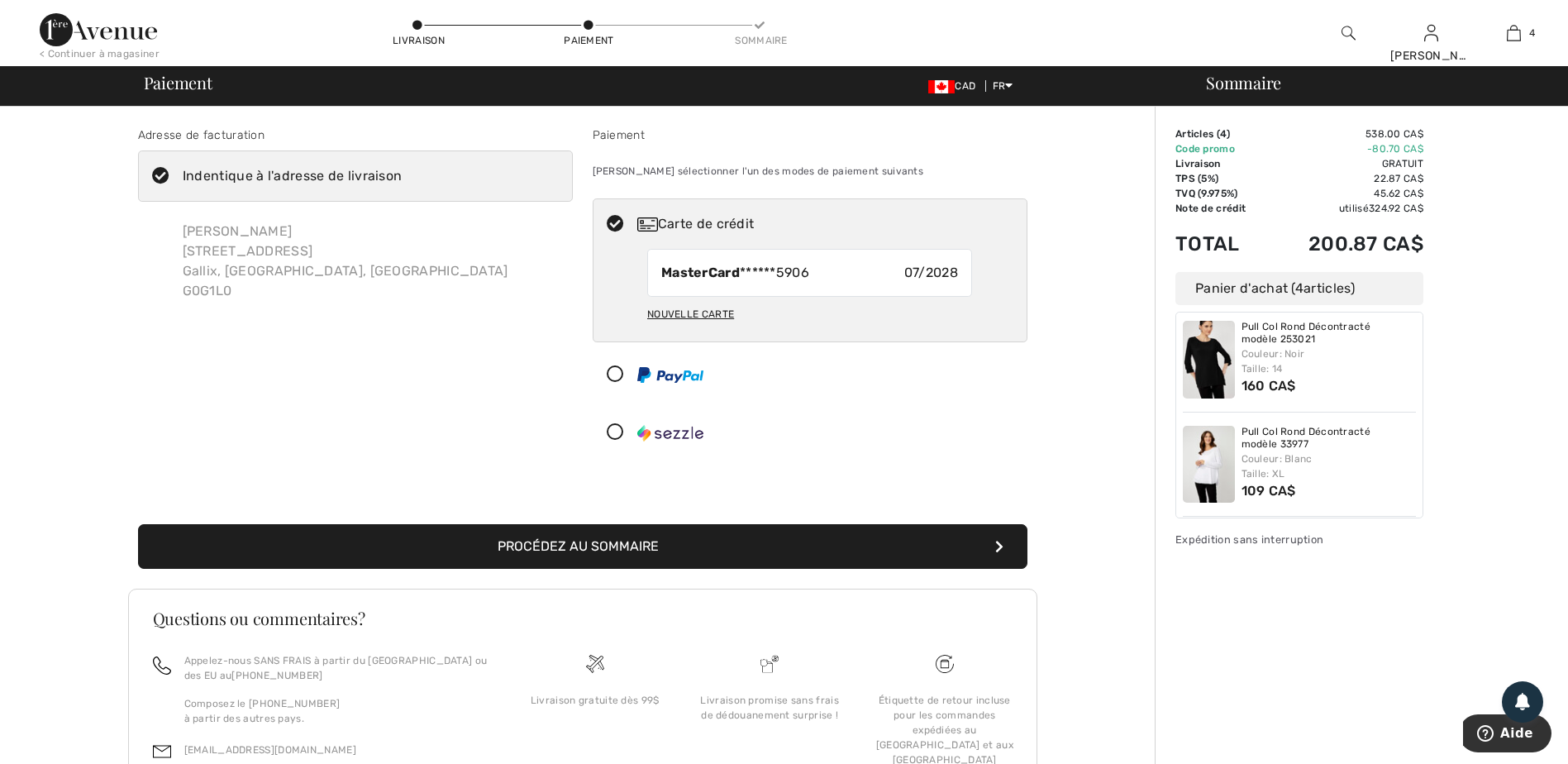
scroll to position [239, 0]
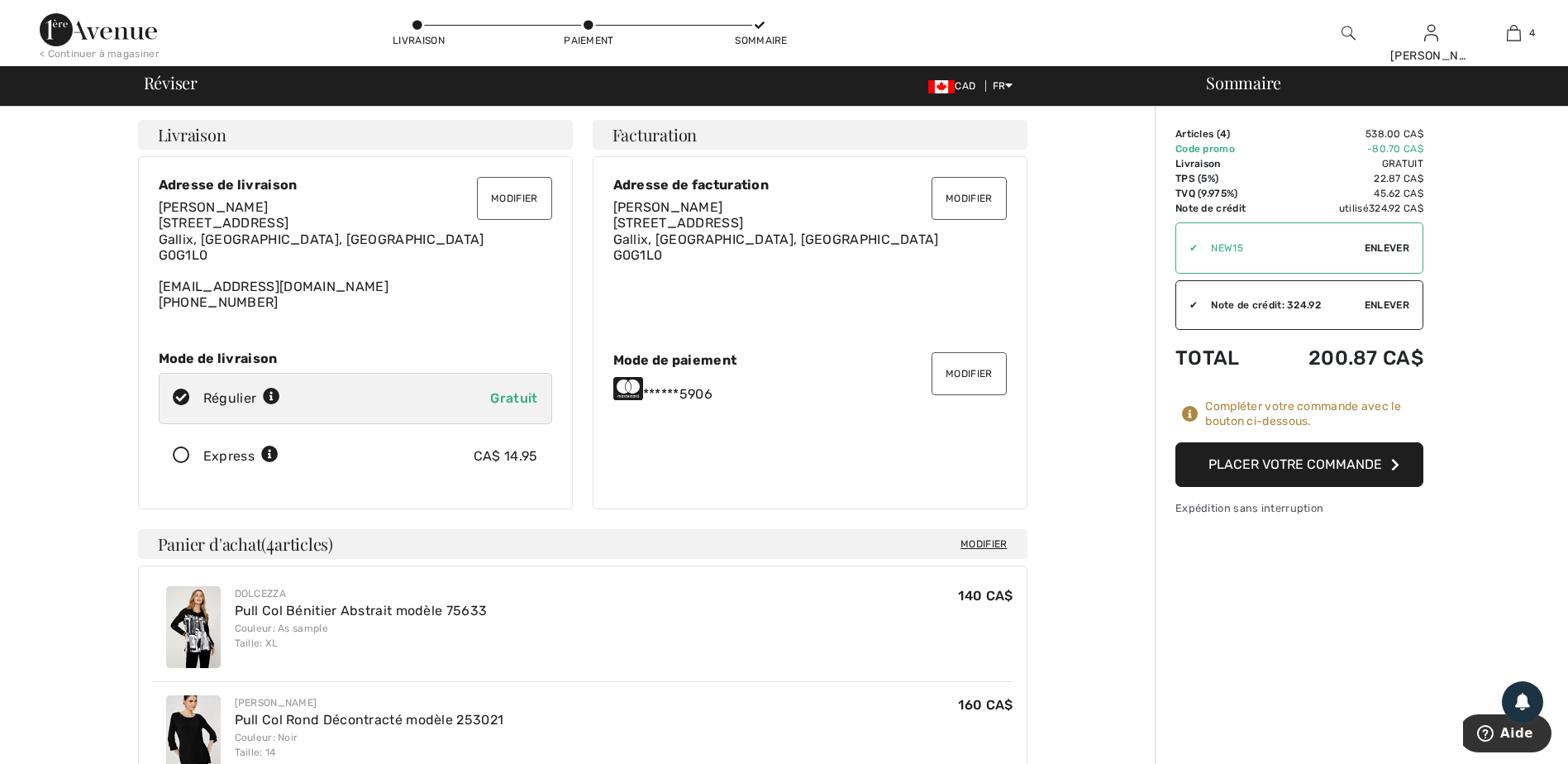
click at [1292, 464] on button "Placer votre commande" at bounding box center [1299, 464] width 248 height 45
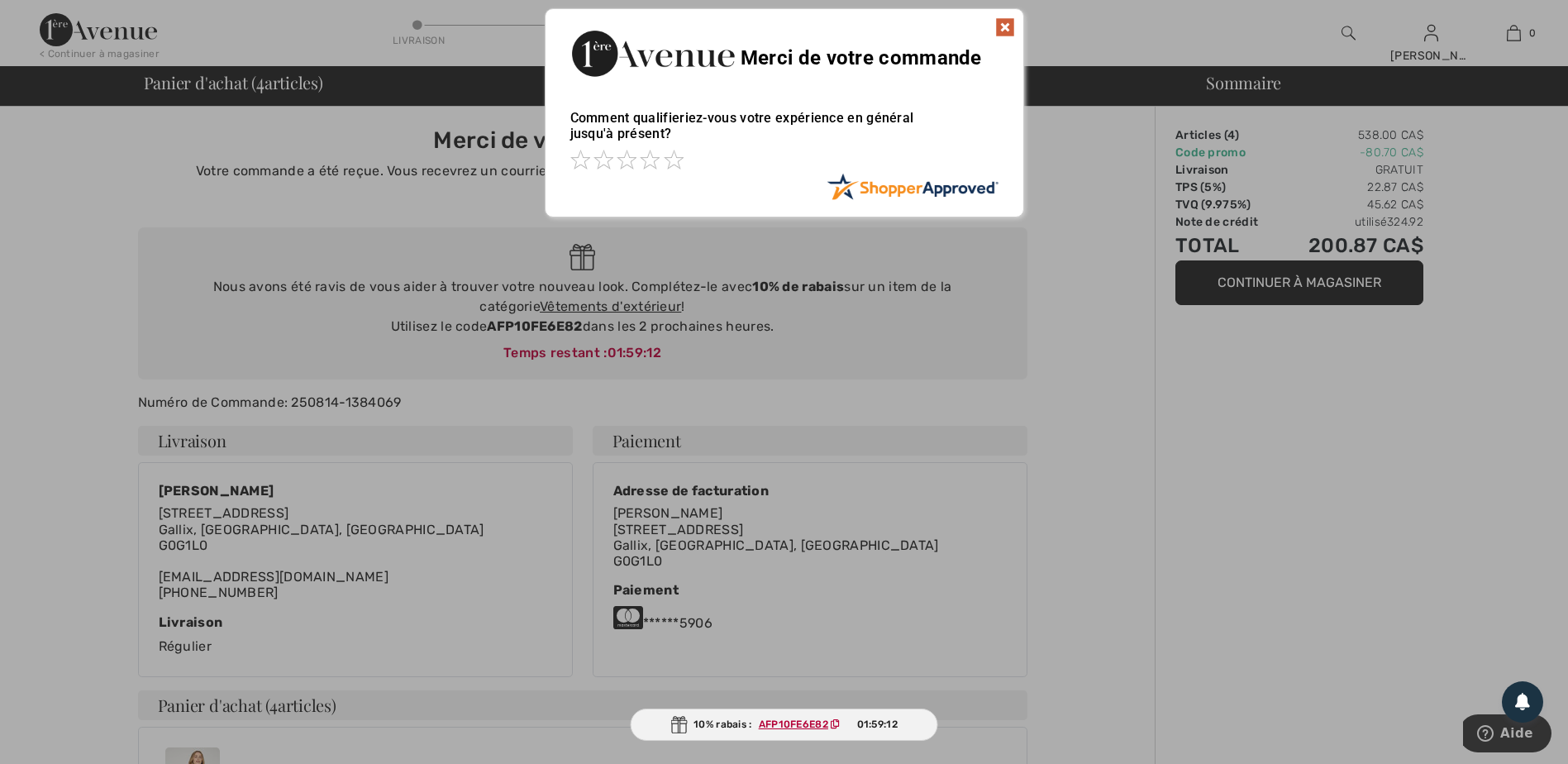
click at [1007, 33] on img at bounding box center [1005, 28] width 20 height 20
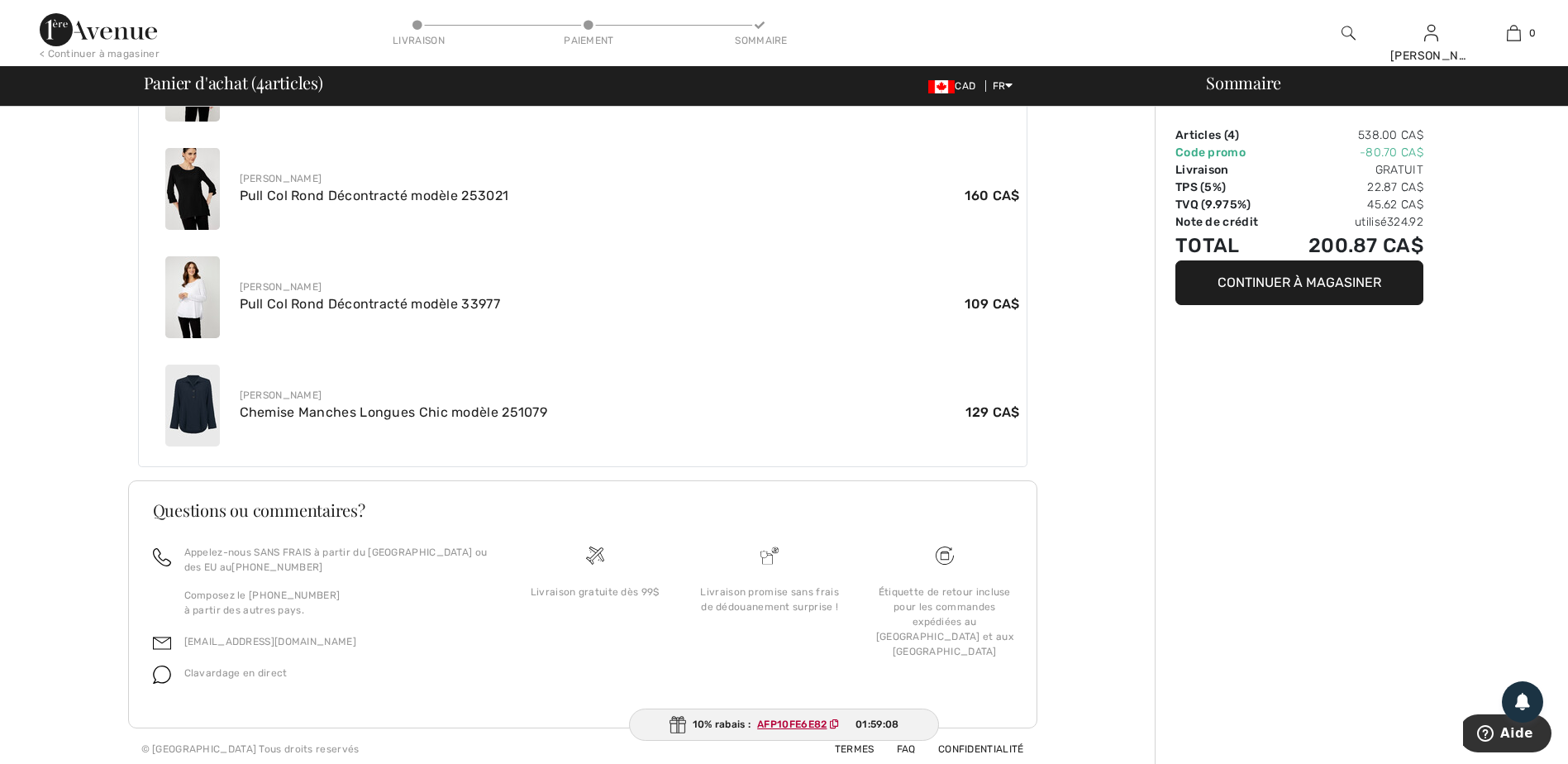
scroll to position [714, 0]
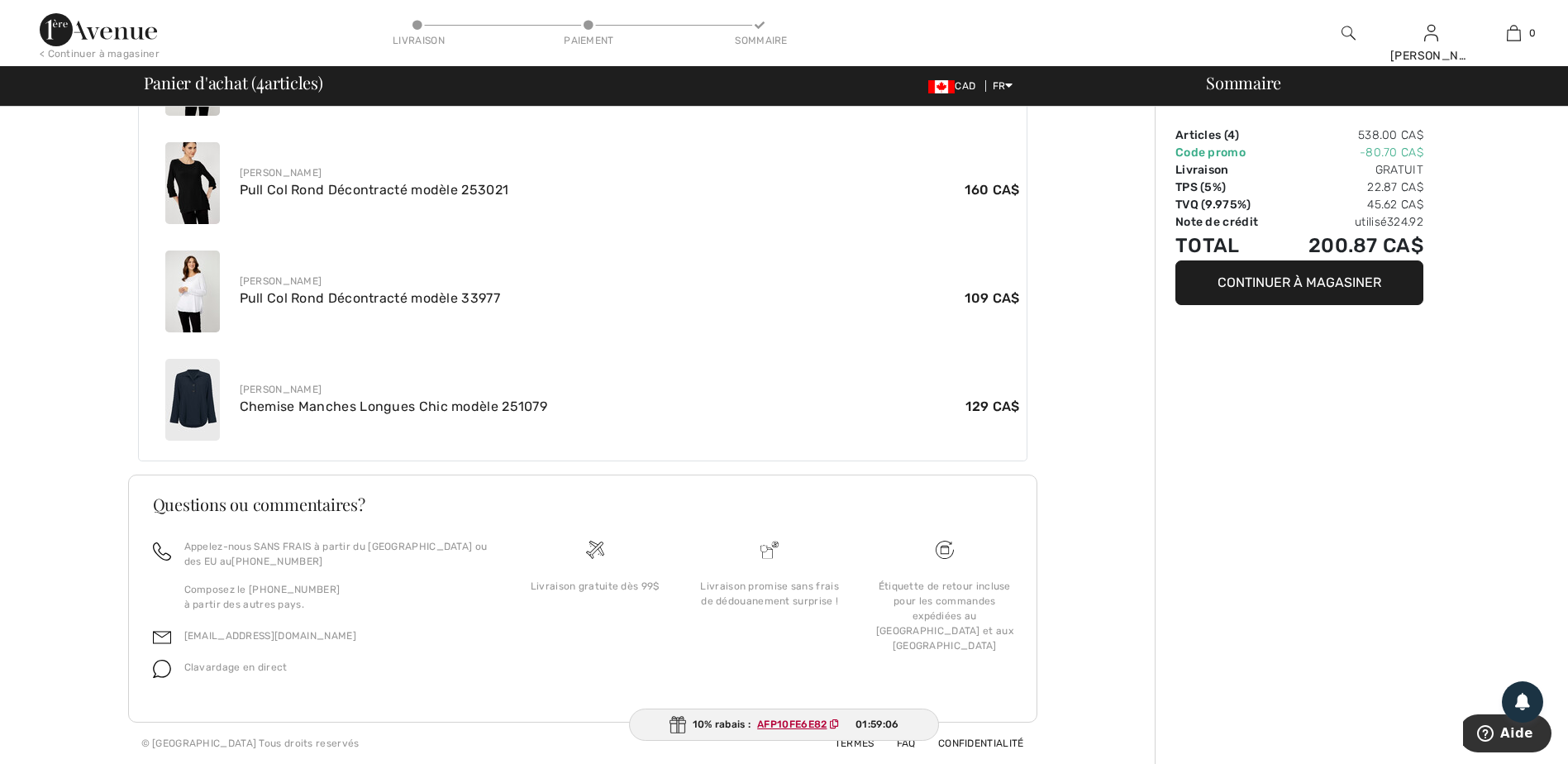
click at [1319, 287] on button "Continuer à magasiner" at bounding box center [1299, 282] width 248 height 45
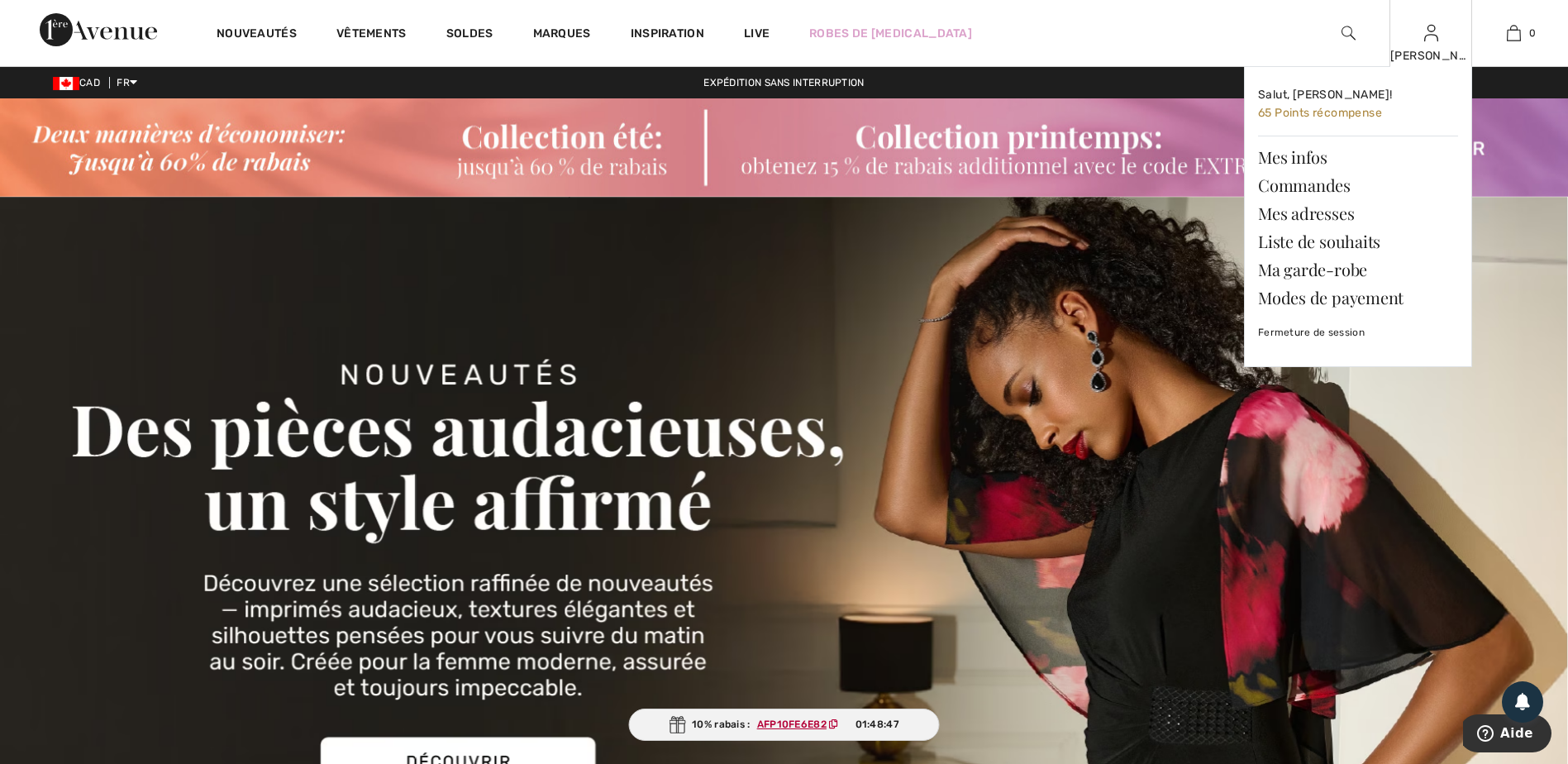
click at [1430, 34] on img at bounding box center [1431, 34] width 14 height 20
click at [1326, 188] on link "Commandes" at bounding box center [1358, 184] width 200 height 28
